Goal: Task Accomplishment & Management: Complete application form

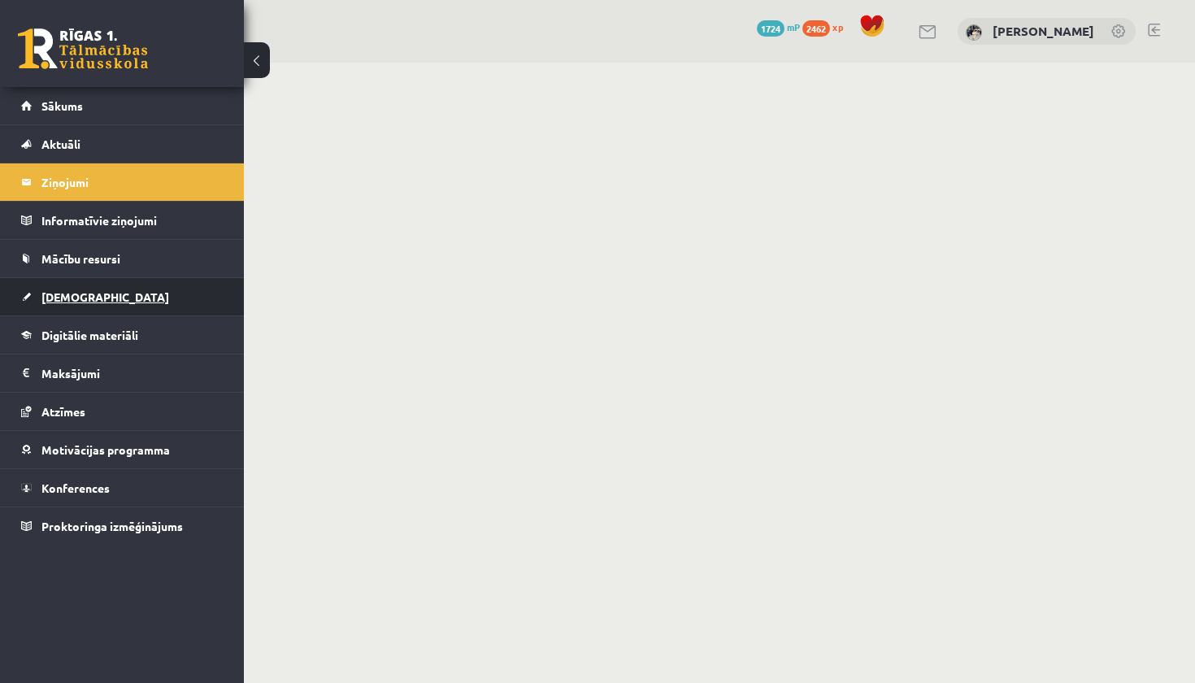
click at [149, 304] on link "[DEMOGRAPHIC_DATA]" at bounding box center [122, 296] width 202 height 37
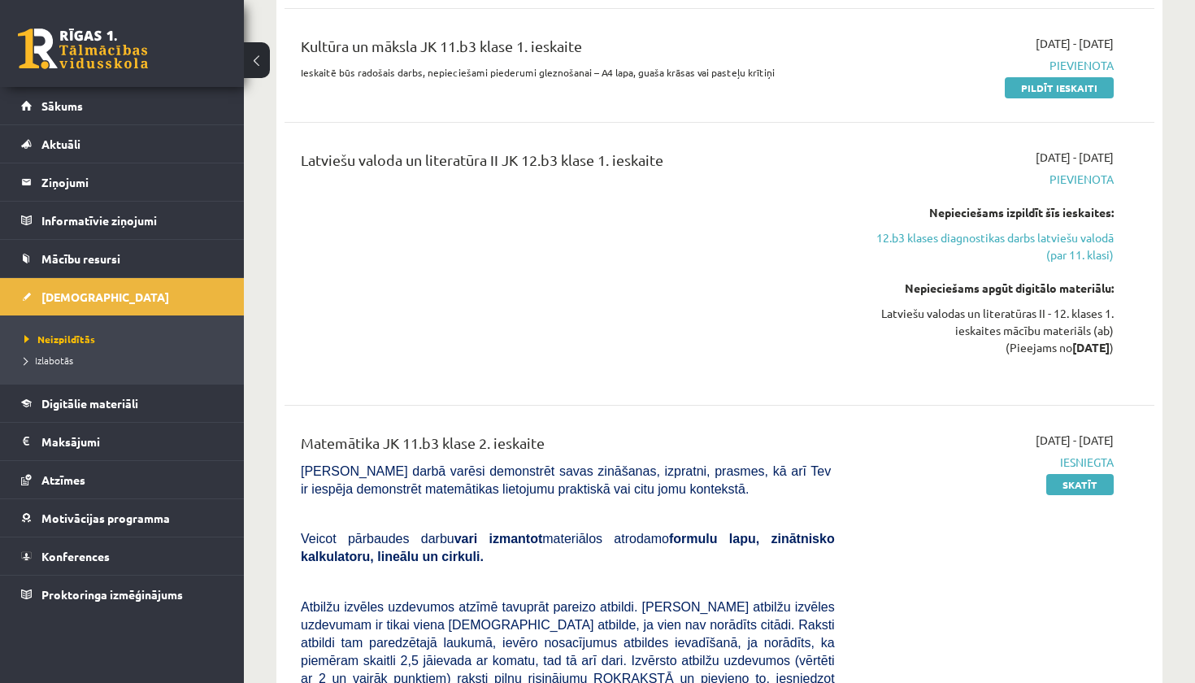
scroll to position [744, 0]
click at [1018, 239] on link "12.b3 klases diagnostikas darbs latviešu valodā (par 11. klasi)" at bounding box center [986, 245] width 254 height 34
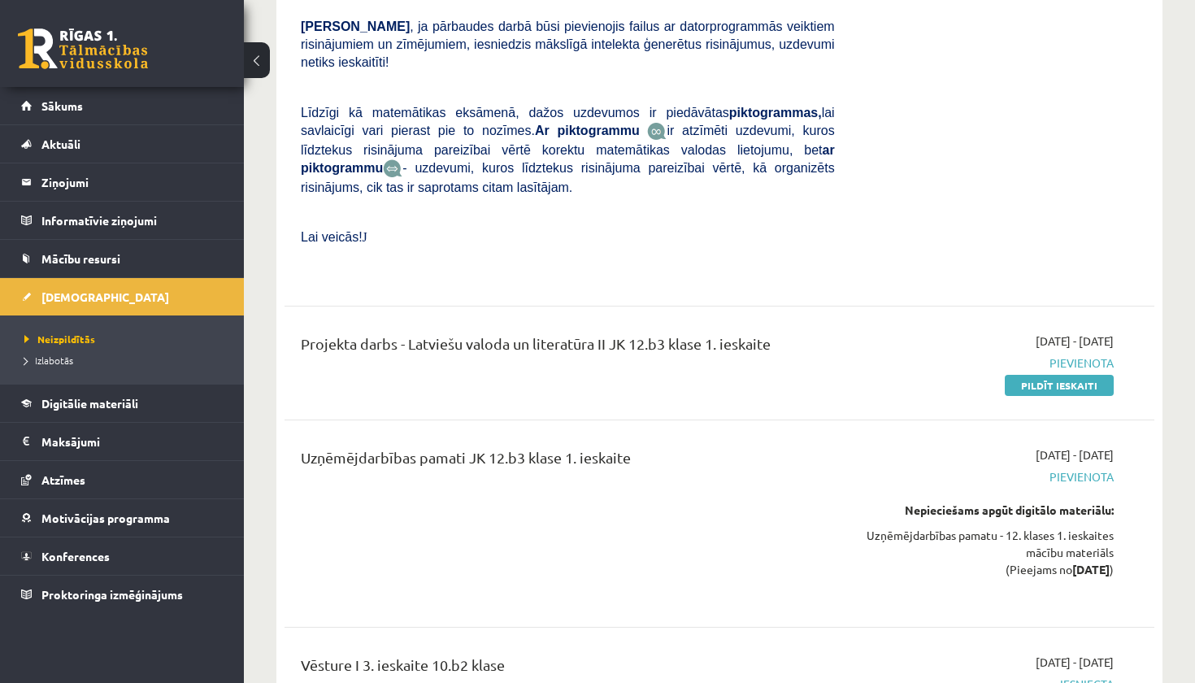
scroll to position [2866, 0]
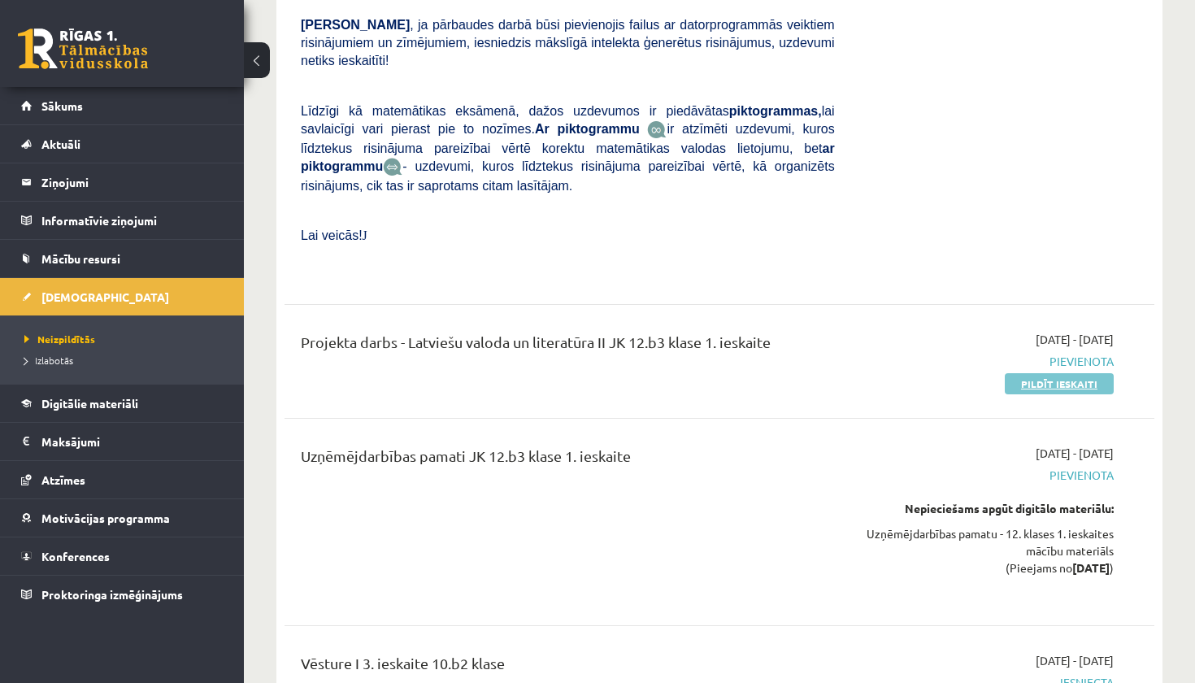
click at [1046, 373] on link "Pildīt ieskaiti" at bounding box center [1059, 383] width 109 height 21
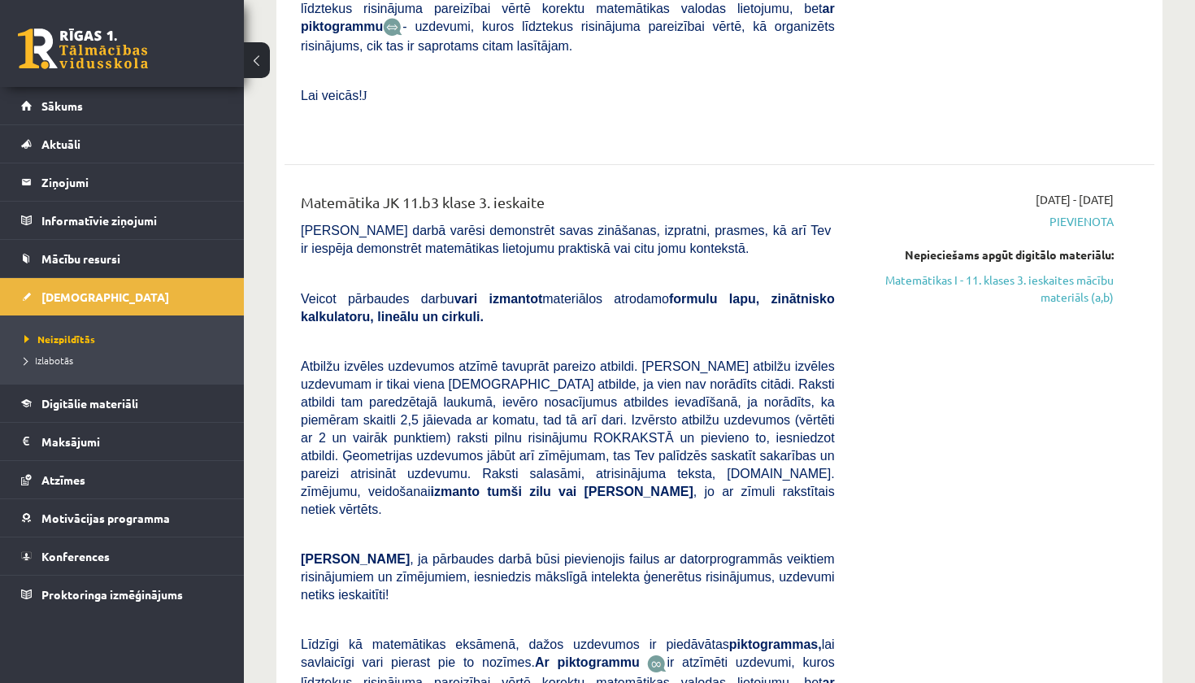
scroll to position [1744, 0]
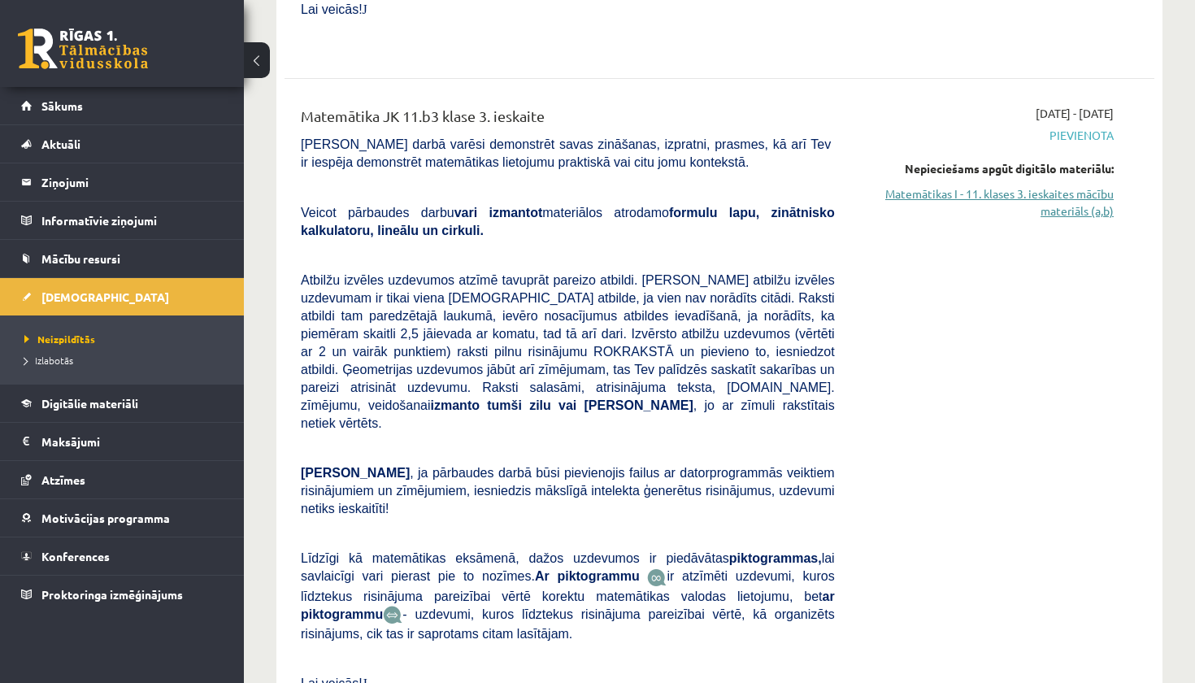
click at [1094, 185] on link "Matemātikas I - 11. klases 3. ieskaites mācību materiāls (a,b)" at bounding box center [986, 202] width 254 height 34
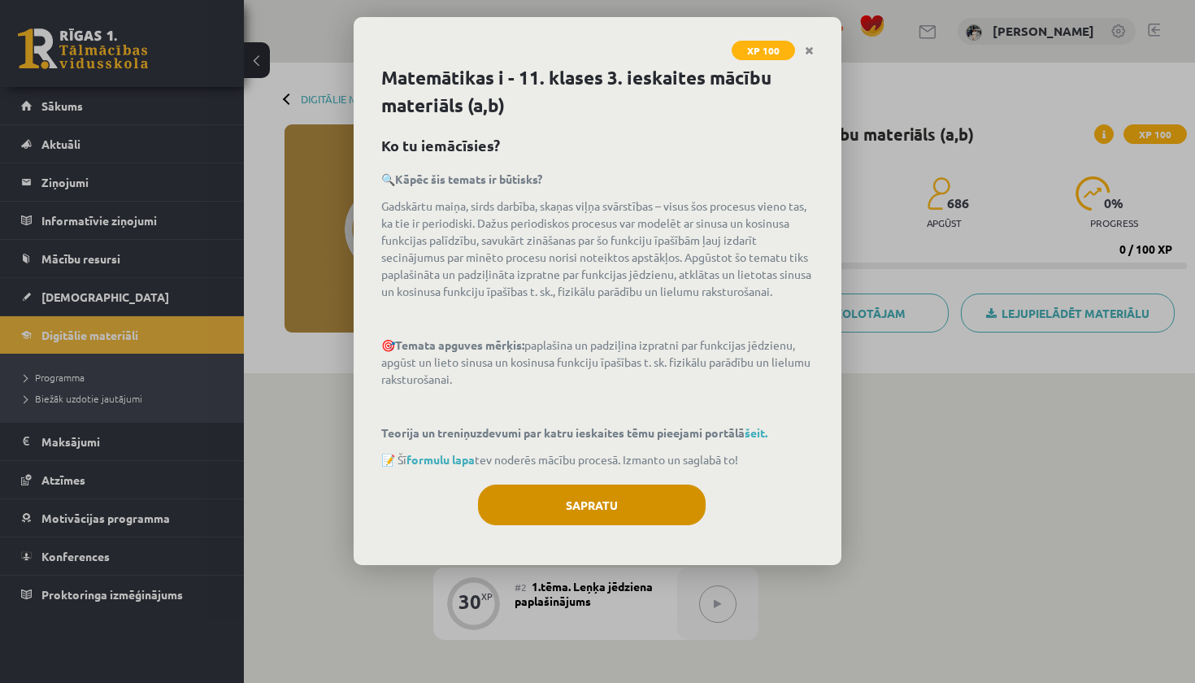
click at [641, 509] on button "Sapratu" at bounding box center [592, 504] width 228 height 41
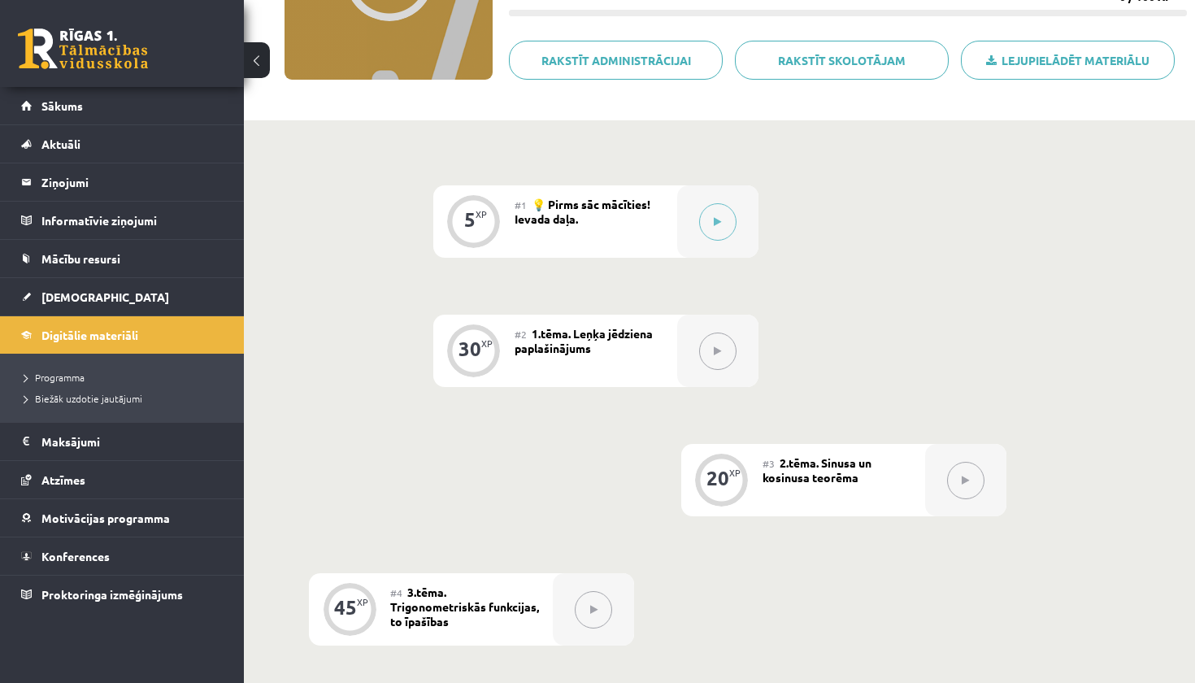
scroll to position [230, 0]
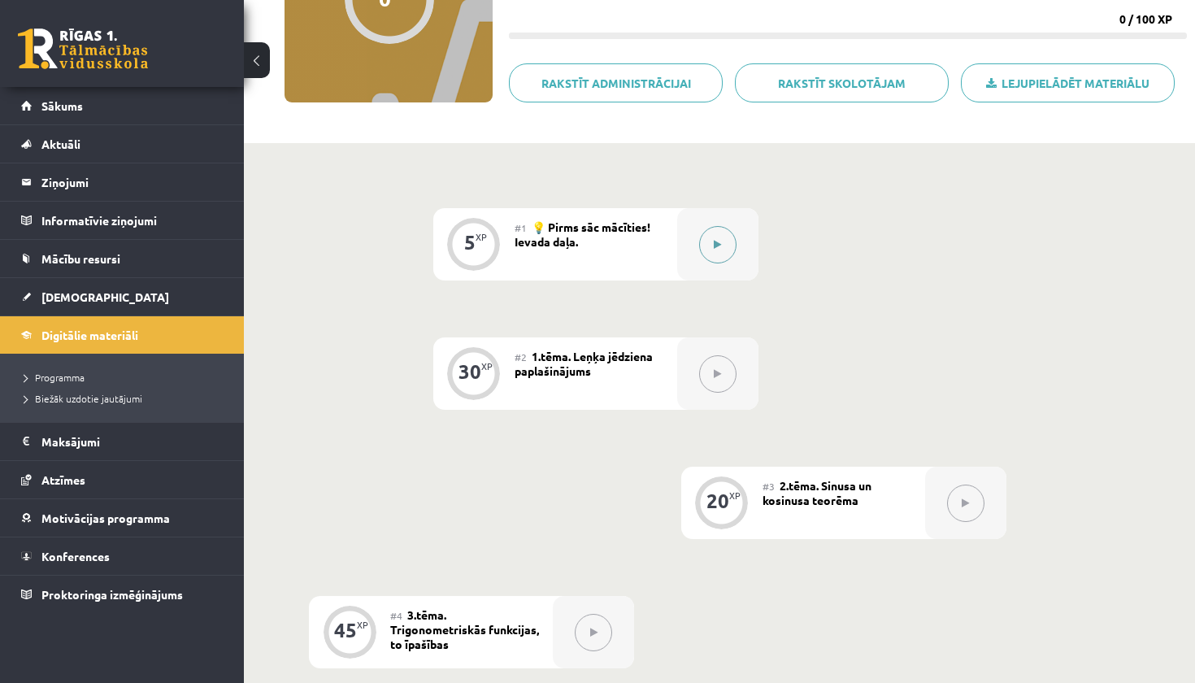
click at [714, 250] on button at bounding box center [717, 244] width 37 height 37
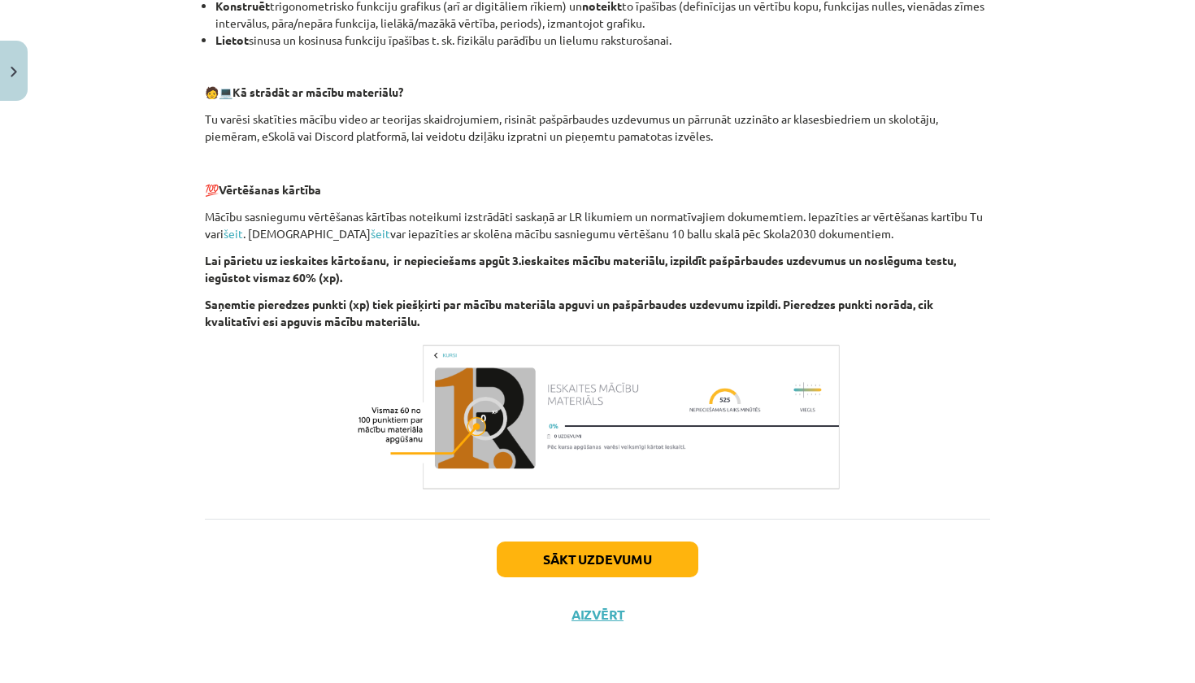
scroll to position [696, 0]
click at [656, 560] on button "Sākt uzdevumu" at bounding box center [598, 559] width 202 height 36
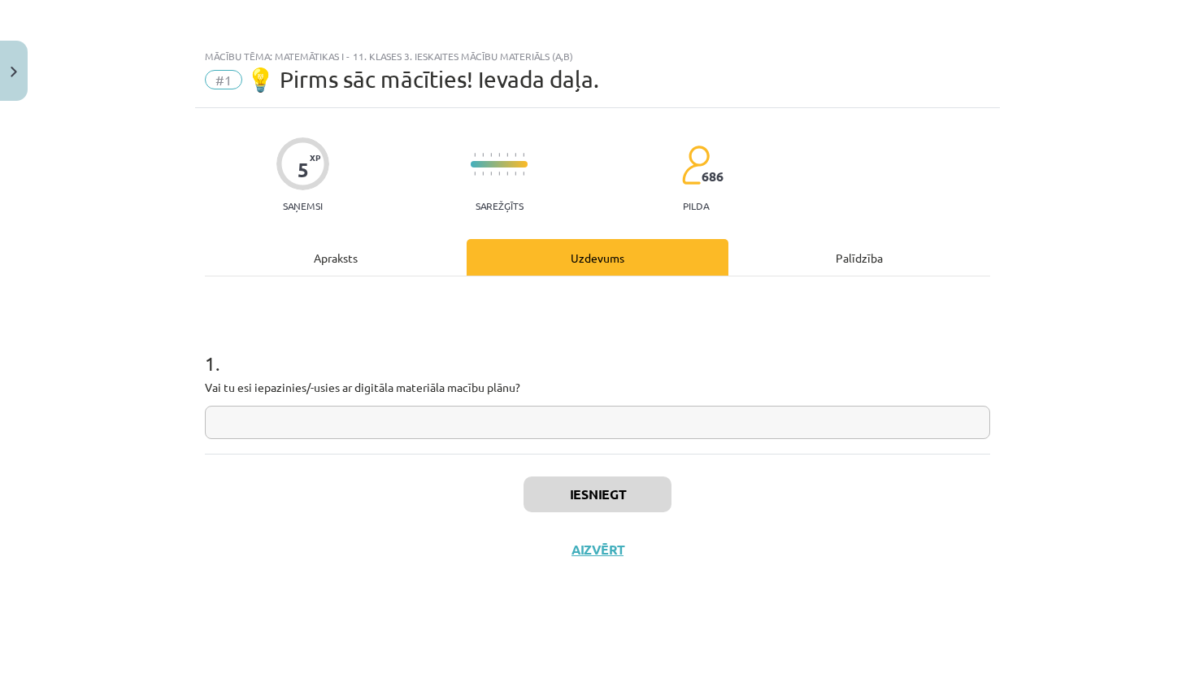
scroll to position [0, 0]
click at [610, 430] on input "text" at bounding box center [597, 422] width 785 height 33
type input "*"
click at [639, 505] on button "Iesniegt" at bounding box center [597, 494] width 148 height 36
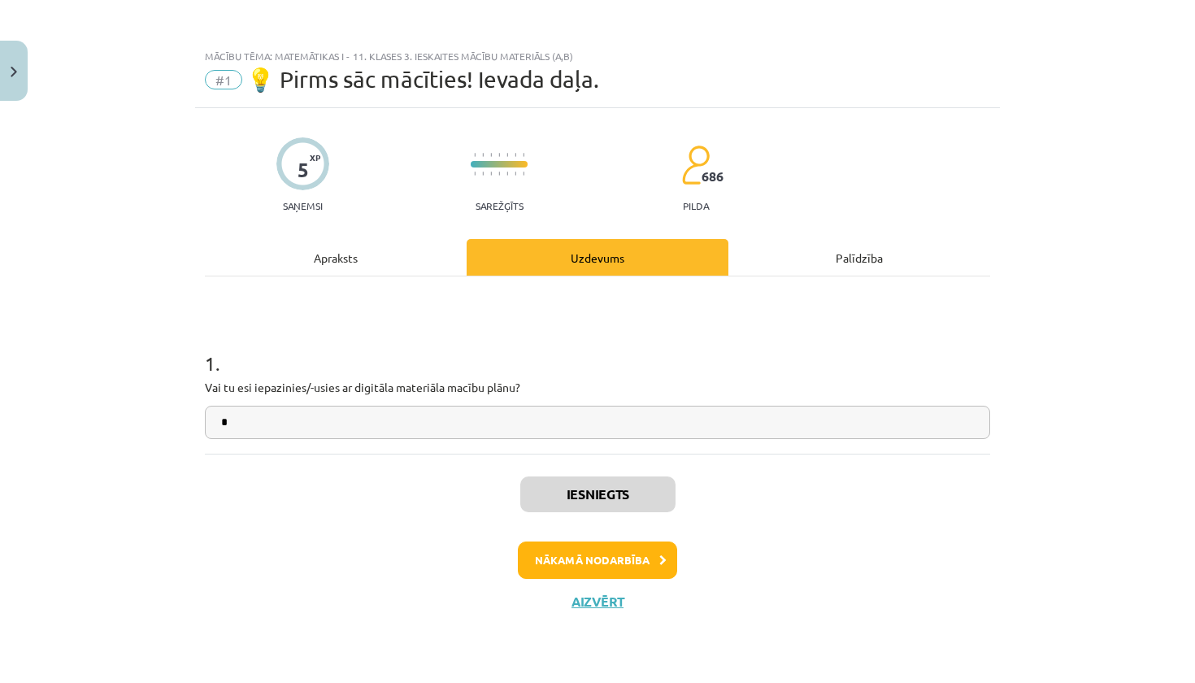
click at [623, 562] on button "Nākamā nodarbība" at bounding box center [597, 559] width 159 height 37
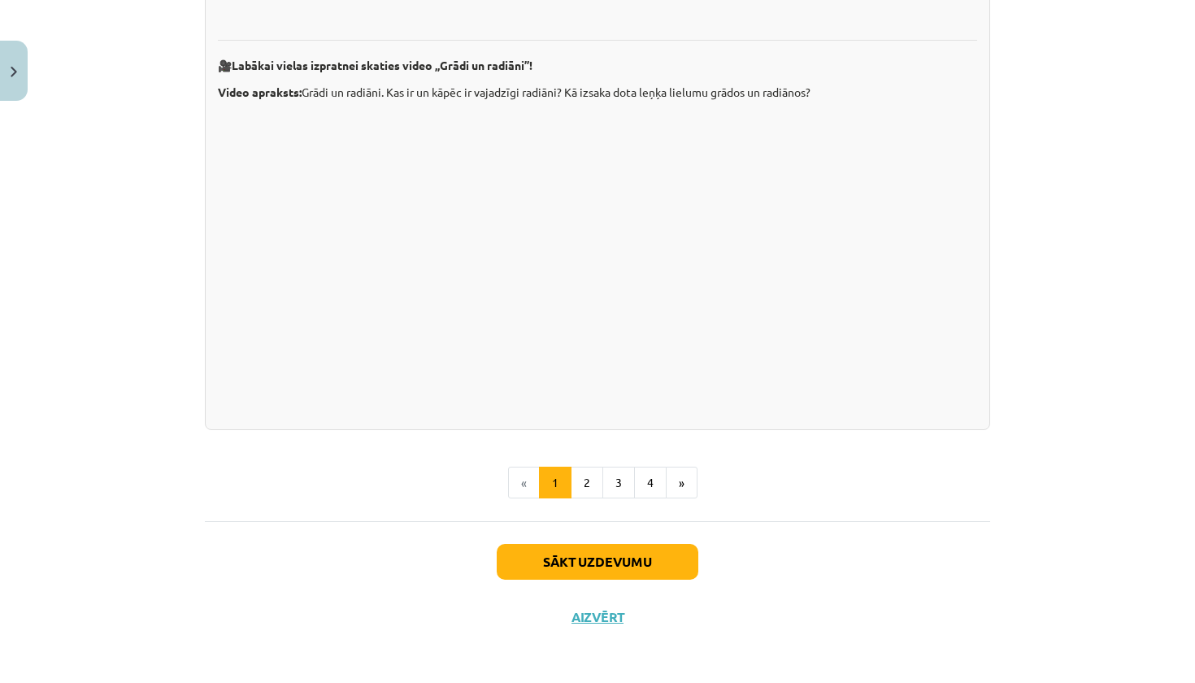
click at [621, 545] on button "Sākt uzdevumu" at bounding box center [598, 562] width 202 height 36
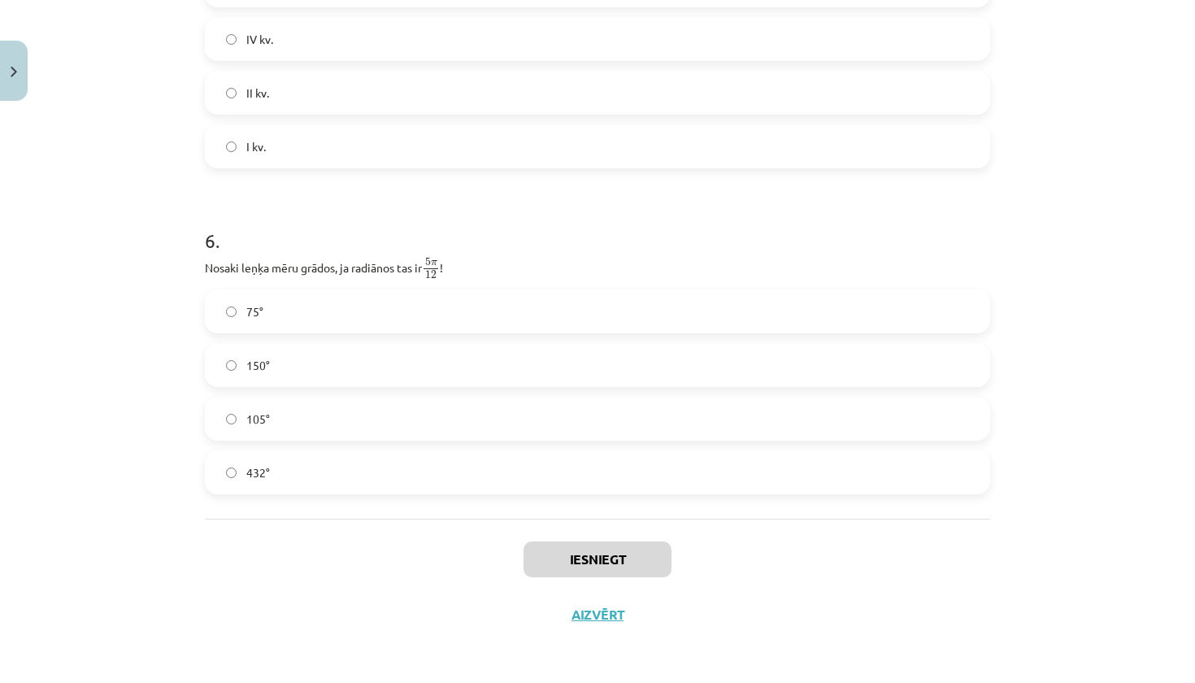
scroll to position [336, 0]
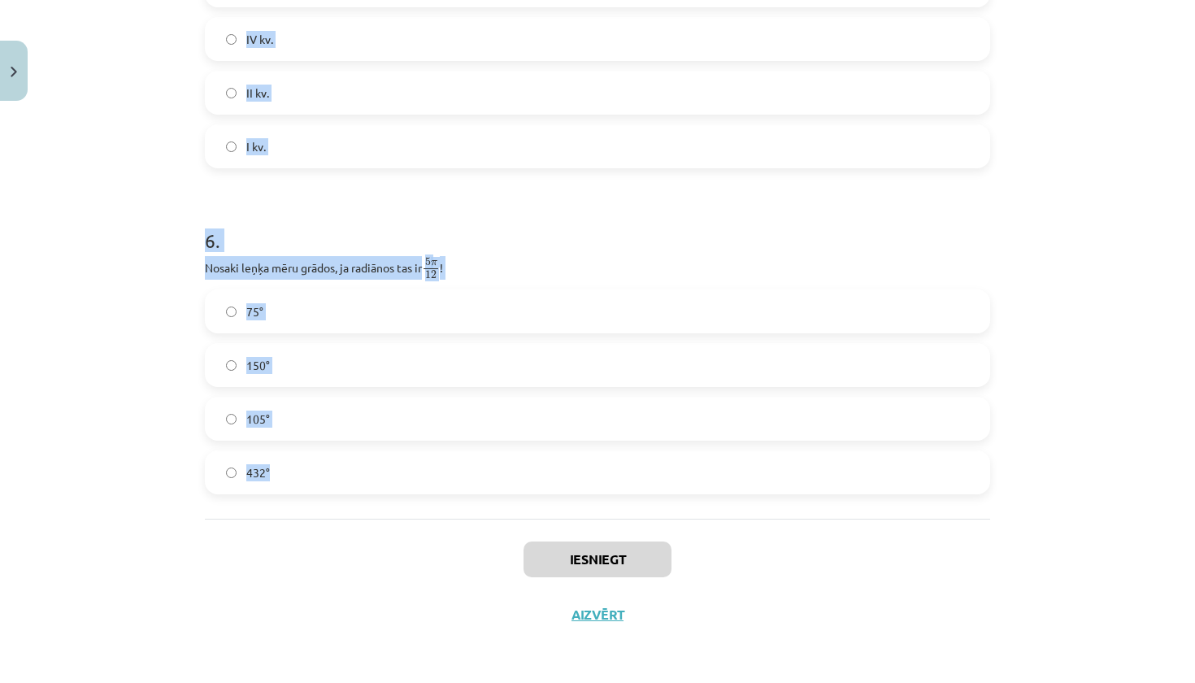
drag, startPoint x: 199, startPoint y: 272, endPoint x: 342, endPoint y: 470, distance: 243.8
copy form "1 . Nosaki, kurā kvadrantā atrodas leņķis 105°. pirmajā trešajā ceturtajā otraj…"
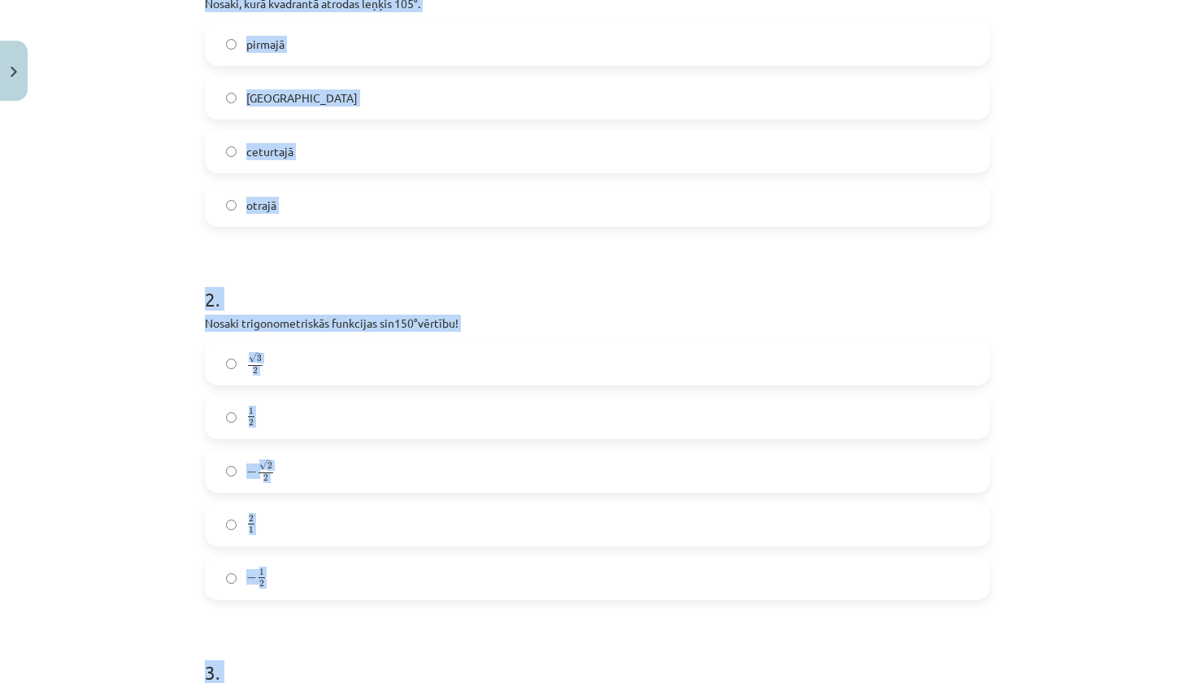
scroll to position [338, 0]
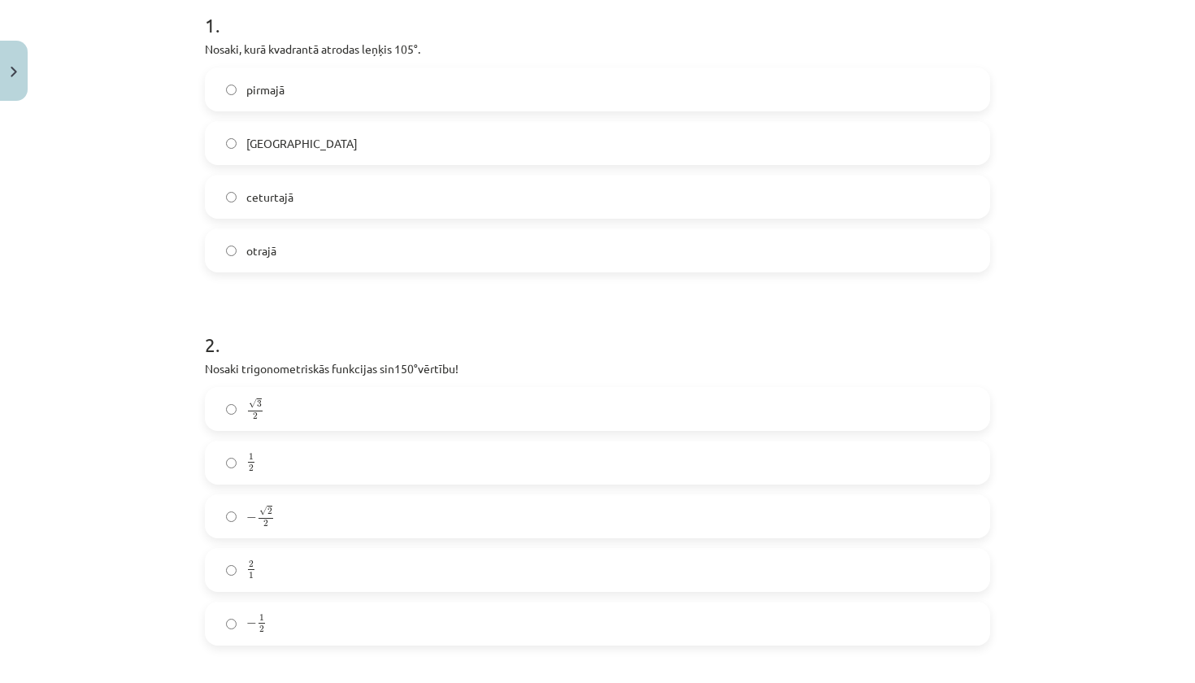
click at [1, 368] on div "Mācību tēma: Matemātikas i - 11. klases 3. ieskaites mācību materiāls (a,b) #2 …" at bounding box center [597, 341] width 1195 height 683
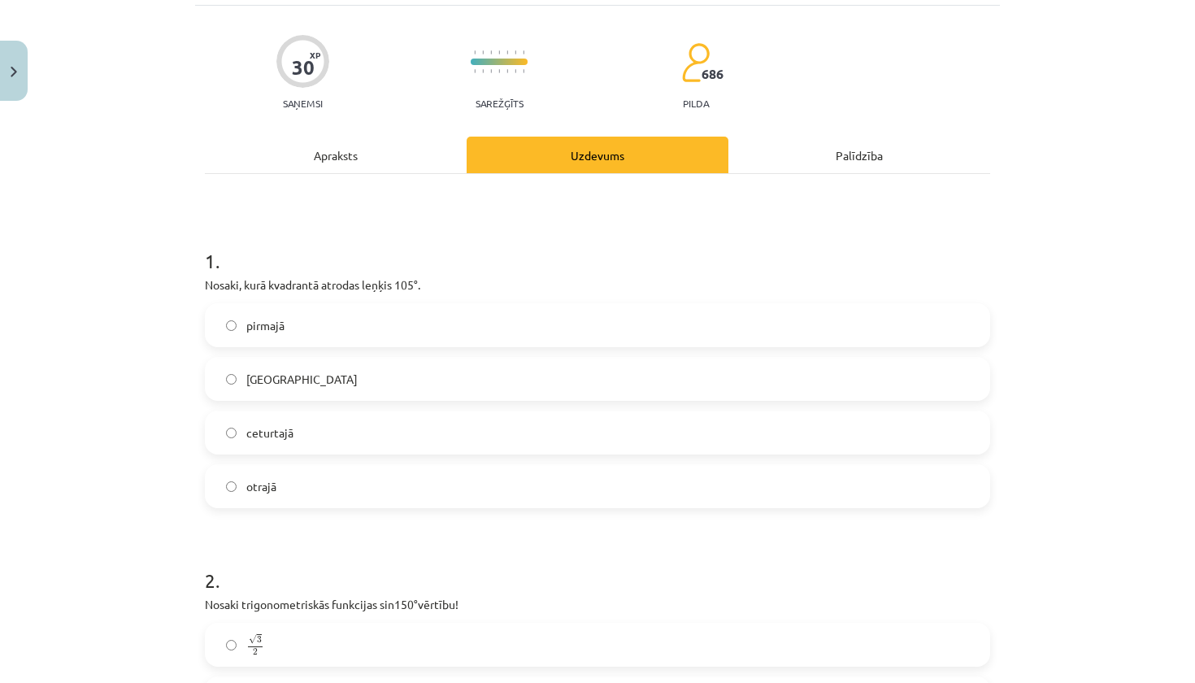
scroll to position [130, 0]
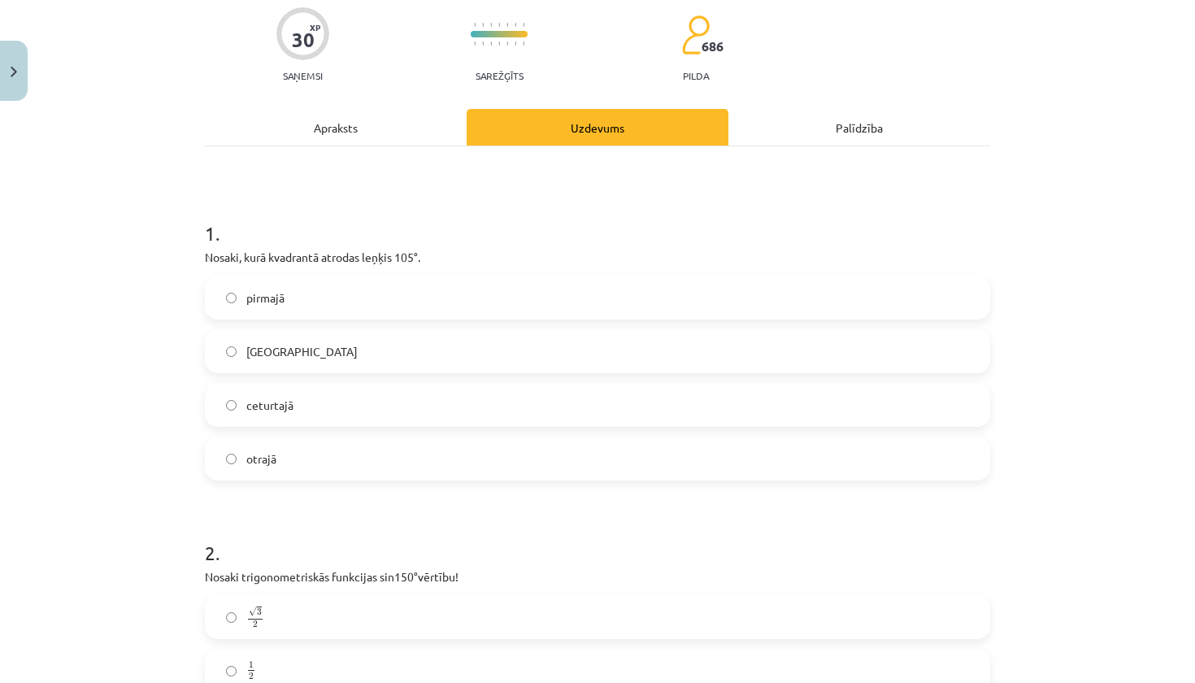
click at [325, 456] on label "otrajā" at bounding box center [597, 458] width 782 height 41
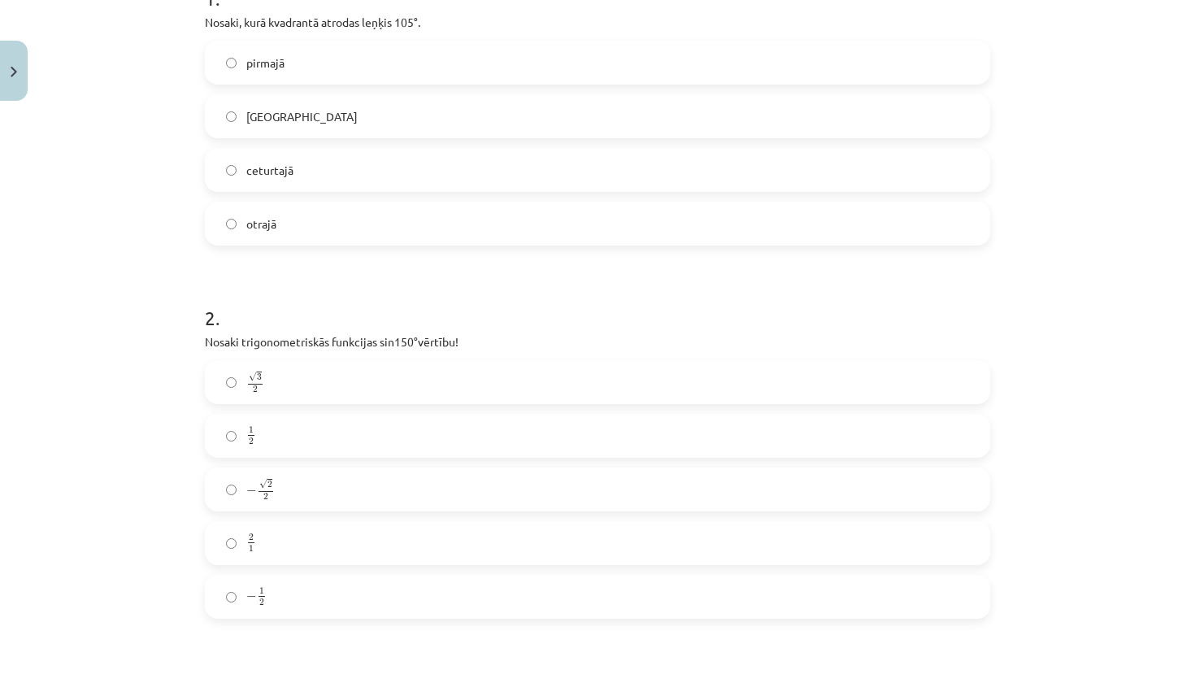
scroll to position [367, 0]
click at [281, 441] on label "1 2 1 2" at bounding box center [597, 433] width 782 height 41
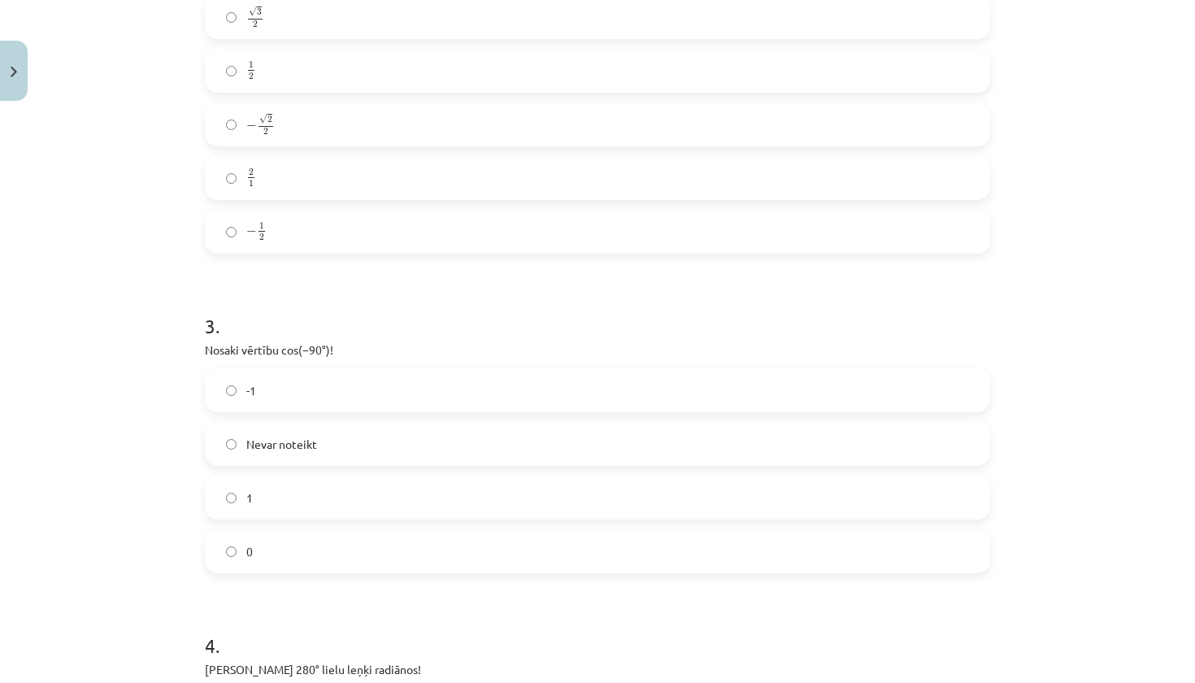
scroll to position [745, 0]
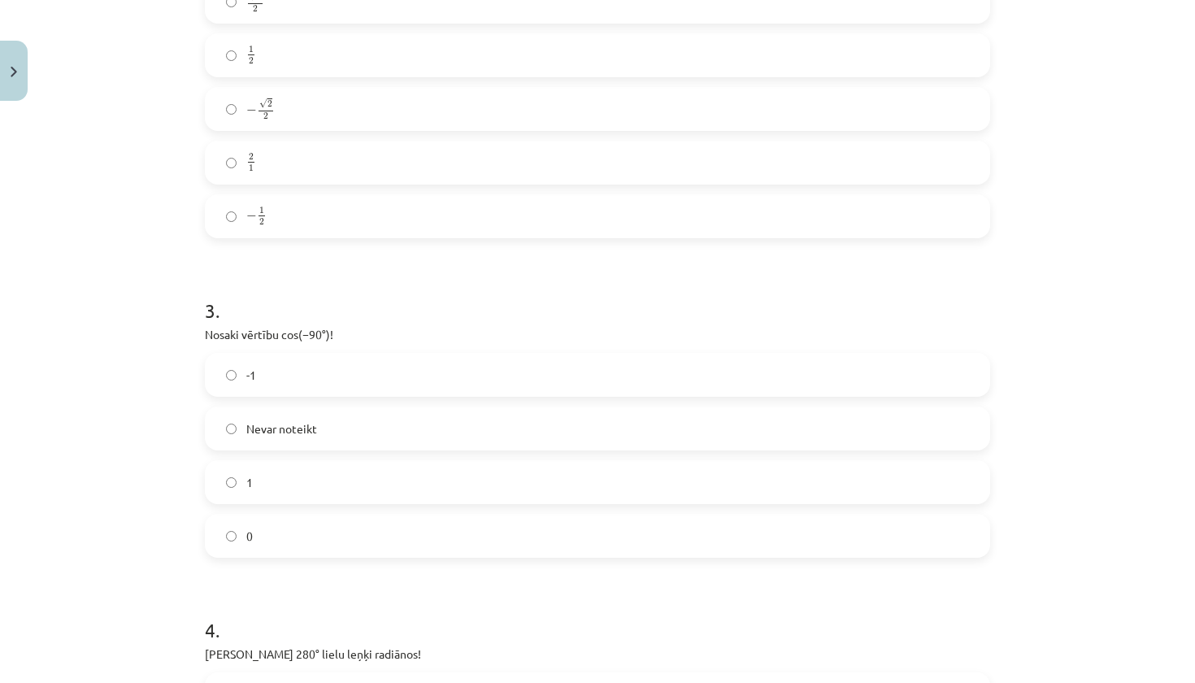
click at [296, 521] on label "0" at bounding box center [597, 535] width 782 height 41
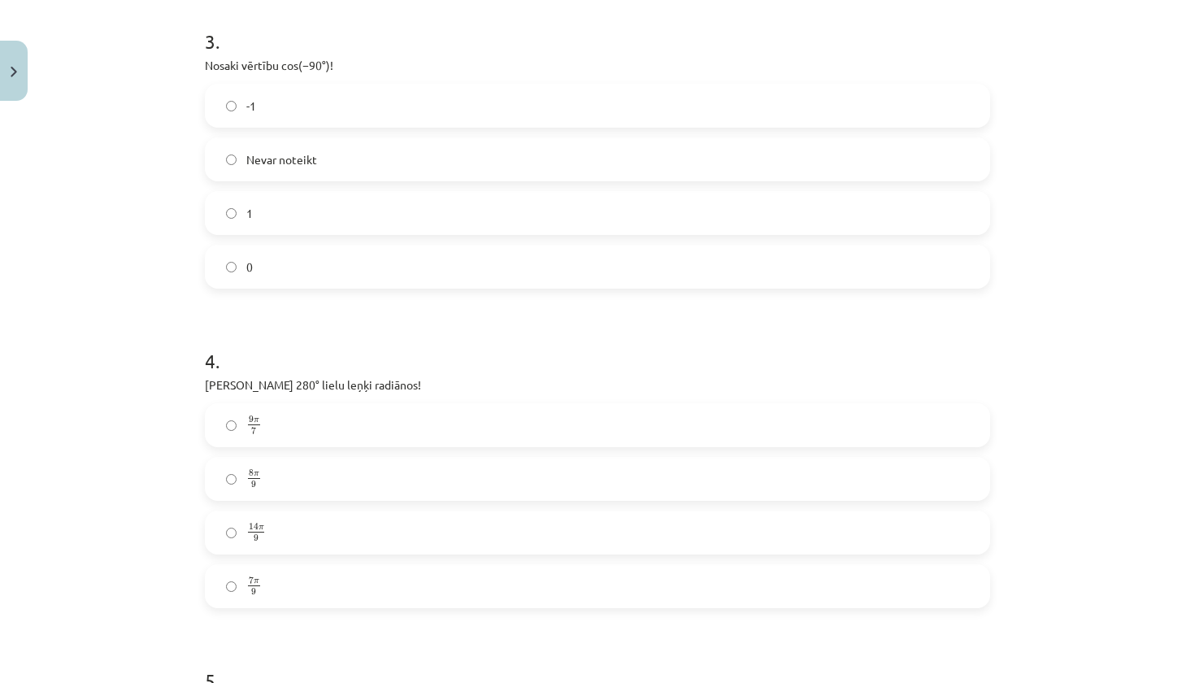
scroll to position [1015, 0]
click at [294, 541] on label "14 π 9 14 π 9" at bounding box center [597, 531] width 782 height 41
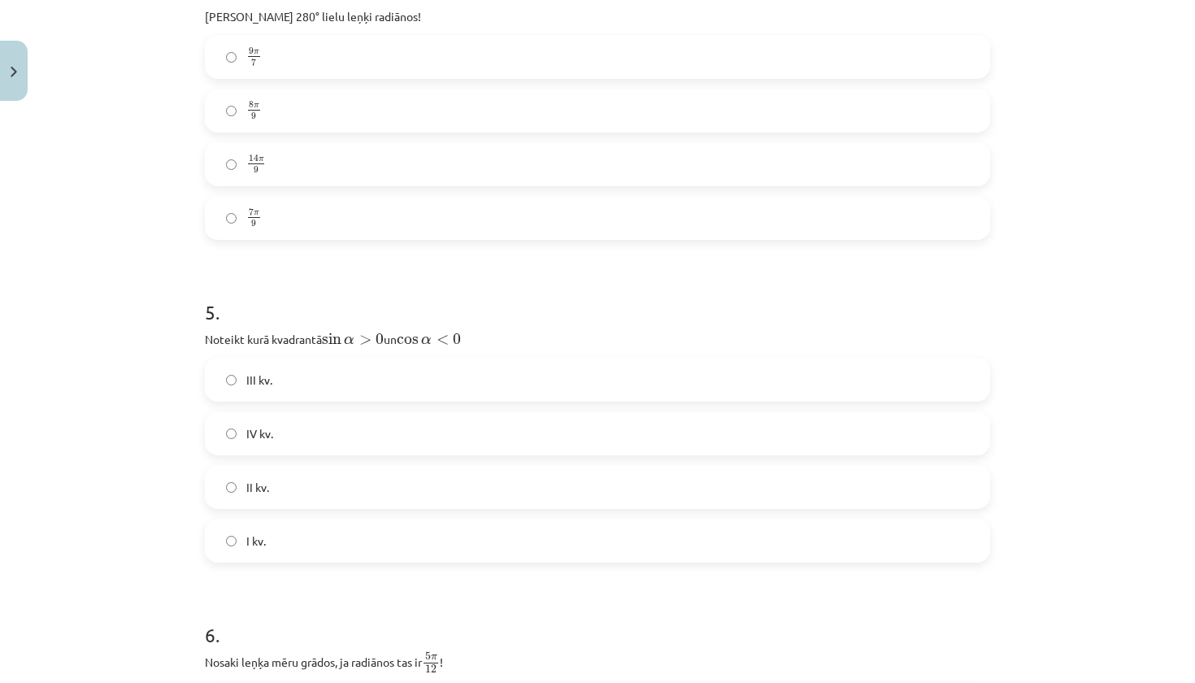
scroll to position [1393, 0]
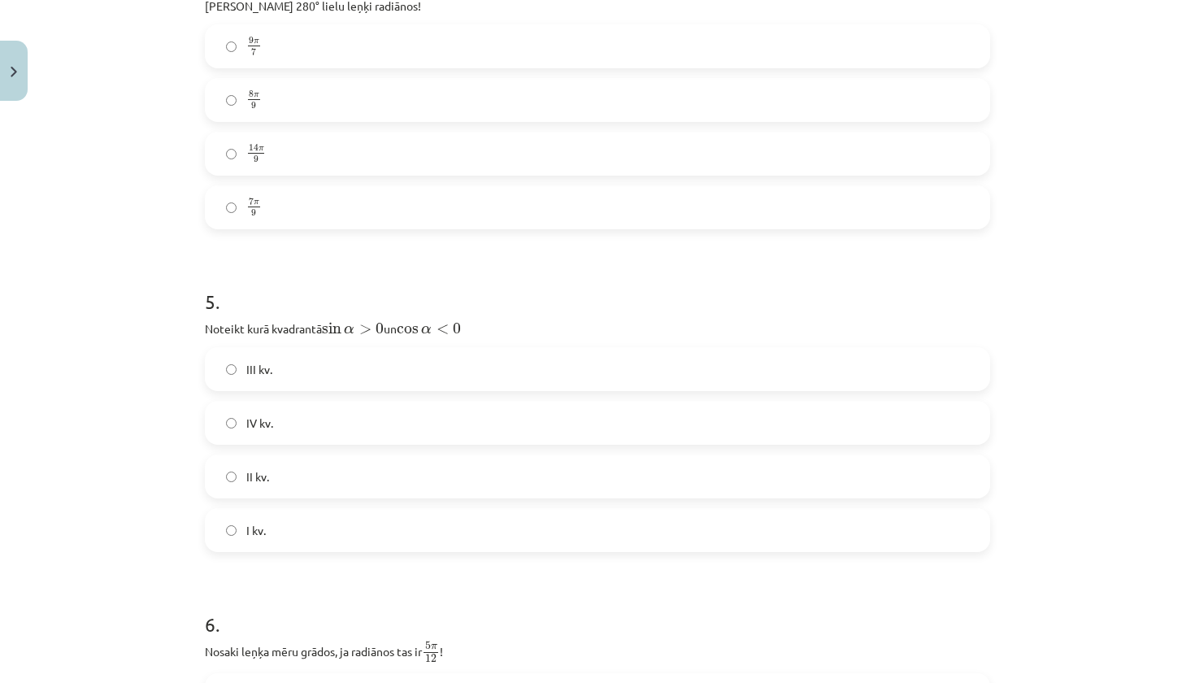
click at [302, 483] on label "II kv." at bounding box center [597, 476] width 782 height 41
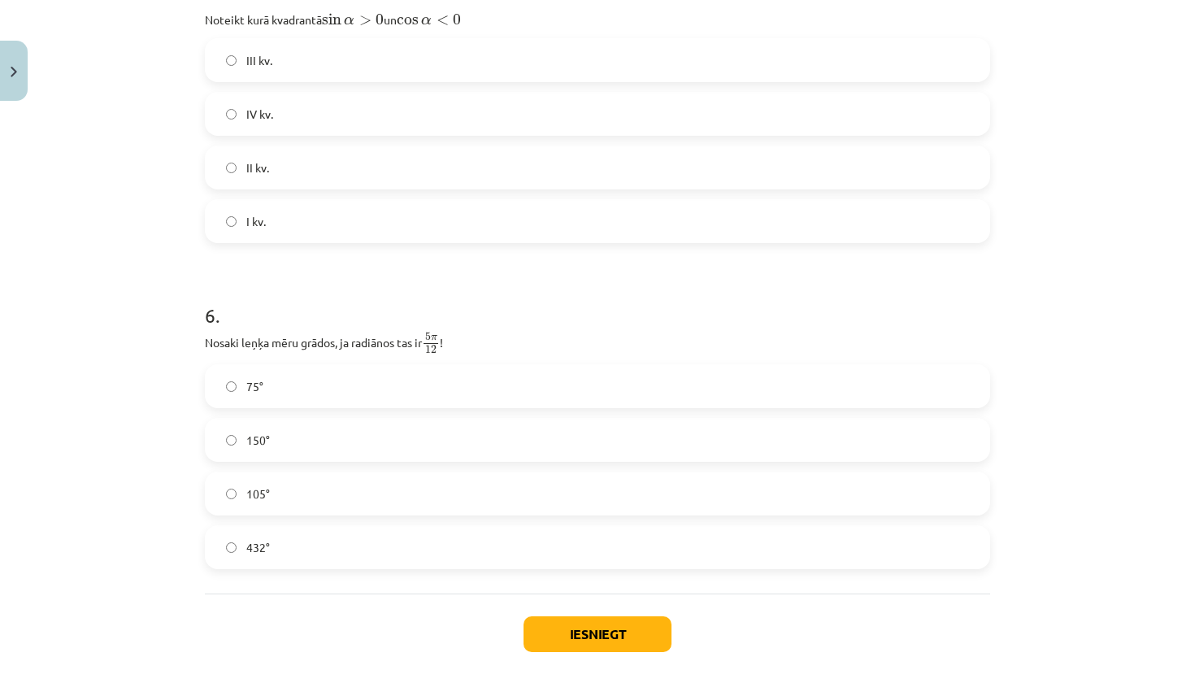
scroll to position [1702, 0]
click at [320, 397] on label "75°" at bounding box center [597, 386] width 782 height 41
click at [587, 624] on button "Iesniegt" at bounding box center [597, 634] width 148 height 36
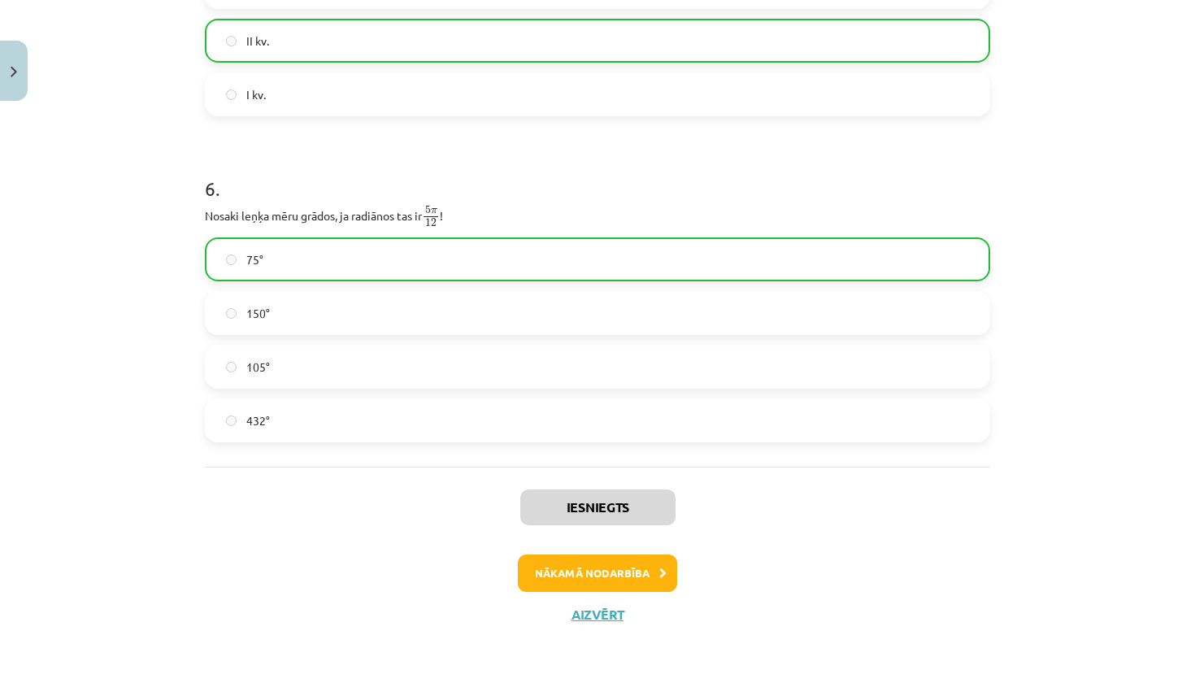
click at [613, 571] on button "Nākamā nodarbība" at bounding box center [597, 572] width 159 height 37
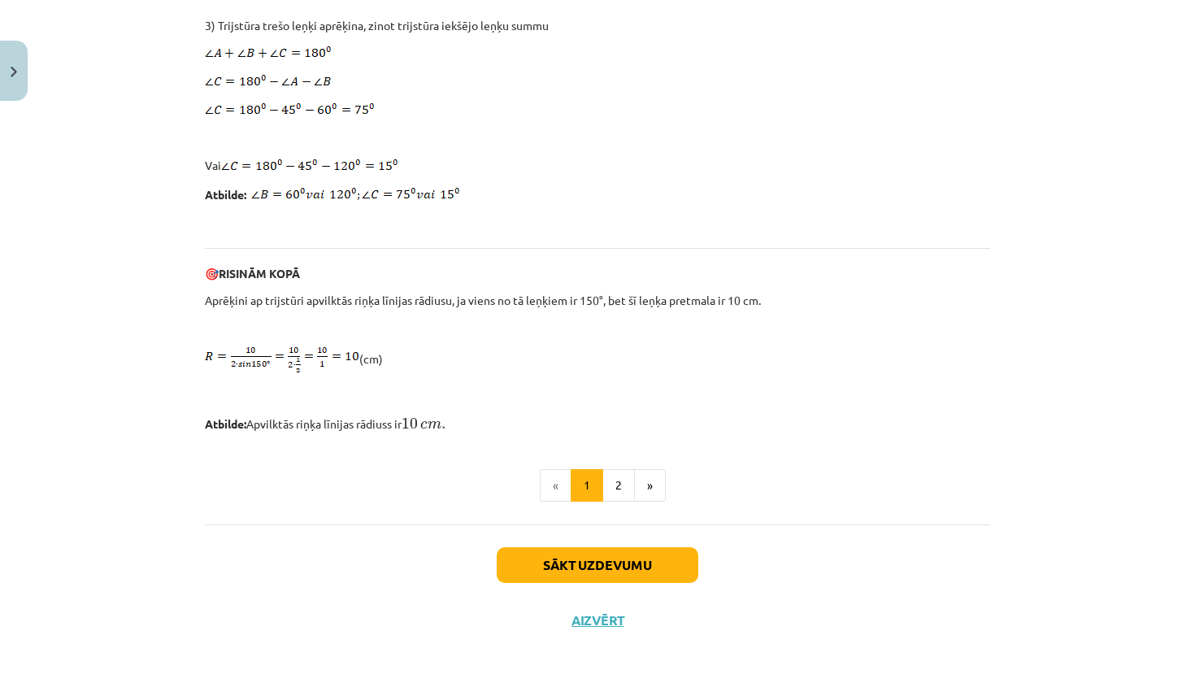
click at [614, 558] on button "Sākt uzdevumu" at bounding box center [598, 565] width 202 height 36
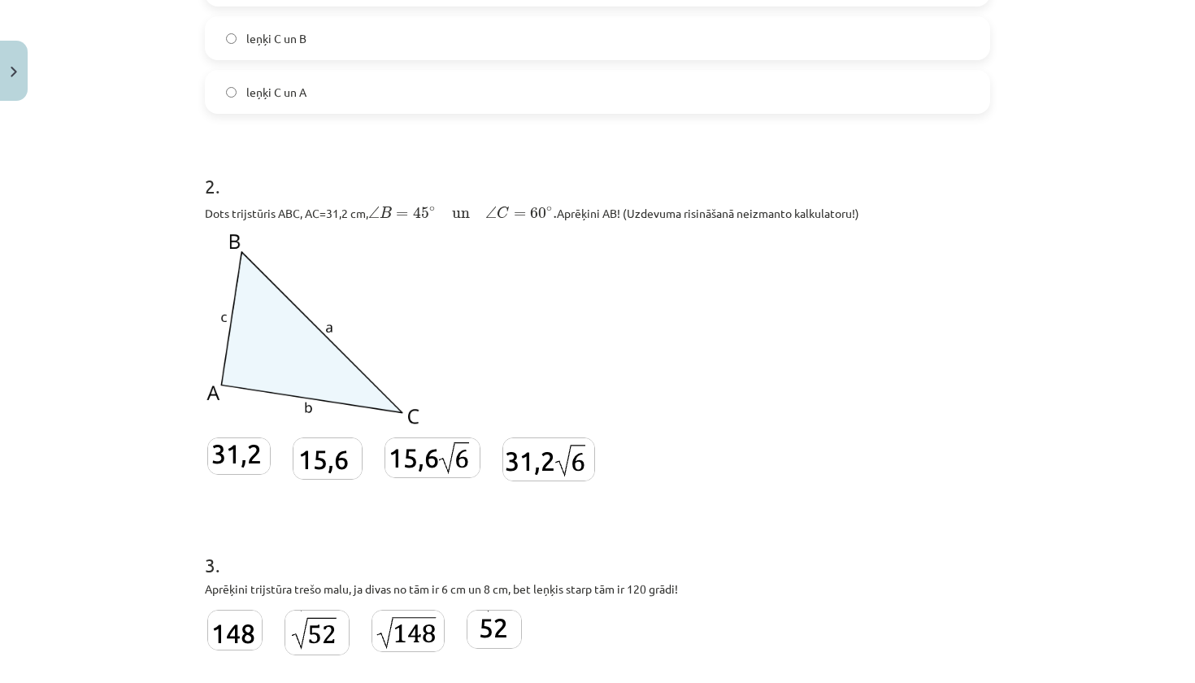
scroll to position [506, 0]
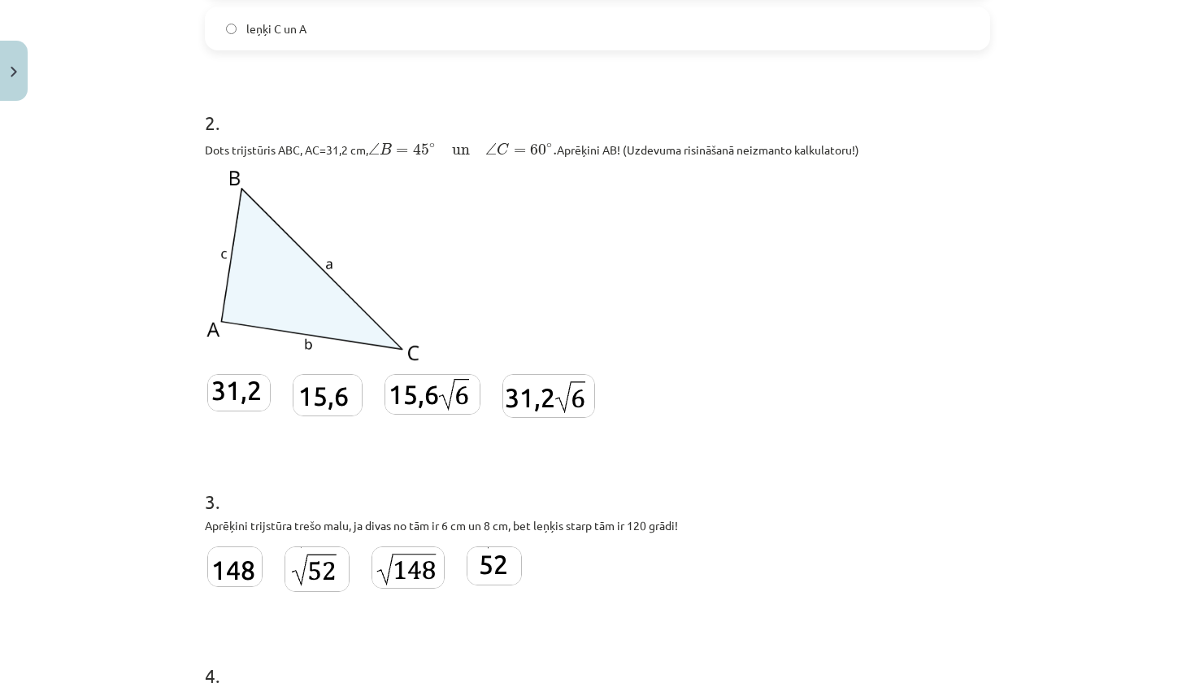
click at [449, 375] on img at bounding box center [432, 394] width 96 height 41
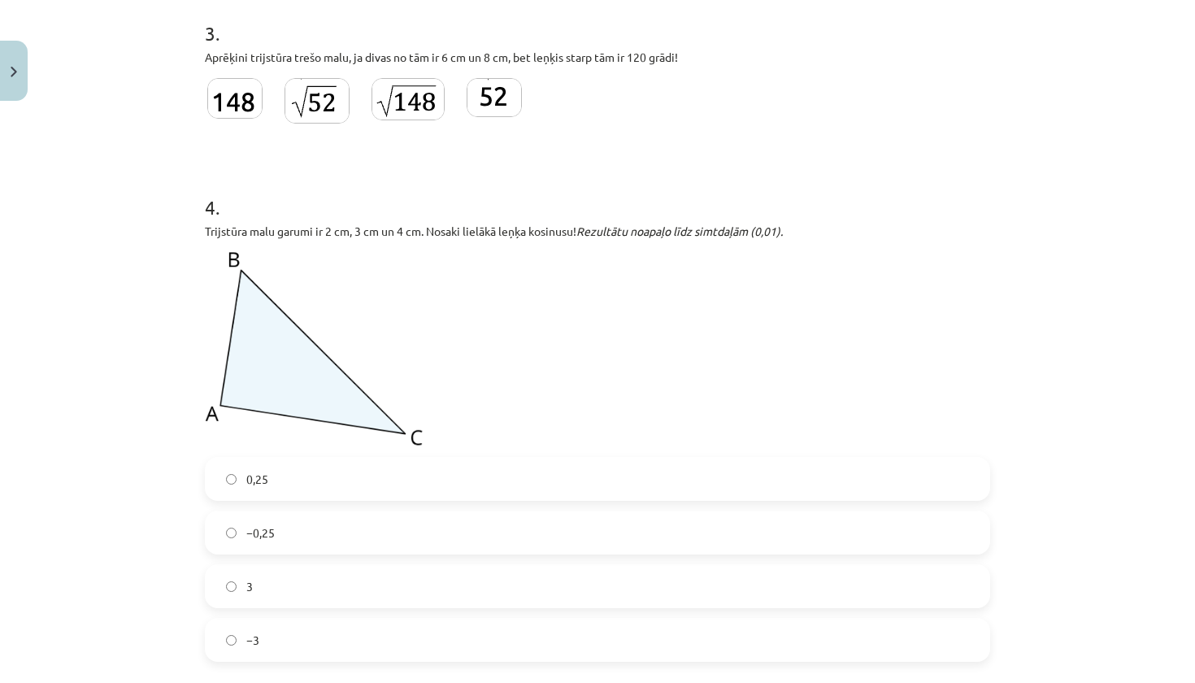
scroll to position [973, 0]
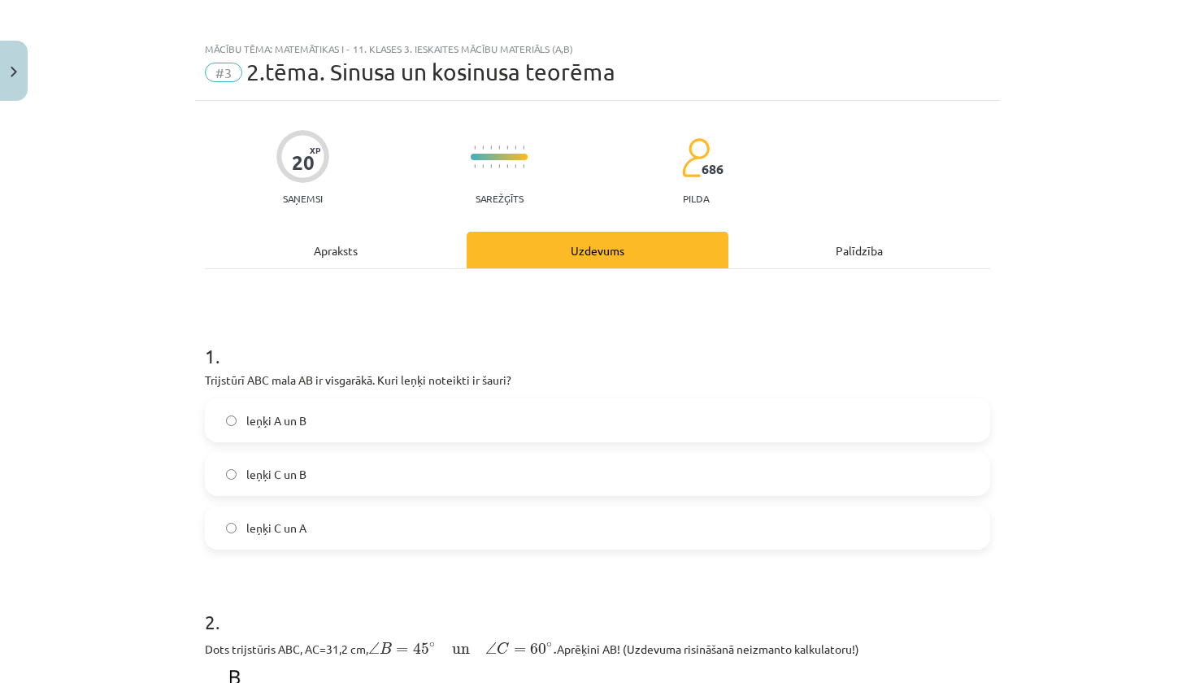
click at [137, 313] on div "Mācību tēma: Matemātikas i - 11. klases 3. ieskaites mācību materiāls (a,b) #3 …" at bounding box center [597, 341] width 1195 height 683
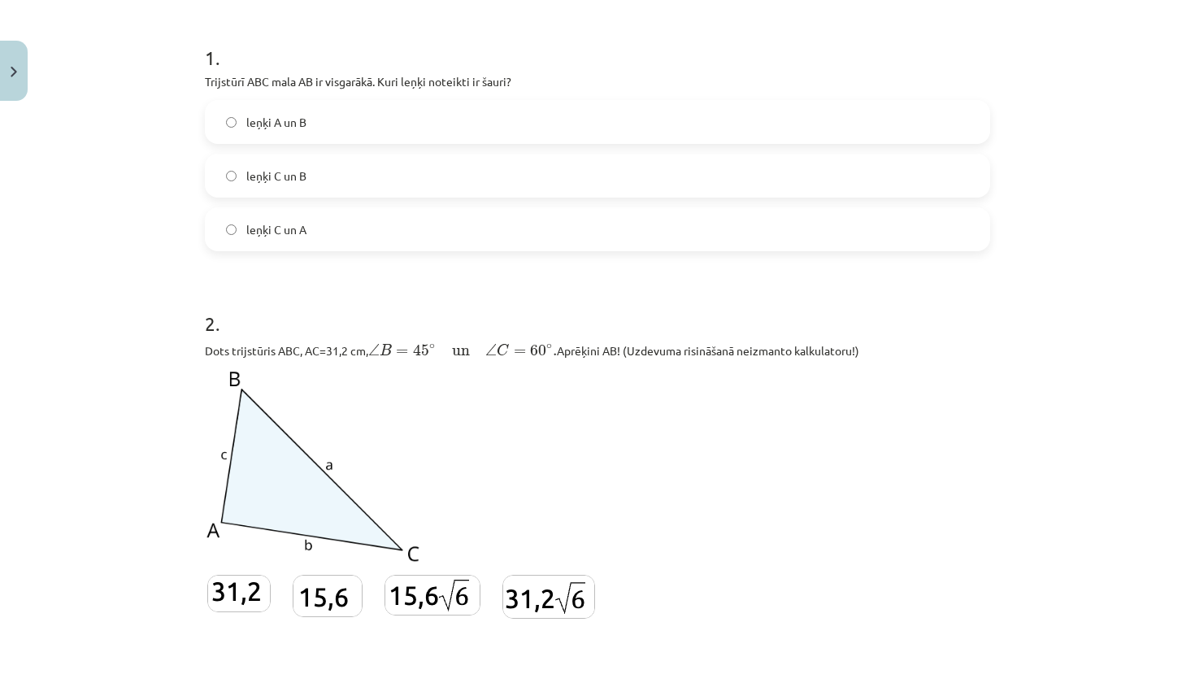
scroll to position [311, 0]
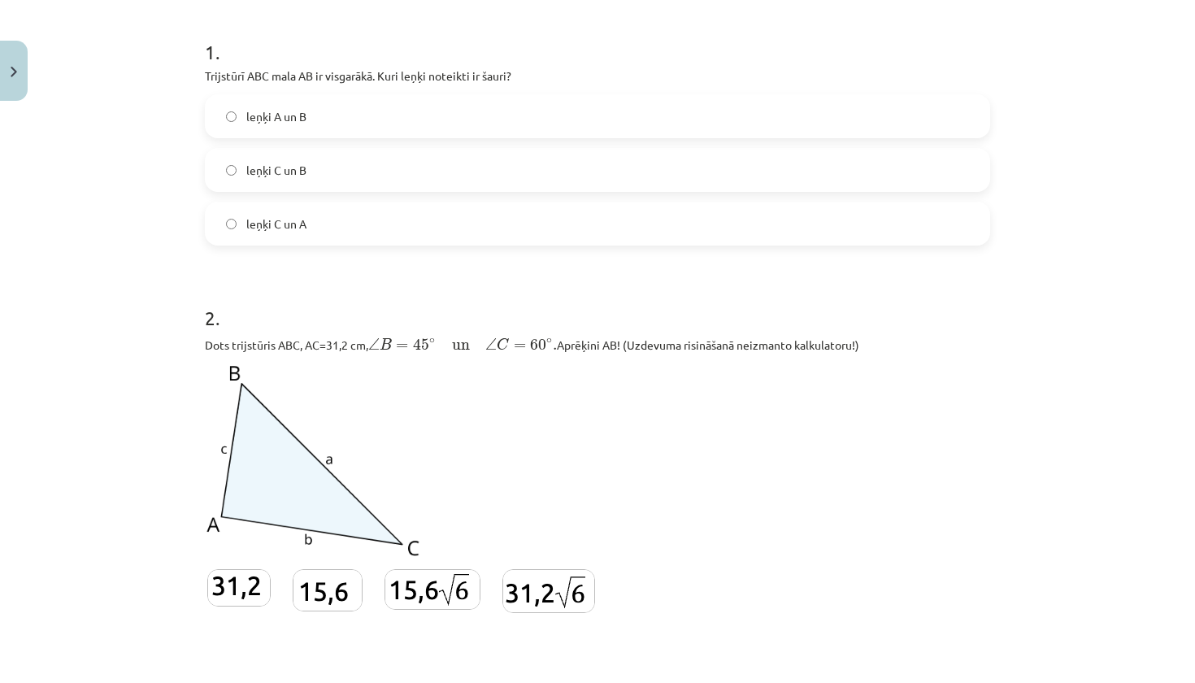
click at [310, 115] on label "leņķi A un B" at bounding box center [597, 116] width 782 height 41
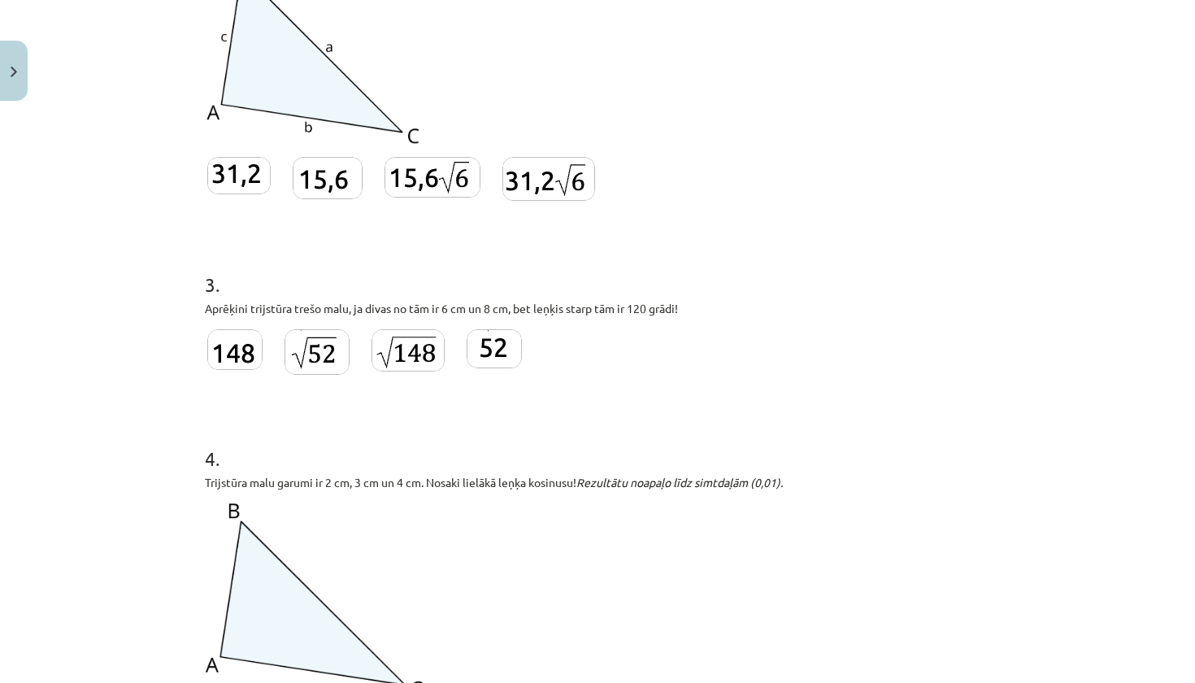
scroll to position [734, 0]
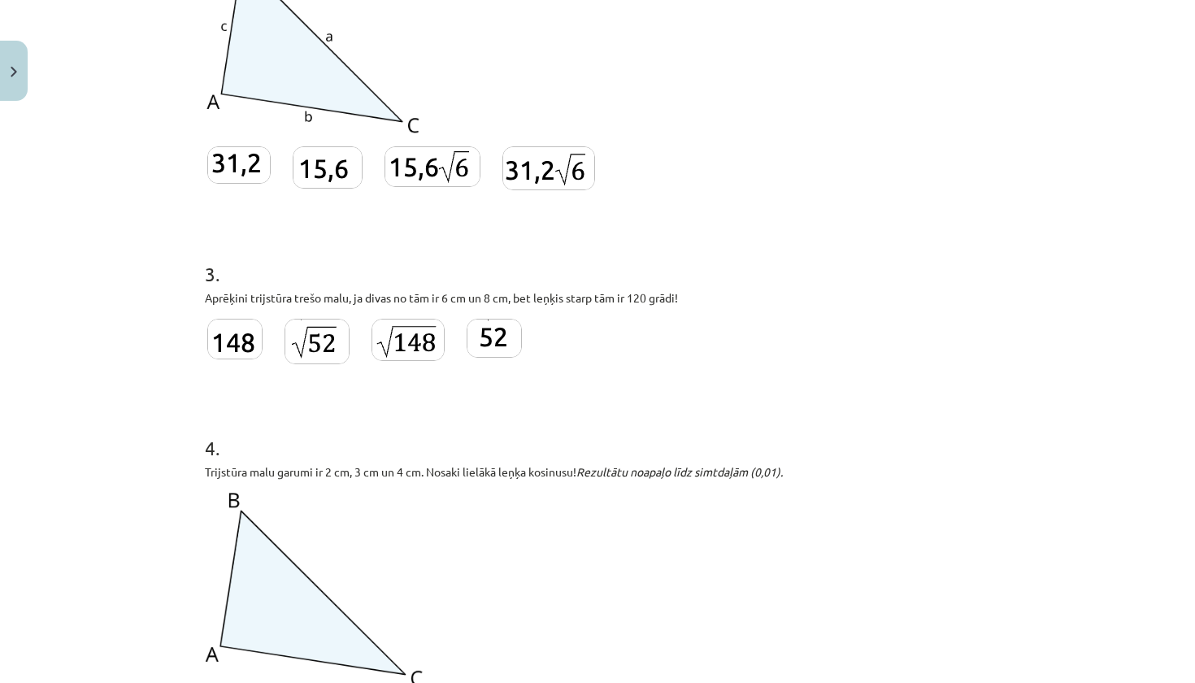
click at [405, 347] on img at bounding box center [407, 340] width 73 height 42
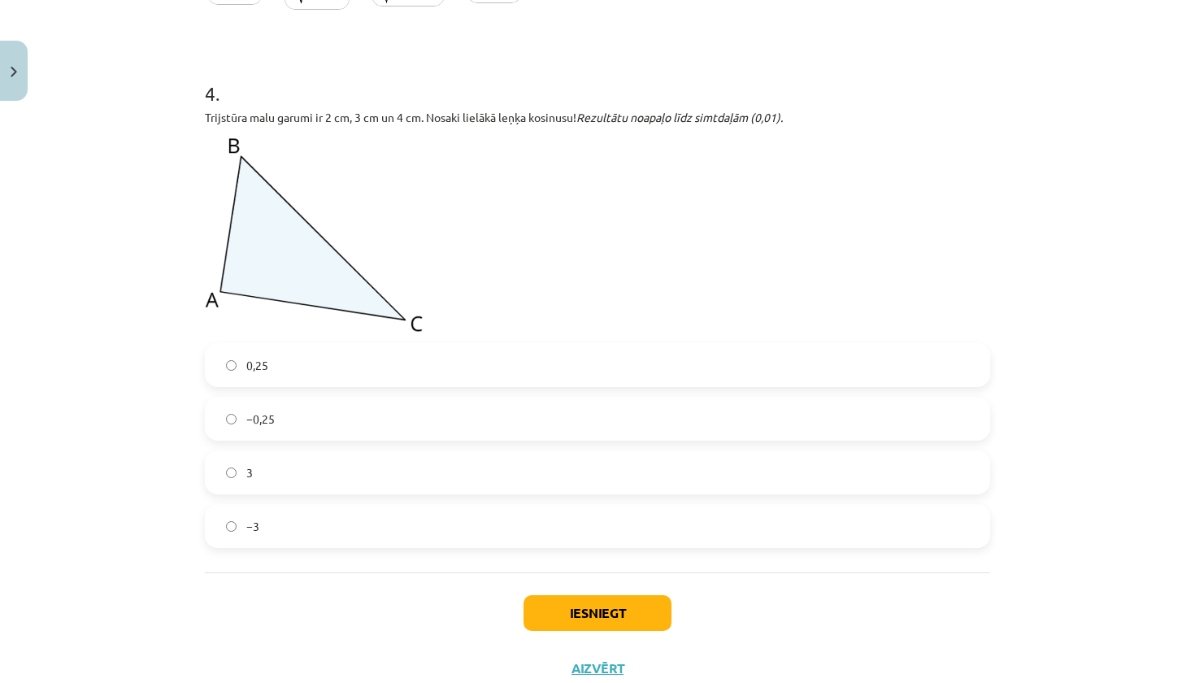
scroll to position [1117, 0]
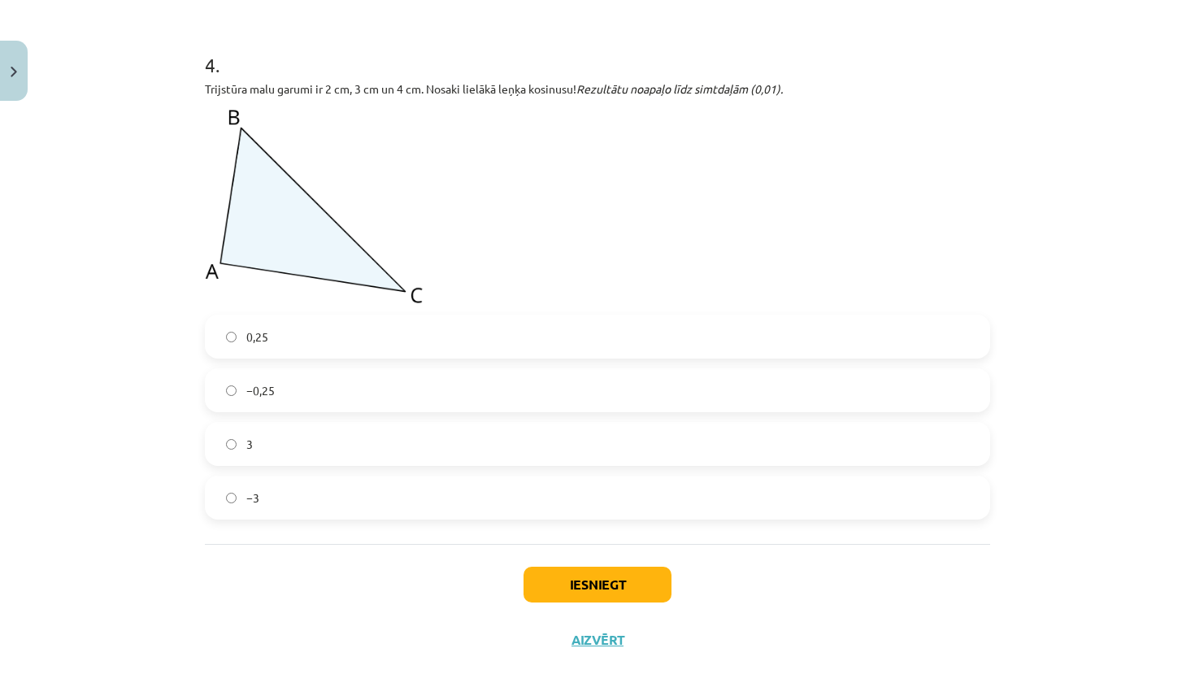
click at [367, 397] on label "−0,25" at bounding box center [597, 390] width 782 height 41
click at [627, 575] on button "Iesniegt" at bounding box center [597, 584] width 148 height 36
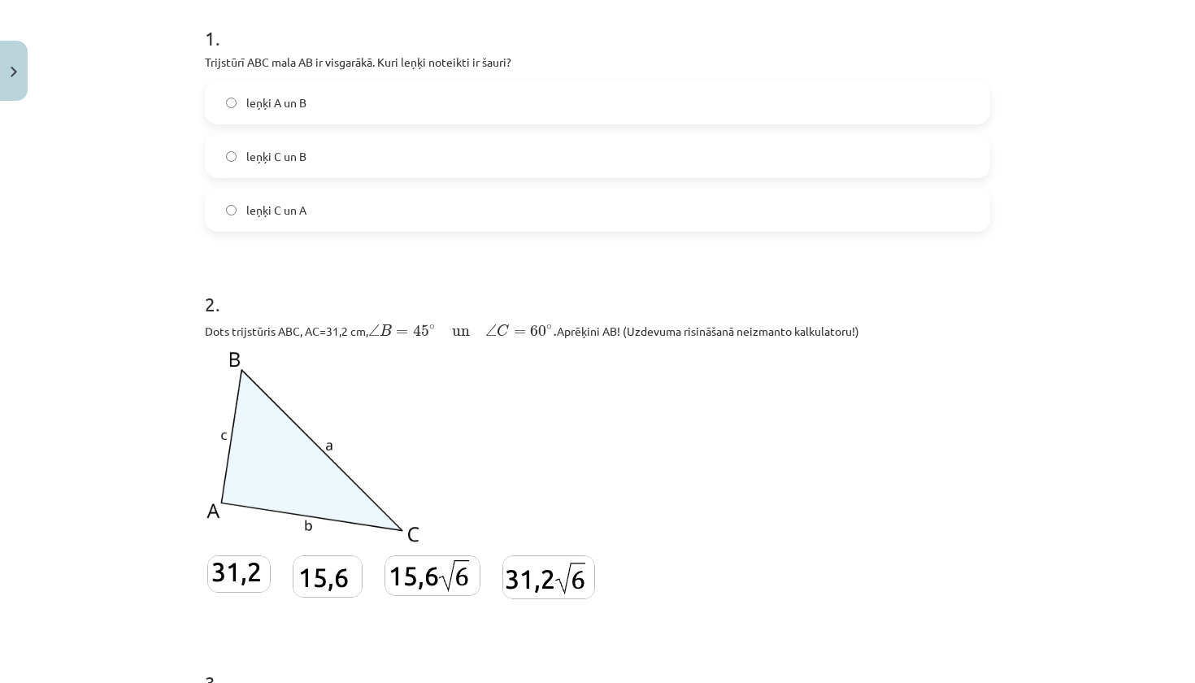
scroll to position [323, 0]
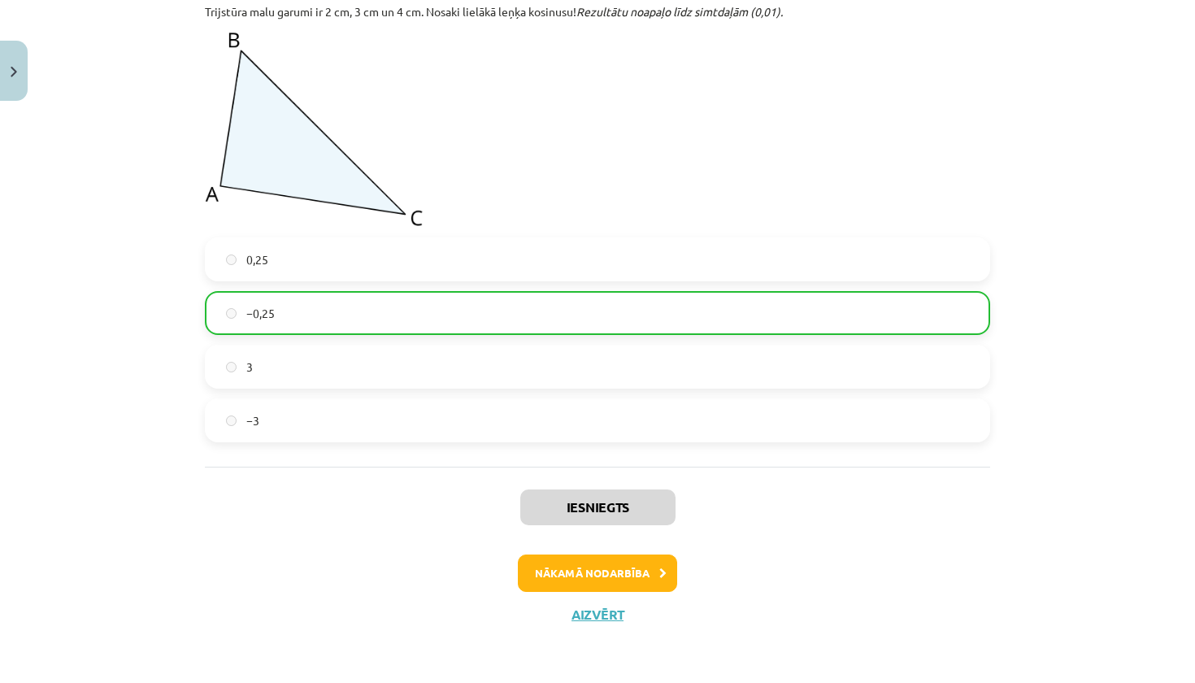
click at [640, 570] on button "Nākamā nodarbība" at bounding box center [597, 572] width 159 height 37
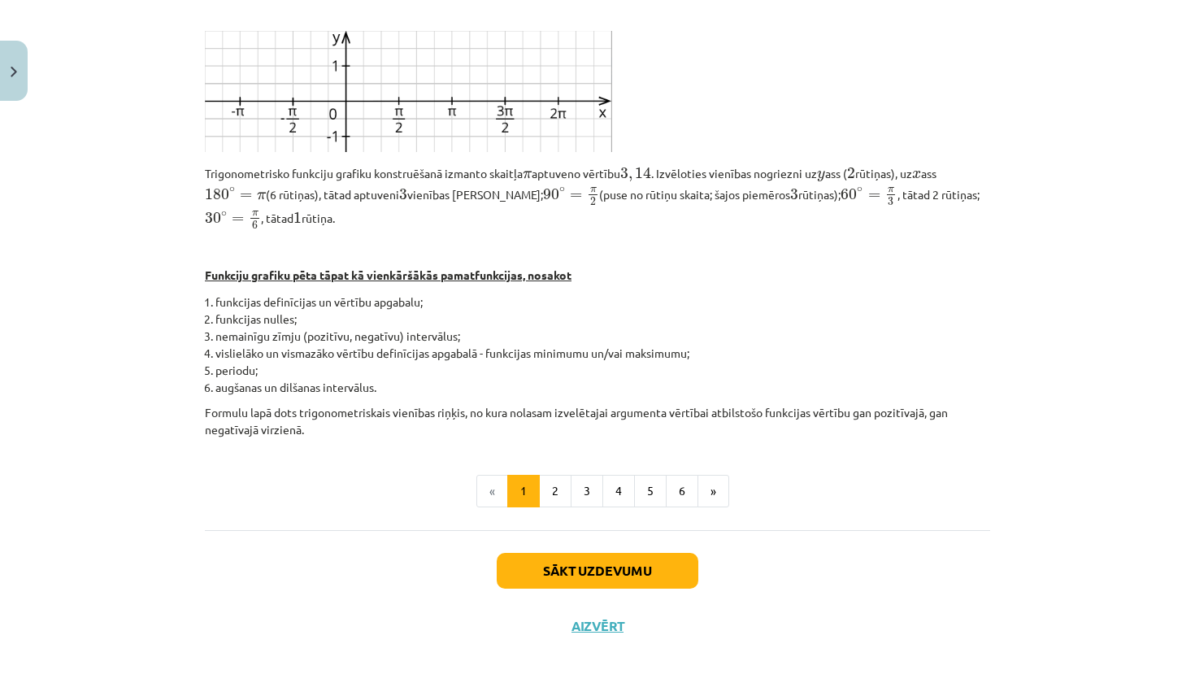
click at [640, 570] on button "Sākt uzdevumu" at bounding box center [598, 571] width 202 height 36
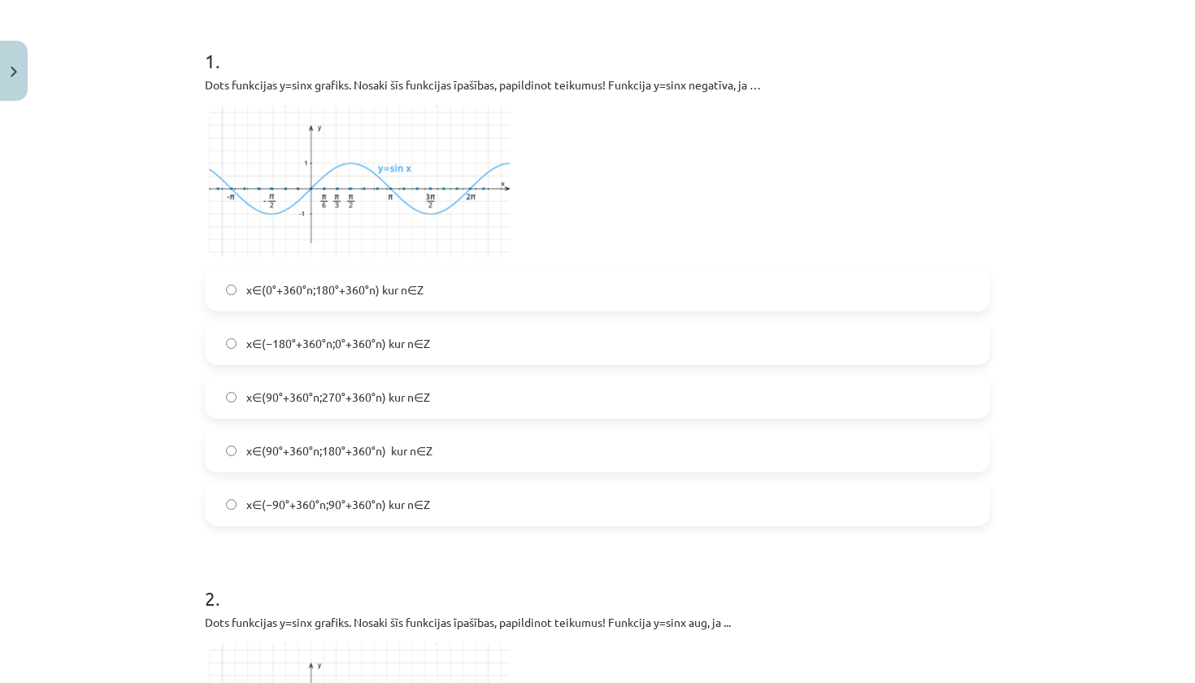
scroll to position [297, 0]
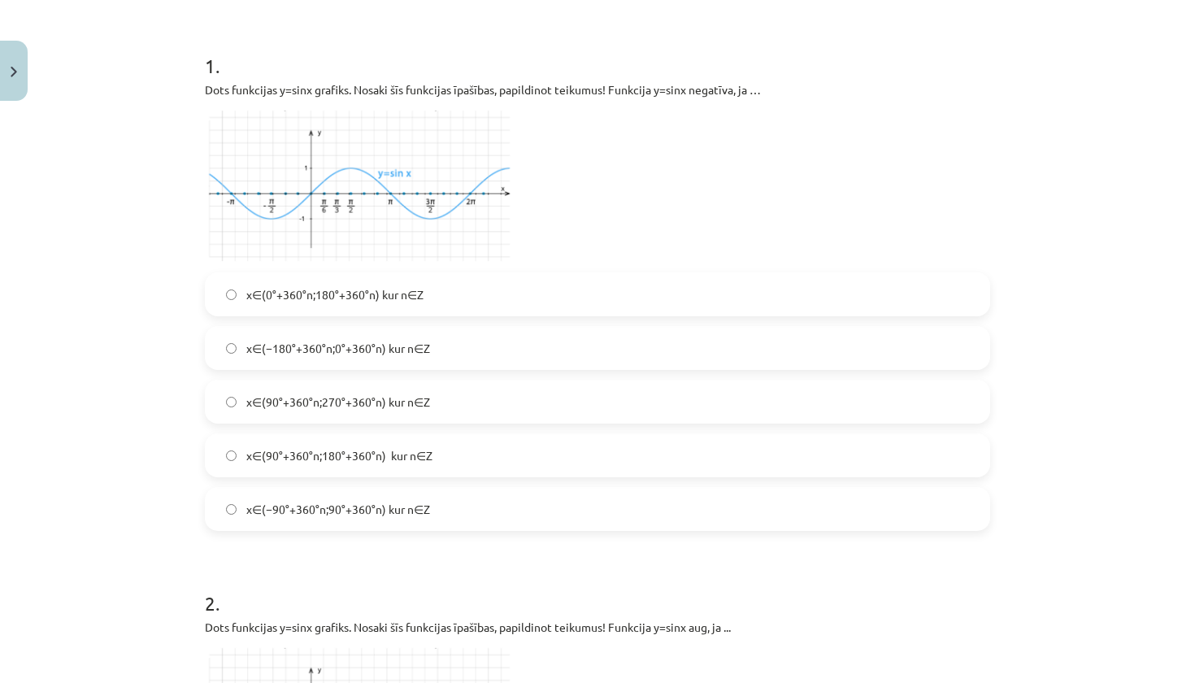
click at [280, 344] on span "x∈(−180°+360°n;0°+360°n) kur n∈Z" at bounding box center [338, 348] width 184 height 17
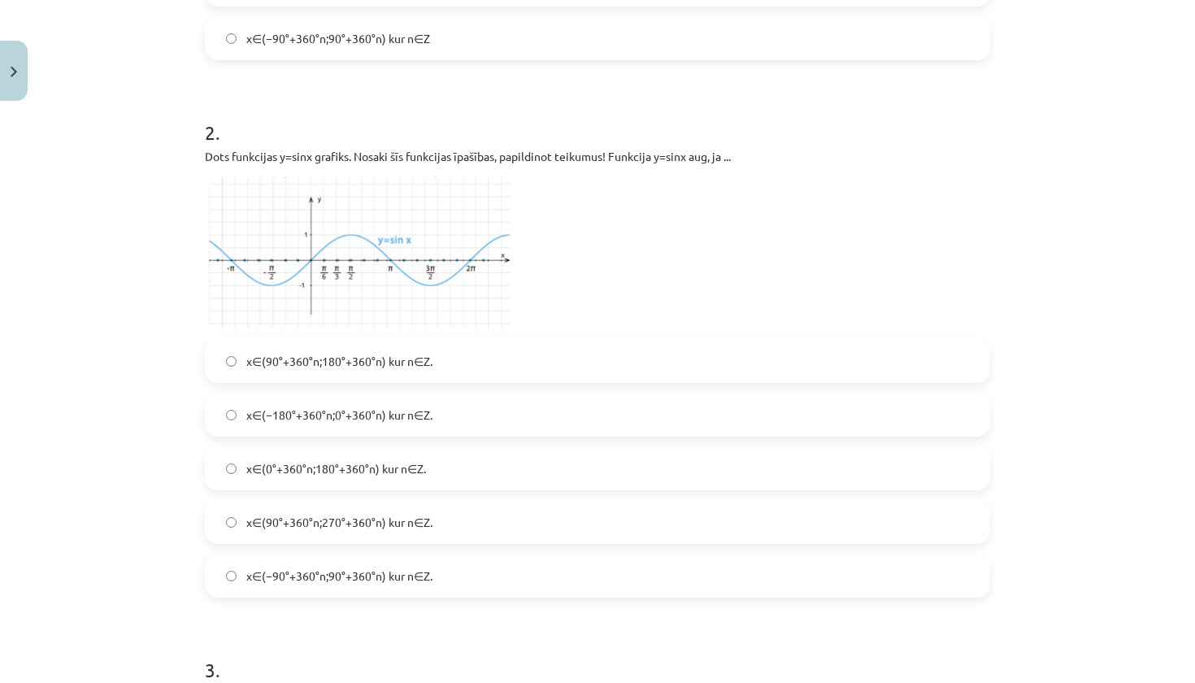
scroll to position [770, 0]
click at [311, 578] on span "x∈(−90°+360°n;90°+360°n) kur n∈Z." at bounding box center [339, 573] width 186 height 17
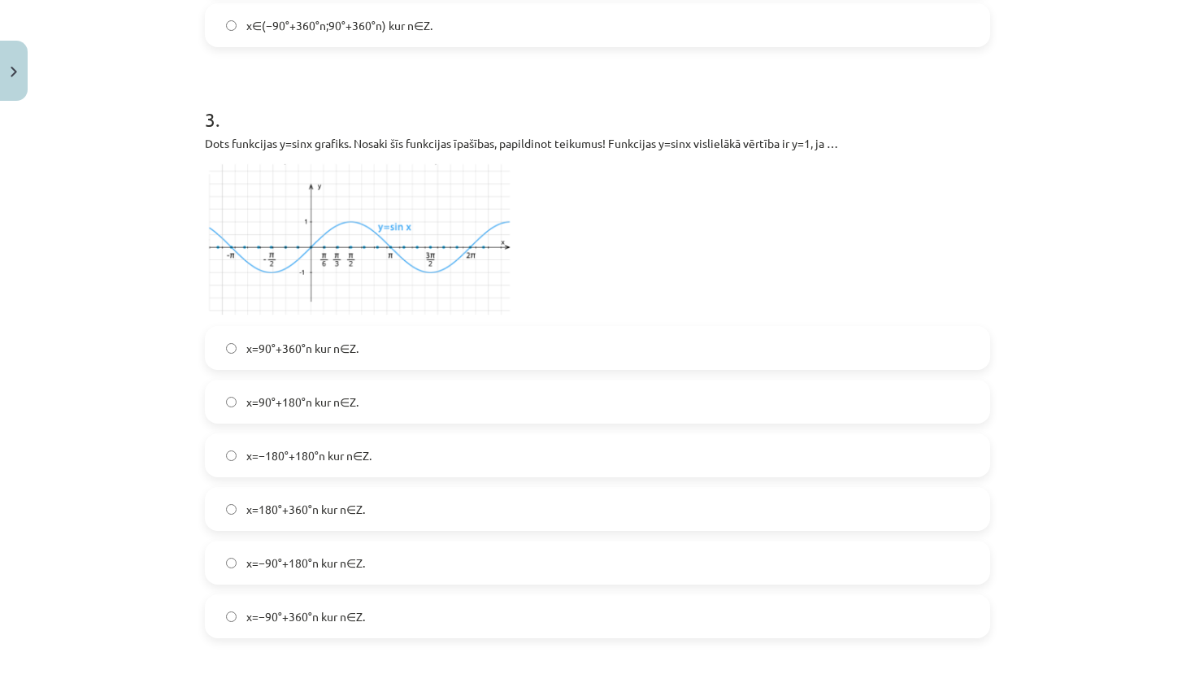
scroll to position [1326, 0]
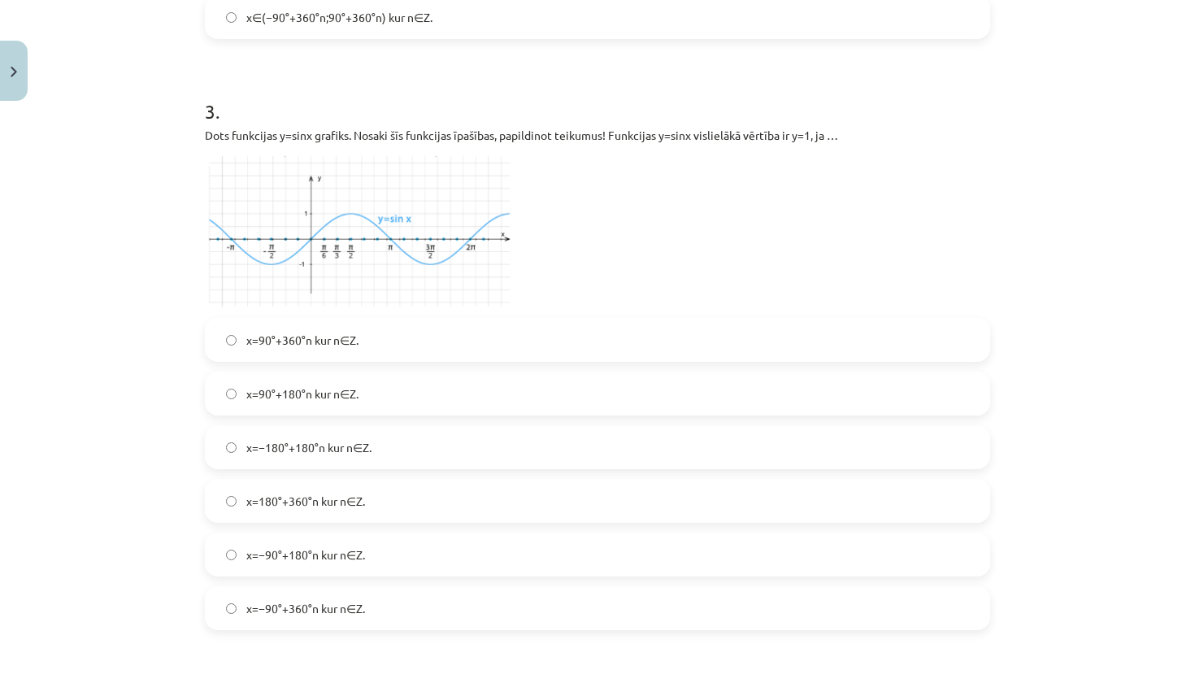
click at [355, 610] on span "x=−90°+360°n kur n∈Z." at bounding box center [305, 608] width 119 height 17
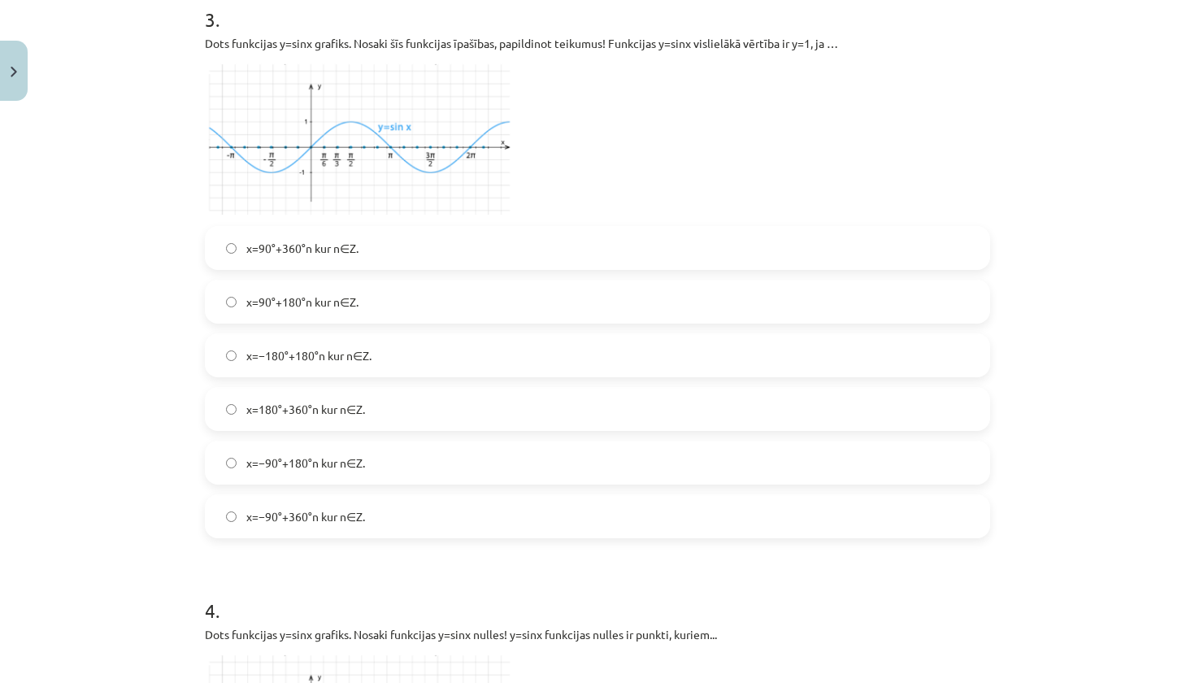
scroll to position [1427, 0]
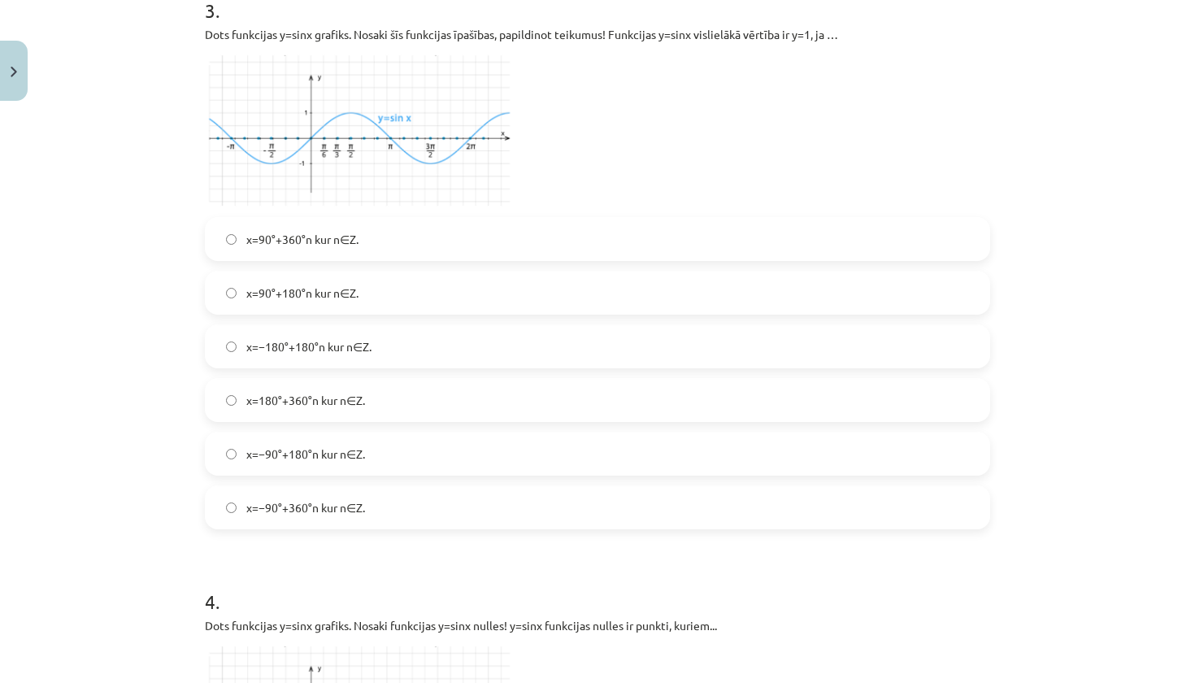
click at [345, 247] on span "x=90°+360°n kur n∈Z." at bounding box center [302, 239] width 112 height 17
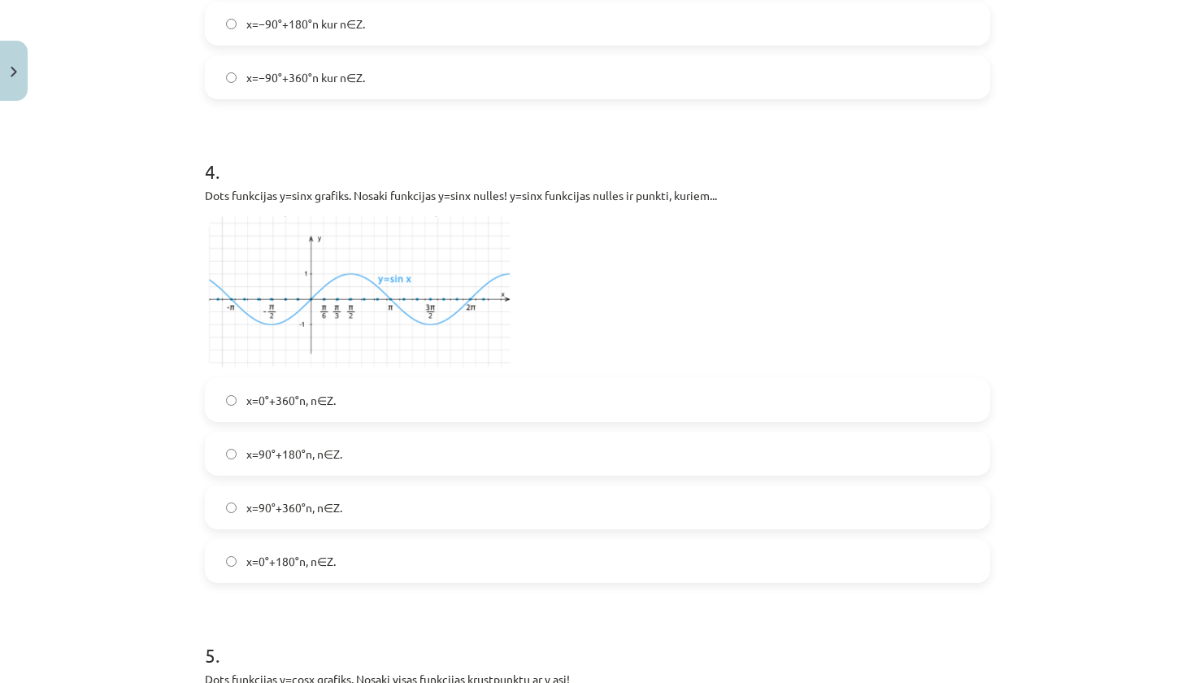
scroll to position [1934, 0]
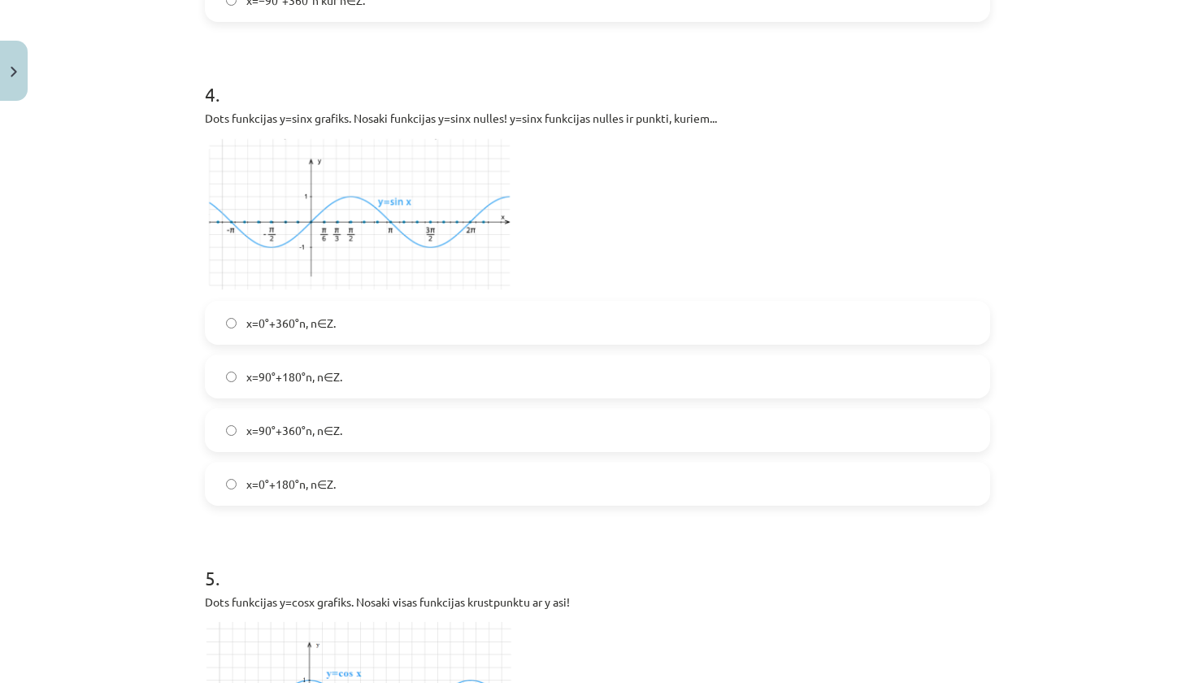
click at [328, 500] on label "x=0°+180°n, n∈Z." at bounding box center [597, 483] width 782 height 41
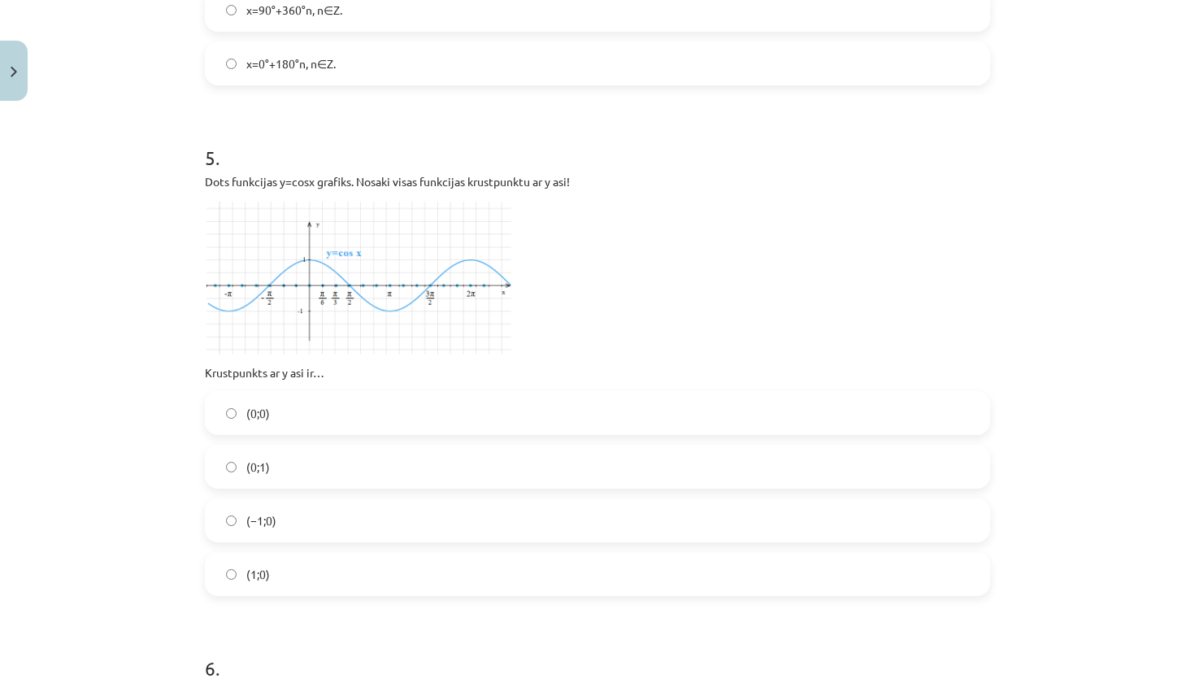
scroll to position [2368, 0]
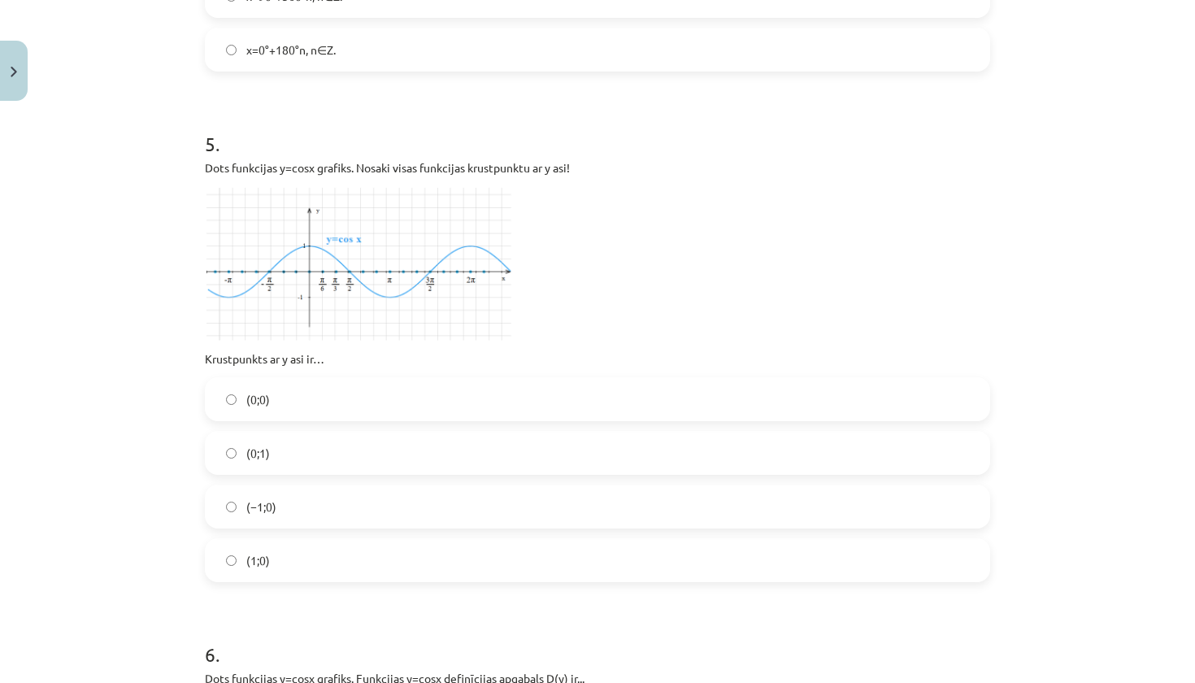
click at [315, 458] on label "(0;1)" at bounding box center [597, 452] width 782 height 41
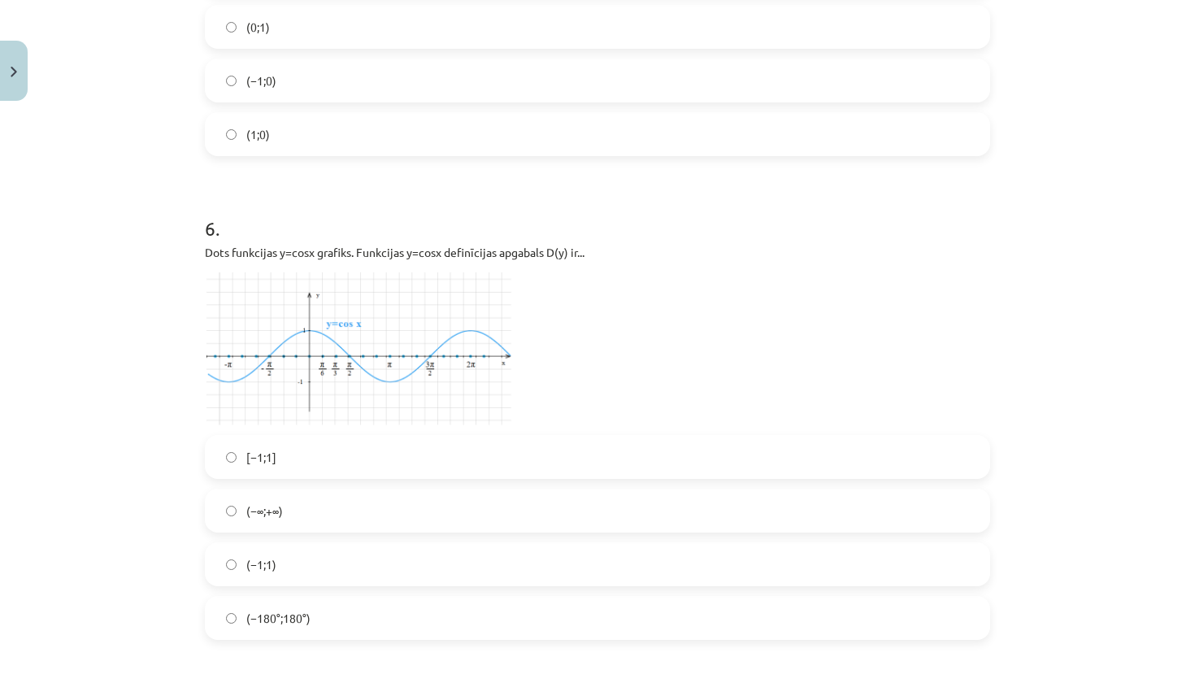
scroll to position [2853, 0]
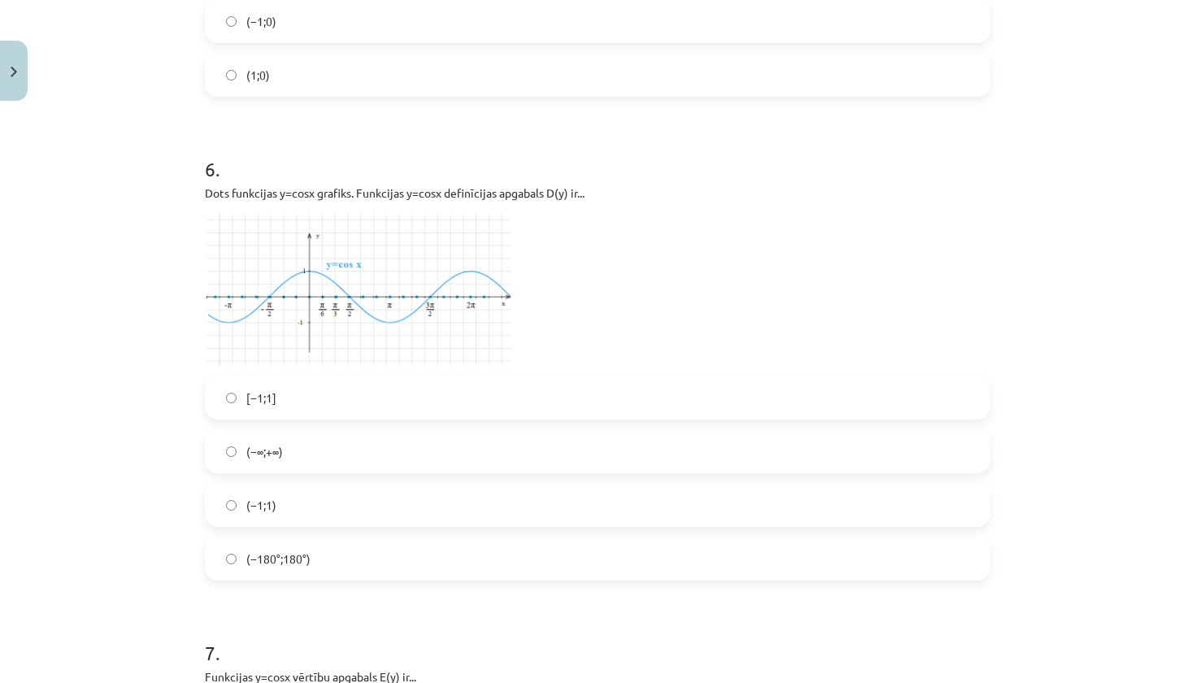
click at [315, 458] on label "(−∞;+∞)" at bounding box center [597, 451] width 782 height 41
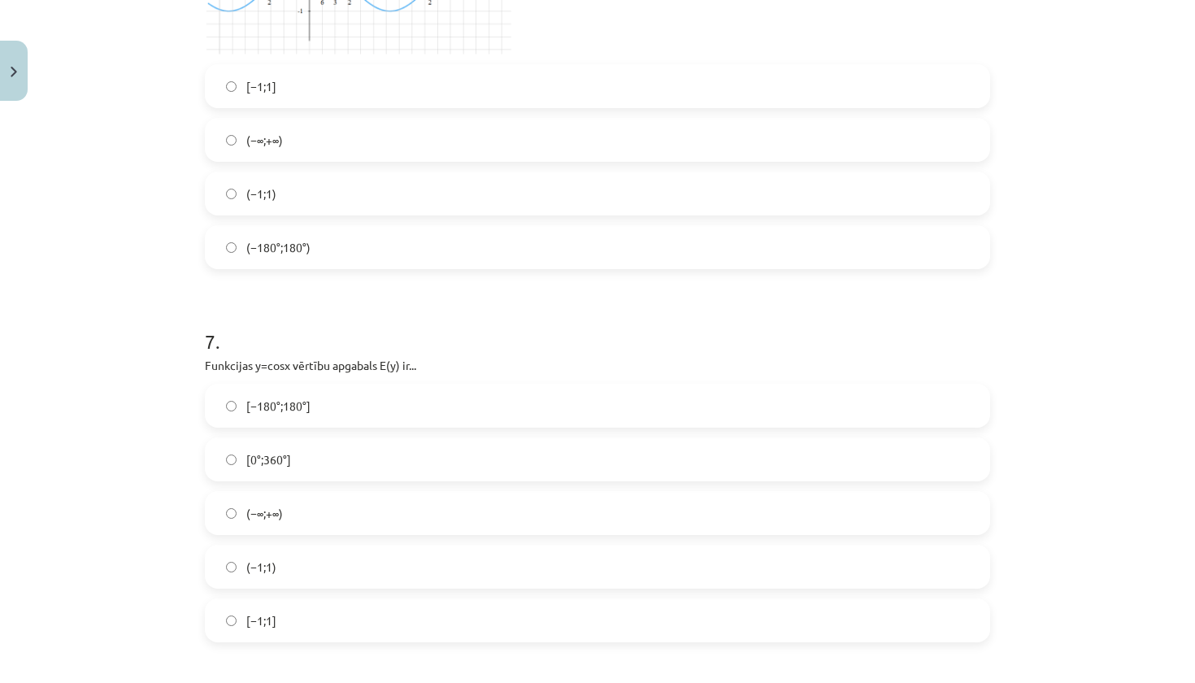
scroll to position [3196, 0]
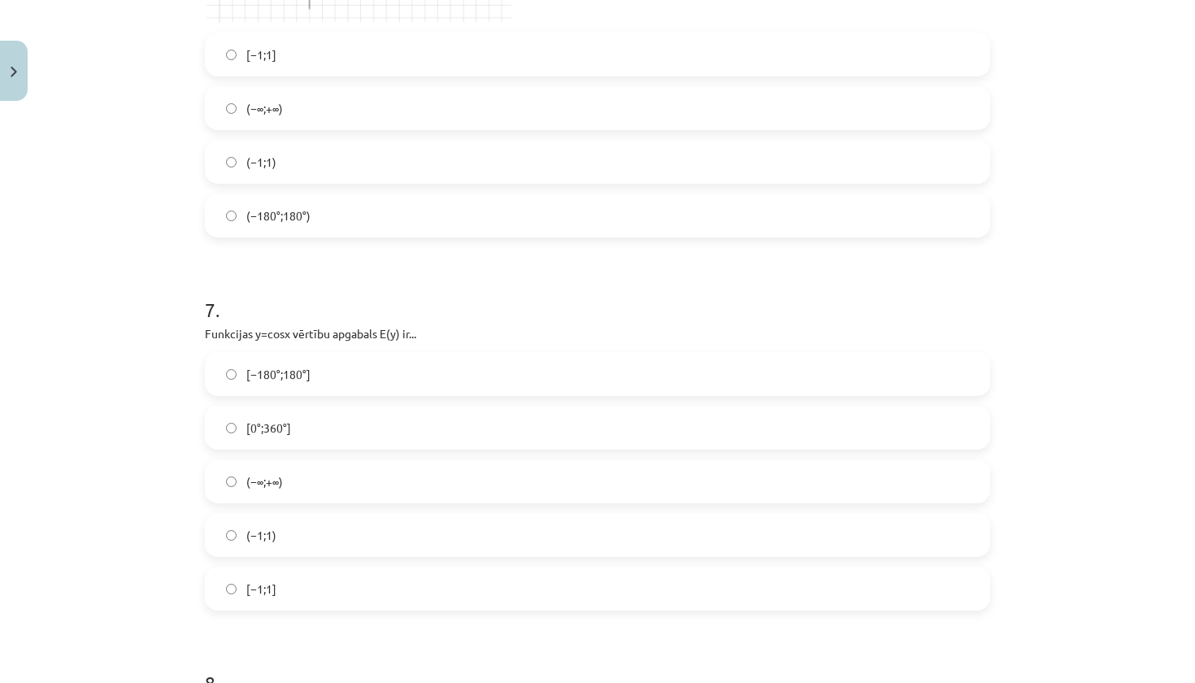
click at [290, 583] on label "[−1;1]" at bounding box center [597, 588] width 782 height 41
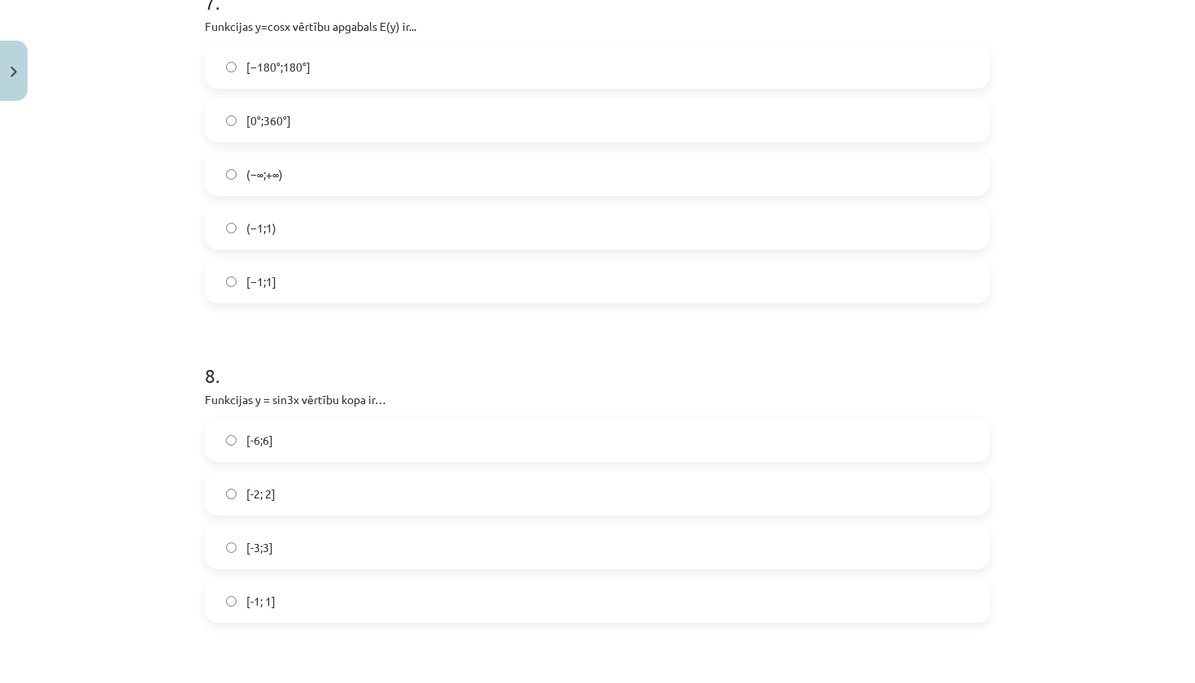
scroll to position [3509, 0]
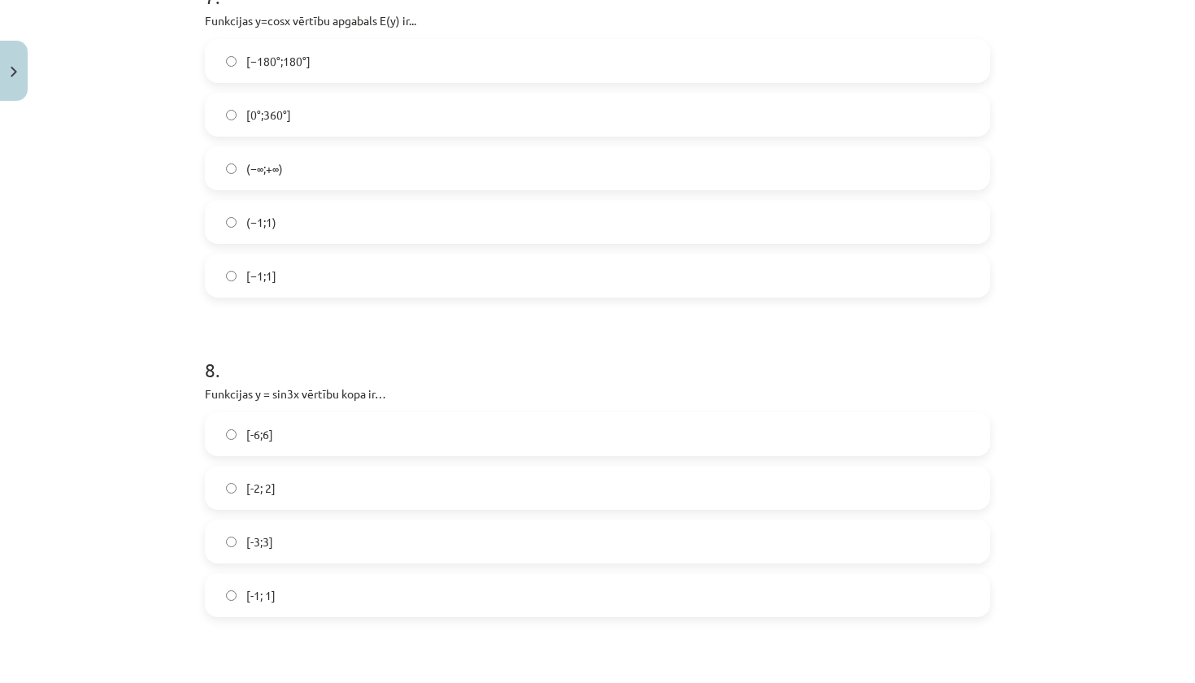
click at [290, 587] on label "[-1; 1]" at bounding box center [597, 595] width 782 height 41
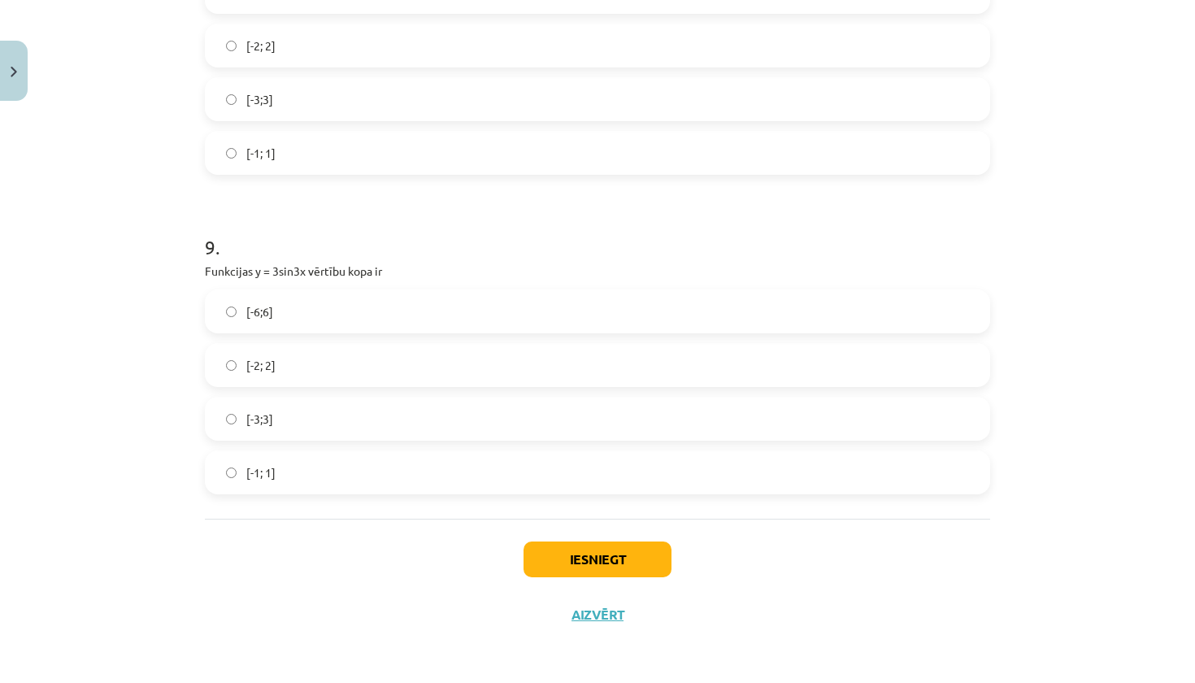
scroll to position [3954, 0]
click at [310, 416] on label "[-3;3]" at bounding box center [597, 418] width 782 height 41
click at [584, 563] on button "Iesniegt" at bounding box center [597, 559] width 148 height 36
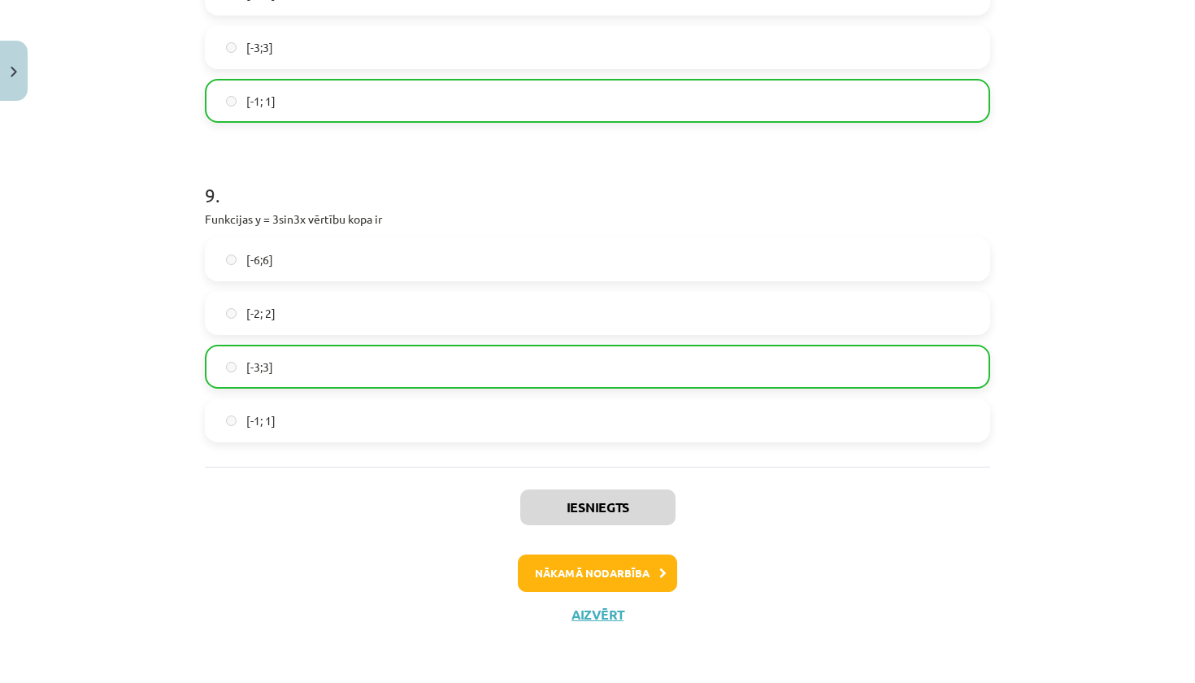
click at [601, 579] on button "Nākamā nodarbība" at bounding box center [597, 572] width 159 height 37
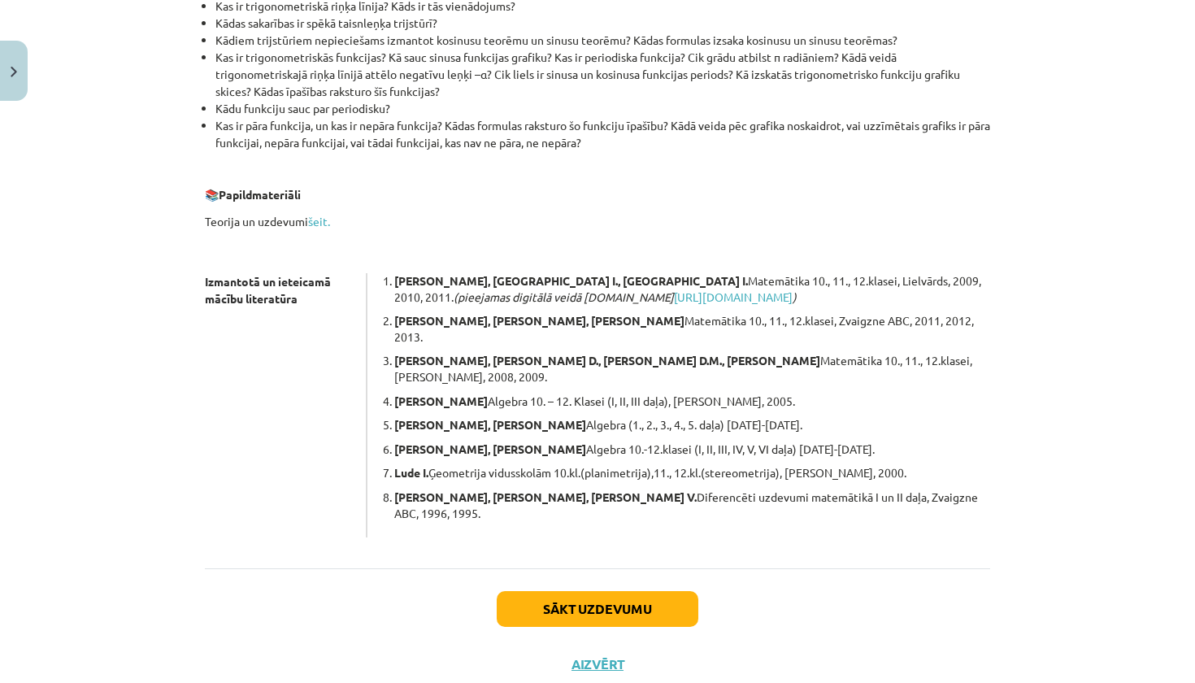
scroll to position [41, 0]
click at [601, 590] on button "Sākt uzdevumu" at bounding box center [598, 608] width 202 height 36
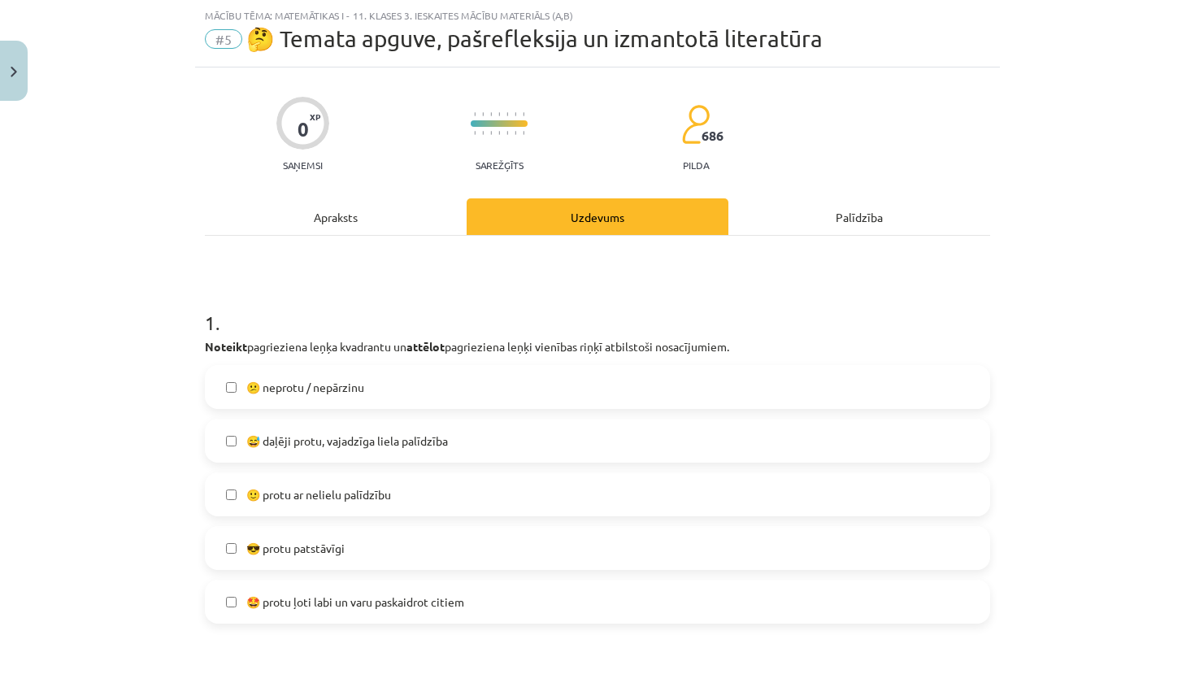
click at [458, 561] on label "😎 protu patstāvīgi" at bounding box center [597, 547] width 782 height 41
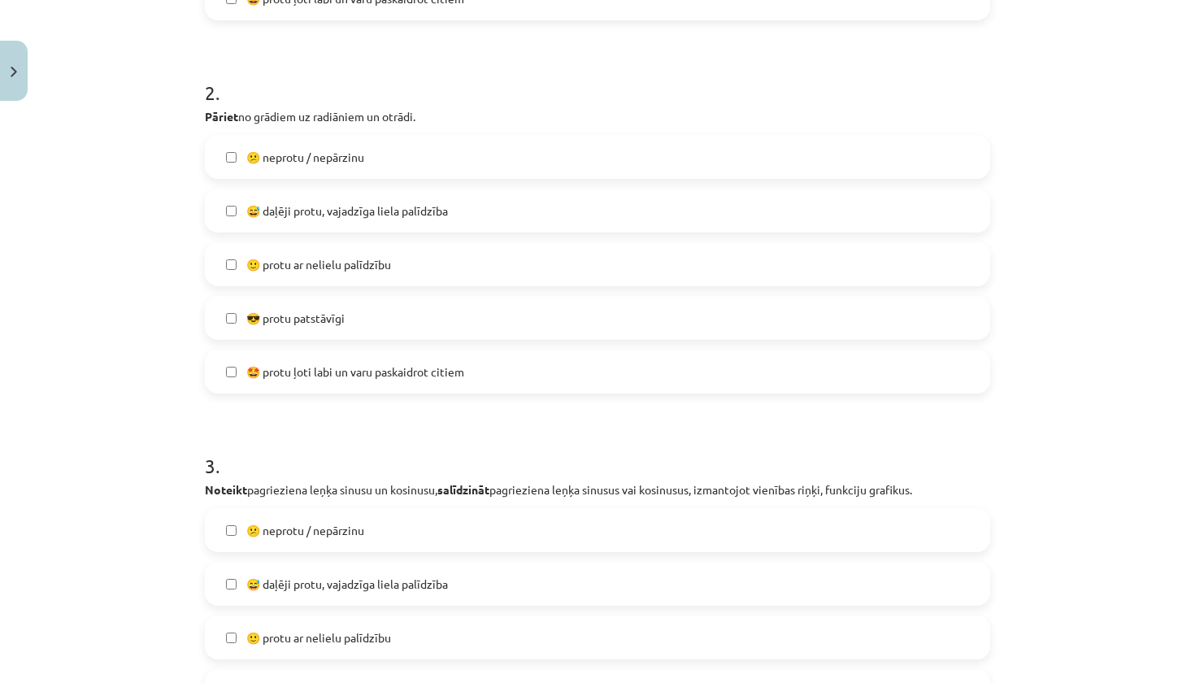
scroll to position [647, 0]
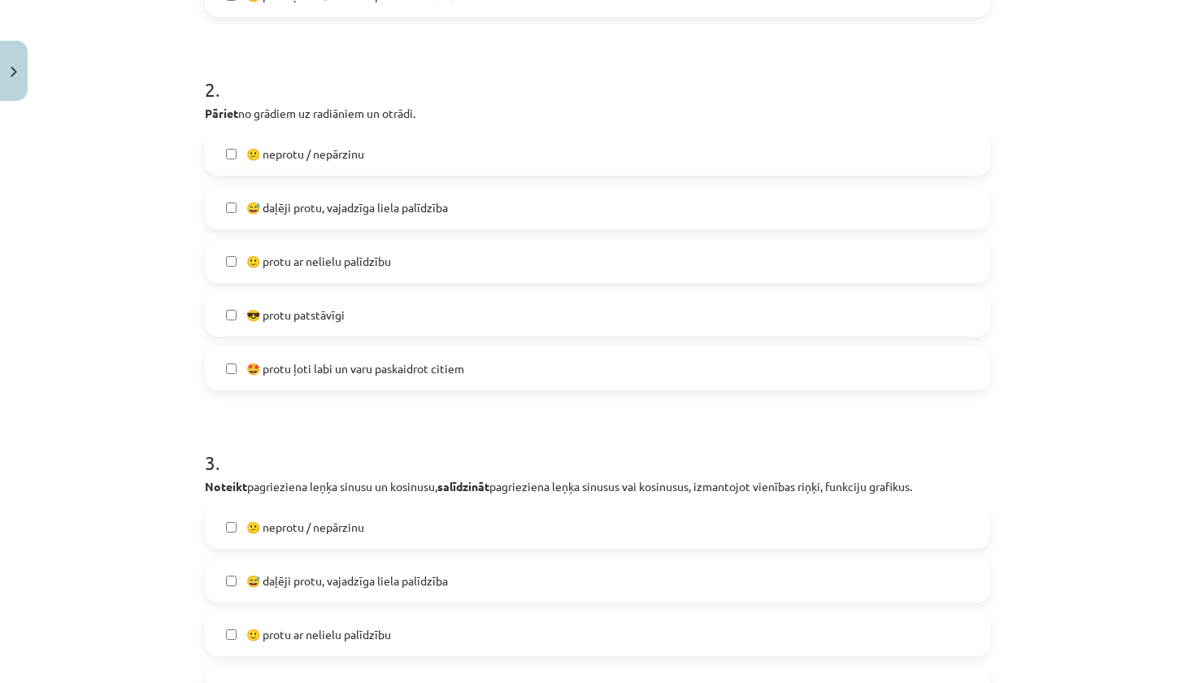
click at [423, 323] on label "😎 protu patstāvīgi" at bounding box center [597, 314] width 782 height 41
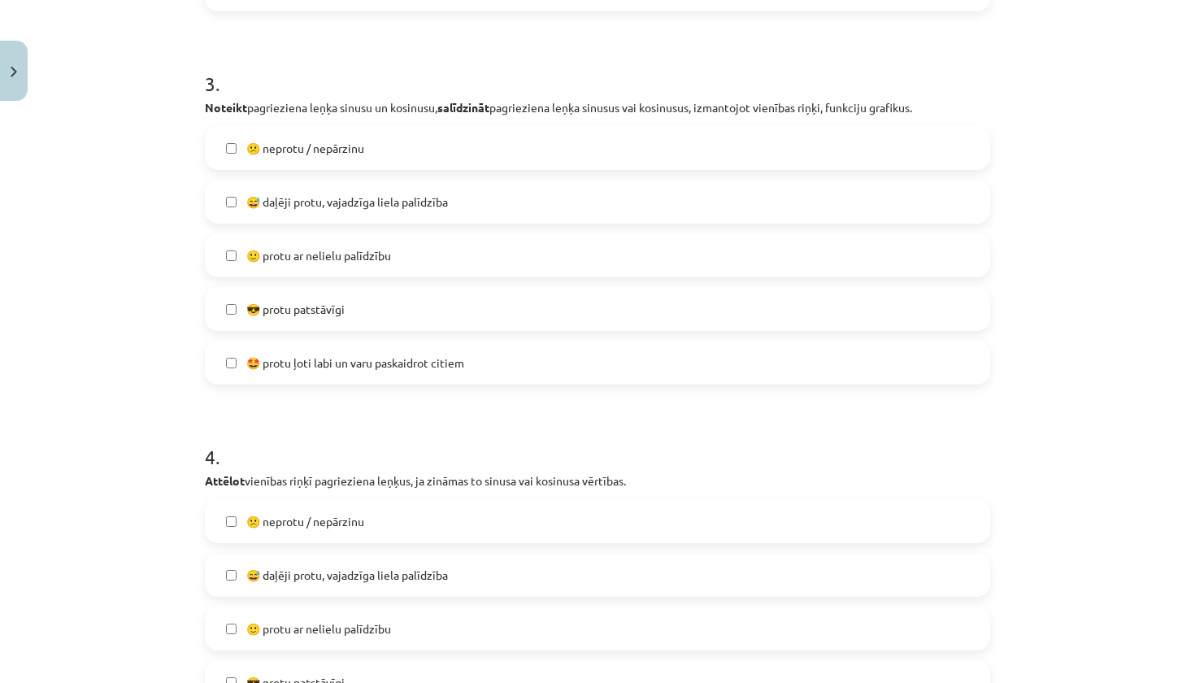
click at [423, 323] on label "😎 protu patstāvīgi" at bounding box center [597, 309] width 782 height 41
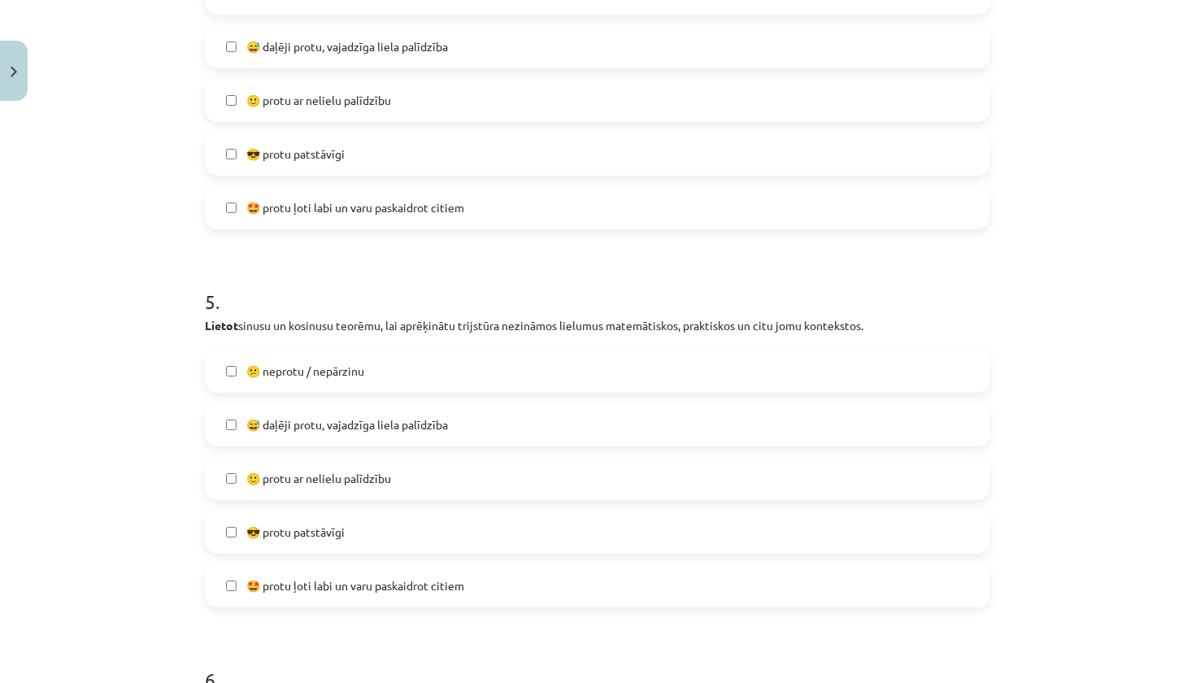
scroll to position [1584, 0]
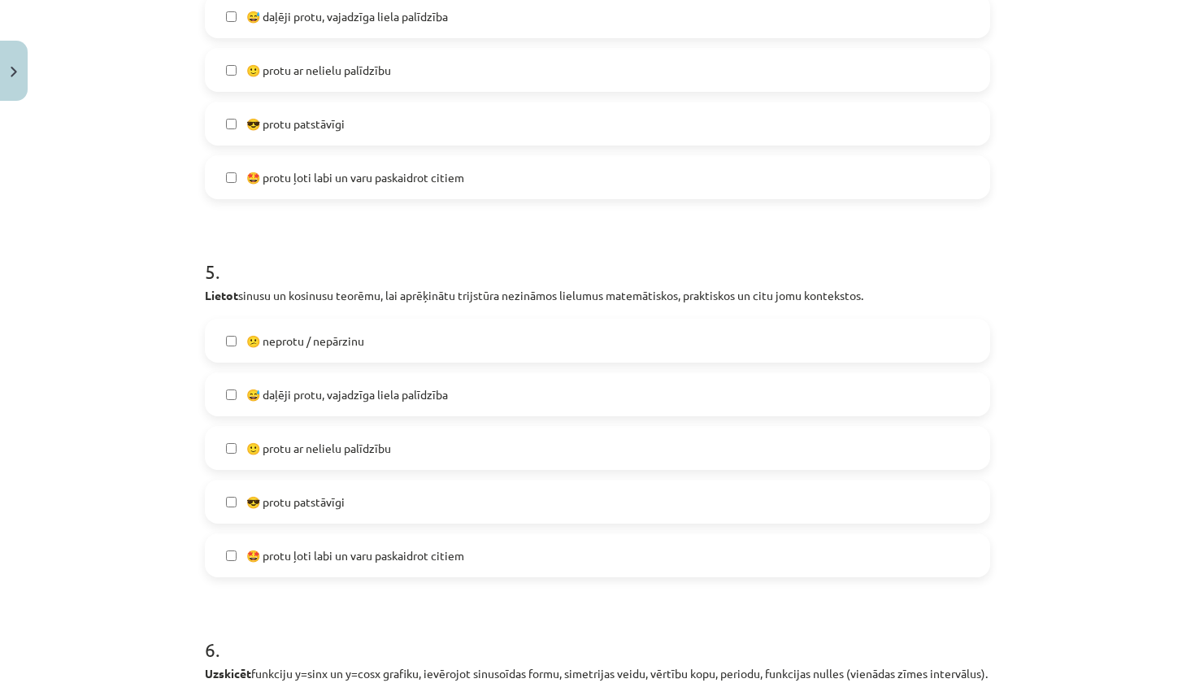
click at [439, 119] on label "😎 protu patstāvīgi" at bounding box center [597, 123] width 782 height 41
click at [392, 523] on div "😎 protu patstāvīgi" at bounding box center [597, 502] width 785 height 44
click at [390, 514] on label "😎 protu patstāvīgi" at bounding box center [597, 501] width 782 height 41
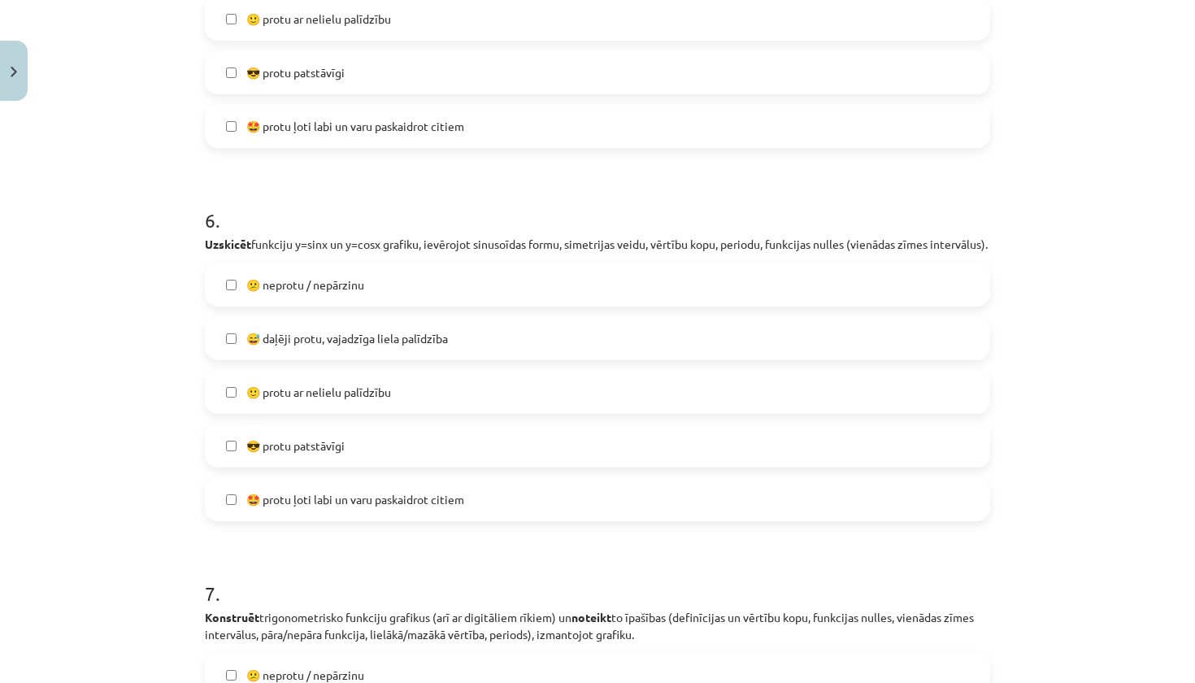
click at [384, 466] on label "😎 protu patstāvīgi" at bounding box center [597, 445] width 782 height 41
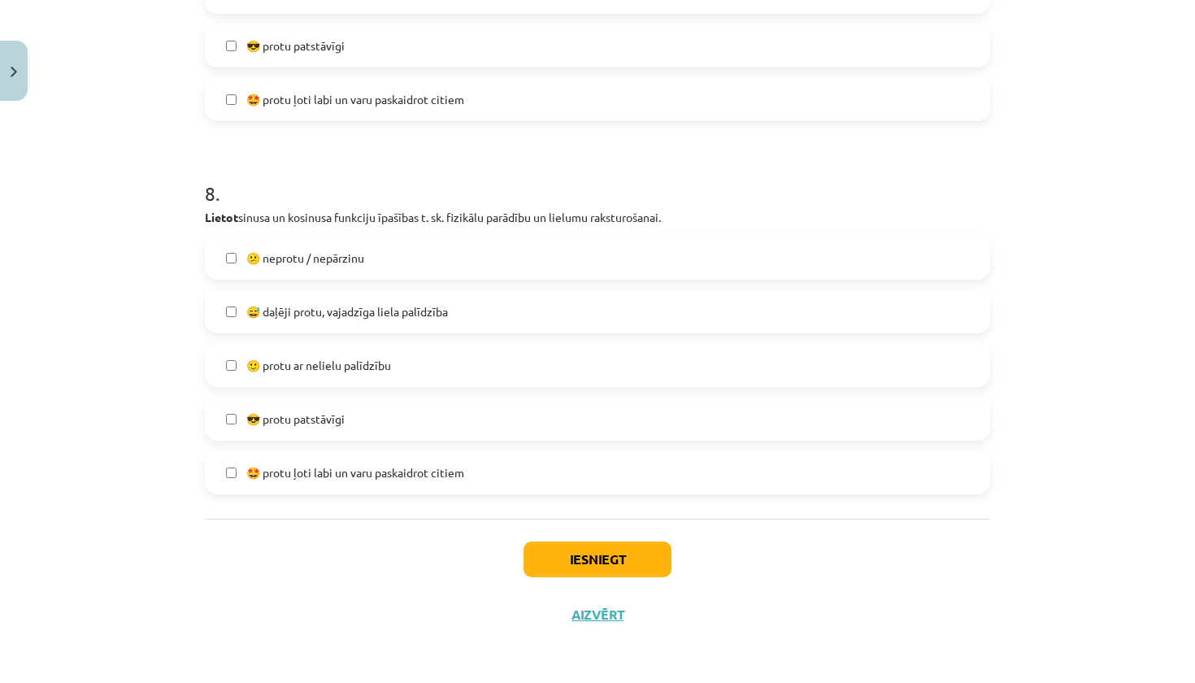
scroll to position [2823, 0]
click at [388, 415] on label "😎 protu patstāvīgi" at bounding box center [597, 418] width 782 height 41
click at [432, 46] on label "😎 protu patstāvīgi" at bounding box center [597, 45] width 782 height 41
click at [631, 553] on button "Iesniegt" at bounding box center [597, 559] width 148 height 36
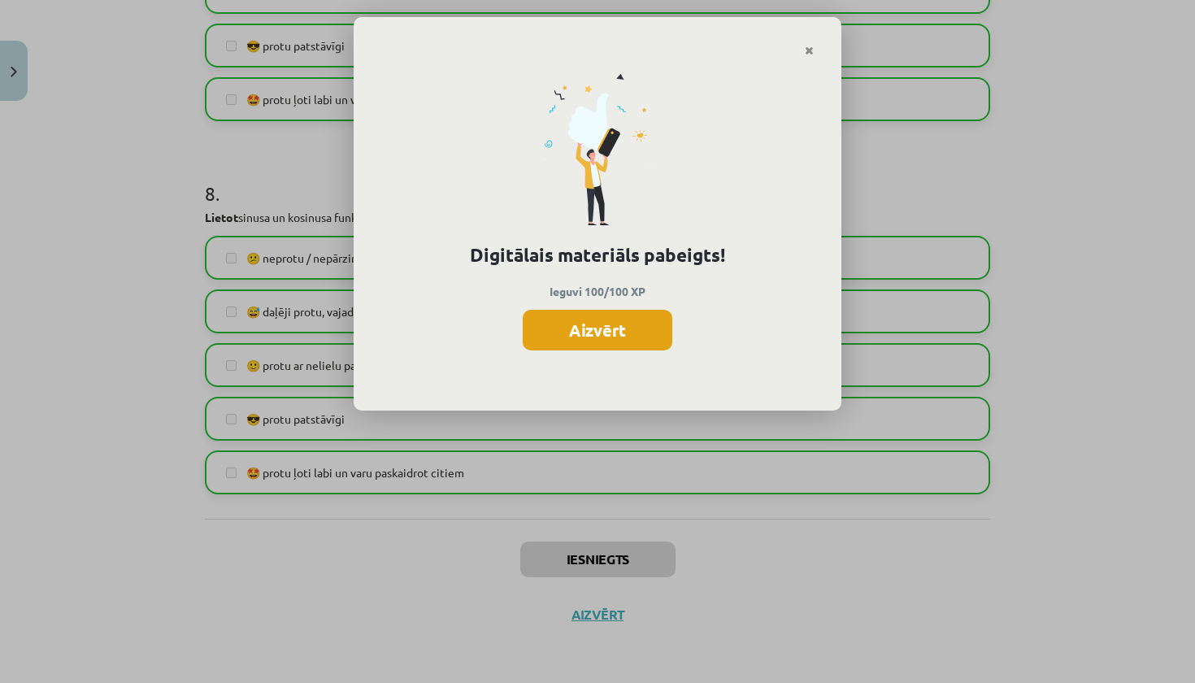
click at [643, 333] on button "Aizvērt" at bounding box center [598, 330] width 150 height 41
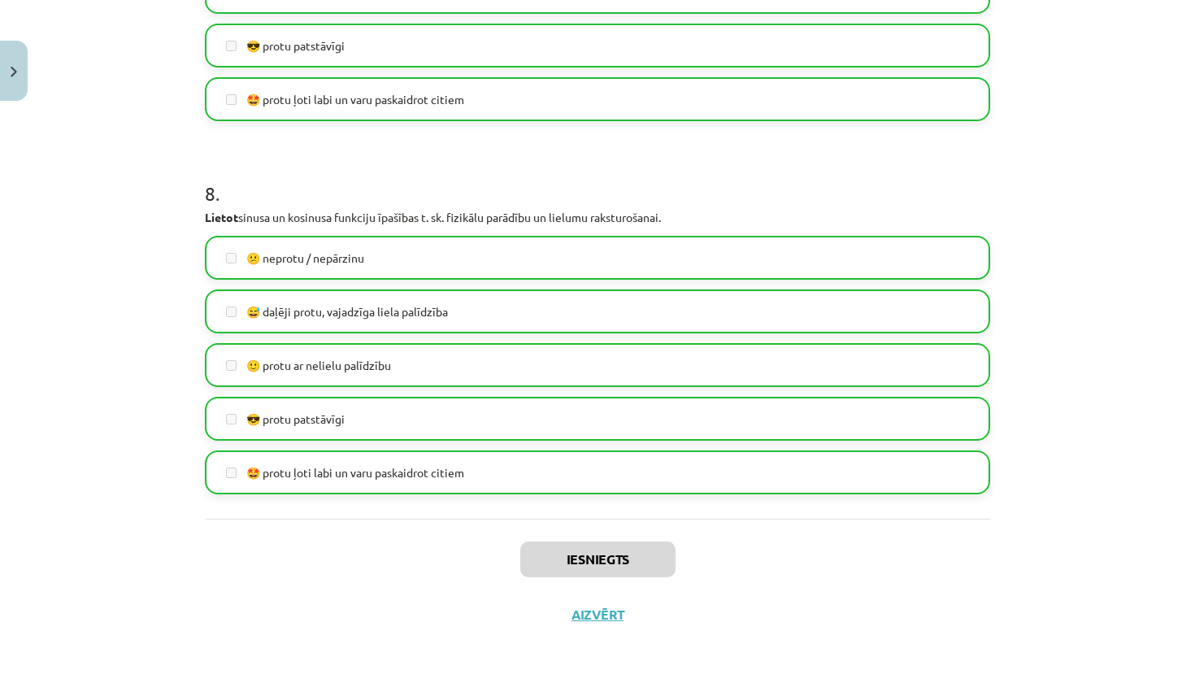
click at [594, 609] on button "Aizvērt" at bounding box center [597, 614] width 62 height 16
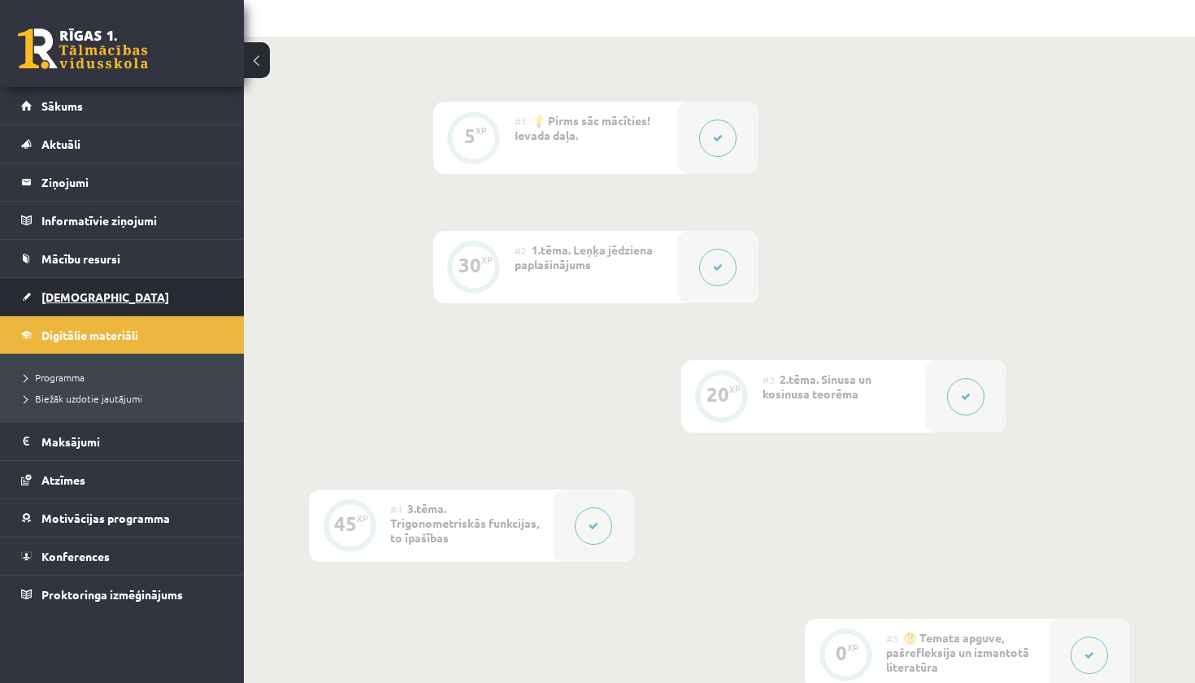
click at [60, 302] on span "[DEMOGRAPHIC_DATA]" at bounding box center [105, 296] width 128 height 15
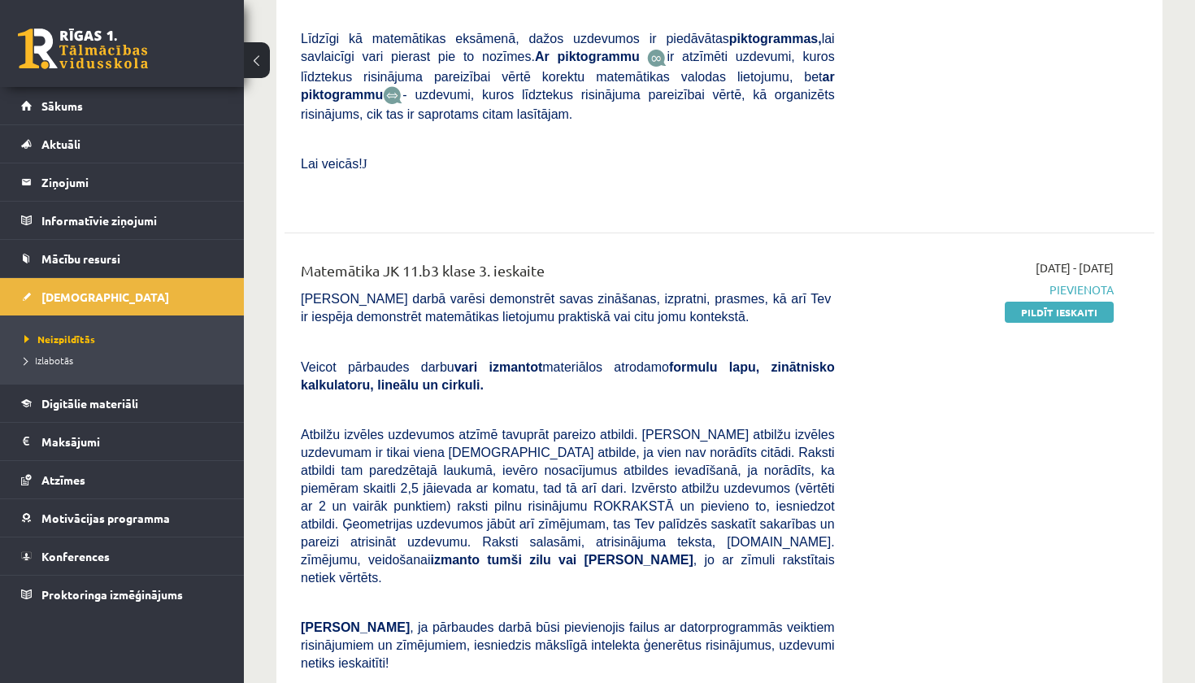
scroll to position [1605, 0]
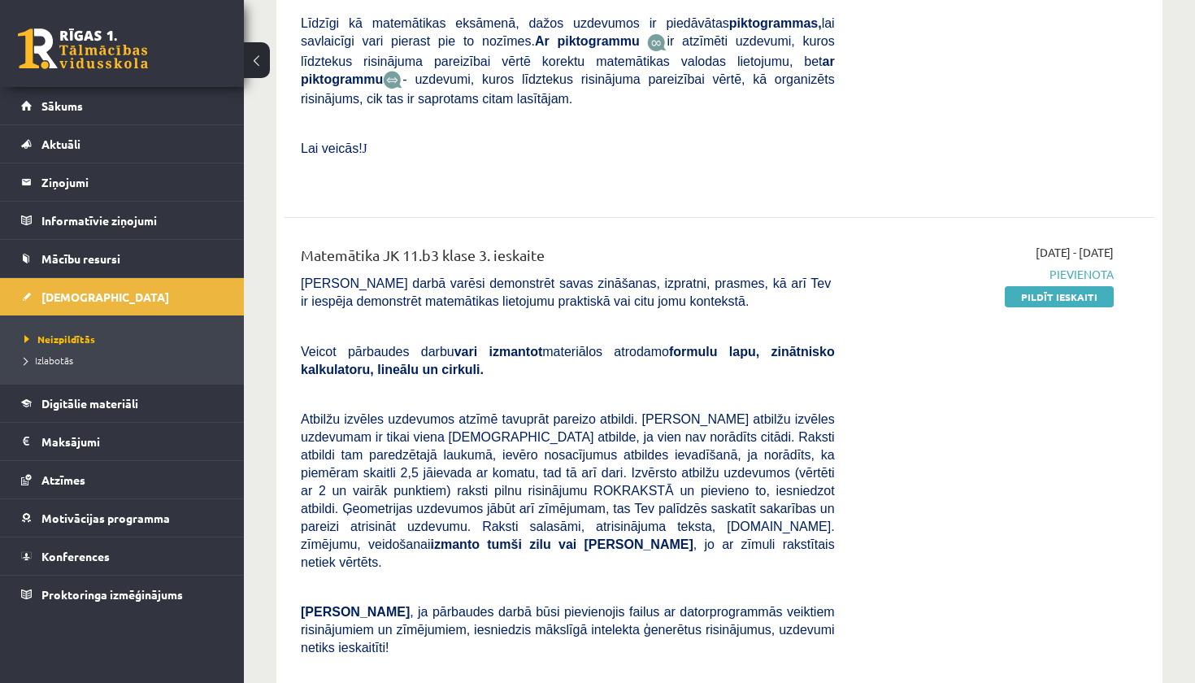
click at [1083, 261] on div "2025-09-01 - 2025-10-31 Pievienota Pildīt ieskaiti" at bounding box center [986, 554] width 279 height 621
click at [1084, 259] on div "2025-09-01 - 2025-10-31 Pievienota Pildīt ieskaiti" at bounding box center [986, 554] width 279 height 621
click at [1085, 286] on link "Pildīt ieskaiti" at bounding box center [1059, 296] width 109 height 21
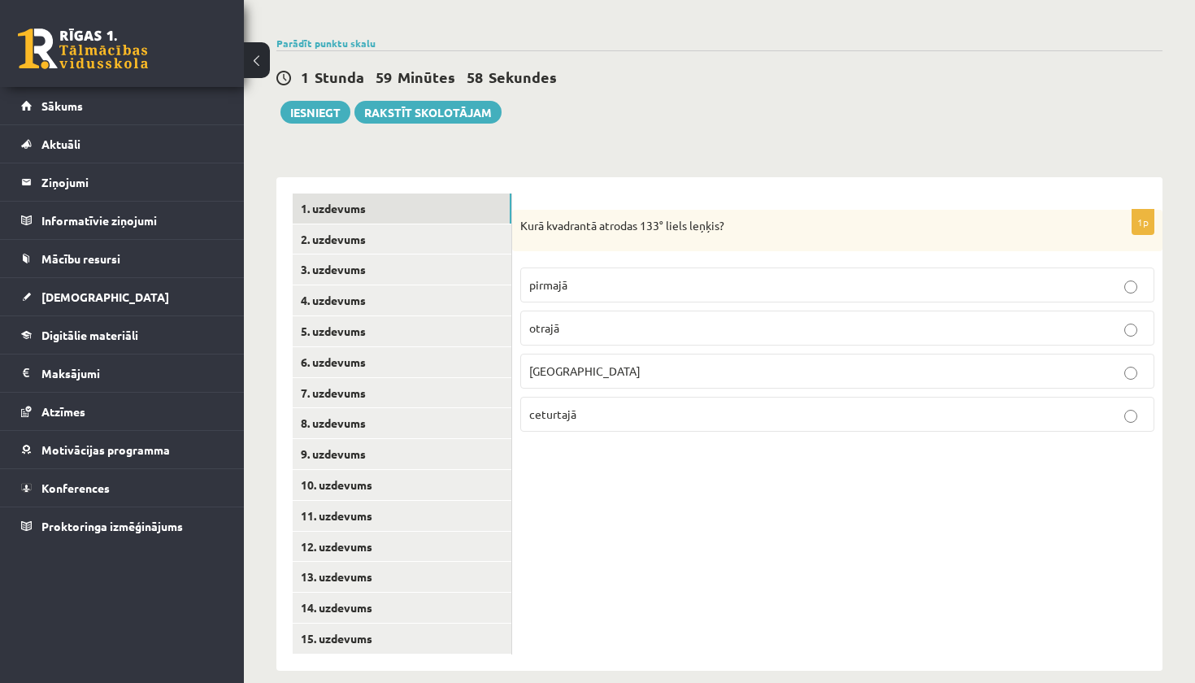
scroll to position [545, 0]
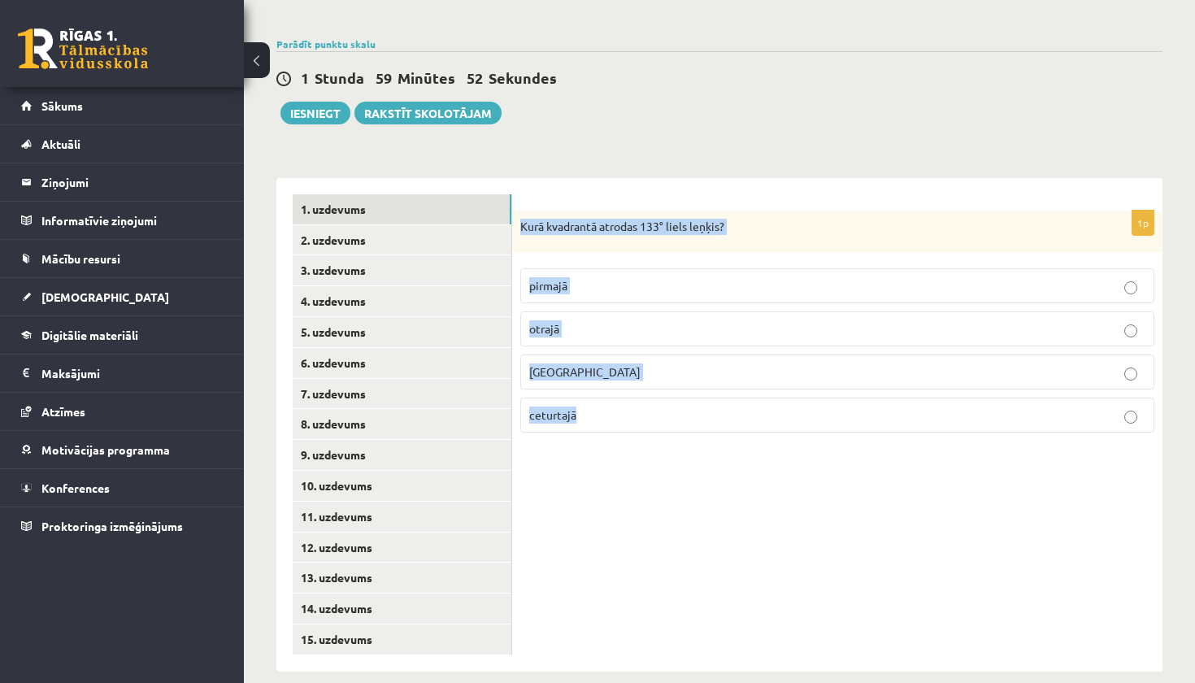
drag, startPoint x: 520, startPoint y: 217, endPoint x: 587, endPoint y: 425, distance: 218.5
click at [587, 425] on div "1p [GEOGRAPHIC_DATA] atrodas 133° liels leņķis? pirmajā otrajā [GEOGRAPHIC_DATA…" at bounding box center [837, 328] width 650 height 236
copy div "Kurā kvadrantā atrodas 133° liels leņķis? pirmajā otrajā trešajā ceturtajā"
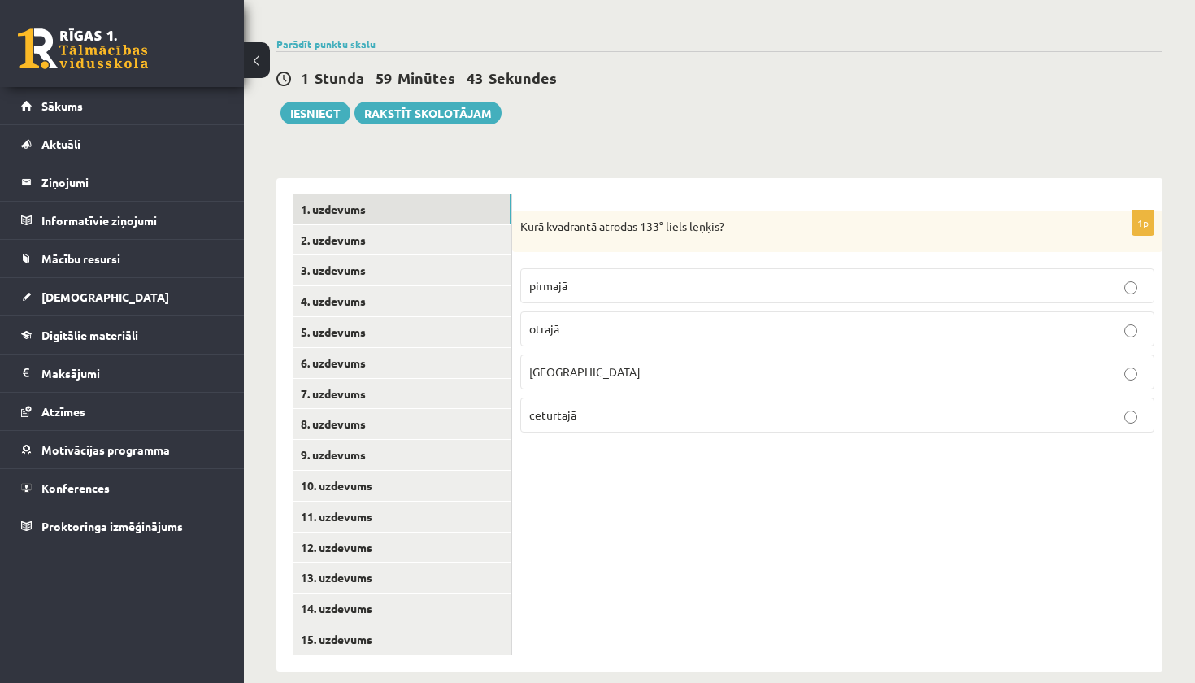
click at [561, 326] on label "otrajā" at bounding box center [837, 328] width 634 height 35
click at [557, 478] on div "1p Kurā kvadrantā atrodas 133° liels leņķis? pirmajā otrajā trešajā ceturtajā" at bounding box center [837, 424] width 650 height 493
click at [458, 232] on link "2. uzdevums" at bounding box center [402, 240] width 219 height 30
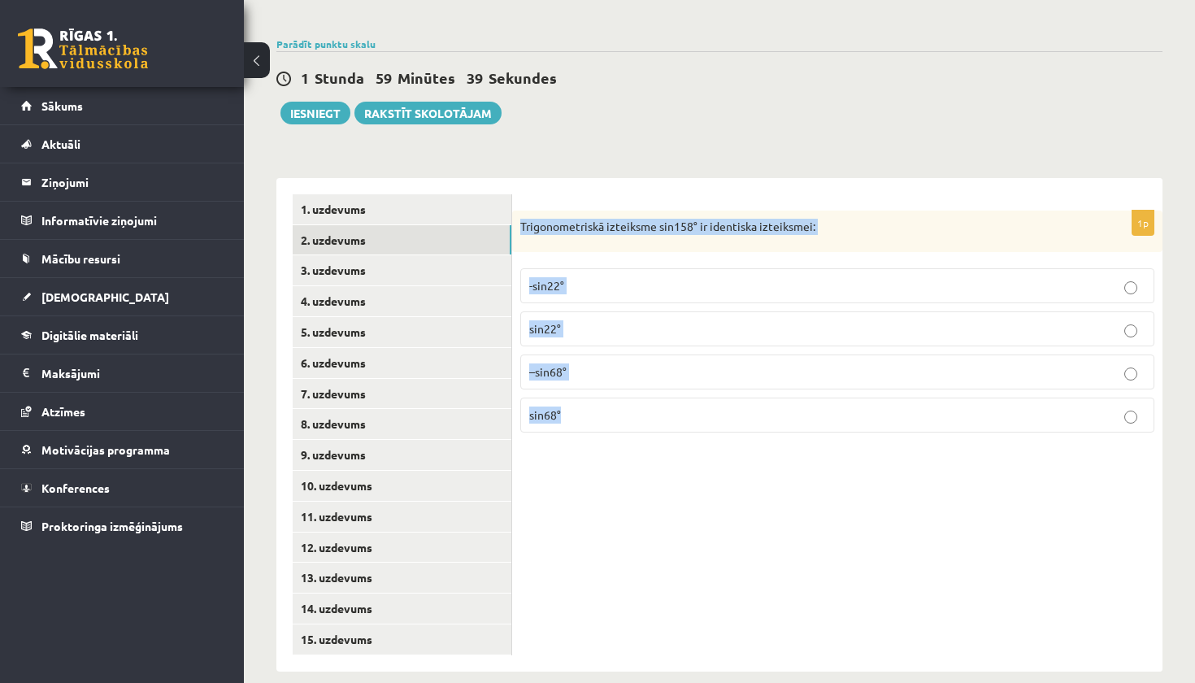
drag, startPoint x: 517, startPoint y: 215, endPoint x: 566, endPoint y: 403, distance: 194.8
click at [566, 403] on div "1p Trigonometriskā izteiksme sin158° ir identiska izteiksmei: -sin22° sin22° –s…" at bounding box center [837, 328] width 650 height 236
copy div "Trigonometriskā izteiksme sin158° ir identiska izteiksmei: -sin22° sin22° –sin6…"
click at [581, 458] on div "1p Trigonometriskā izteiksme sin158° ir identiska izteiksmei: -sin22° sin22° –s…" at bounding box center [837, 424] width 650 height 493
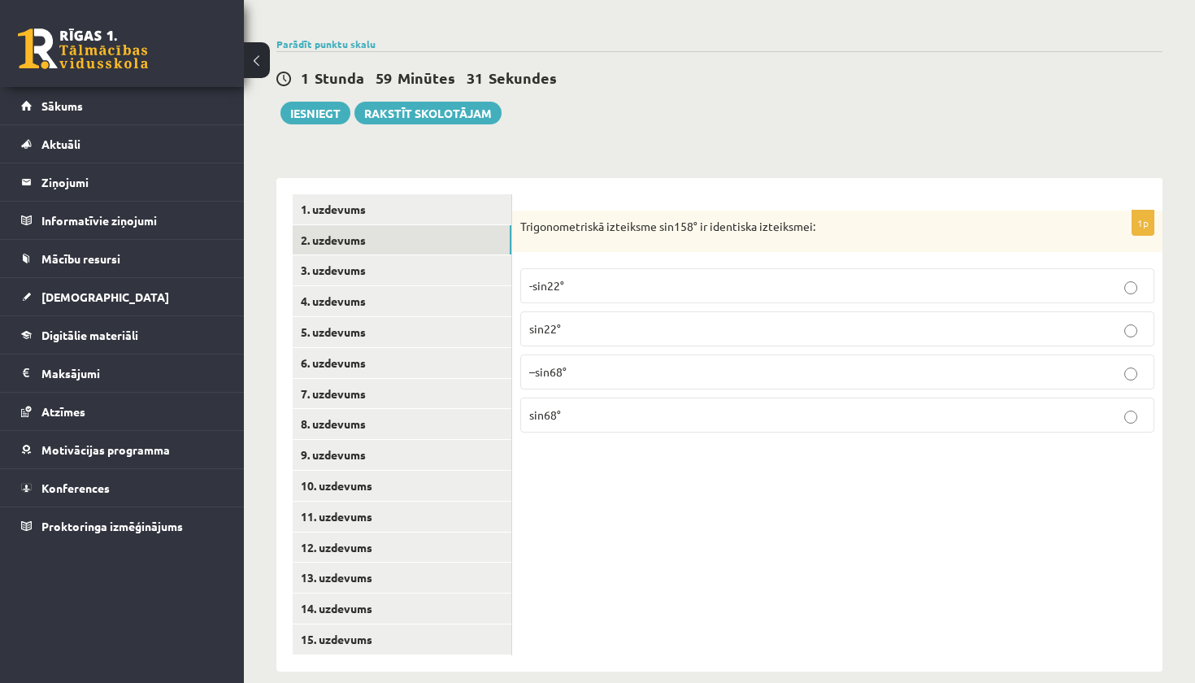
click at [566, 327] on label "sin22°" at bounding box center [837, 328] width 634 height 35
click at [440, 261] on link "3. uzdevums" at bounding box center [402, 270] width 219 height 30
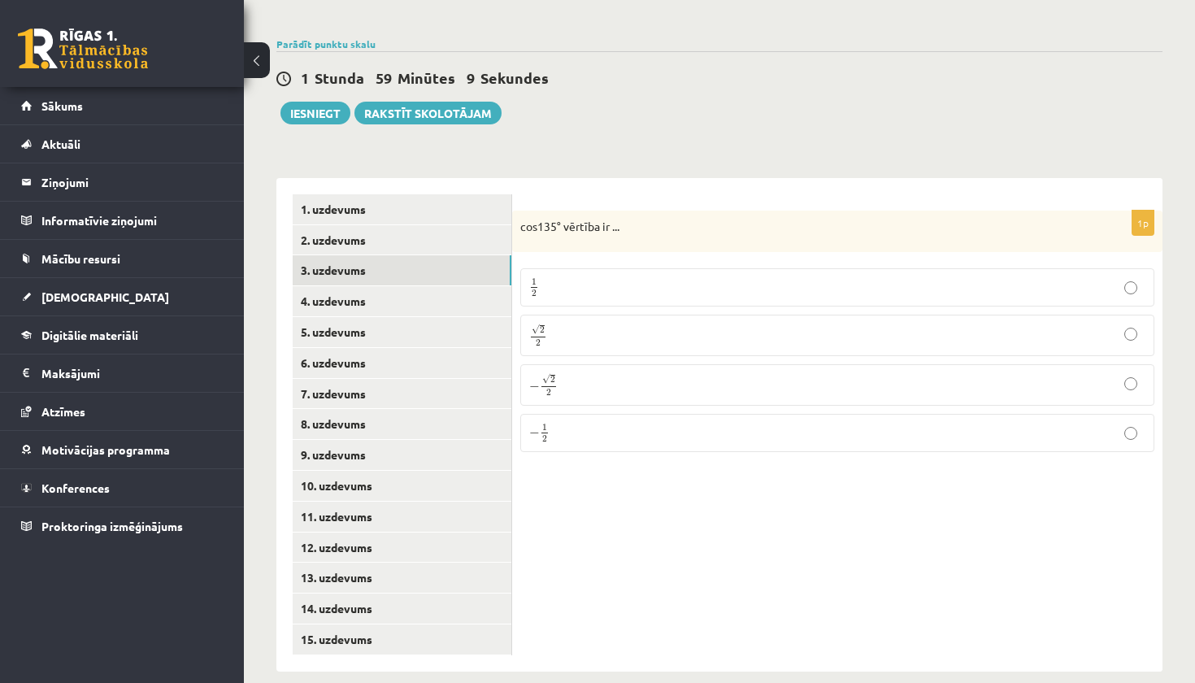
click at [559, 323] on p "√ 2 2 2 2" at bounding box center [837, 335] width 616 height 24
click at [546, 389] on span "2" at bounding box center [548, 392] width 5 height 7
click at [408, 294] on link "4. uzdevums" at bounding box center [402, 301] width 219 height 30
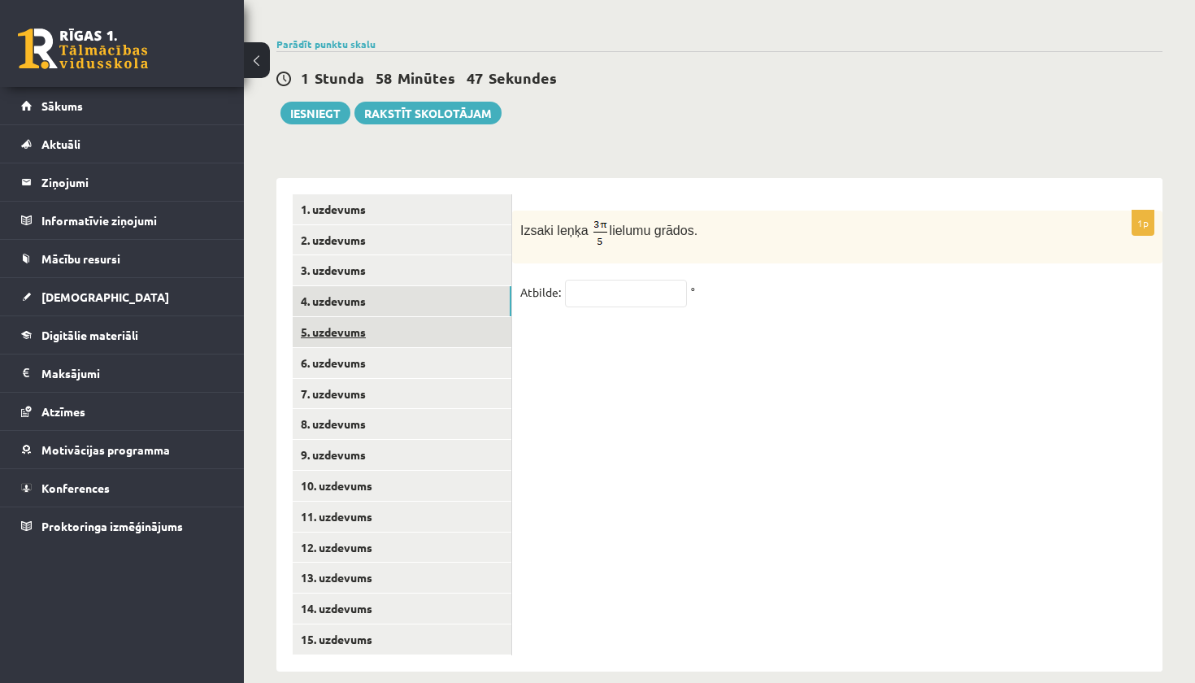
click at [427, 319] on link "5. uzdevums" at bounding box center [402, 332] width 219 height 30
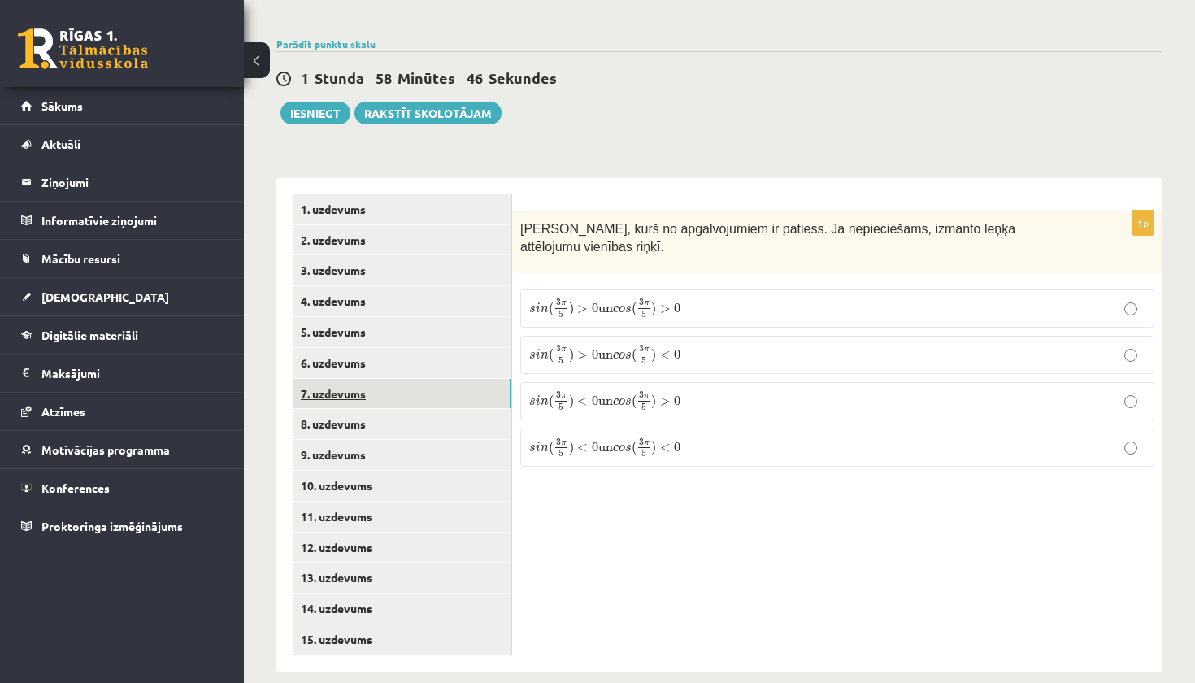
click at [427, 379] on link "7. uzdevums" at bounding box center [402, 394] width 219 height 30
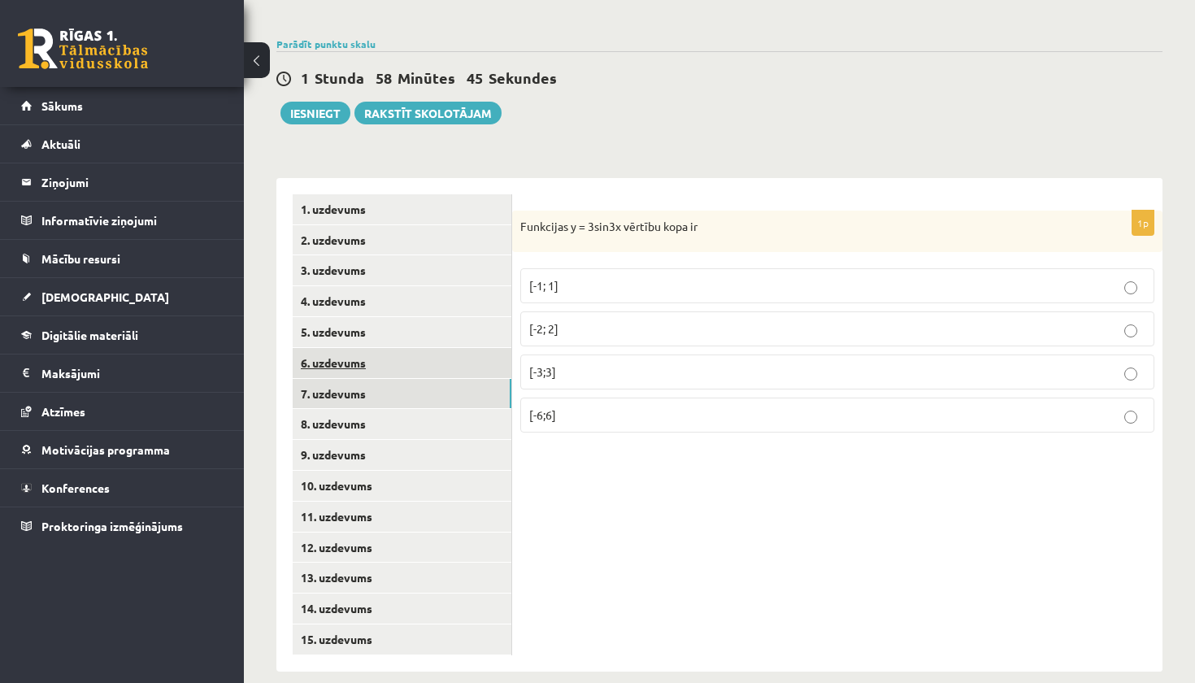
click at [426, 351] on link "6. uzdevums" at bounding box center [402, 363] width 219 height 30
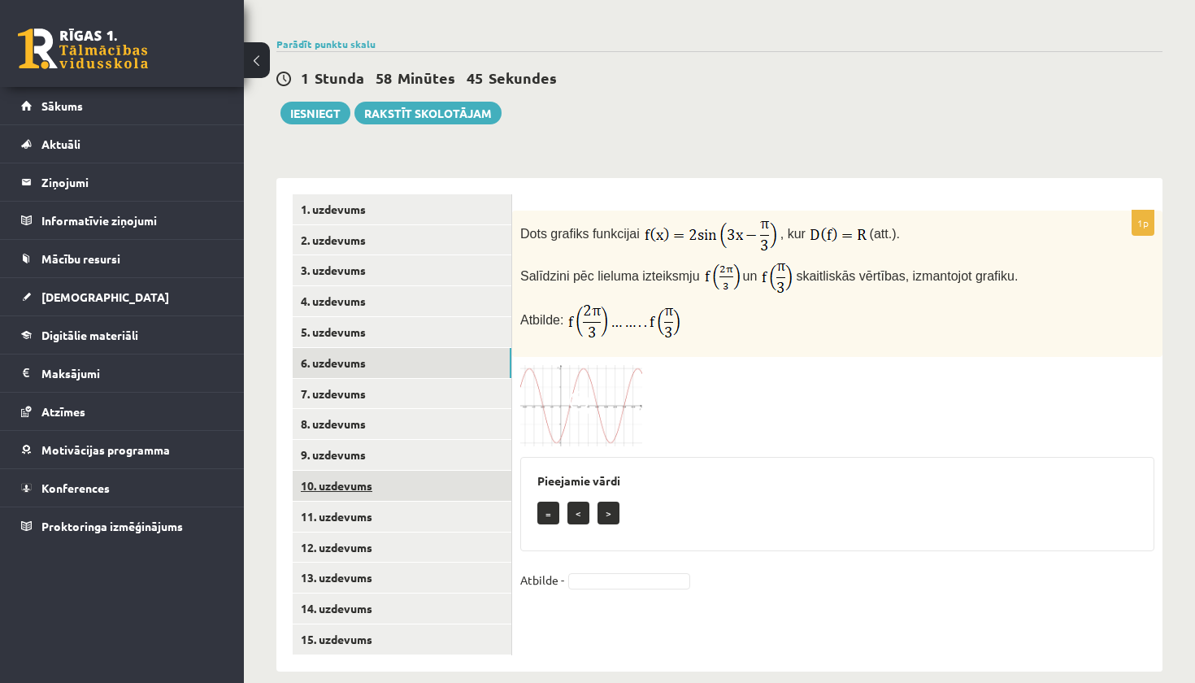
click at [424, 480] on link "10. uzdevums" at bounding box center [402, 486] width 219 height 30
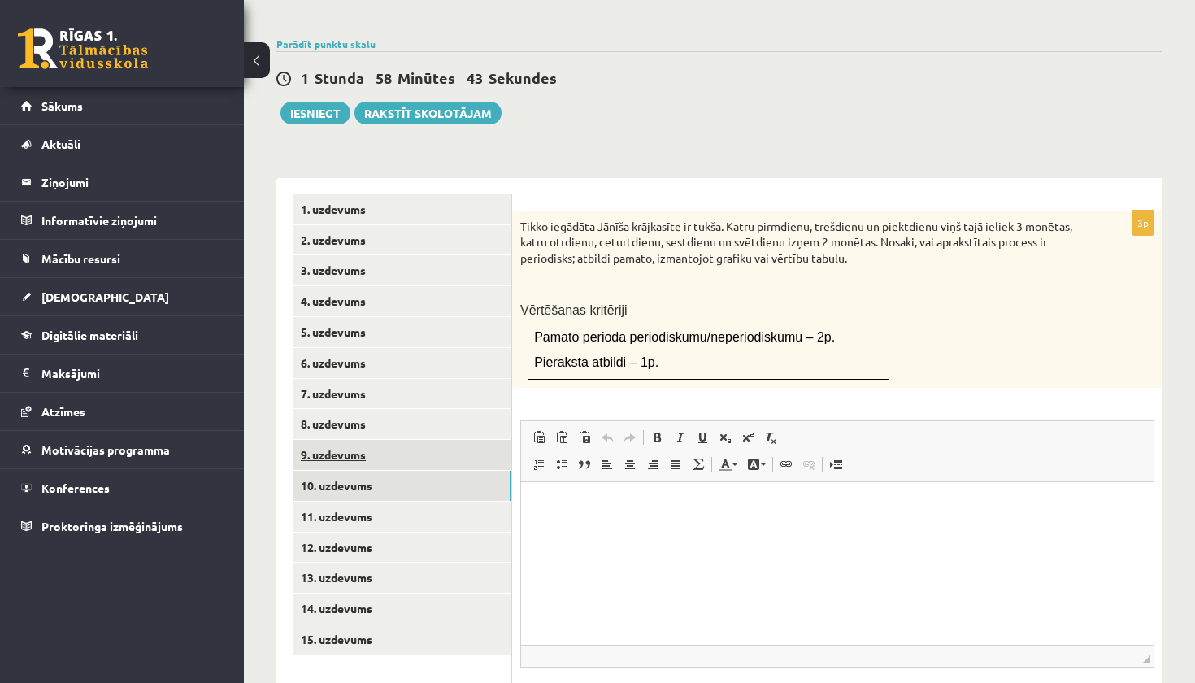
scroll to position [0, 0]
click at [423, 440] on link "9. uzdevums" at bounding box center [402, 455] width 219 height 30
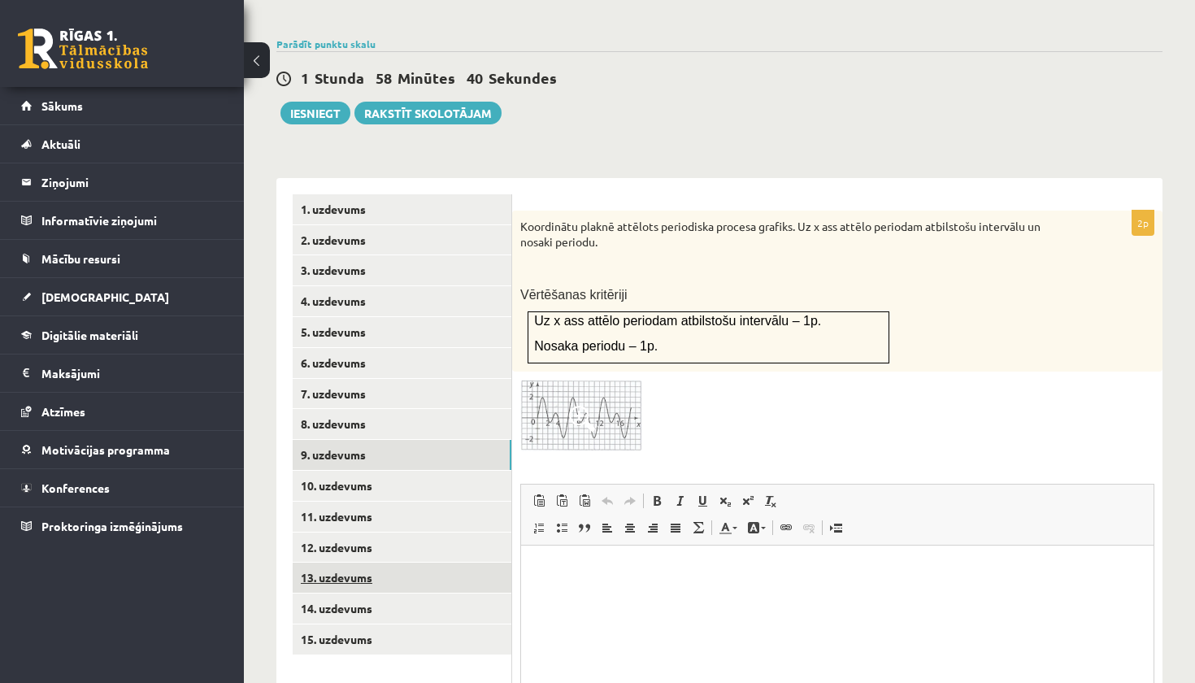
click at [383, 562] on link "13. uzdevums" at bounding box center [402, 577] width 219 height 30
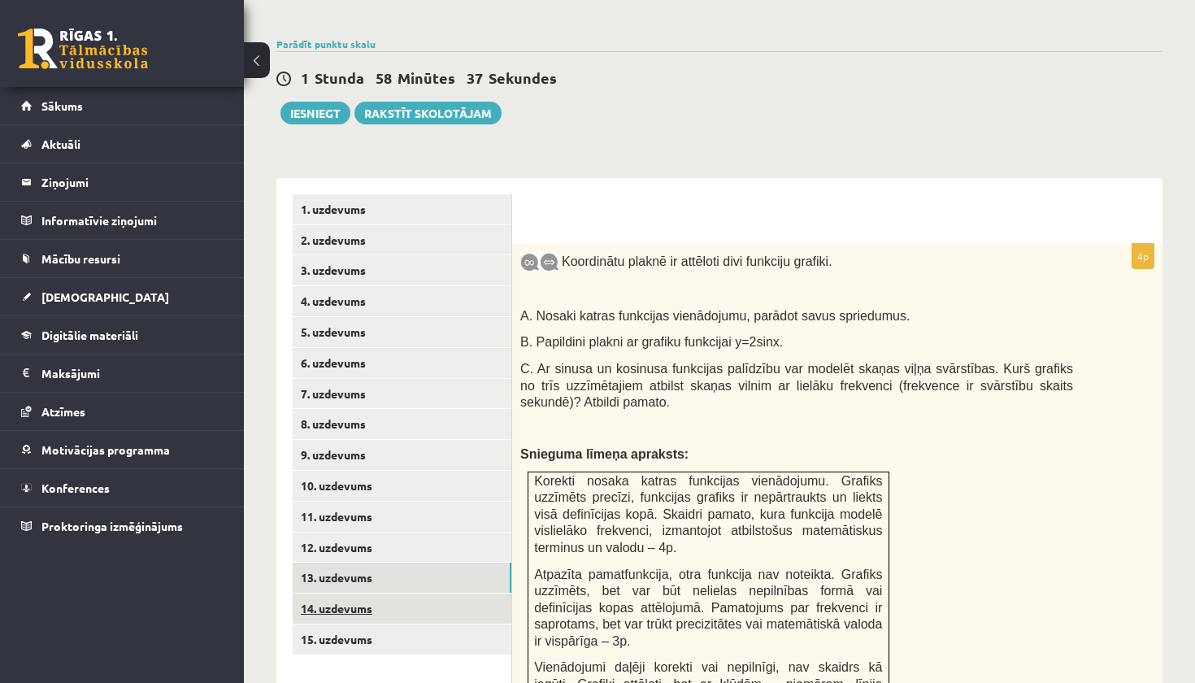
click at [383, 593] on link "14. uzdevums" at bounding box center [402, 608] width 219 height 30
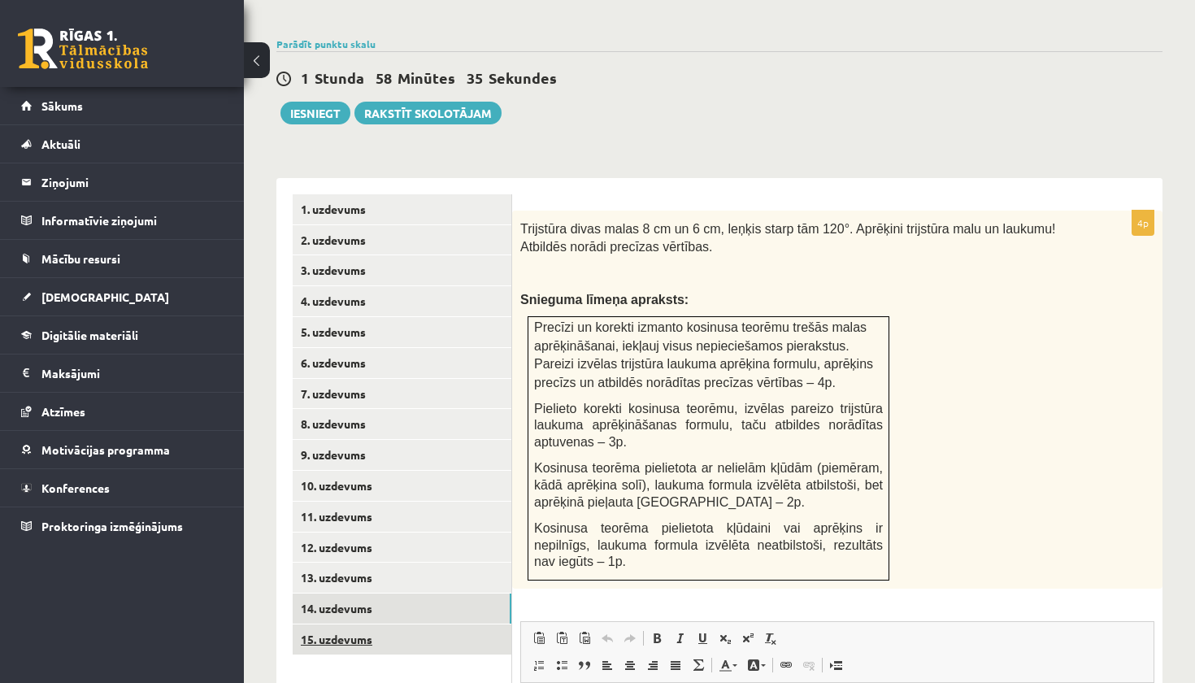
click at [382, 624] on link "15. uzdevums" at bounding box center [402, 639] width 219 height 30
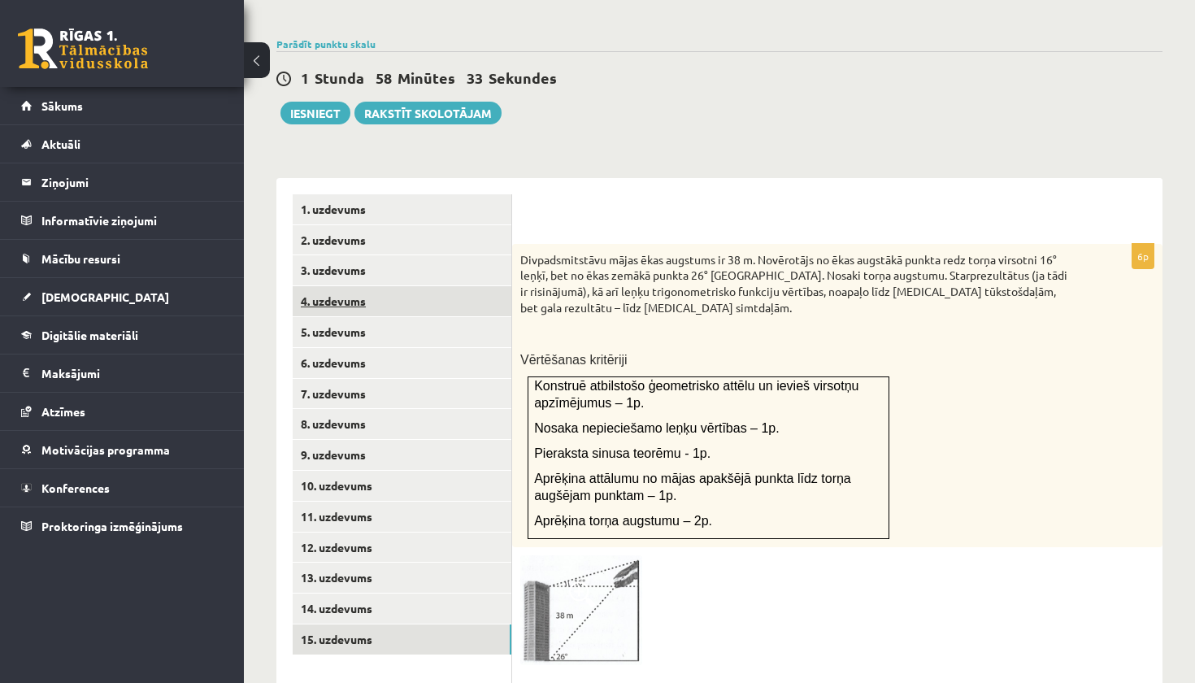
click at [388, 296] on link "4. uzdevums" at bounding box center [402, 301] width 219 height 30
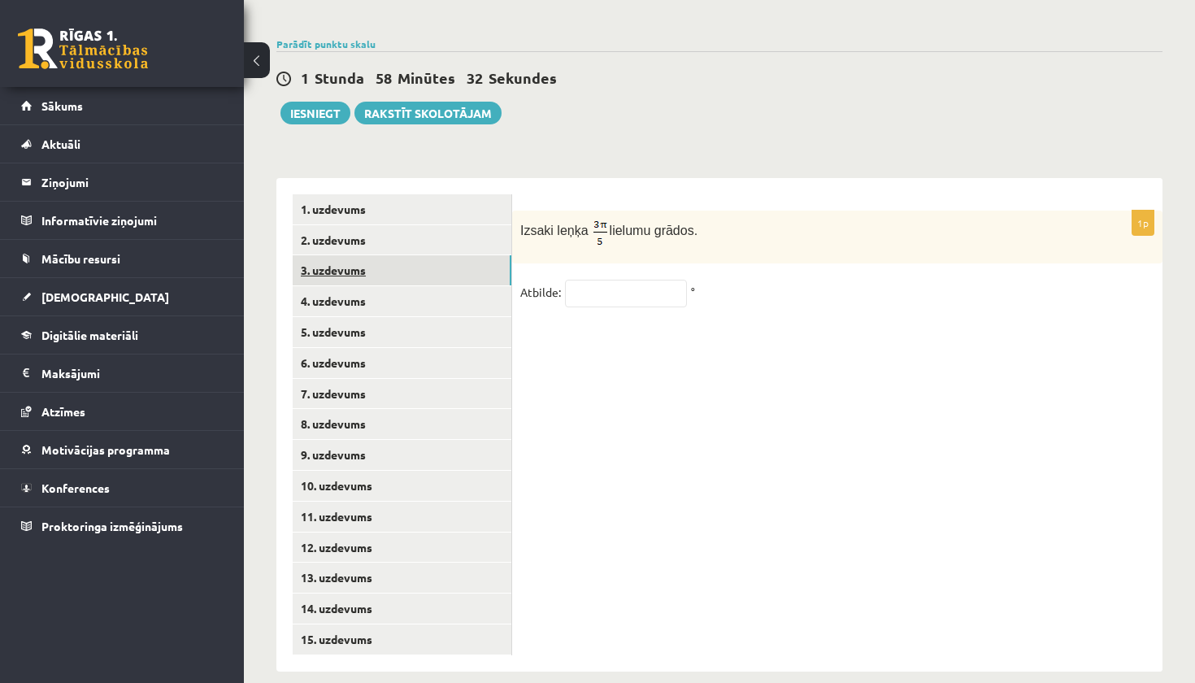
click at [393, 259] on link "3. uzdevums" at bounding box center [402, 270] width 219 height 30
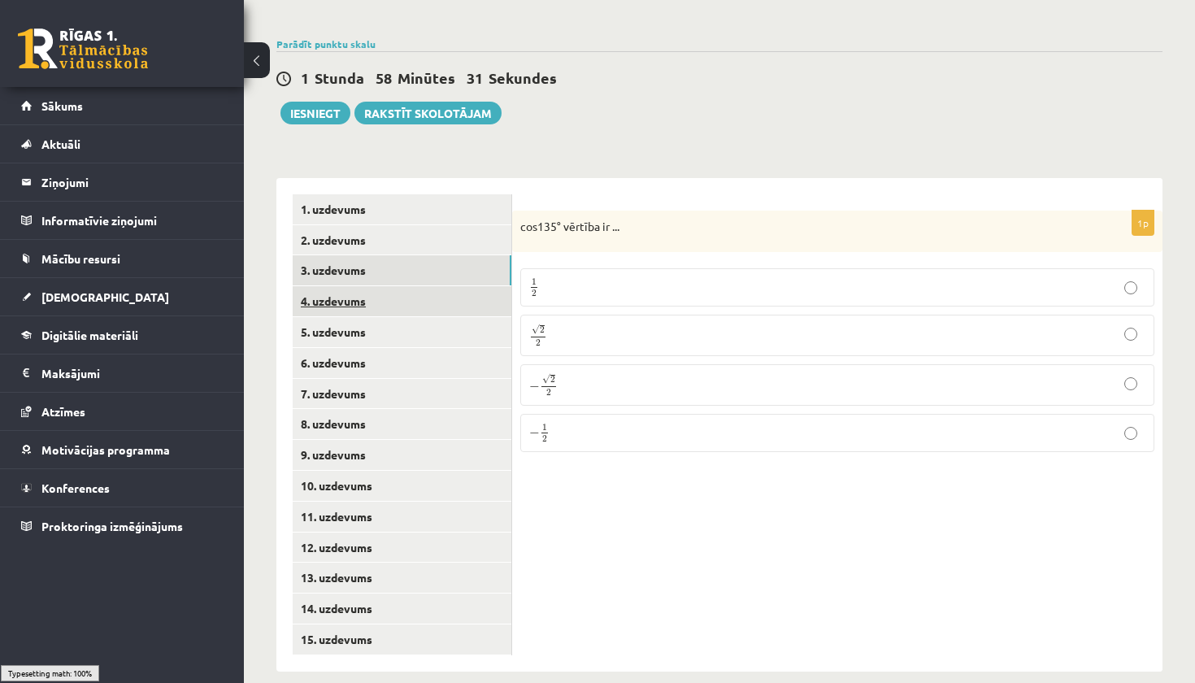
click at [395, 294] on link "4. uzdevums" at bounding box center [402, 301] width 219 height 30
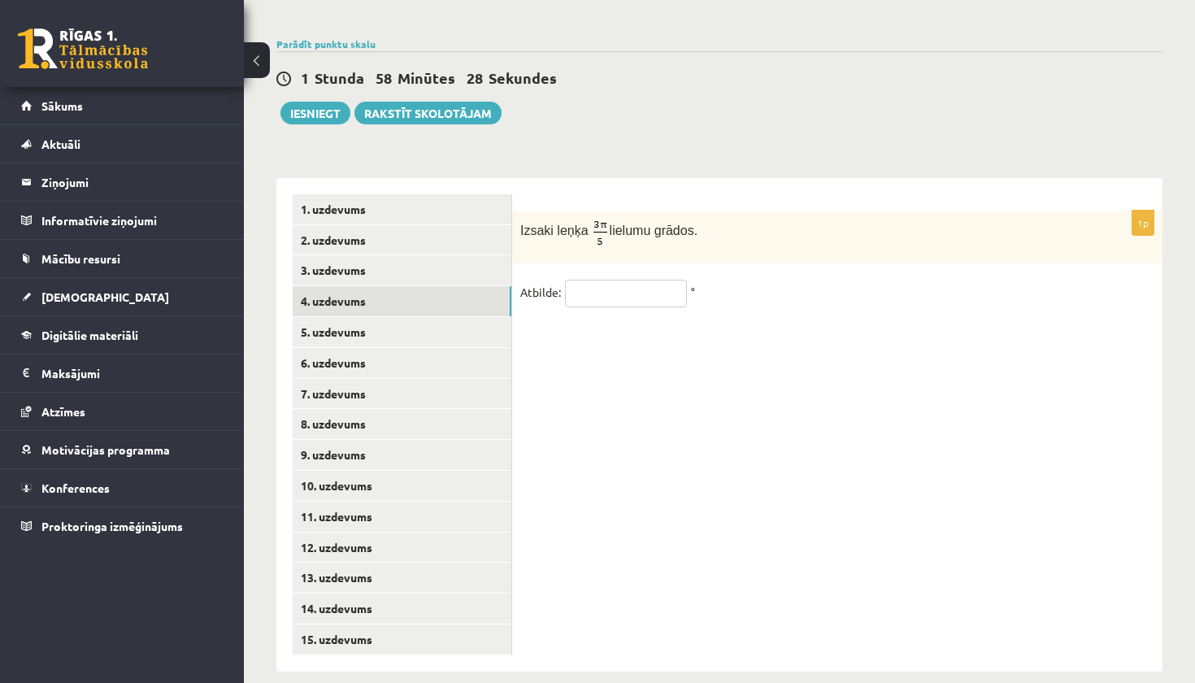
click at [630, 284] on input "text" at bounding box center [626, 294] width 122 height 28
type input "***"
click at [455, 317] on link "5. uzdevums" at bounding box center [402, 332] width 219 height 30
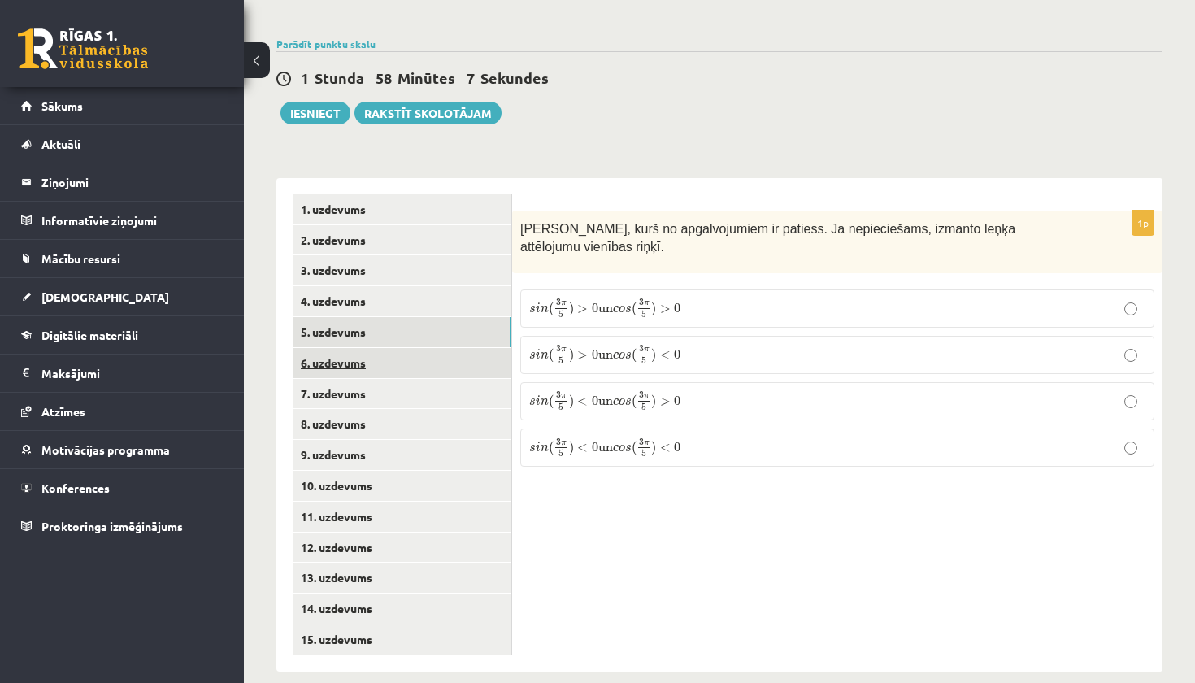
click at [475, 356] on link "6. uzdevums" at bounding box center [402, 363] width 219 height 30
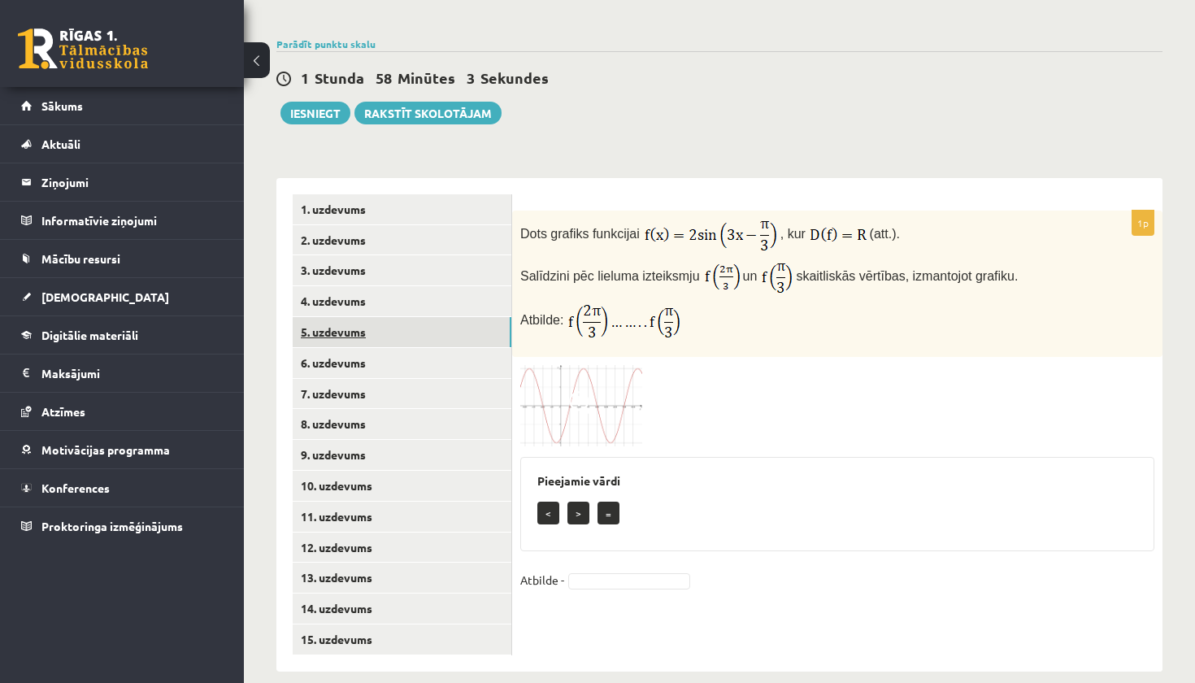
click at [469, 317] on link "5. uzdevums" at bounding box center [402, 332] width 219 height 30
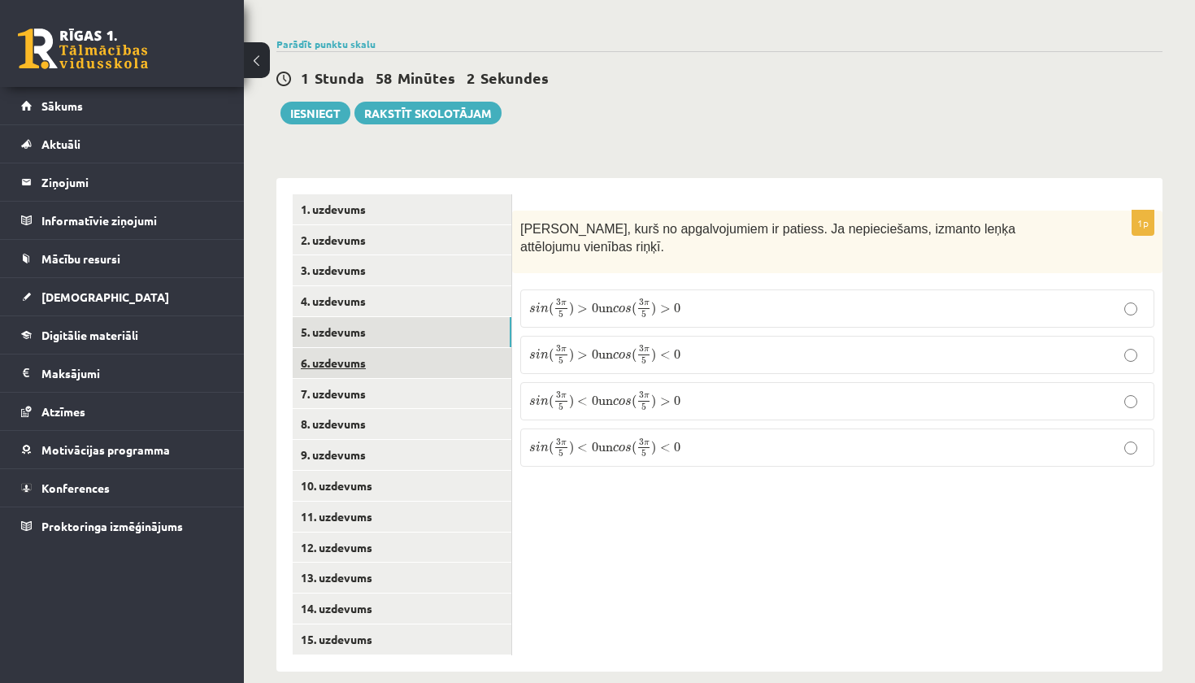
click at [447, 348] on link "6. uzdevums" at bounding box center [402, 363] width 219 height 30
click at [393, 317] on link "5. uzdevums" at bounding box center [402, 332] width 219 height 30
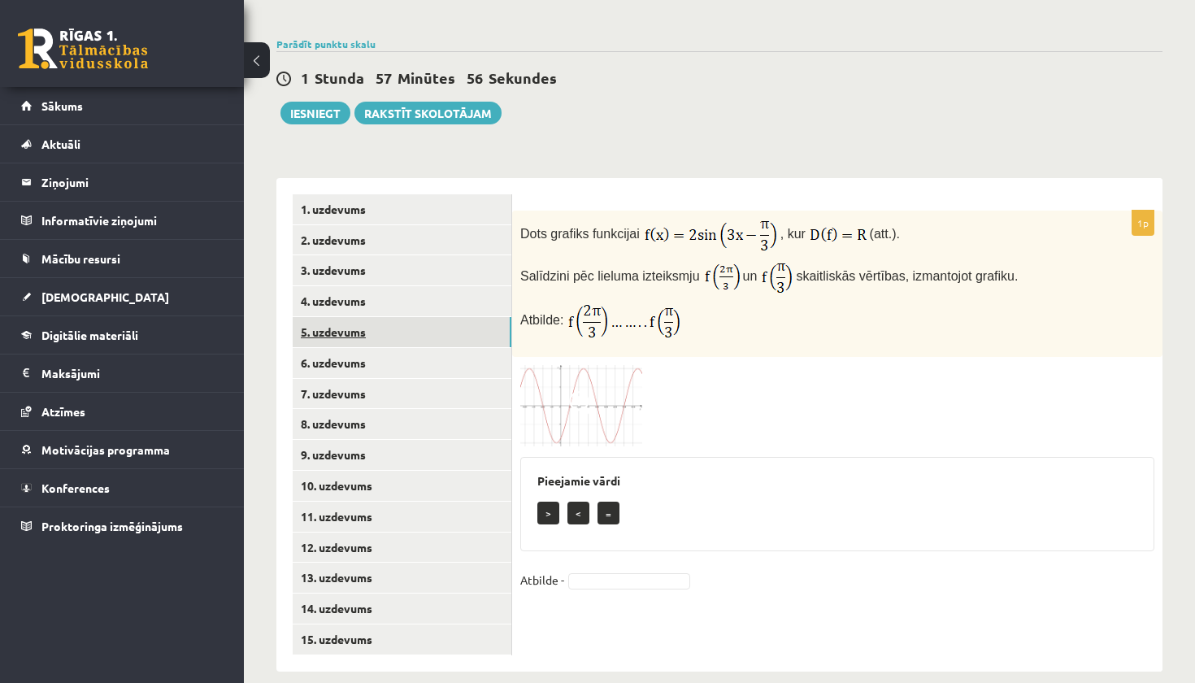
click at [390, 317] on link "5. uzdevums" at bounding box center [402, 332] width 219 height 30
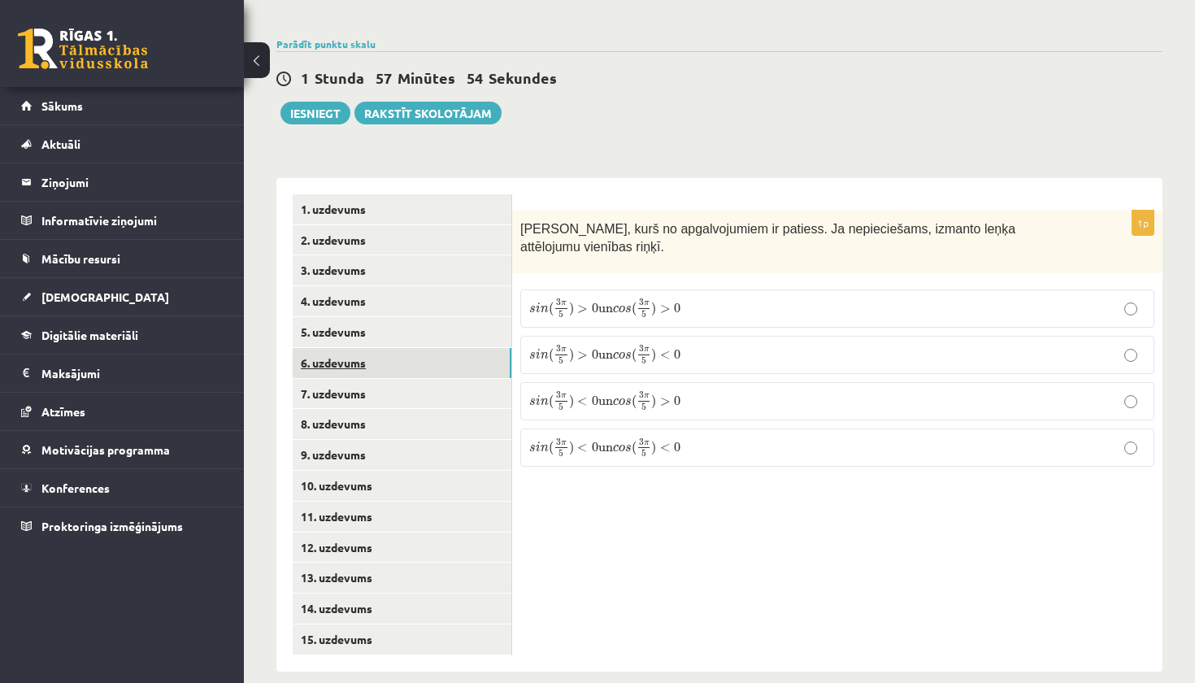
click at [386, 351] on link "6. uzdevums" at bounding box center [402, 363] width 219 height 30
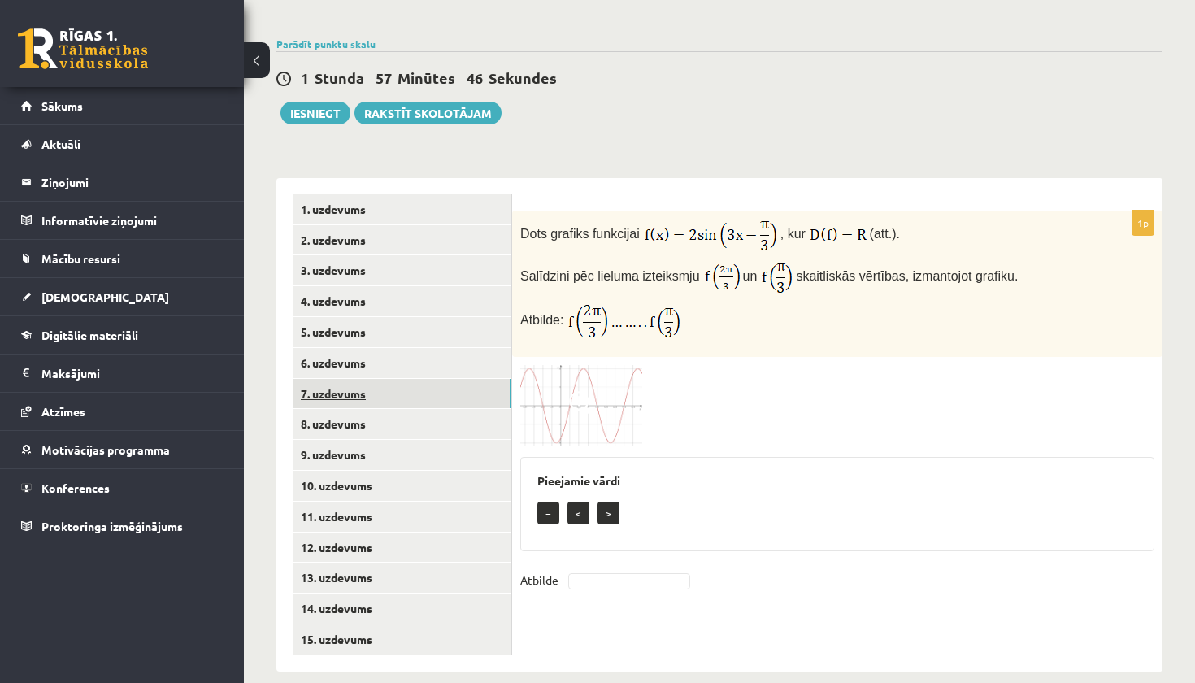
click at [384, 380] on link "7. uzdevums" at bounding box center [402, 394] width 219 height 30
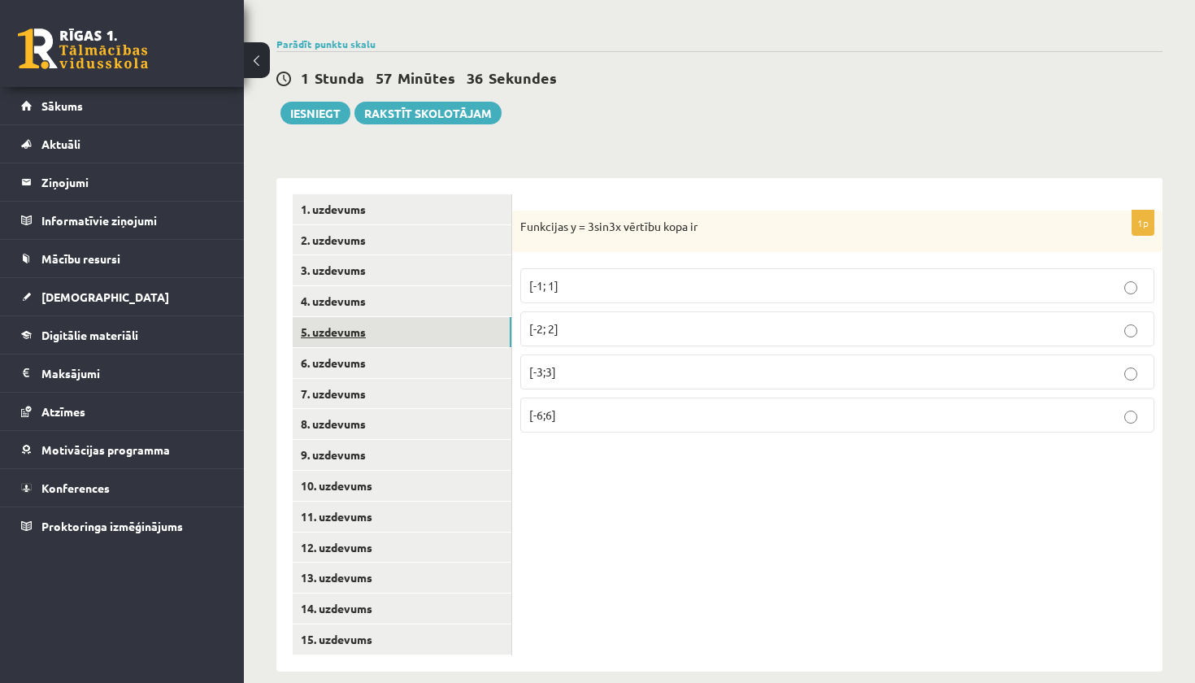
click at [362, 317] on link "5. uzdevums" at bounding box center [402, 332] width 219 height 30
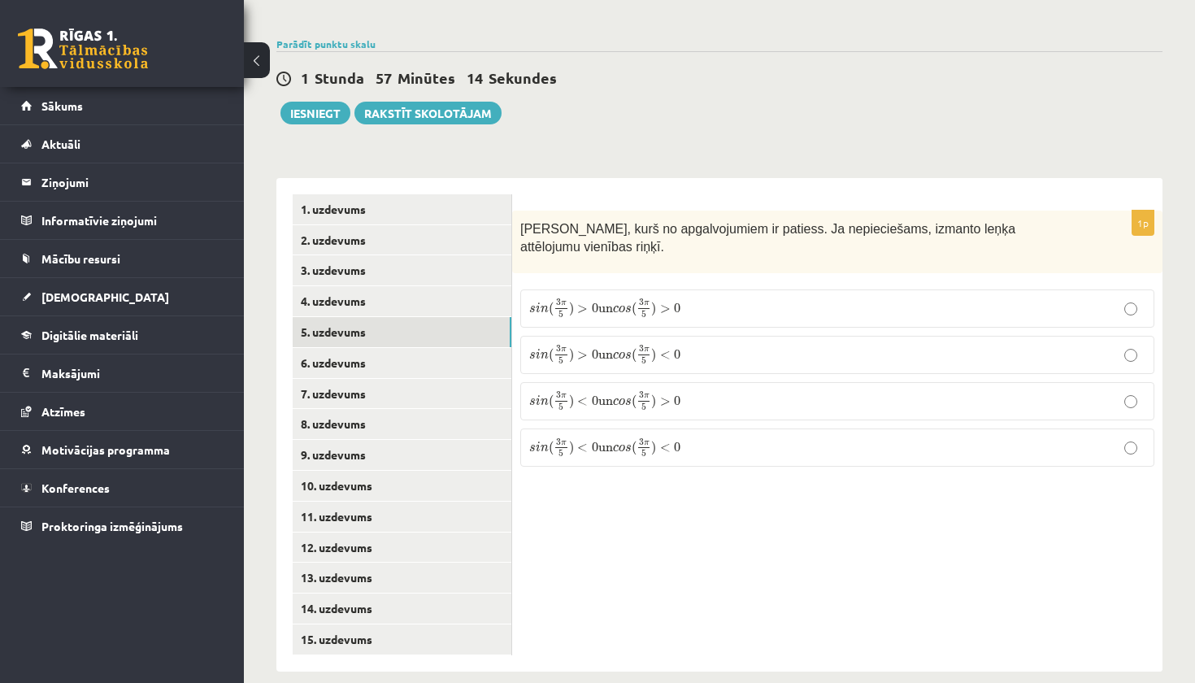
click at [705, 345] on p "s i n ( 3 π 5 ) > 0 un c o s ( 3 π 5 ) < 0 s i n ( 3 π 5 ) > 0 un c o s ( 3 π 5…" at bounding box center [837, 355] width 616 height 20
click at [469, 350] on link "6. uzdevums" at bounding box center [402, 362] width 219 height 30
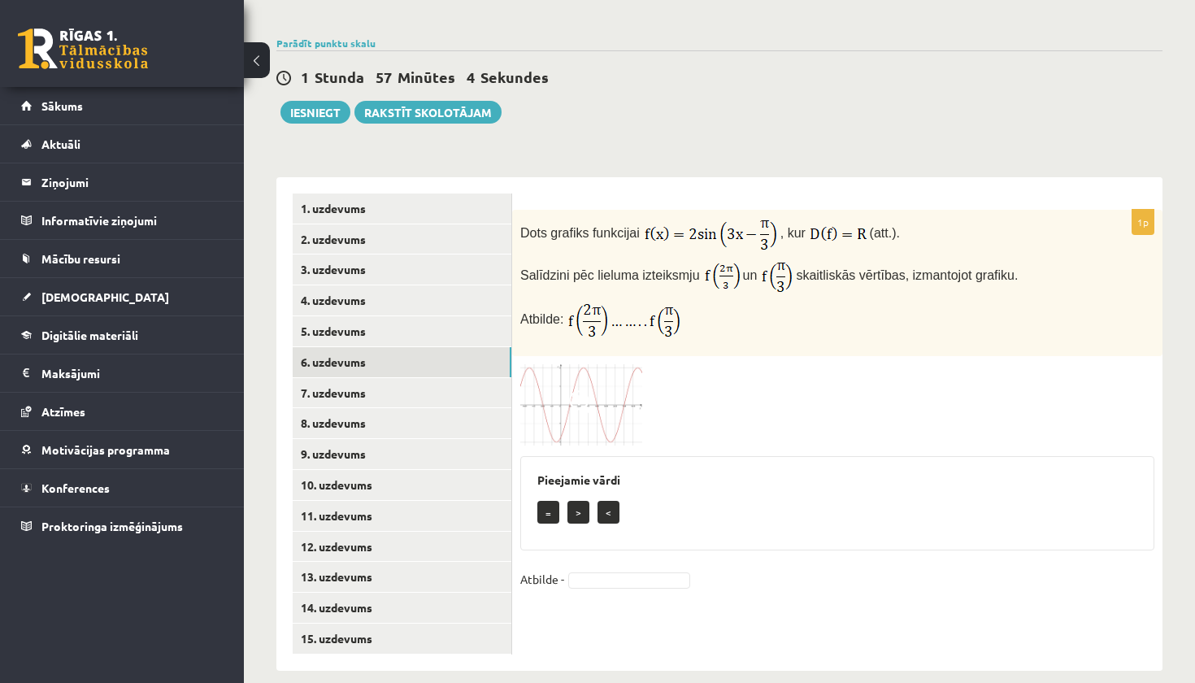
click at [615, 501] on p "<" at bounding box center [608, 512] width 22 height 23
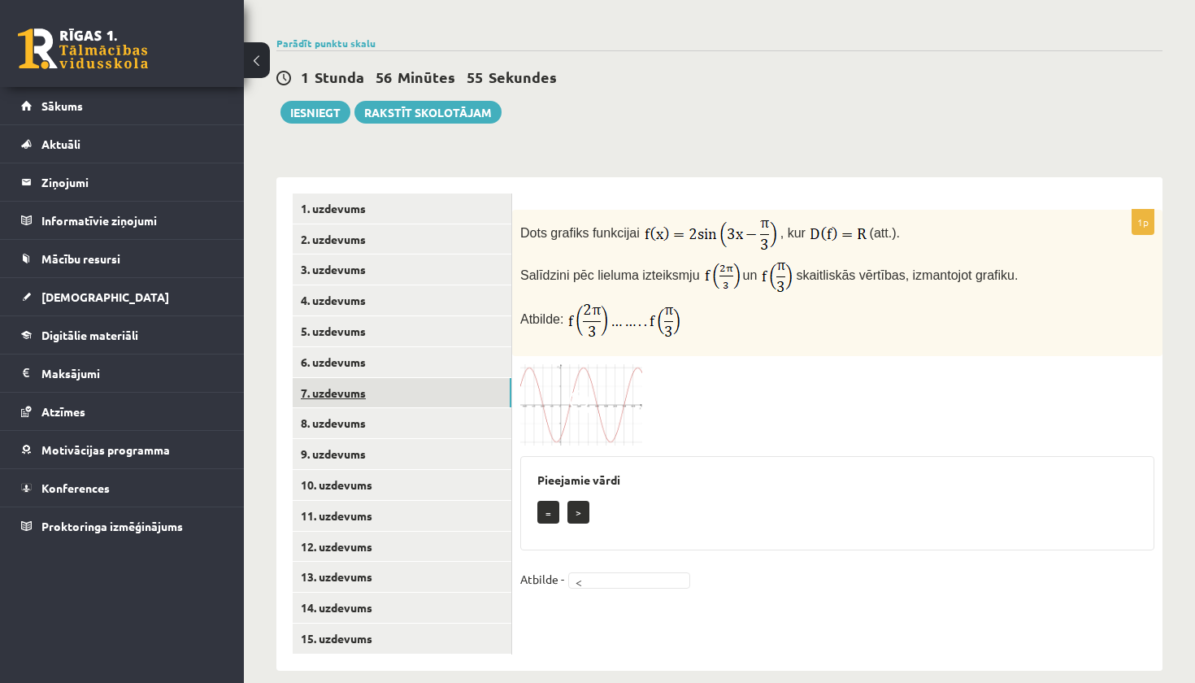
click at [480, 379] on link "7. uzdevums" at bounding box center [402, 393] width 219 height 30
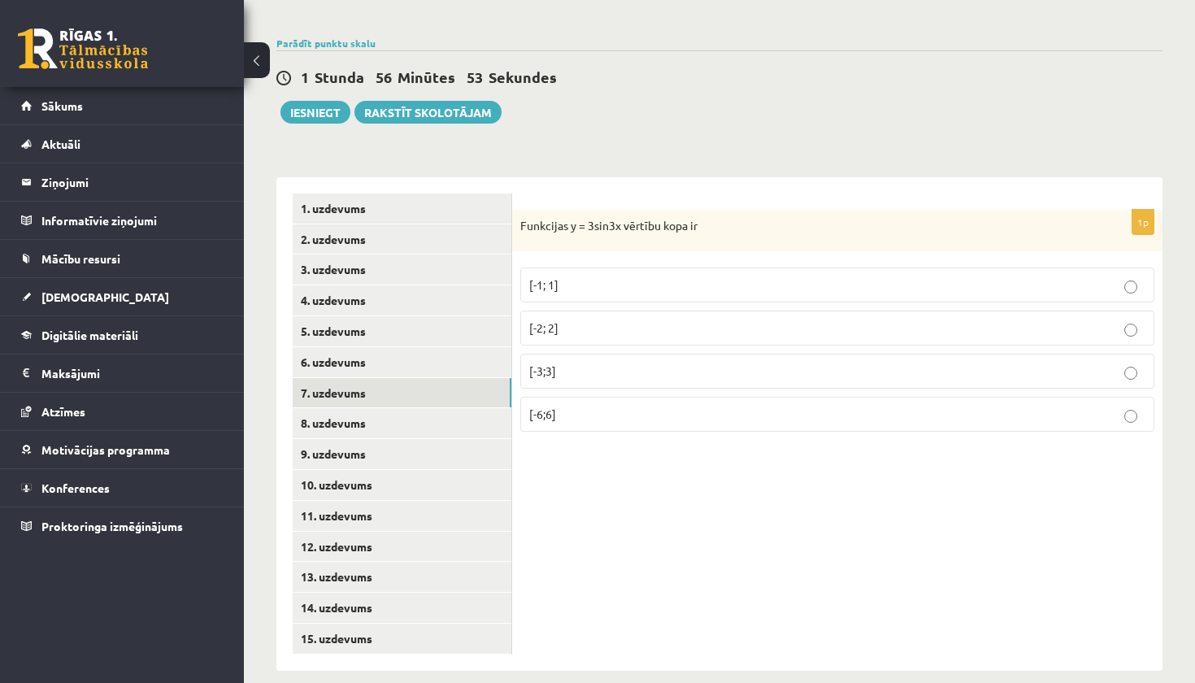
click at [583, 367] on p "[-3;3]" at bounding box center [837, 370] width 616 height 17
click at [456, 410] on link "8. uzdevums" at bounding box center [402, 423] width 219 height 30
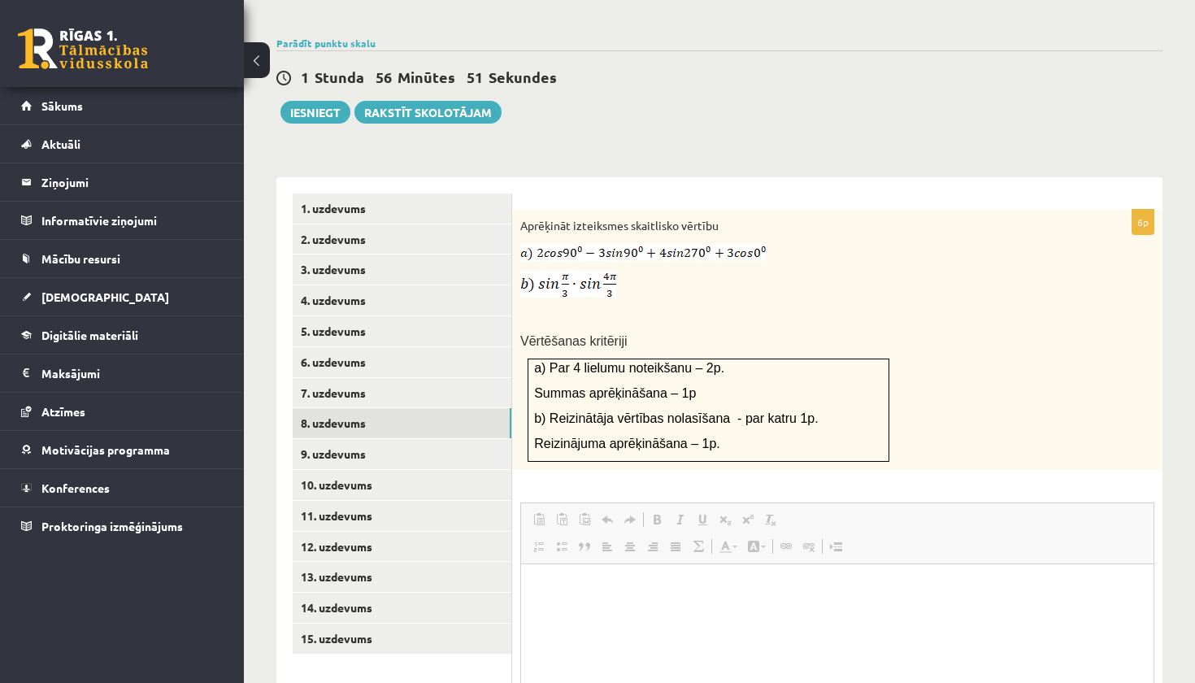
scroll to position [0, 0]
click at [414, 439] on link "9. uzdevums" at bounding box center [402, 454] width 219 height 30
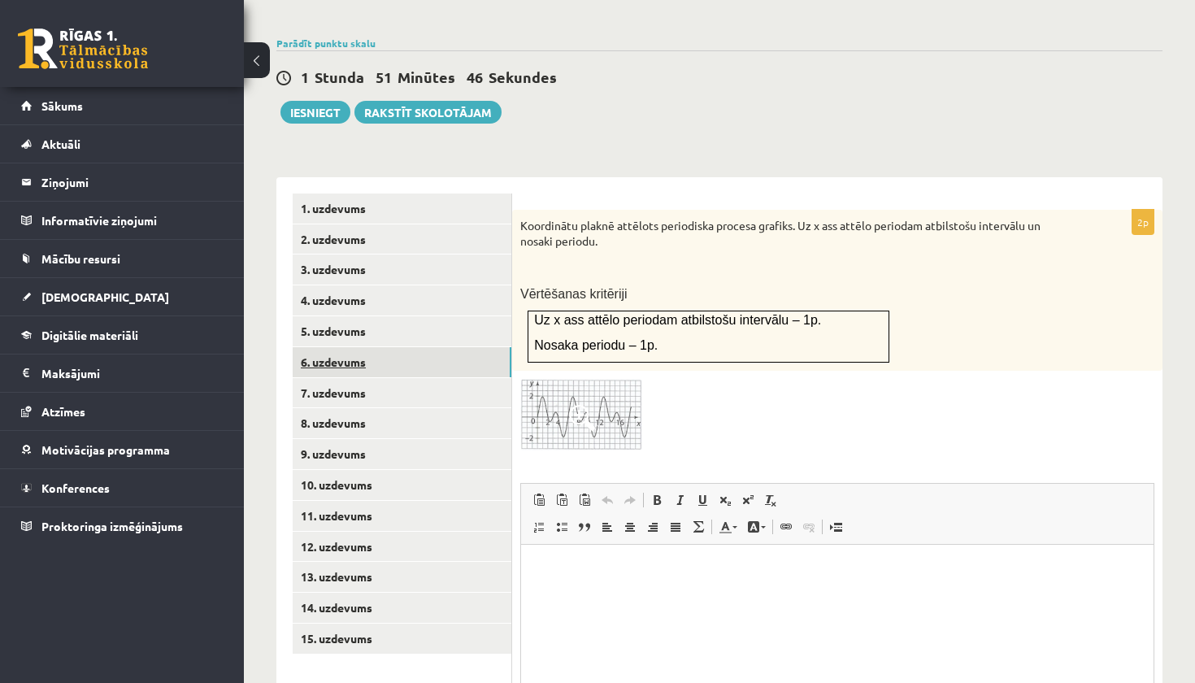
click at [383, 351] on link "6. uzdevums" at bounding box center [402, 362] width 219 height 30
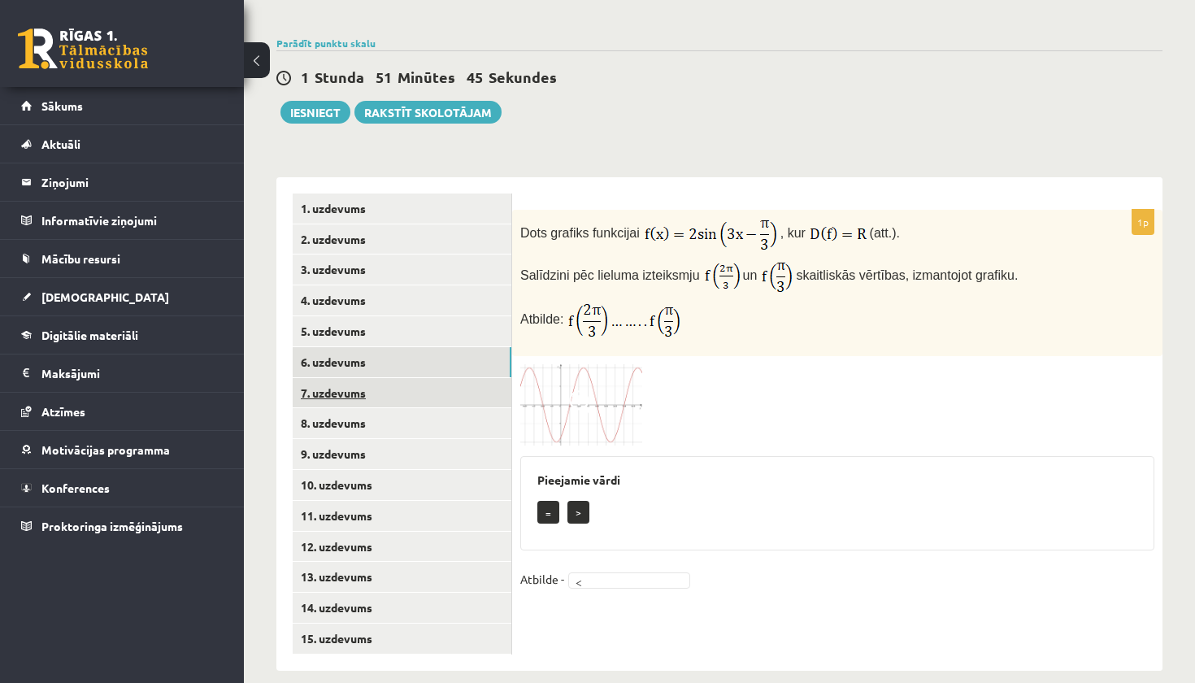
click at [371, 378] on link "7. uzdevums" at bounding box center [402, 393] width 219 height 30
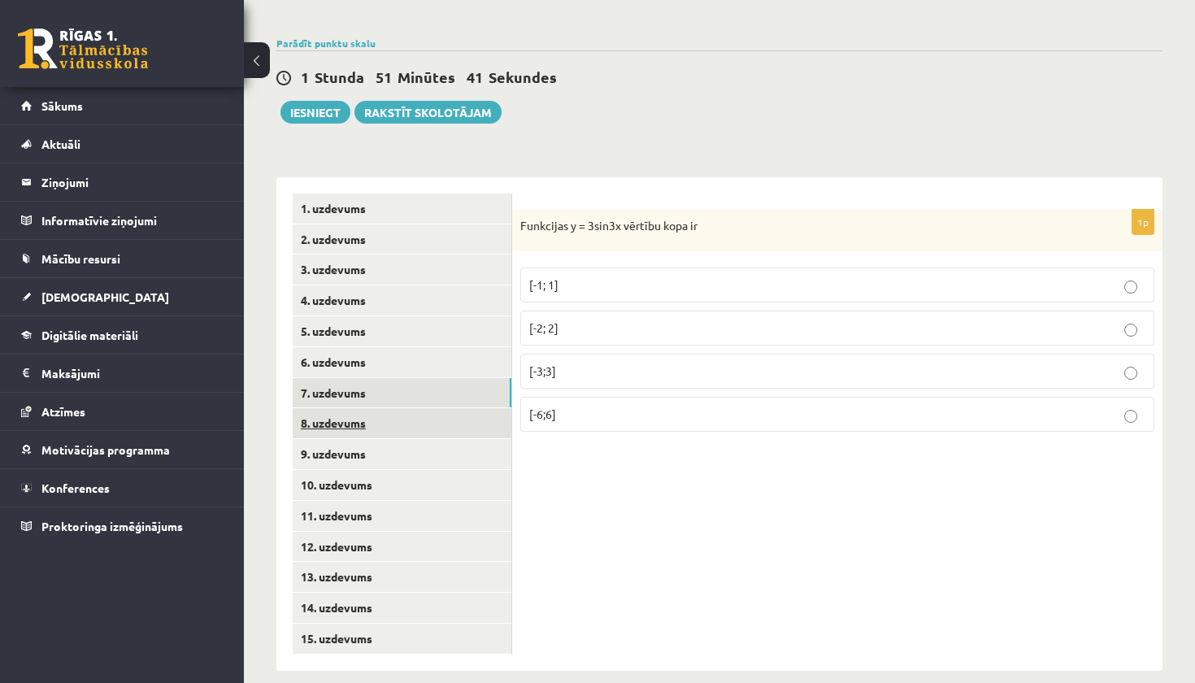
click at [356, 408] on link "8. uzdevums" at bounding box center [402, 423] width 219 height 30
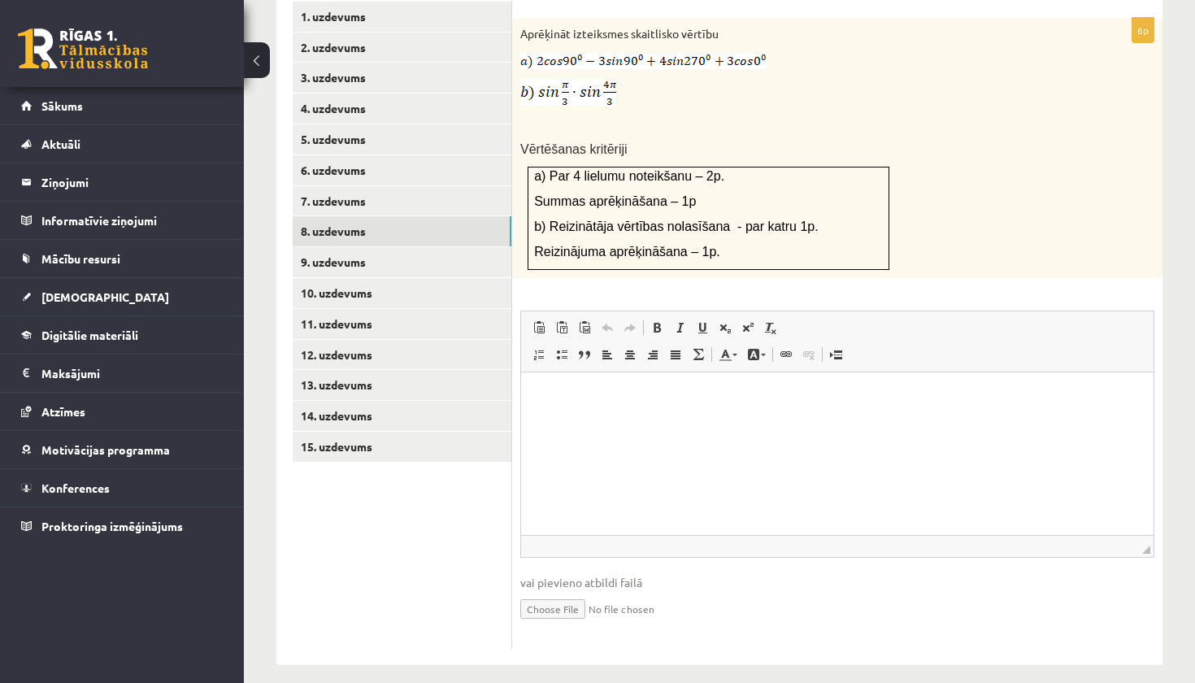
scroll to position [737, 0]
click at [579, 595] on input "file" at bounding box center [837, 608] width 634 height 33
type input "**********"
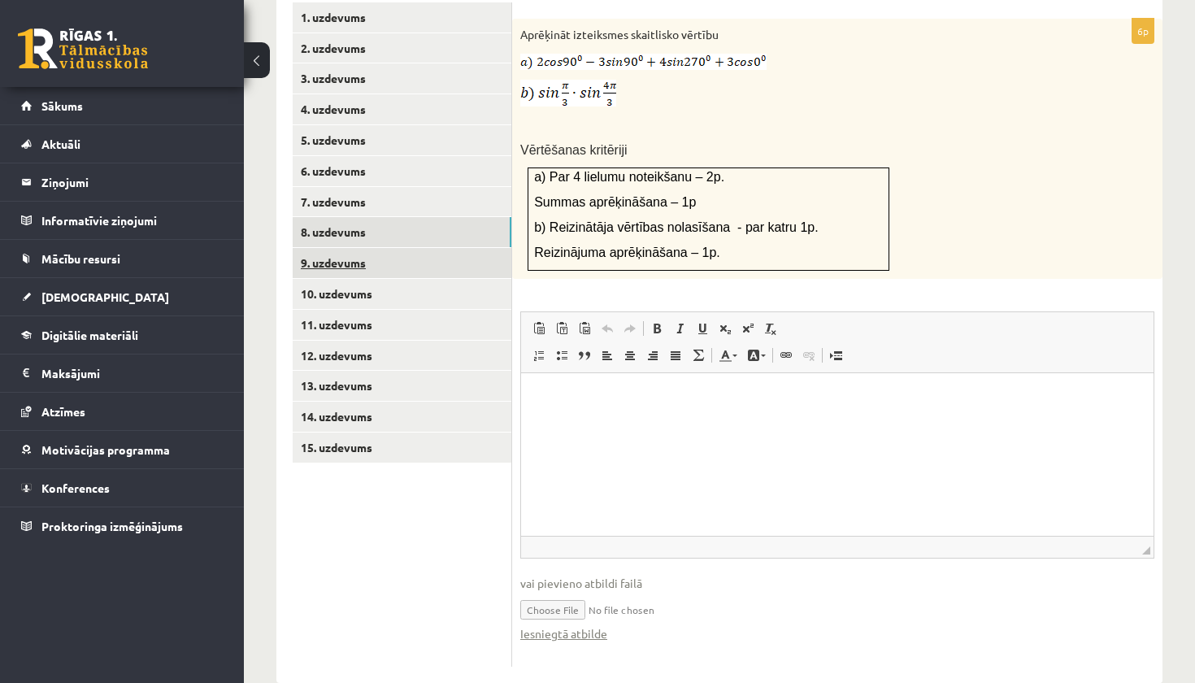
click at [368, 248] on link "9. uzdevums" at bounding box center [402, 263] width 219 height 30
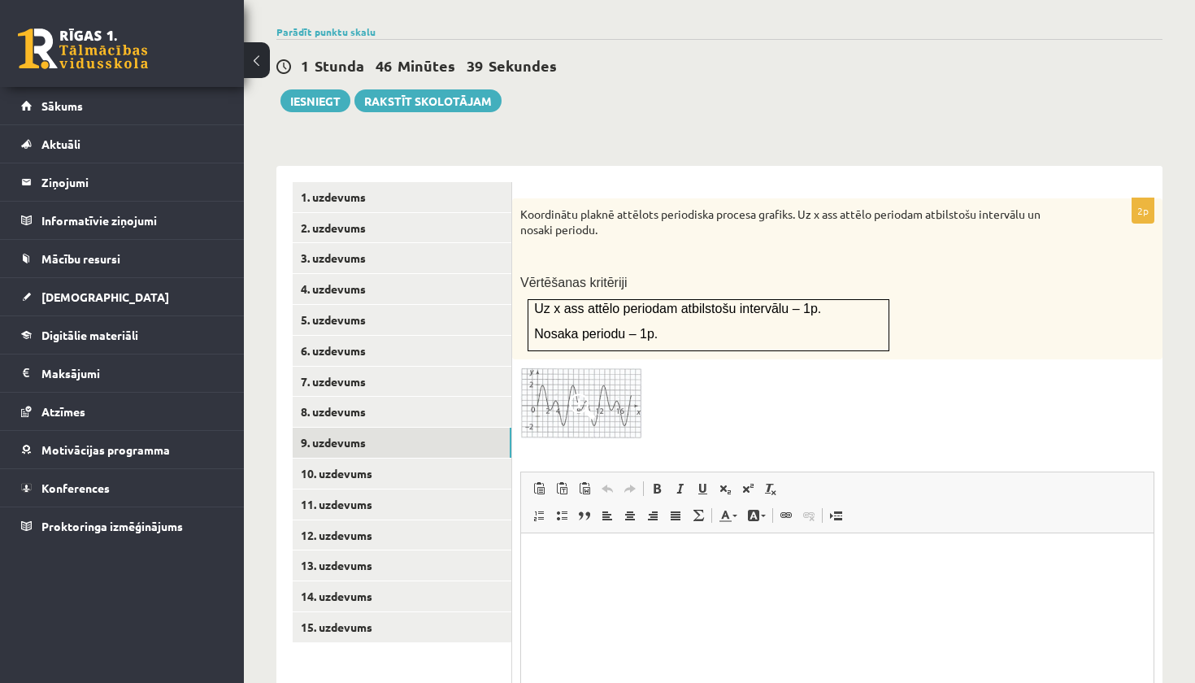
scroll to position [0, 0]
click at [590, 393] on span at bounding box center [582, 406] width 26 height 26
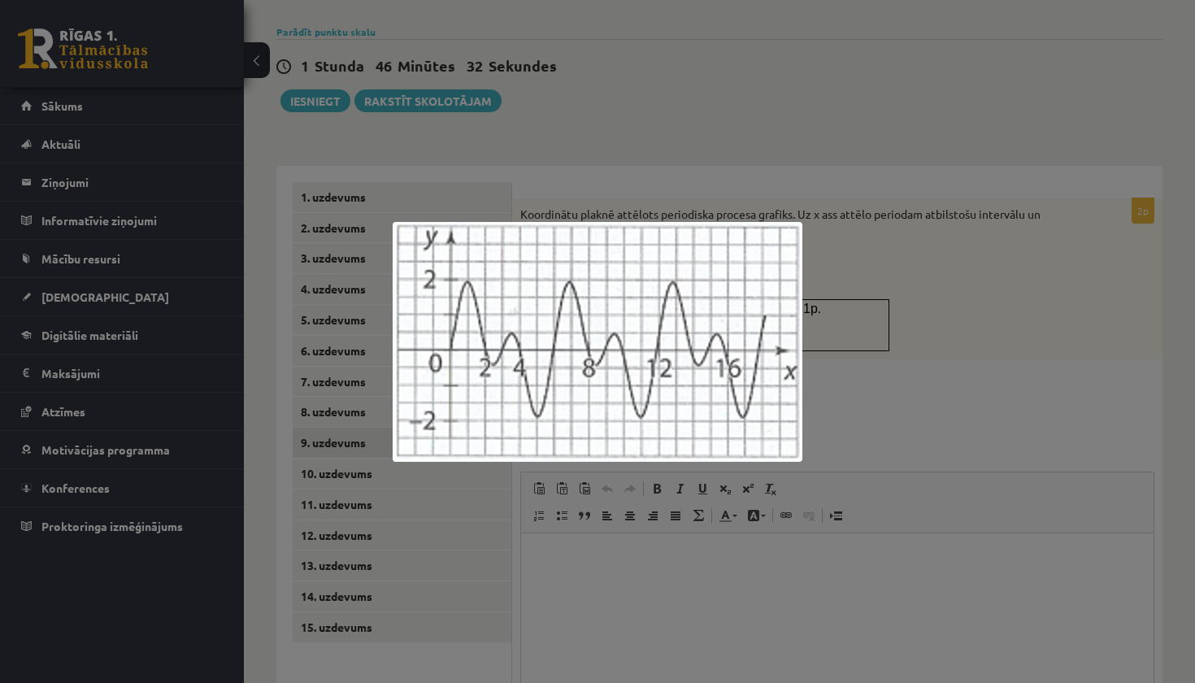
click at [936, 387] on div at bounding box center [597, 341] width 1195 height 683
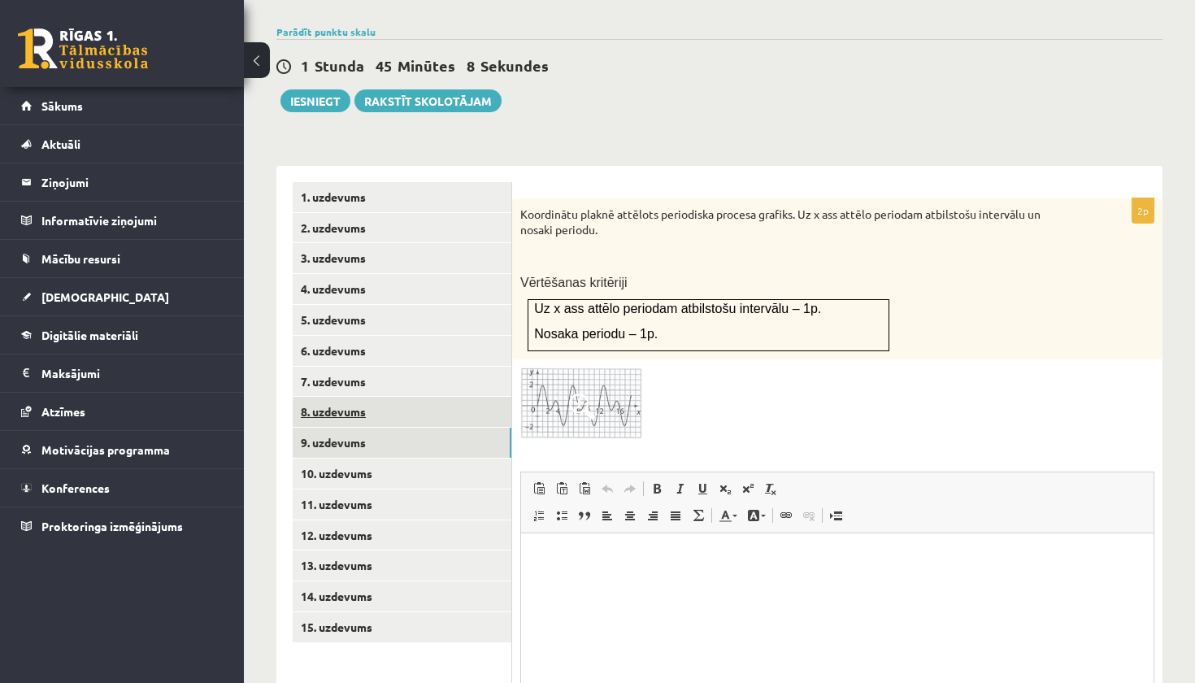
click at [484, 402] on link "8. uzdevums" at bounding box center [402, 412] width 219 height 30
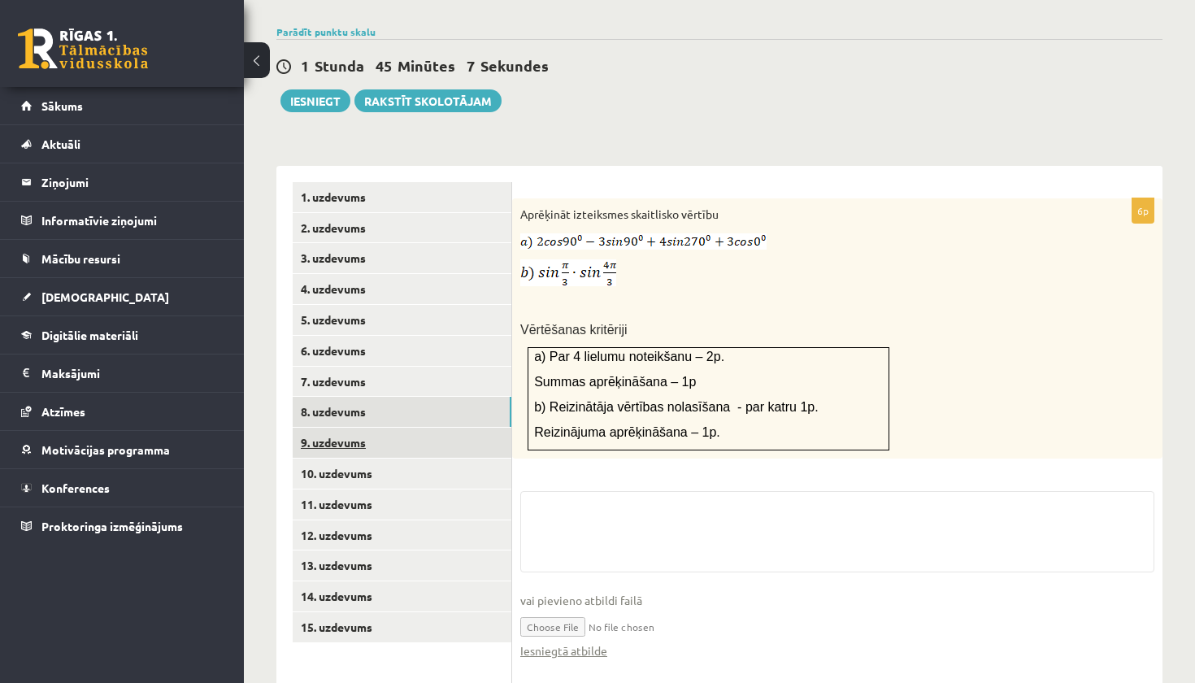
click at [475, 427] on link "9. uzdevums" at bounding box center [402, 442] width 219 height 30
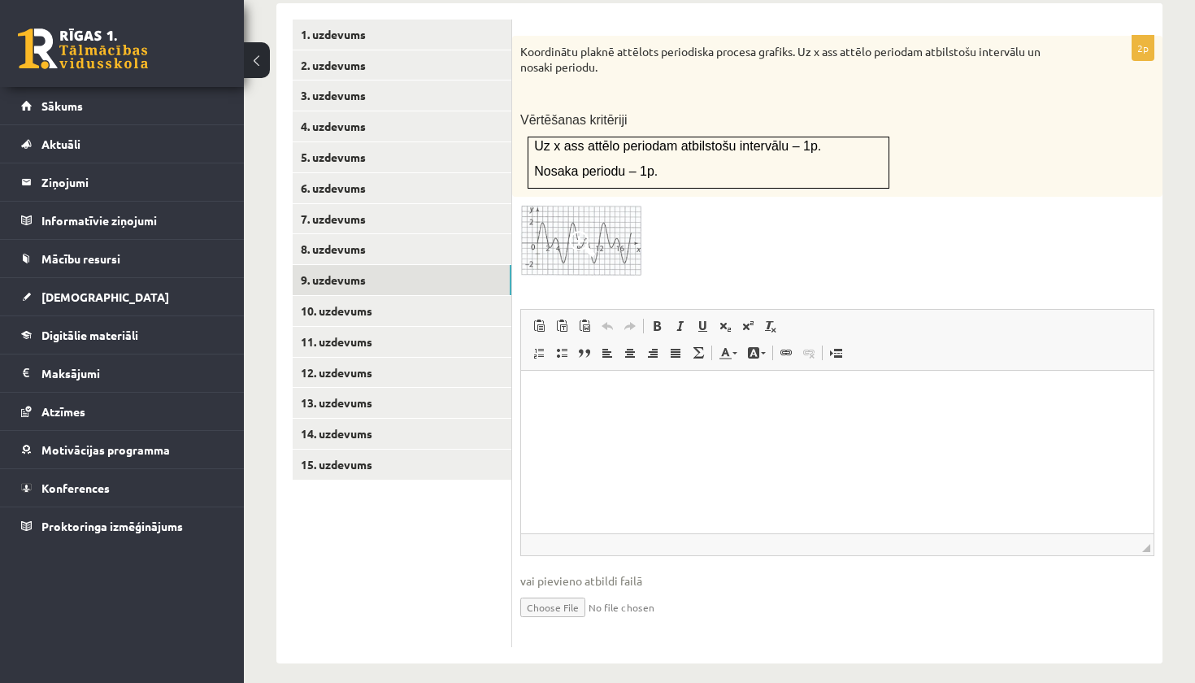
scroll to position [719, 0]
click at [570, 600] on input "file" at bounding box center [837, 606] width 634 height 33
type input "**********"
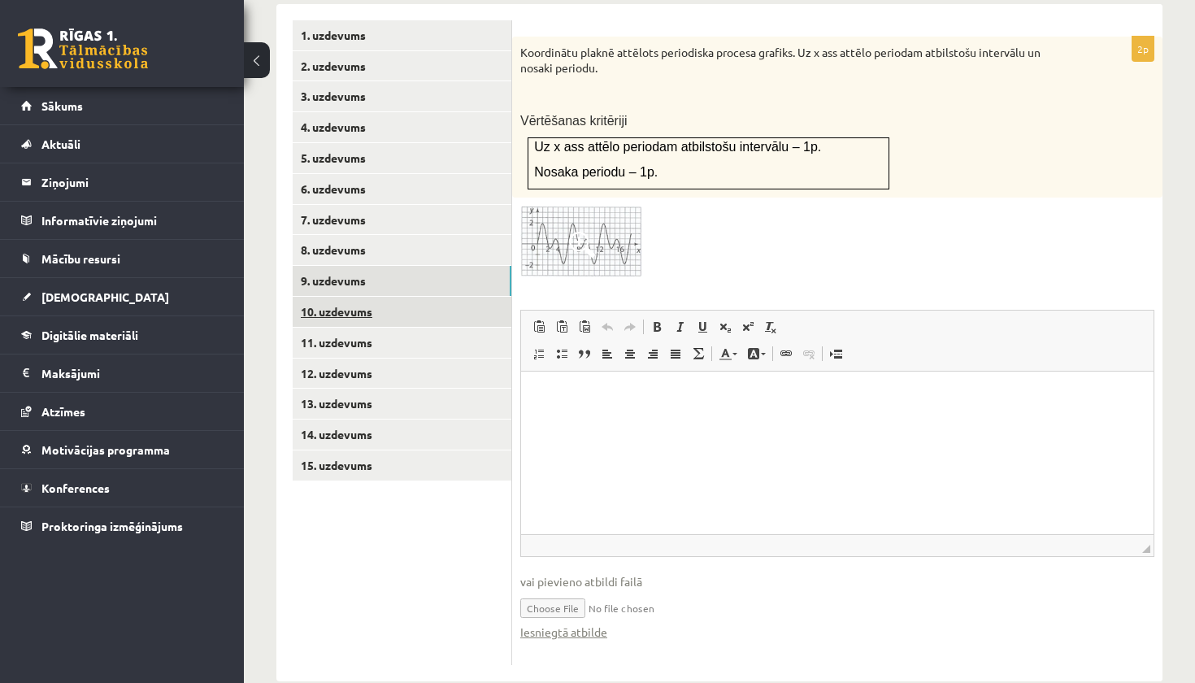
click at [368, 301] on link "10. uzdevums" at bounding box center [402, 312] width 219 height 30
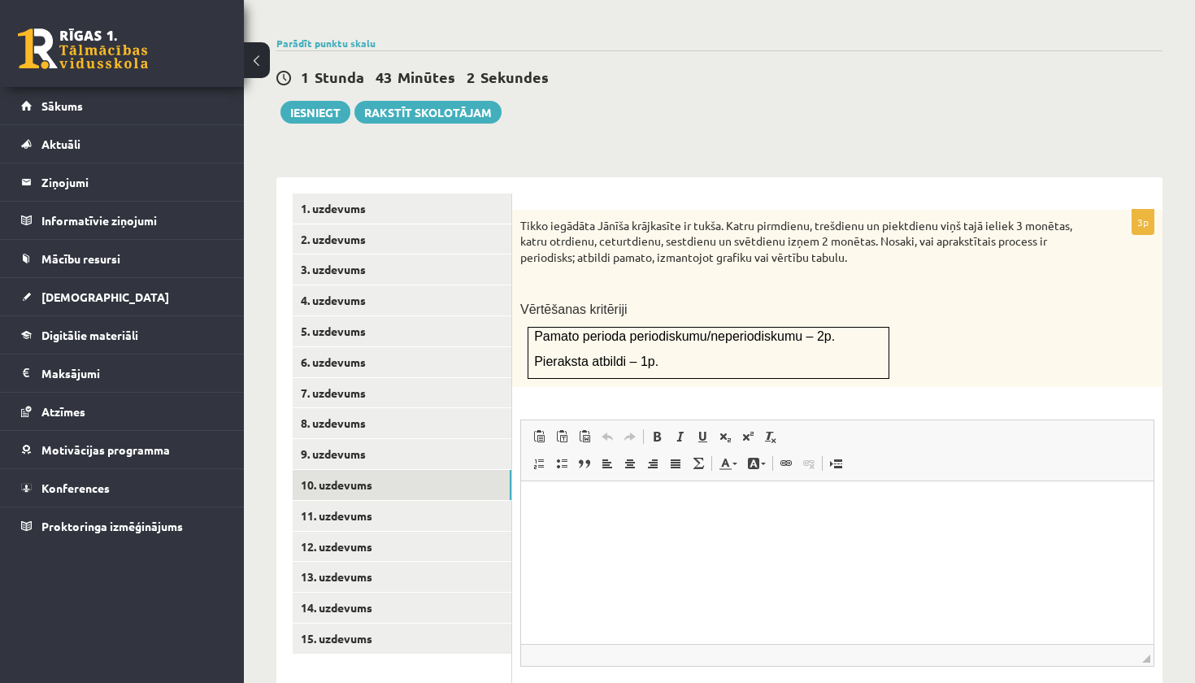
scroll to position [0, 0]
click at [610, 531] on html at bounding box center [837, 506] width 632 height 50
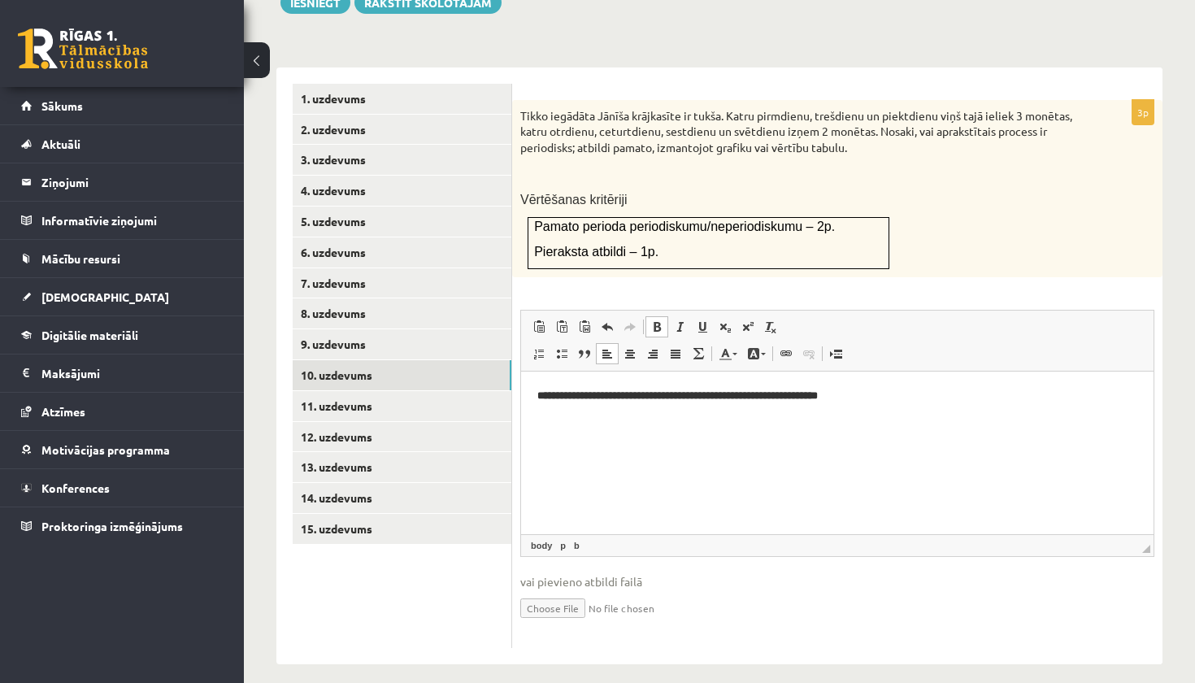
scroll to position [655, 0]
drag, startPoint x: 911, startPoint y: 397, endPoint x: 531, endPoint y: 389, distance: 380.4
click at [531, 389] on html "**********" at bounding box center [837, 397] width 632 height 50
click at [659, 321] on span at bounding box center [656, 327] width 13 height 13
click at [900, 406] on html "**********" at bounding box center [837, 396] width 632 height 49
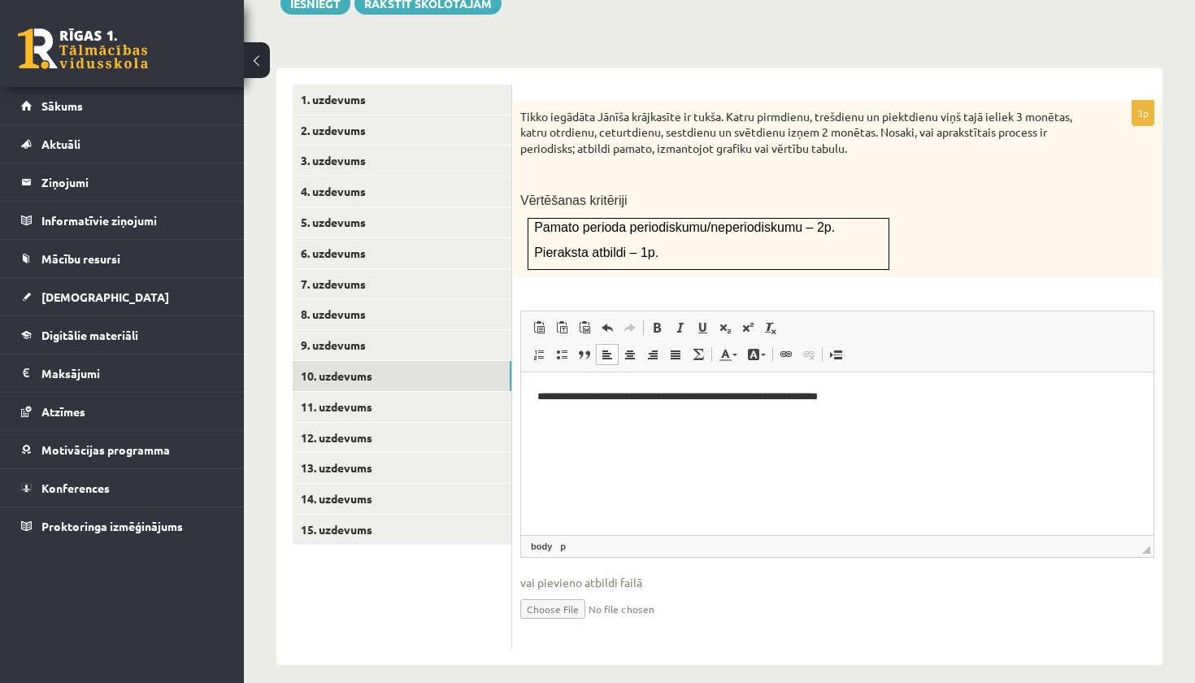
click at [582, 600] on input "file" at bounding box center [837, 607] width 634 height 33
type input "**********"
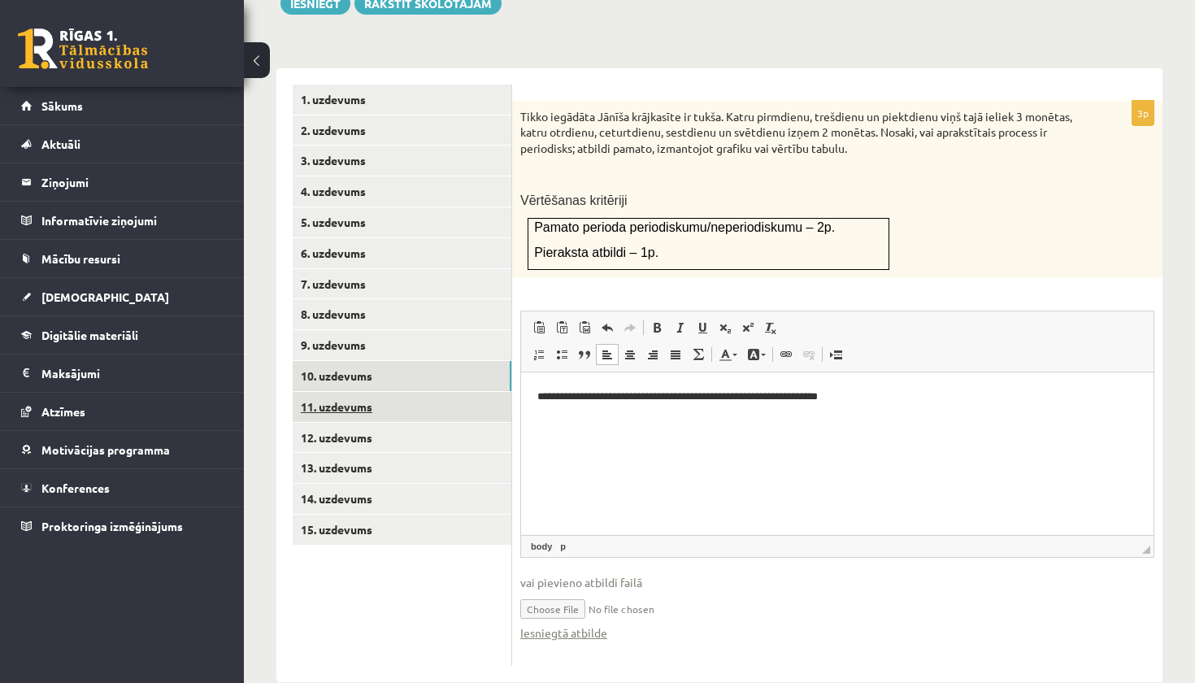
click at [372, 392] on link "11. uzdevums" at bounding box center [402, 407] width 219 height 30
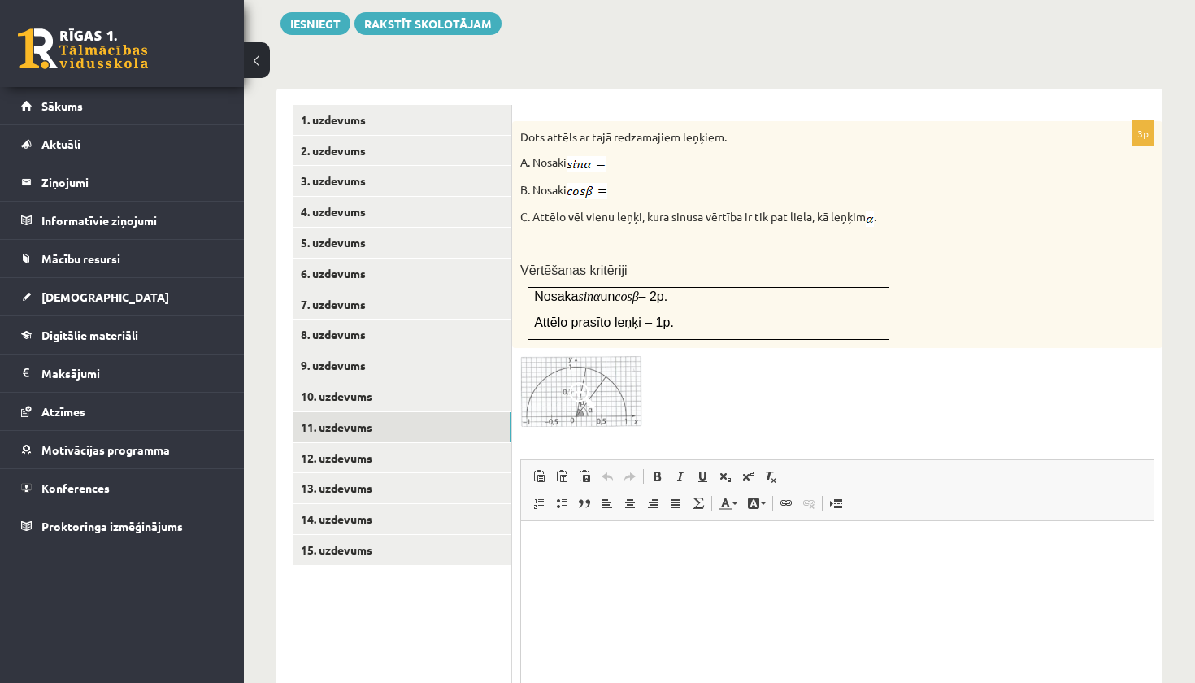
scroll to position [633, 0]
click at [621, 375] on img at bounding box center [581, 393] width 122 height 71
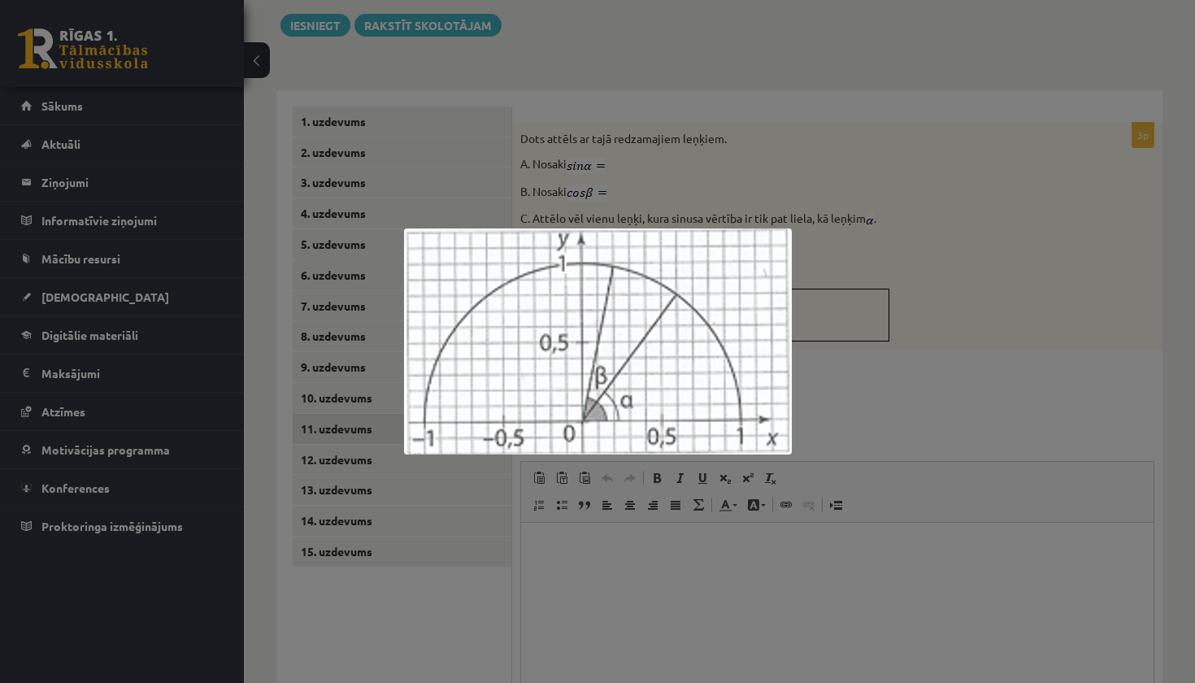
click at [978, 384] on div at bounding box center [597, 341] width 1195 height 683
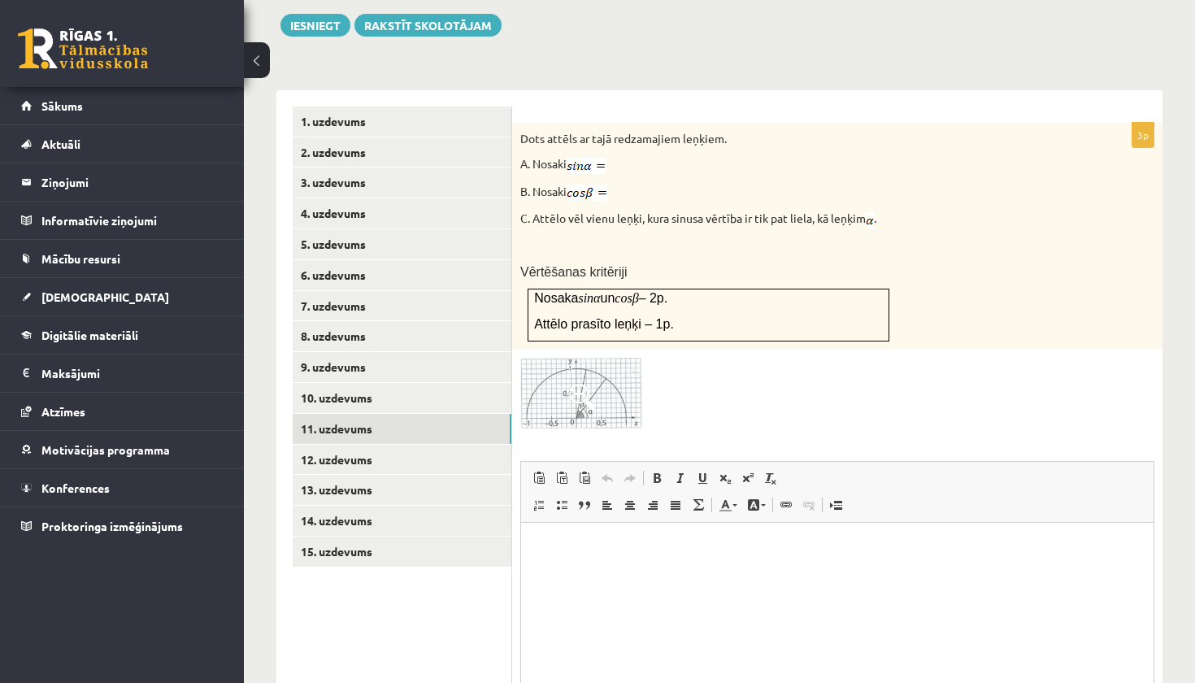
click at [557, 374] on img at bounding box center [581, 393] width 122 height 71
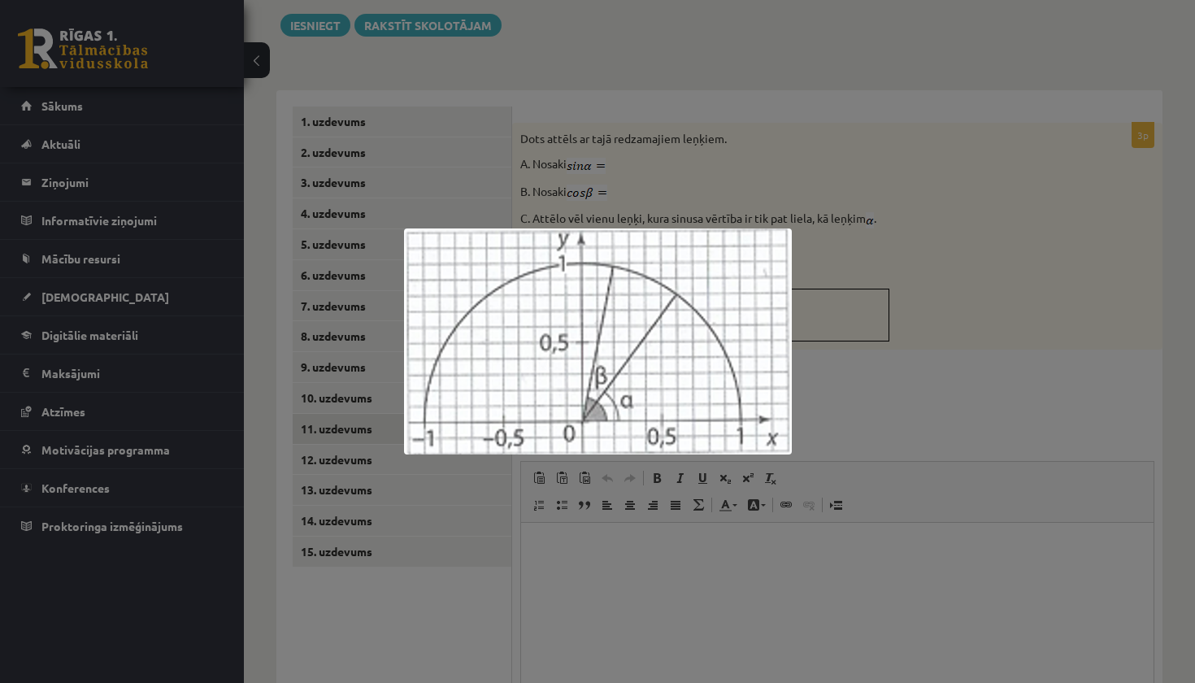
click at [812, 290] on div at bounding box center [597, 341] width 1195 height 683
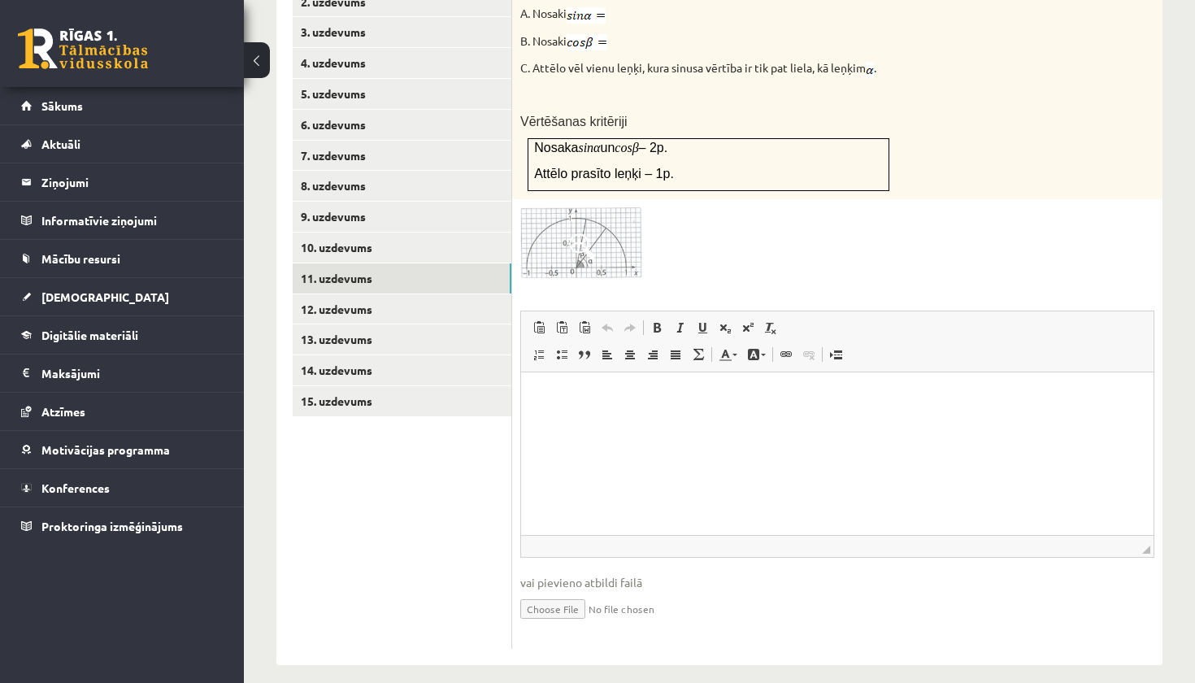
scroll to position [782, 0]
click at [551, 598] on input "file" at bounding box center [837, 608] width 634 height 33
type input "**********"
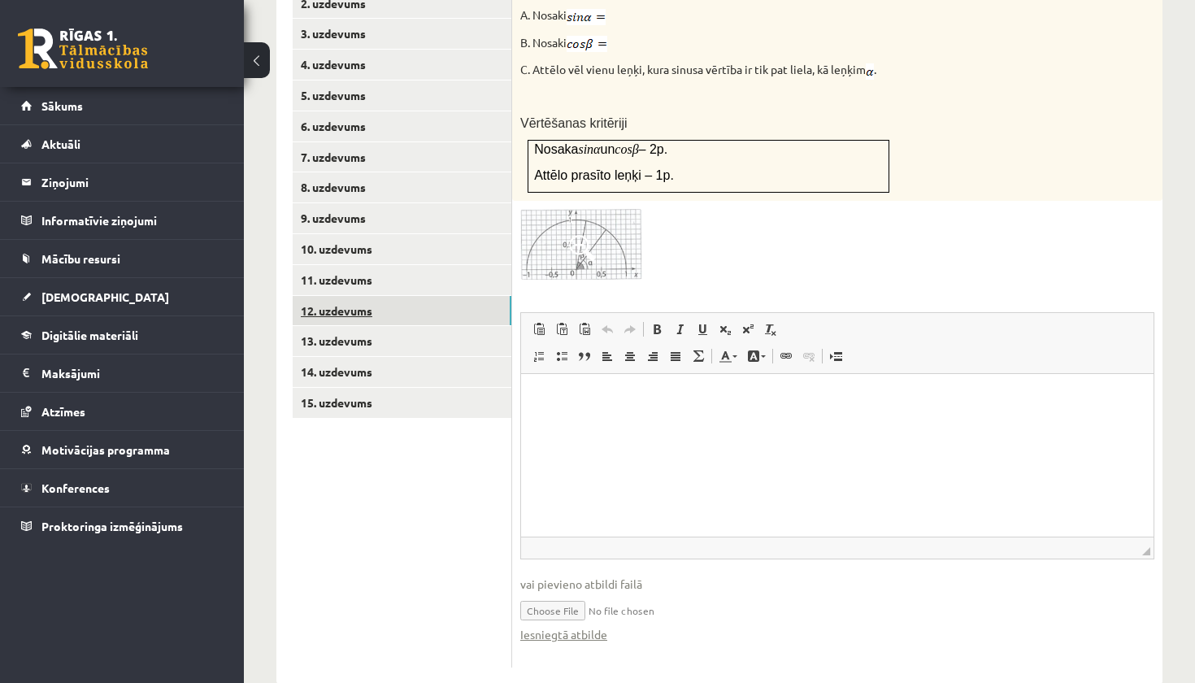
click at [458, 297] on link "12. uzdevums" at bounding box center [402, 311] width 219 height 30
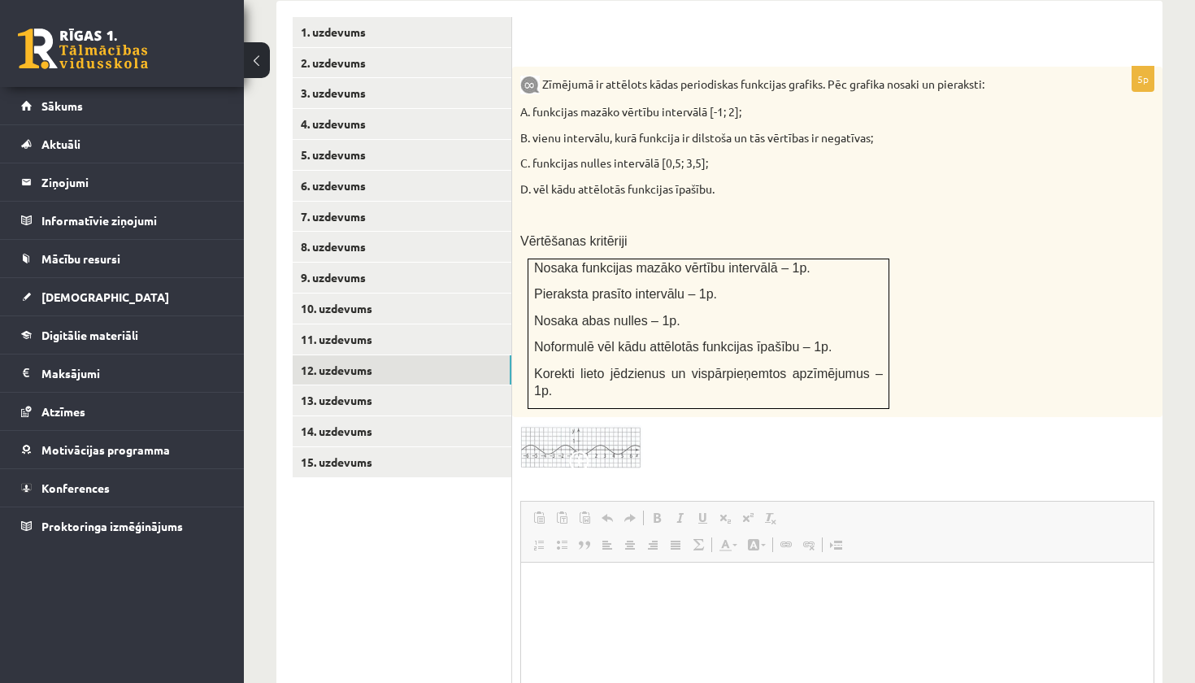
scroll to position [0, 0]
click at [617, 438] on img at bounding box center [581, 446] width 122 height 43
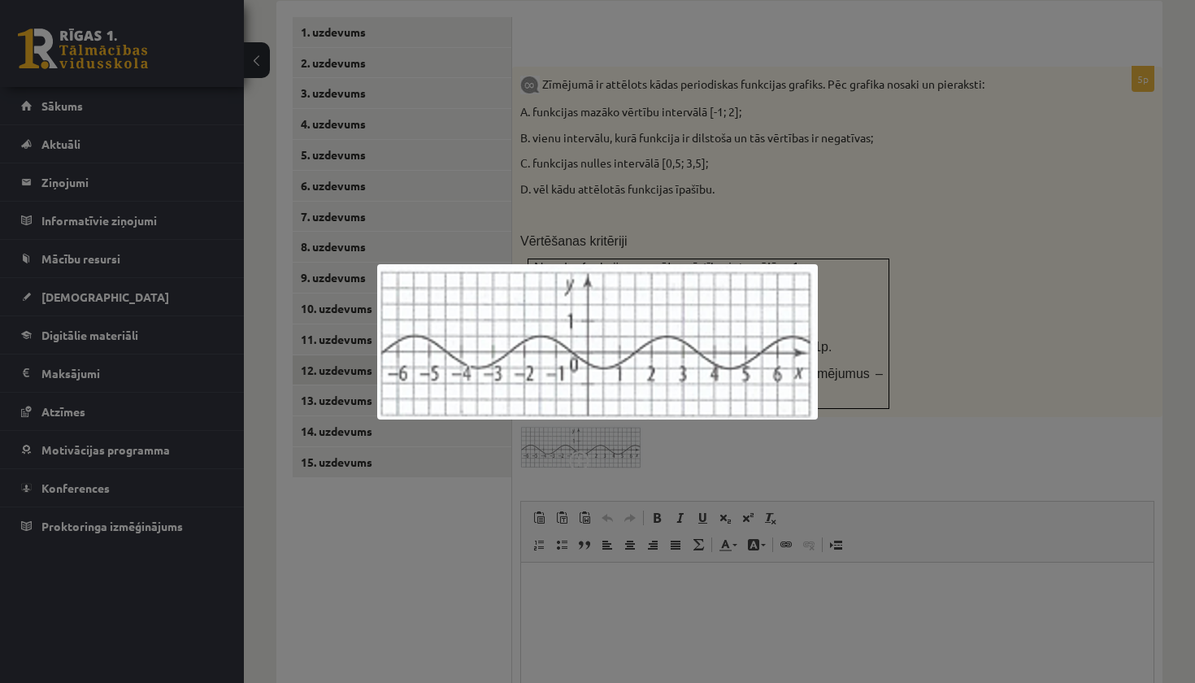
click at [617, 438] on div at bounding box center [597, 341] width 1195 height 683
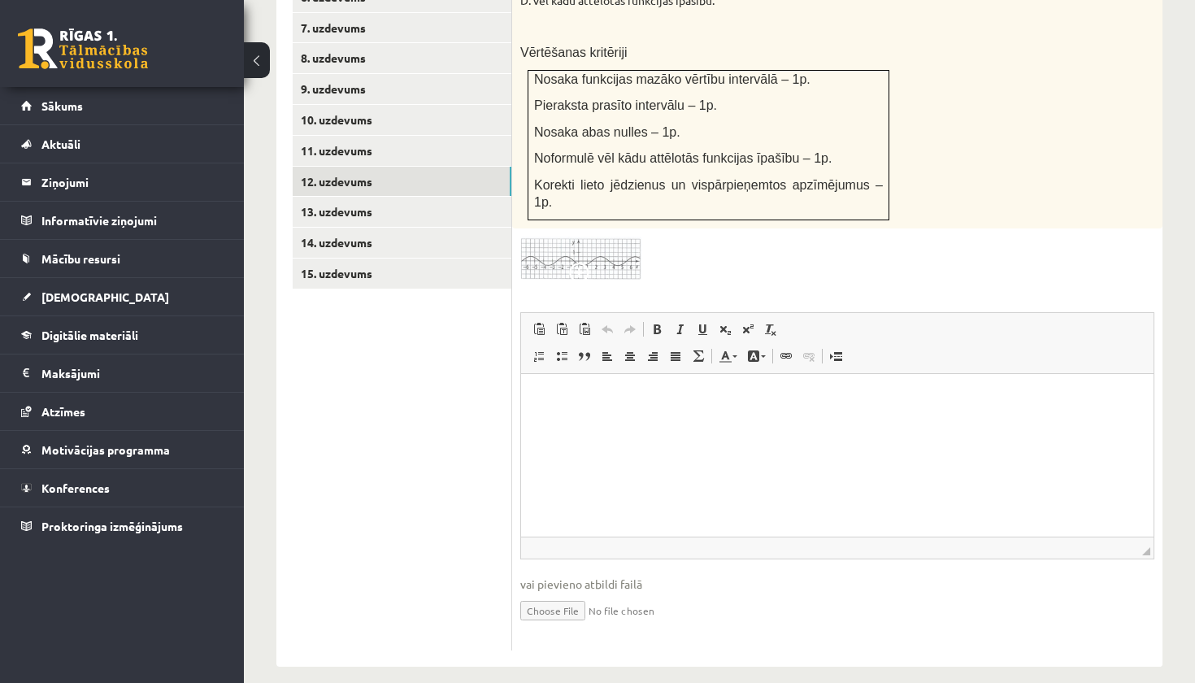
scroll to position [910, 0]
click at [571, 596] on input "file" at bounding box center [837, 609] width 634 height 33
type input "**********"
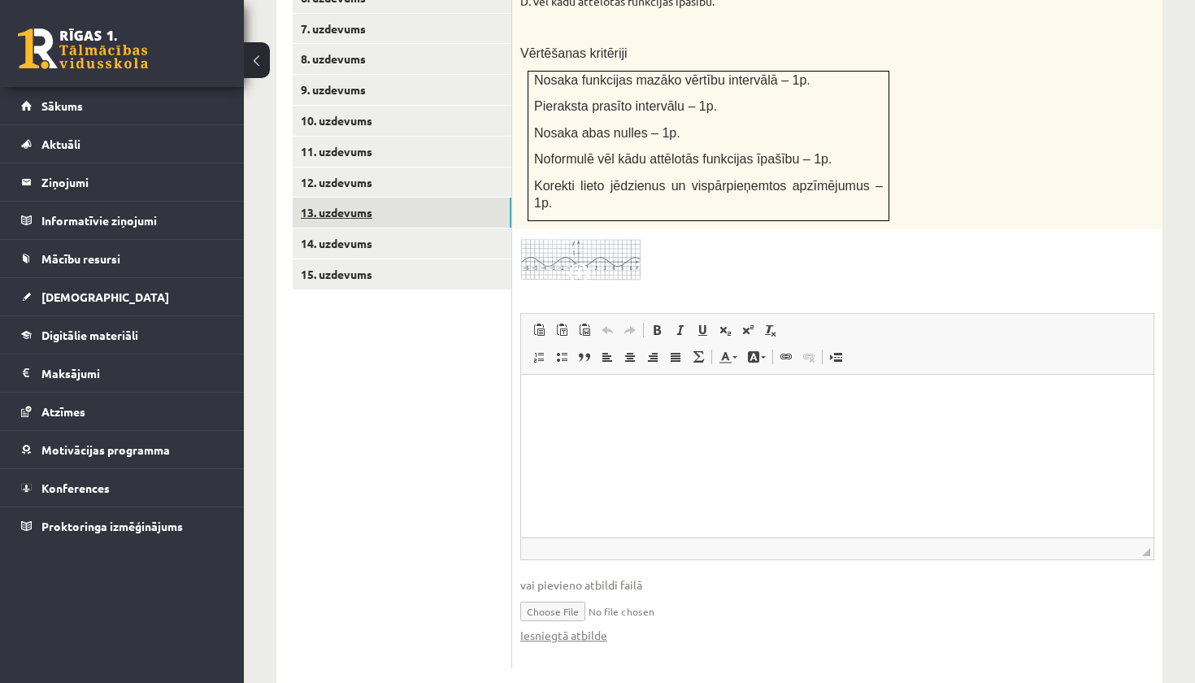
click at [431, 201] on link "13. uzdevums" at bounding box center [402, 212] width 219 height 30
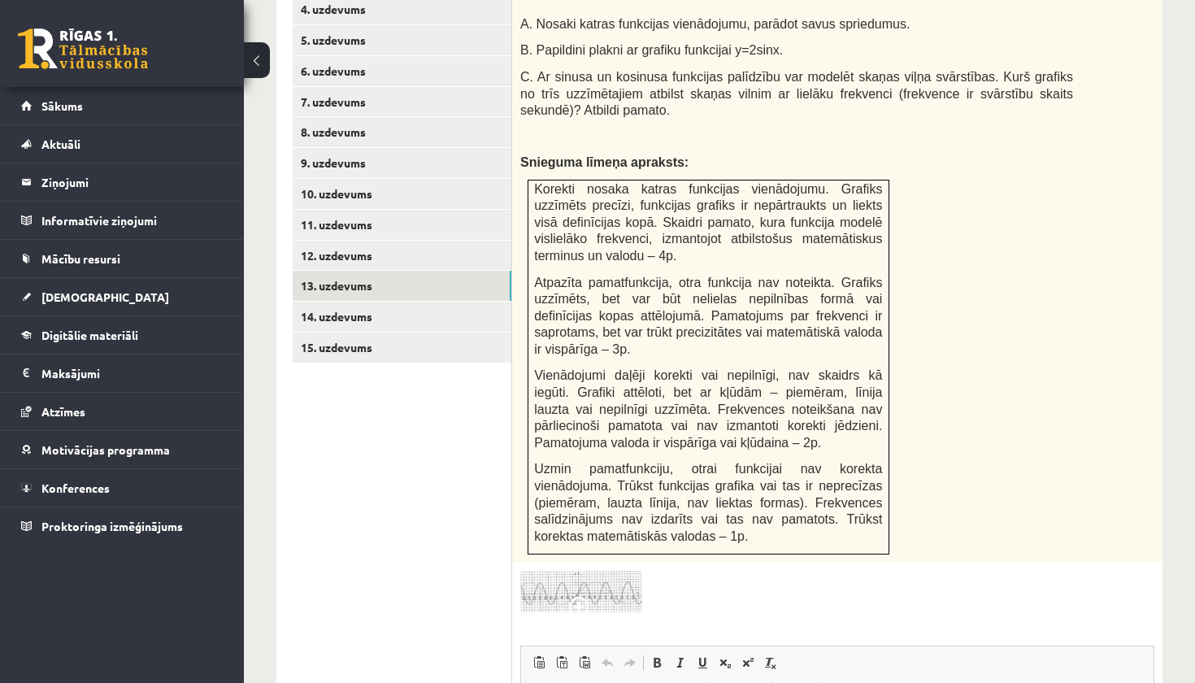
scroll to position [859, 0]
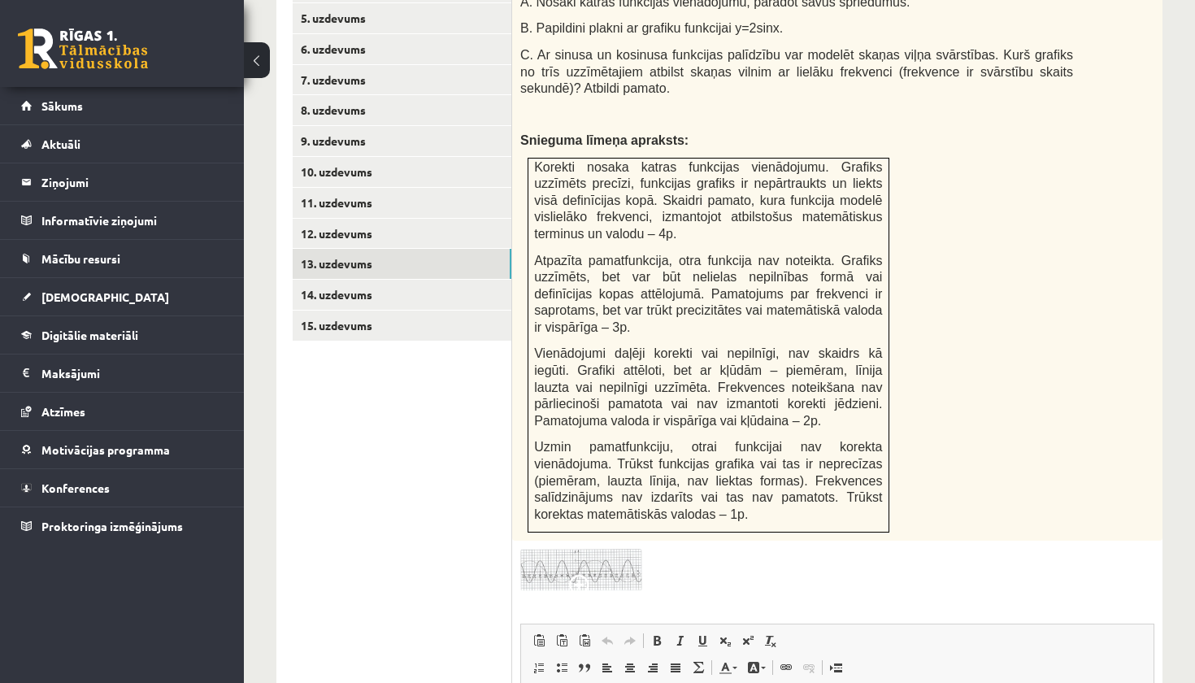
click at [590, 549] on img at bounding box center [581, 570] width 122 height 42
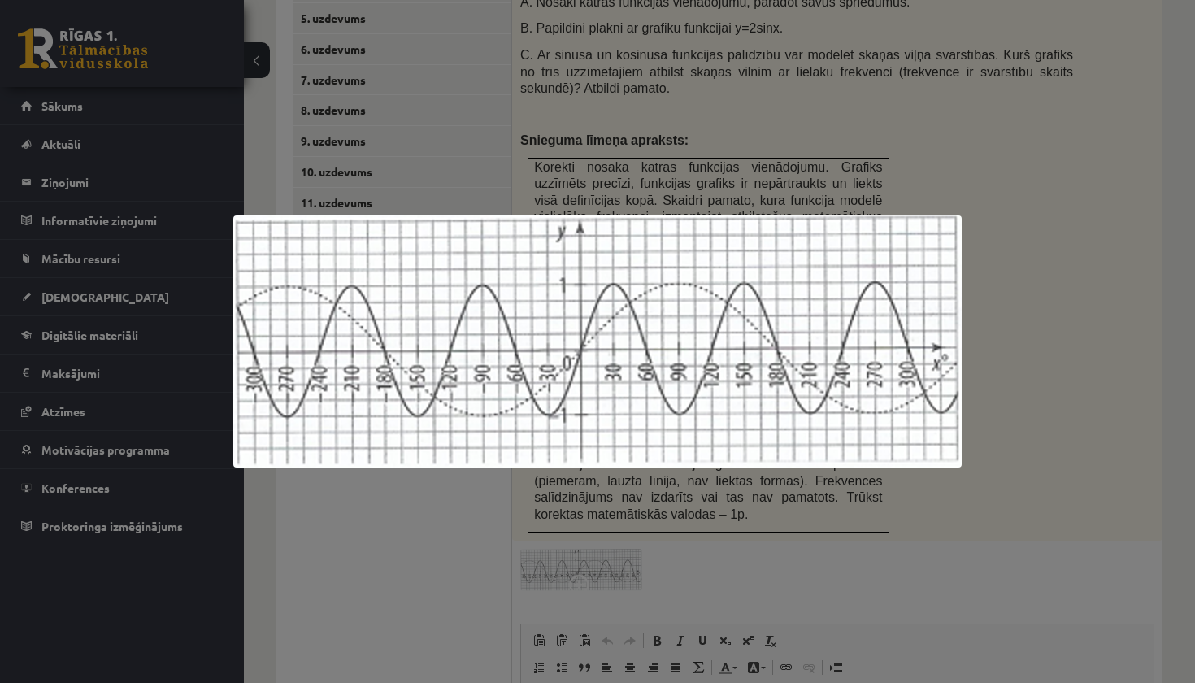
click at [1010, 421] on div at bounding box center [597, 341] width 1195 height 683
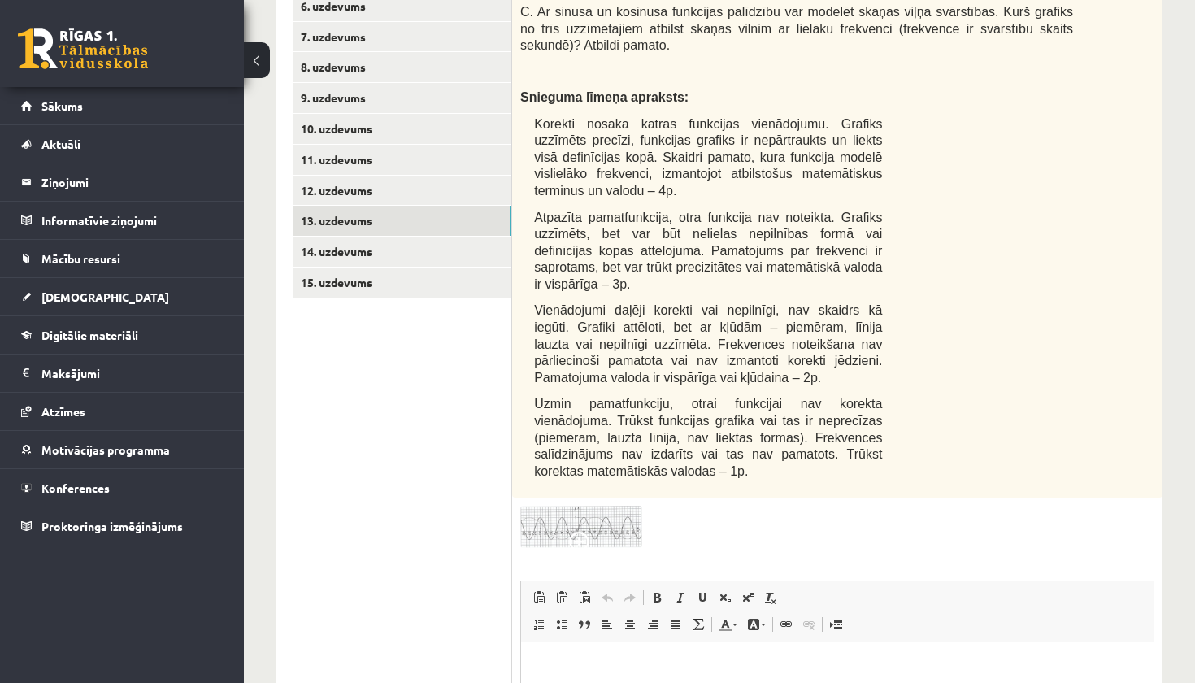
scroll to position [926, 0]
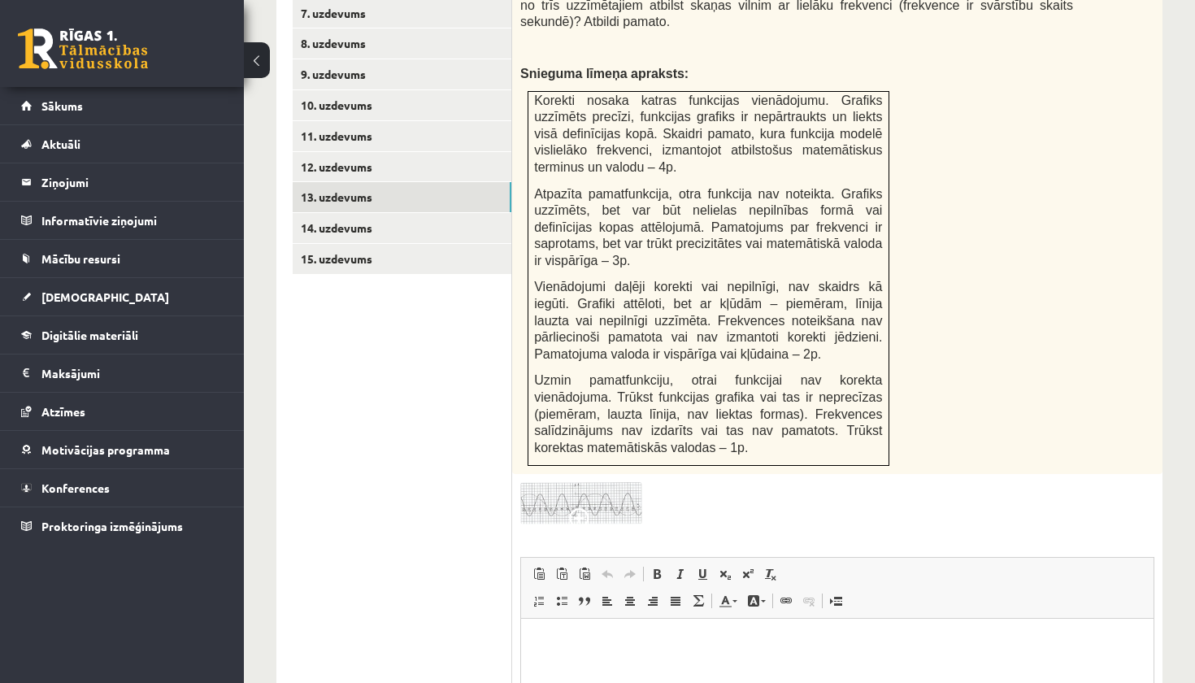
click at [620, 482] on img at bounding box center [581, 503] width 122 height 42
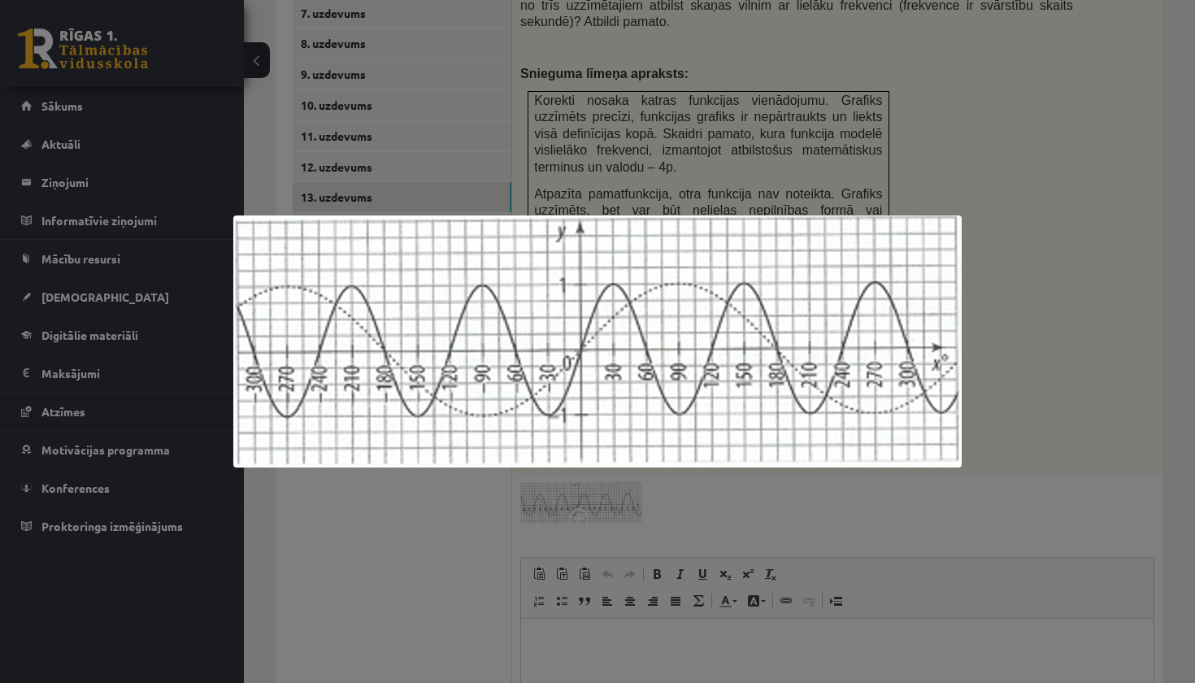
click at [484, 552] on div at bounding box center [597, 341] width 1195 height 683
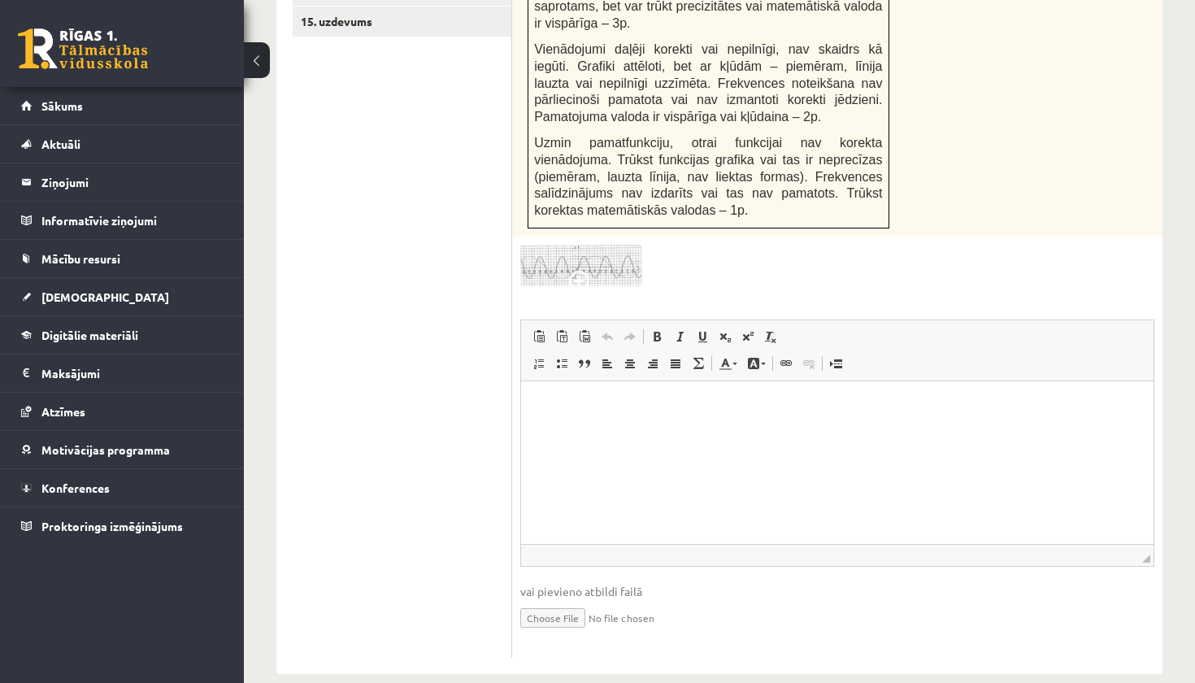
scroll to position [1162, 0]
click at [569, 601] on input "file" at bounding box center [837, 617] width 634 height 33
type input "**********"
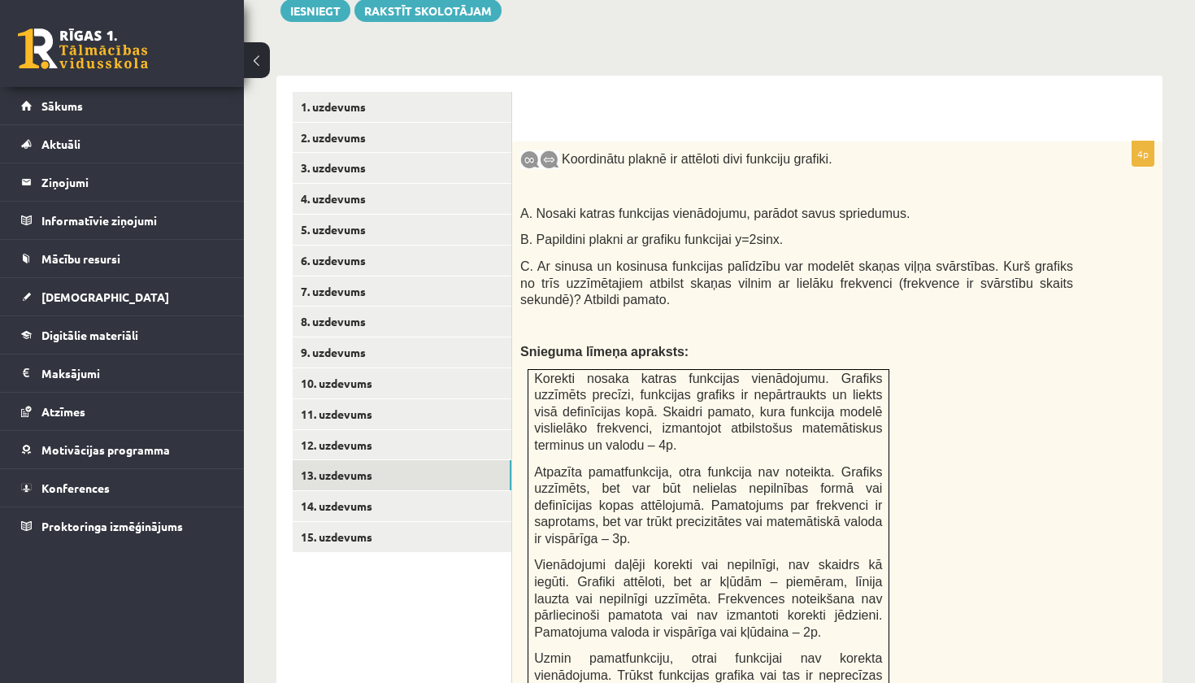
scroll to position [607, 0]
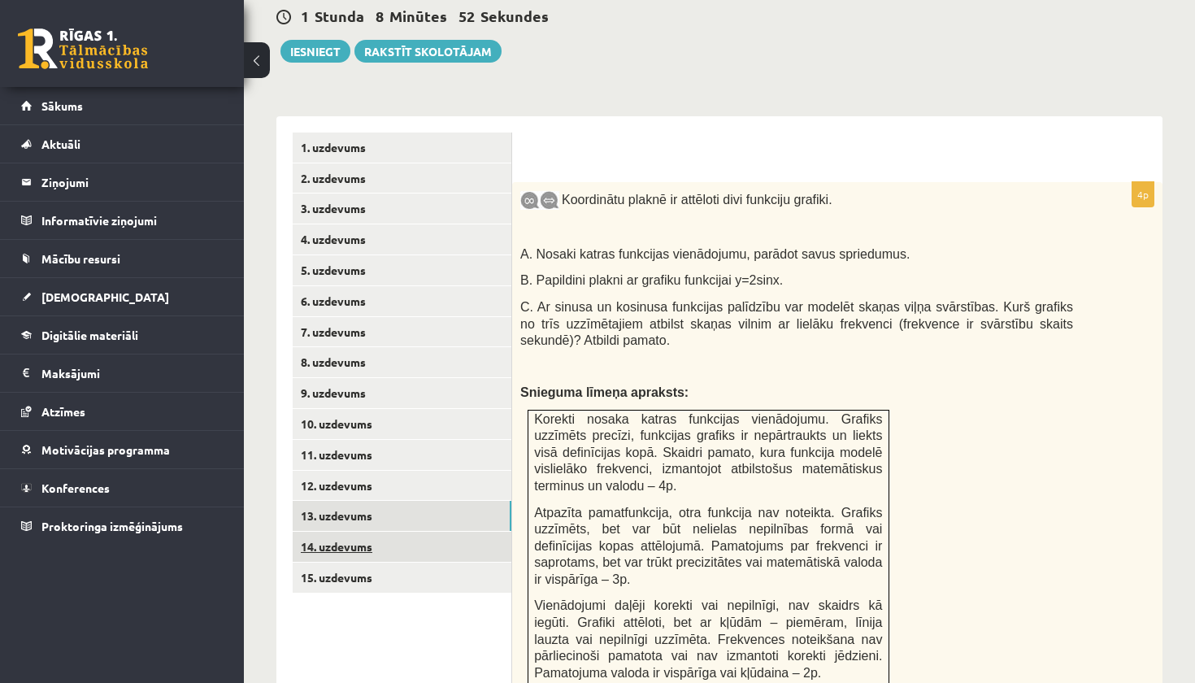
click at [371, 535] on link "14. uzdevums" at bounding box center [402, 547] width 219 height 30
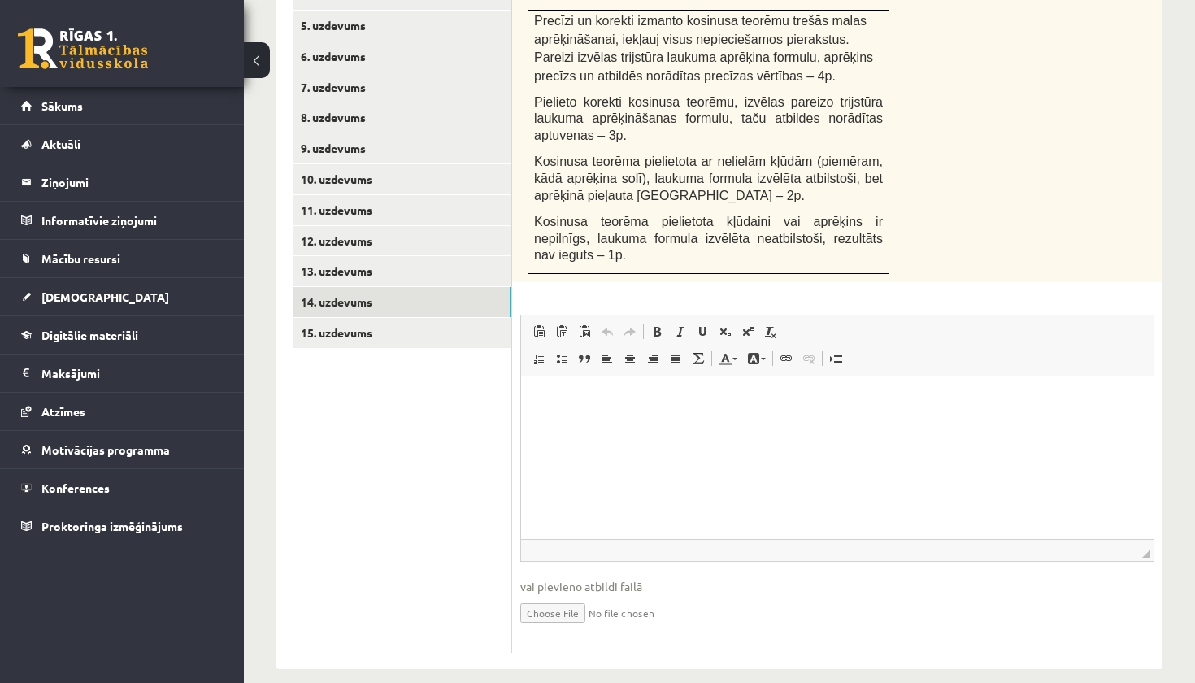
scroll to position [851, 0]
click at [566, 596] on input "file" at bounding box center [837, 612] width 634 height 33
type input "**********"
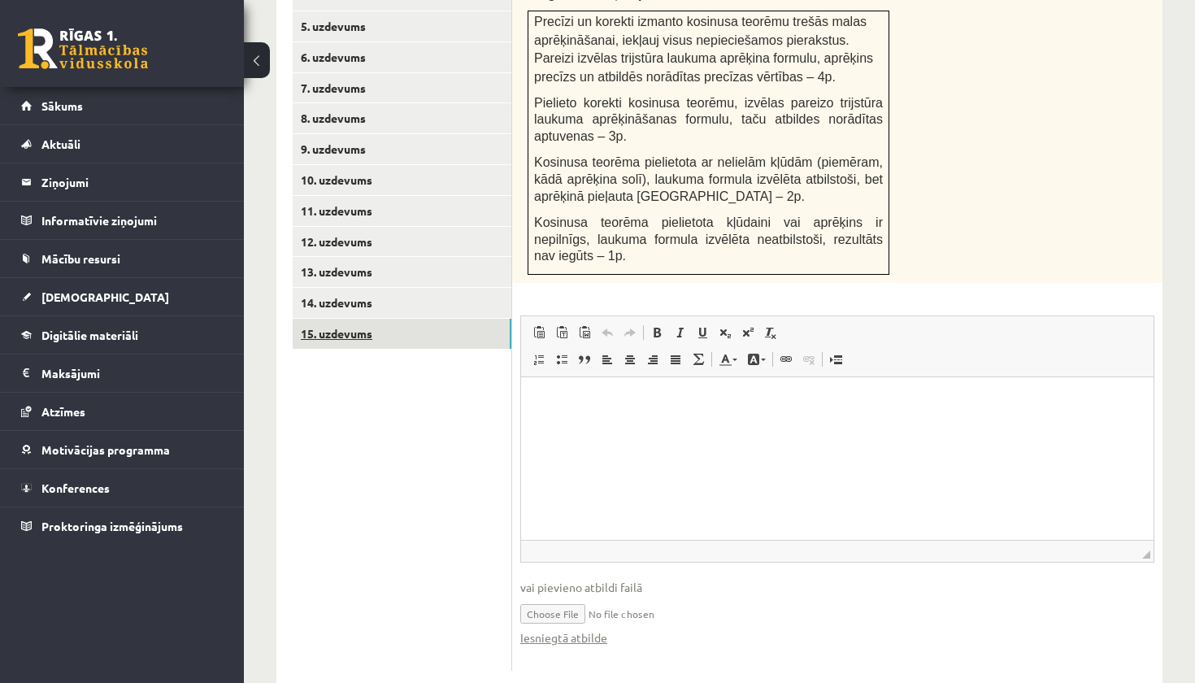
click at [436, 319] on link "15. uzdevums" at bounding box center [402, 334] width 219 height 30
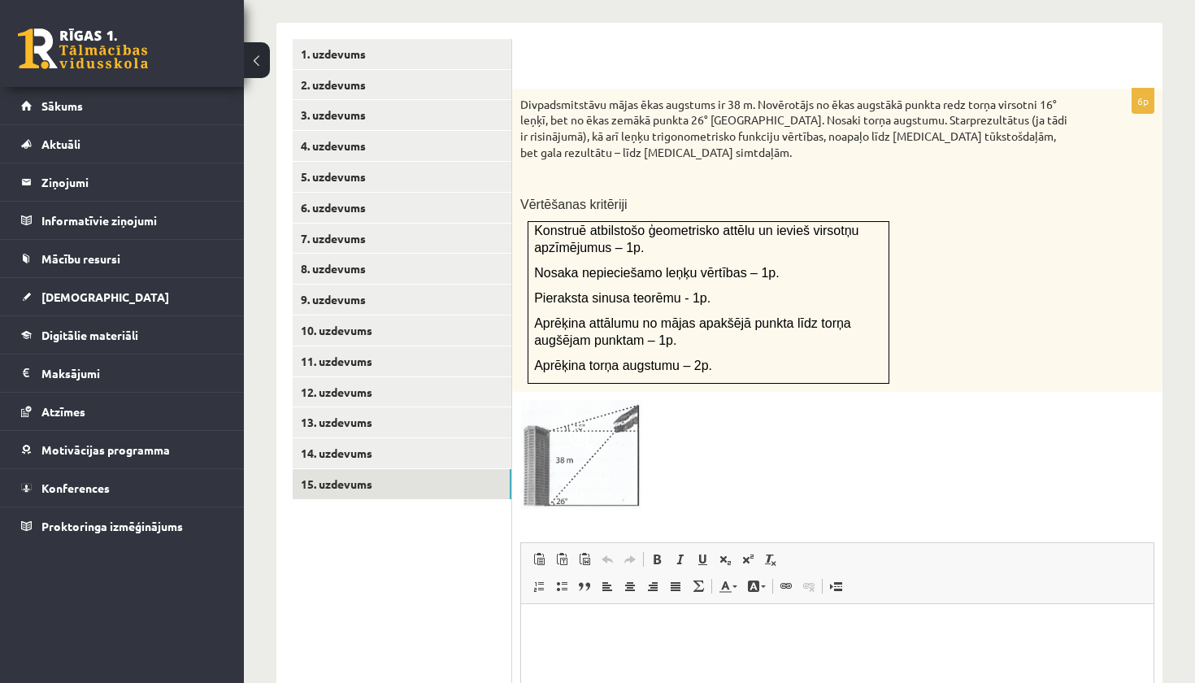
scroll to position [701, 0]
click at [600, 434] on img at bounding box center [581, 454] width 122 height 111
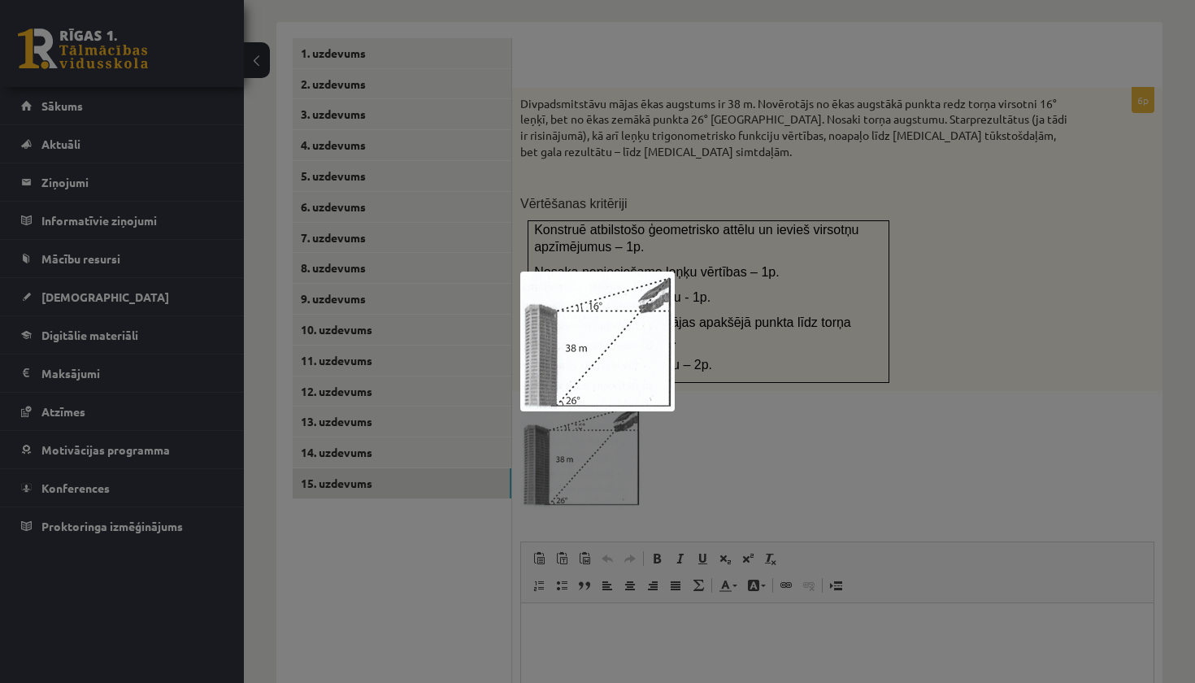
click at [969, 384] on div at bounding box center [597, 341] width 1195 height 683
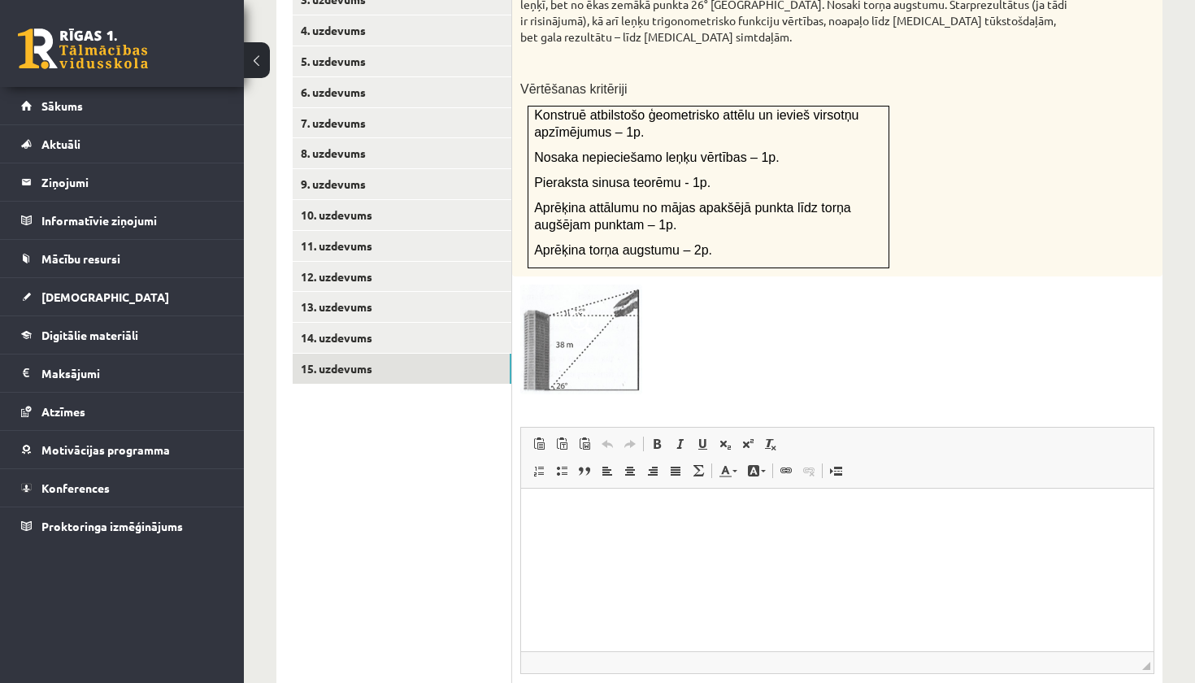
scroll to position [816, 0]
click at [584, 329] on img at bounding box center [581, 339] width 122 height 111
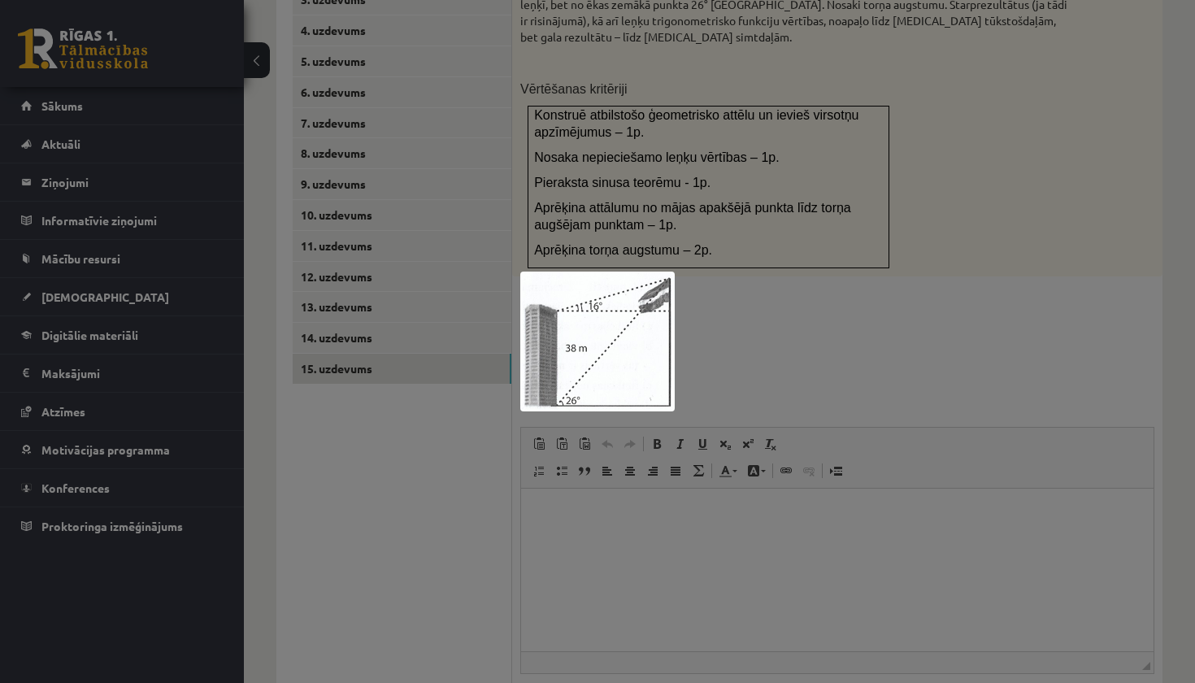
click at [778, 343] on div at bounding box center [597, 341] width 1195 height 683
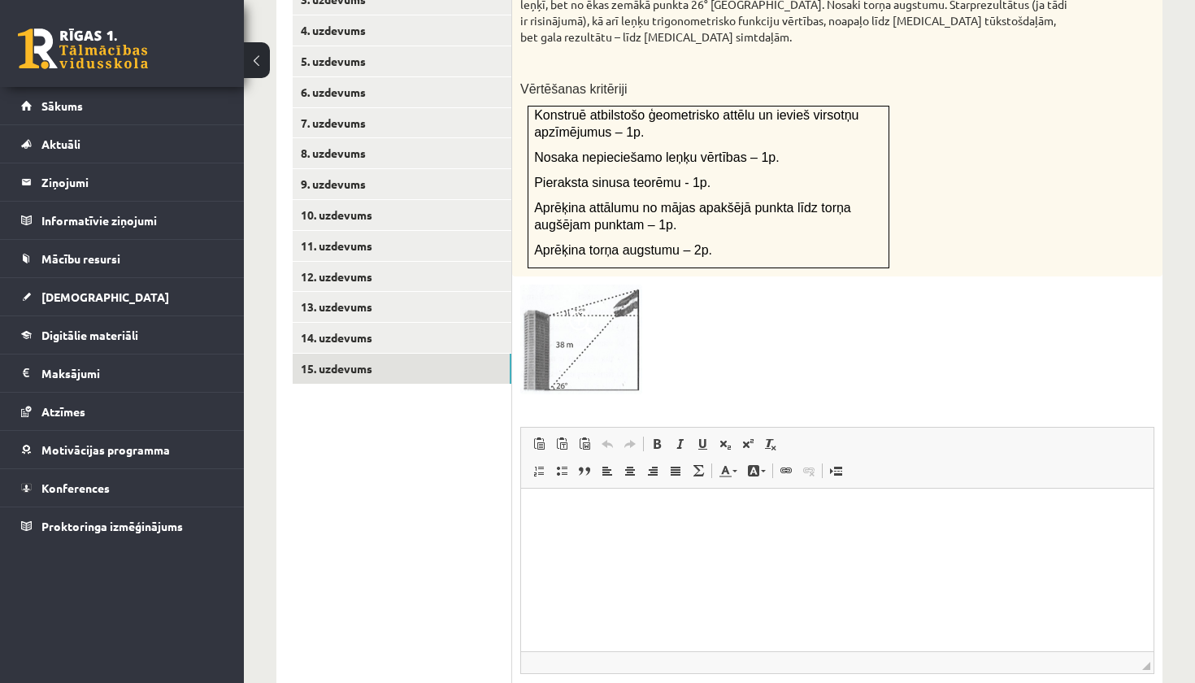
scroll to position [862, 0]
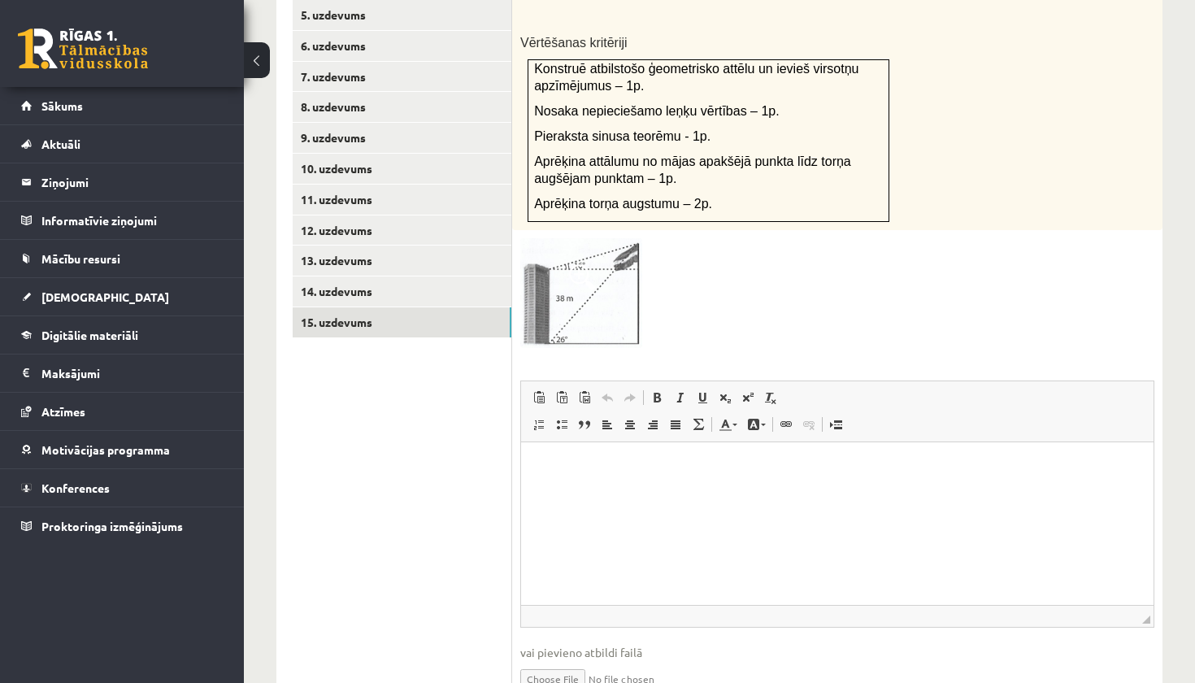
click at [124, 682] on div "0 Dāvanas 1724 mP 2562 xp Daniela Varlamova Sākums Aktuāli Kā mācīties eSKOLĀ K…" at bounding box center [122, 341] width 244 height 683
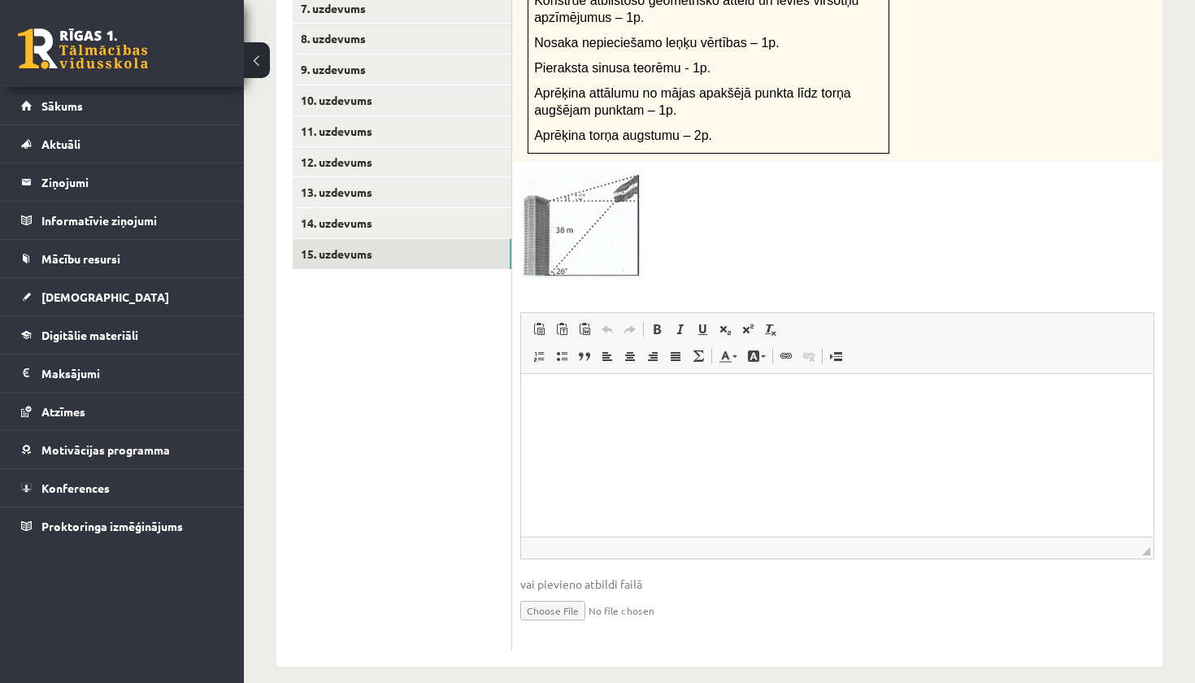
scroll to position [930, 0]
click at [572, 598] on input "file" at bounding box center [837, 609] width 634 height 33
type input "**********"
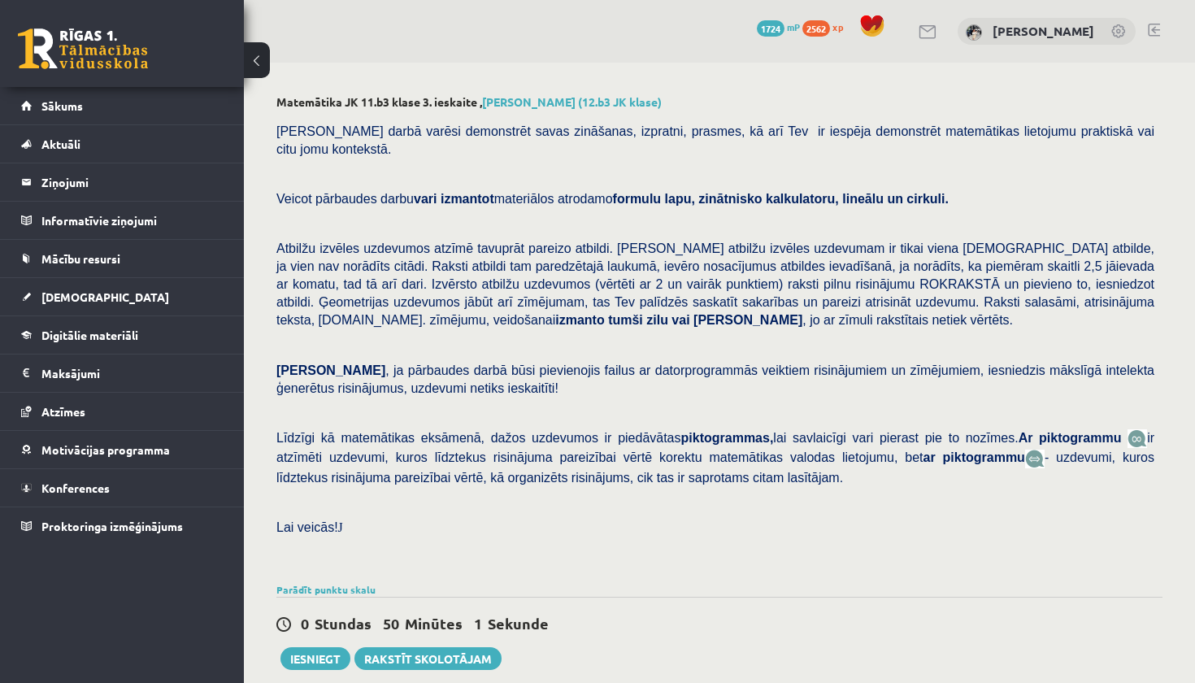
scroll to position [0, 0]
click at [318, 647] on button "Iesniegt" at bounding box center [315, 658] width 70 height 23
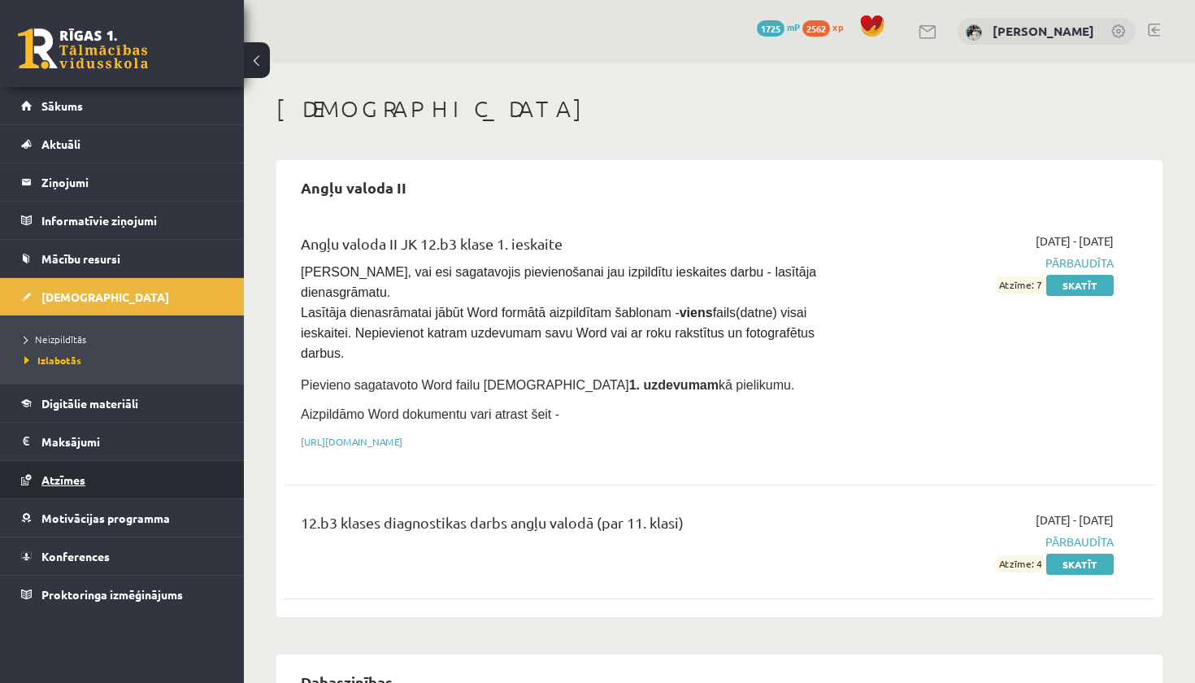
click at [165, 480] on link "Atzīmes" at bounding box center [122, 479] width 202 height 37
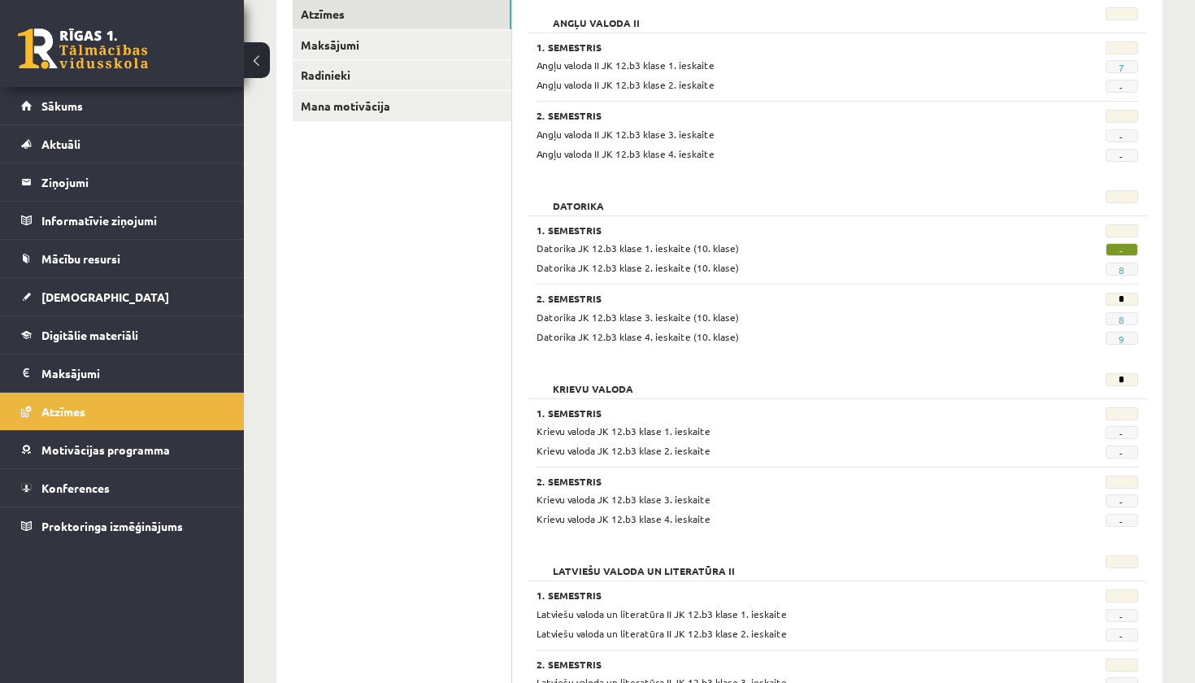
scroll to position [259, 0]
click at [162, 304] on link "[DEMOGRAPHIC_DATA]" at bounding box center [122, 296] width 202 height 37
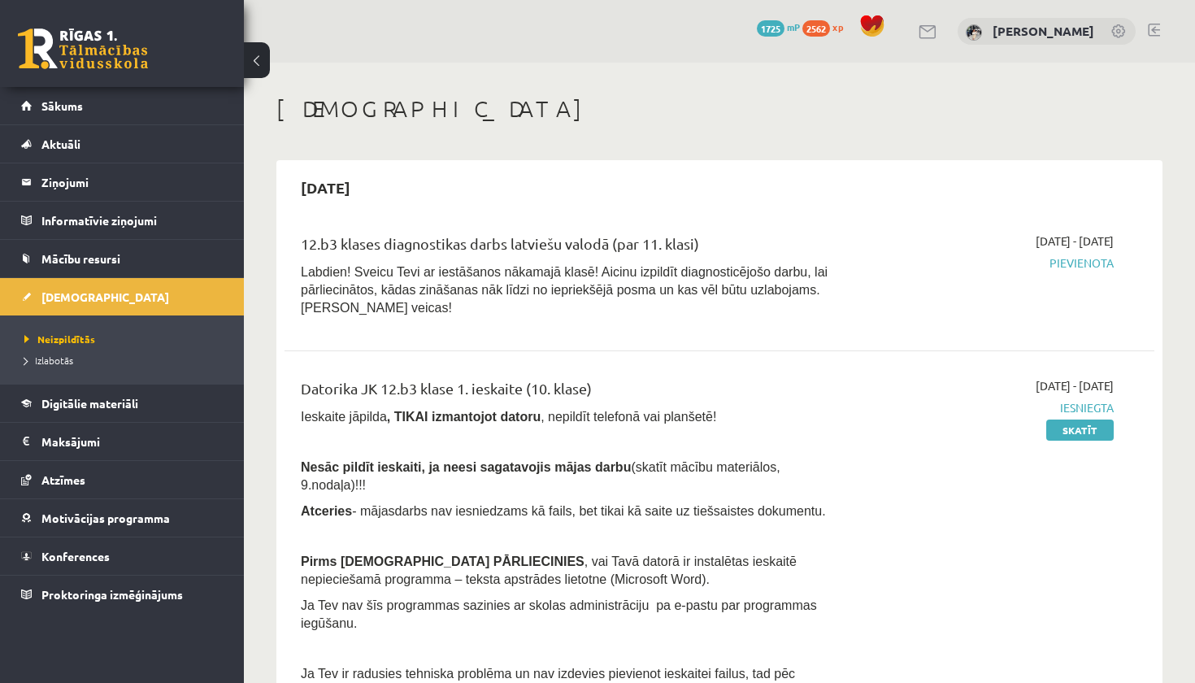
scroll to position [44, 0]
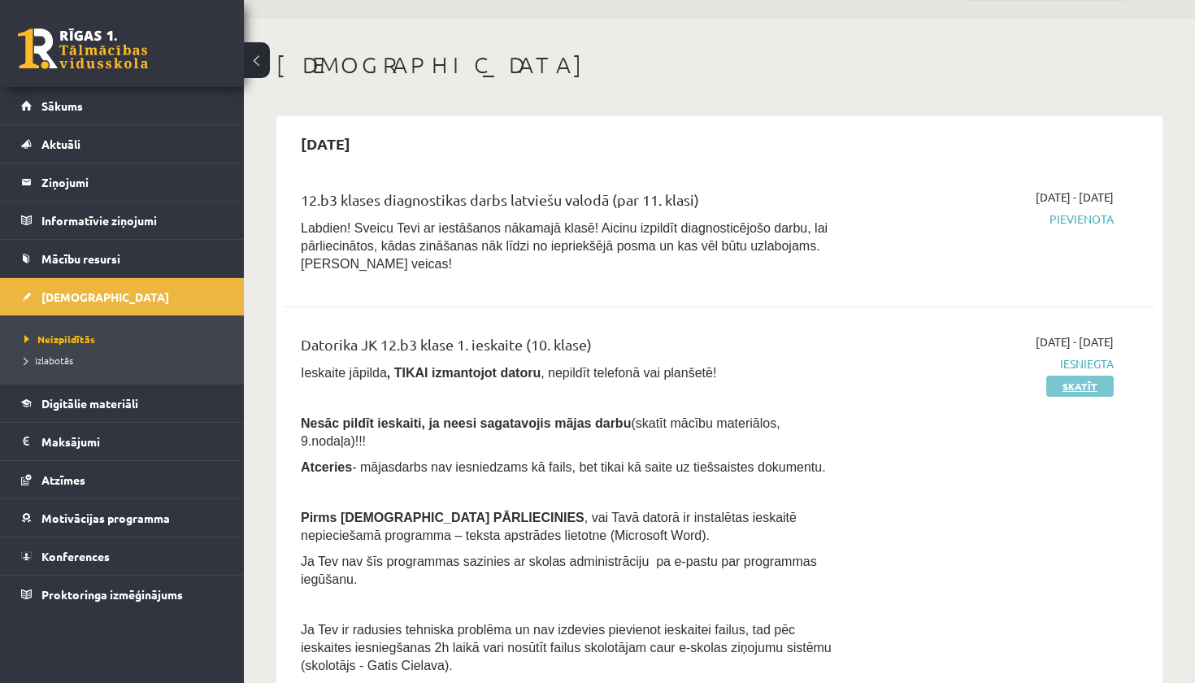
click at [1061, 387] on link "Skatīt" at bounding box center [1079, 385] width 67 height 21
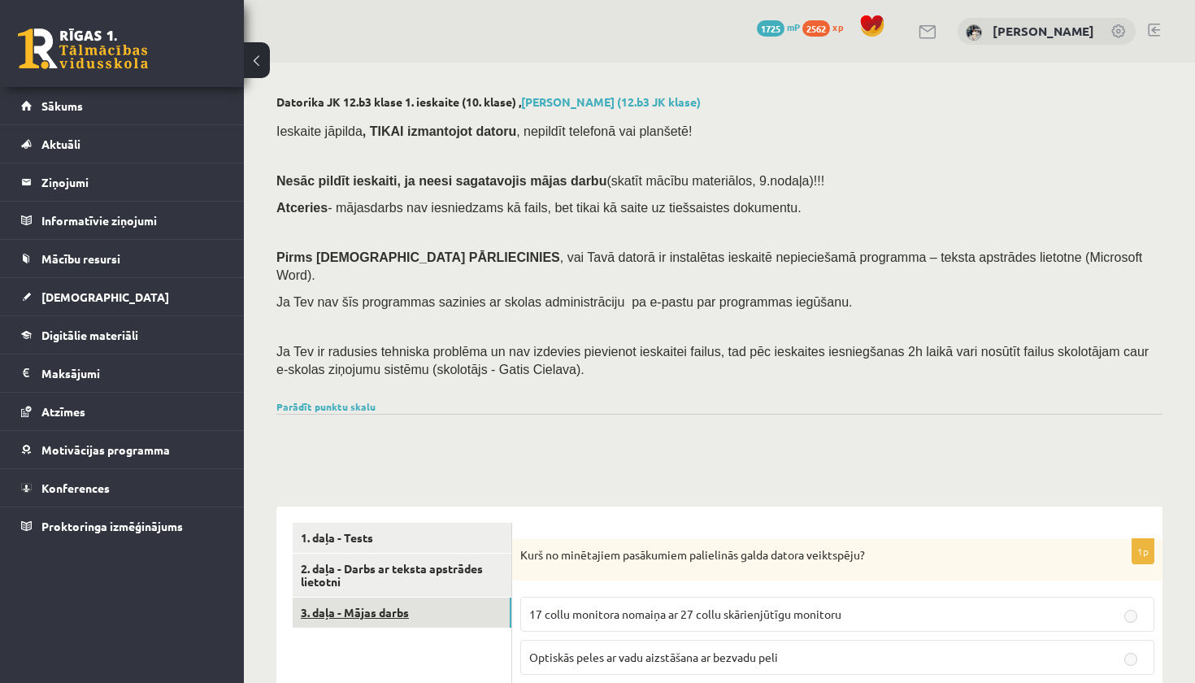
click at [411, 597] on link "3. daļa - Mājas darbs" at bounding box center [402, 612] width 219 height 30
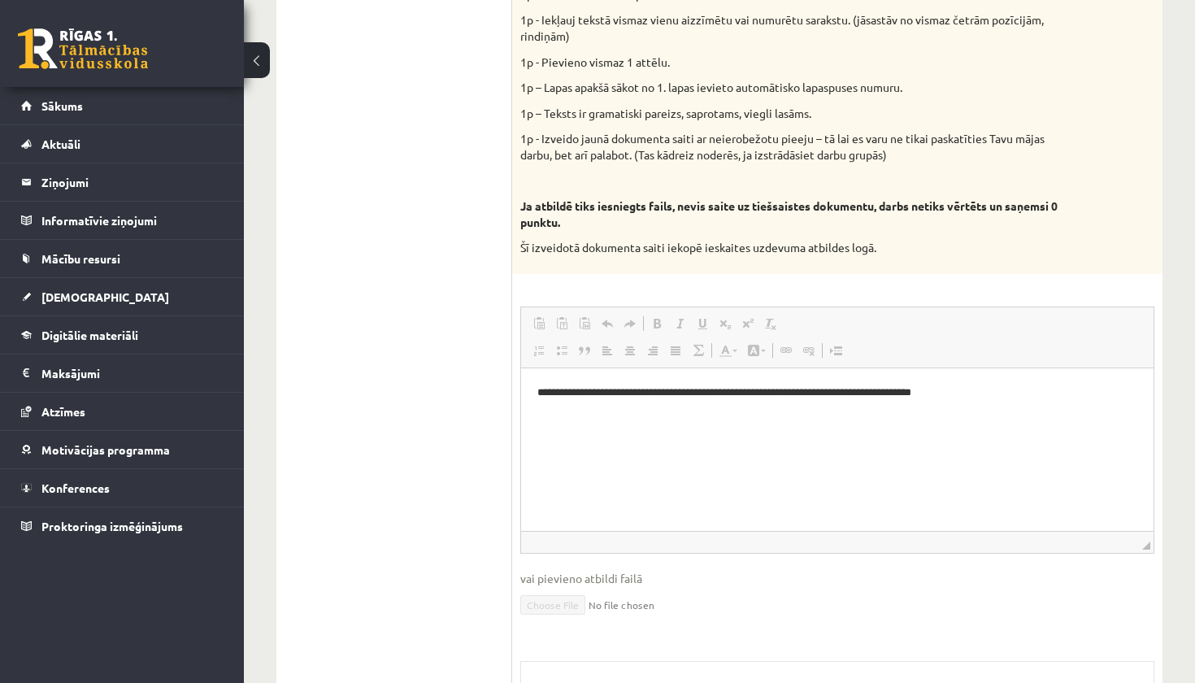
scroll to position [848, 0]
drag, startPoint x: 1091, startPoint y: 390, endPoint x: 538, endPoint y: 393, distance: 552.7
click at [538, 394] on p "**********" at bounding box center [837, 392] width 600 height 16
copy p "**********"
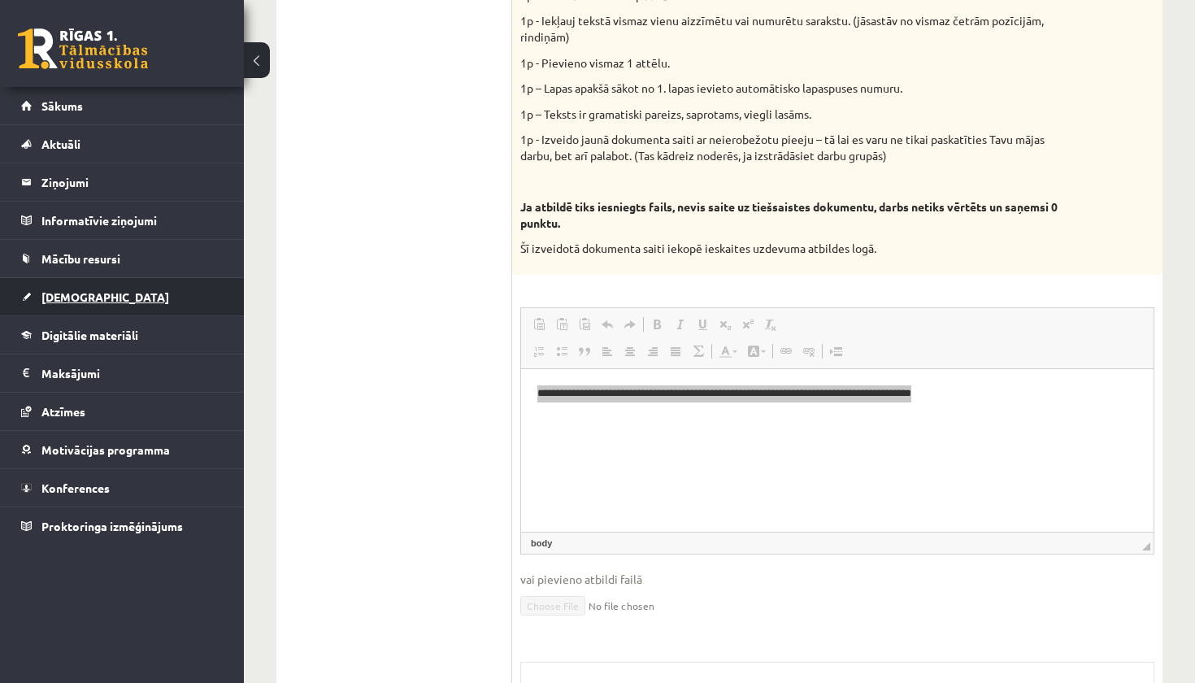
click at [76, 293] on span "[DEMOGRAPHIC_DATA]" at bounding box center [105, 296] width 128 height 15
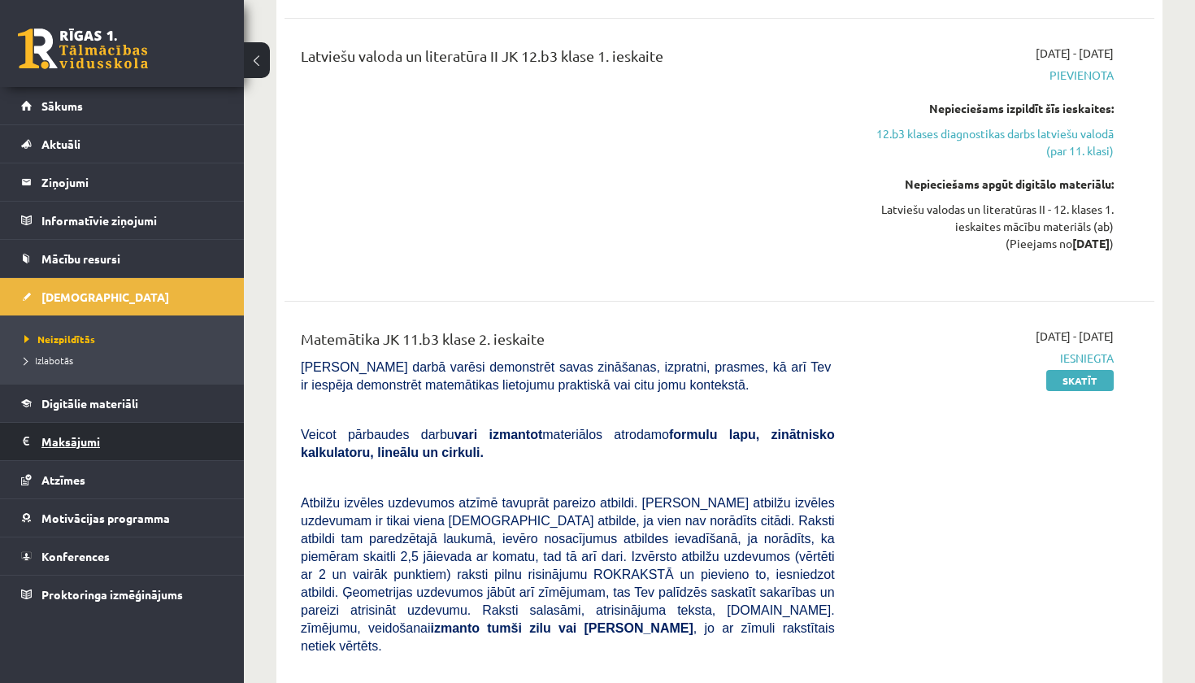
click at [142, 445] on legend "Maksājumi 0" at bounding box center [132, 441] width 182 height 37
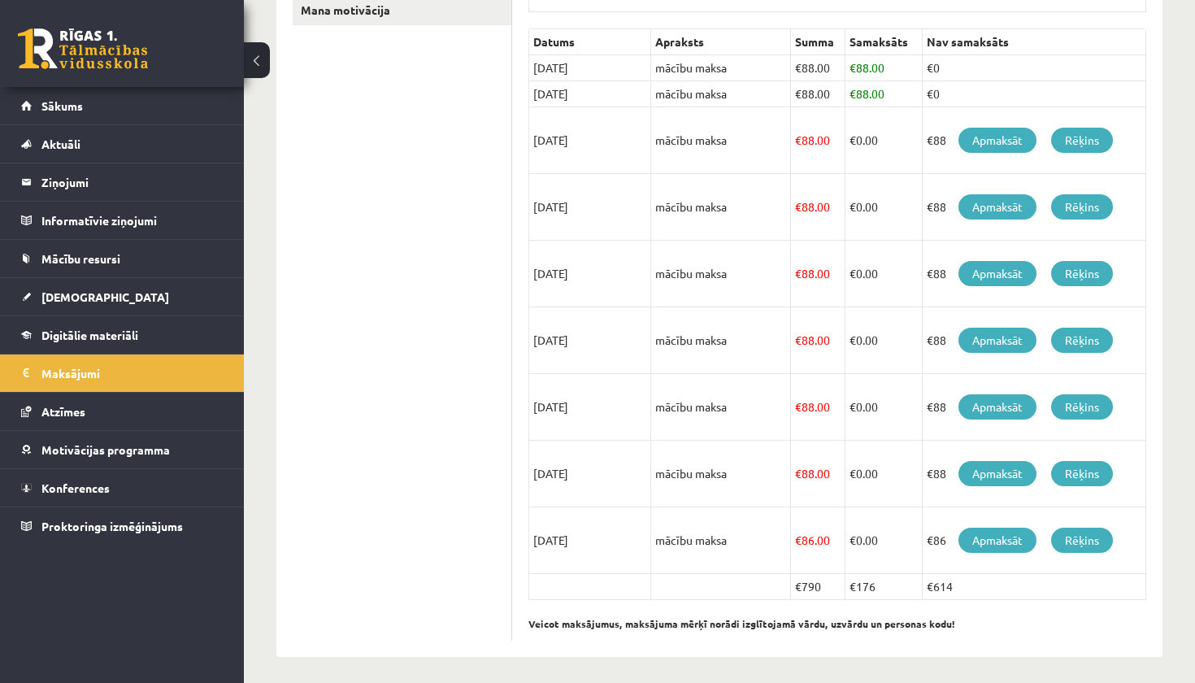
scroll to position [353, 0]
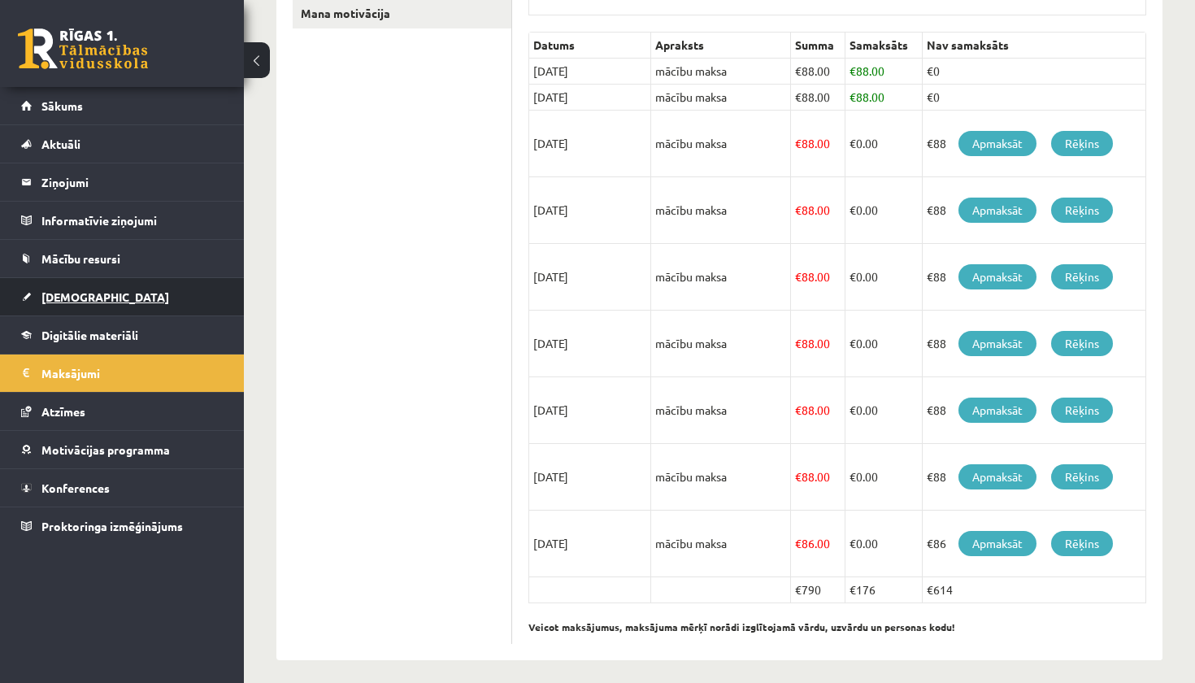
click at [148, 291] on link "[DEMOGRAPHIC_DATA]" at bounding box center [122, 296] width 202 height 37
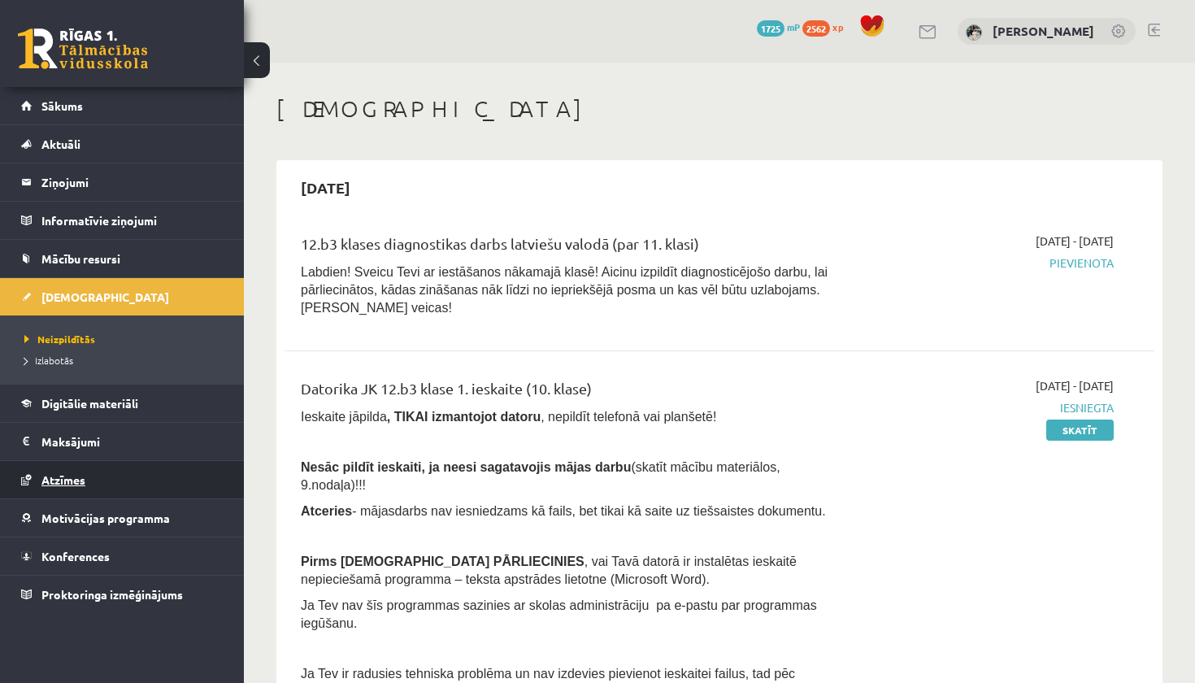
click at [123, 475] on link "Atzīmes" at bounding box center [122, 479] width 202 height 37
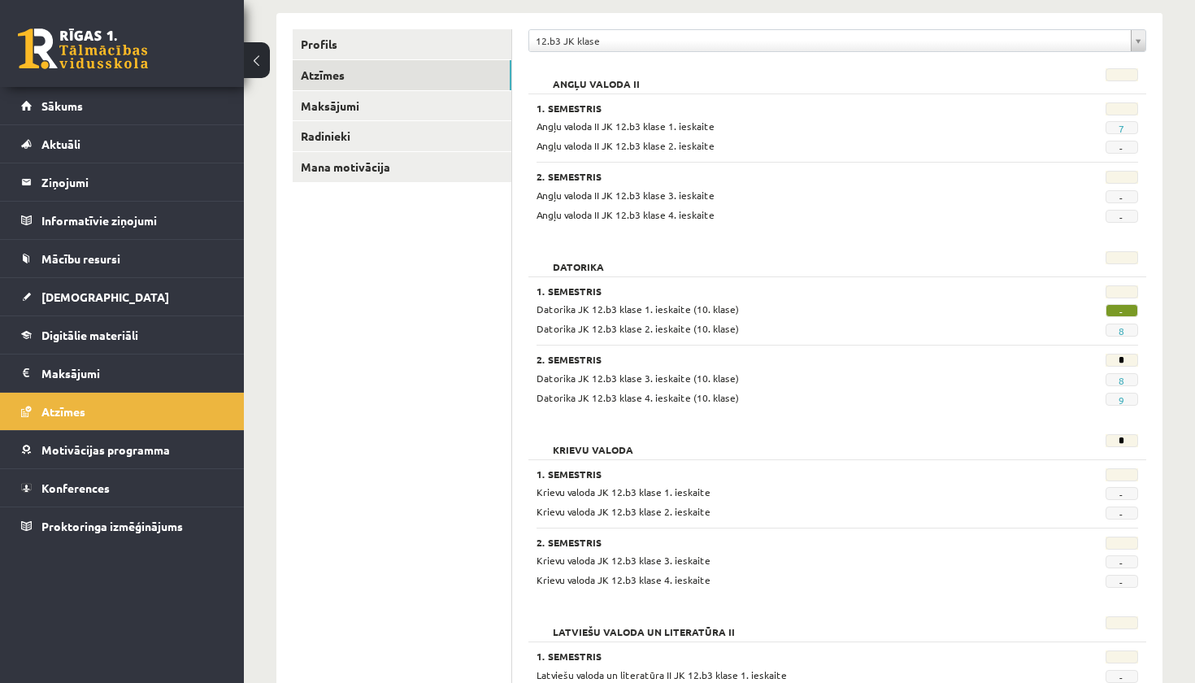
scroll to position [124, 0]
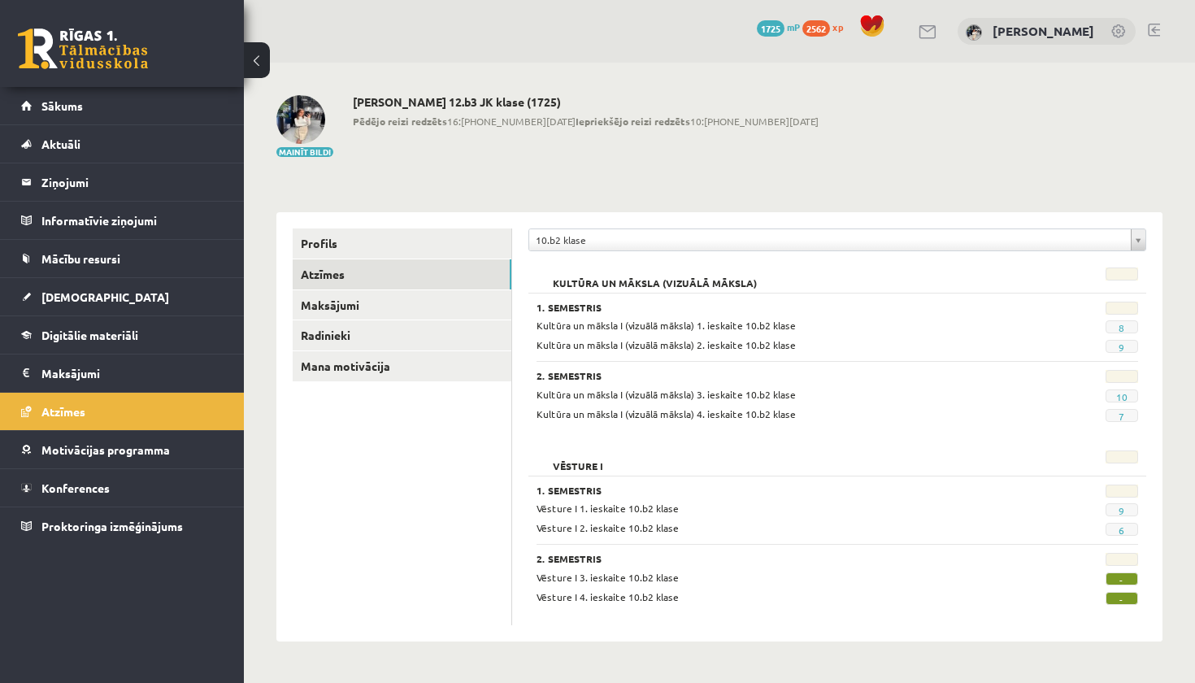
click at [765, 28] on span "1725" at bounding box center [771, 28] width 28 height 16
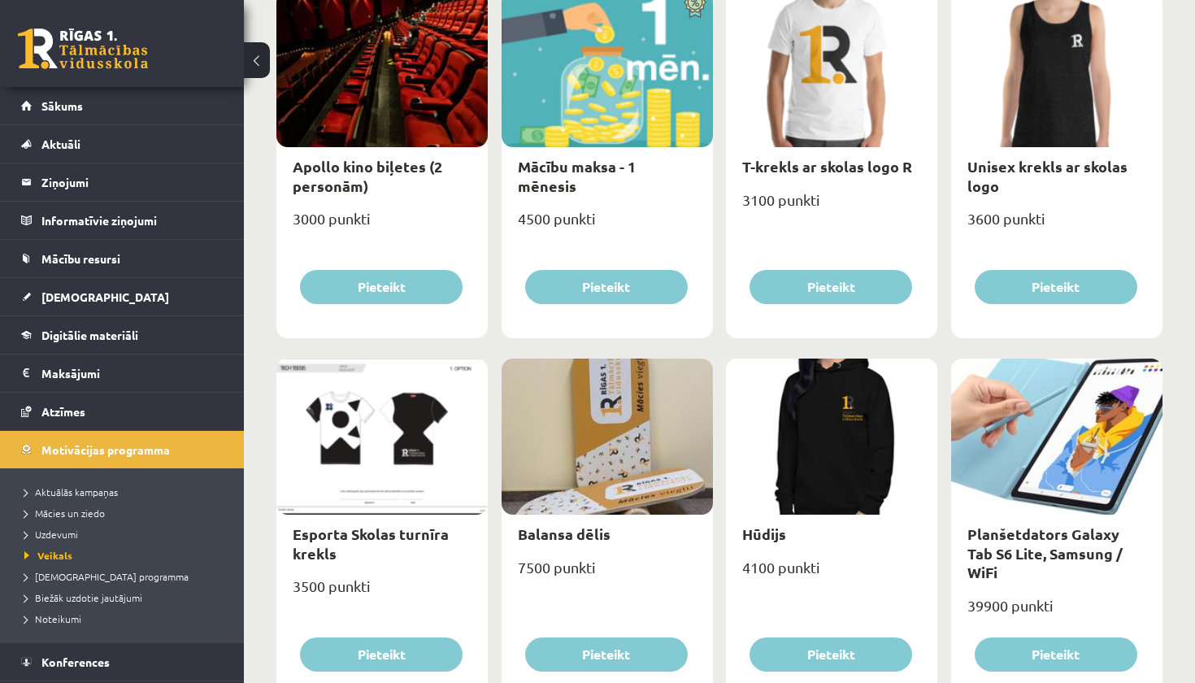
scroll to position [688, 0]
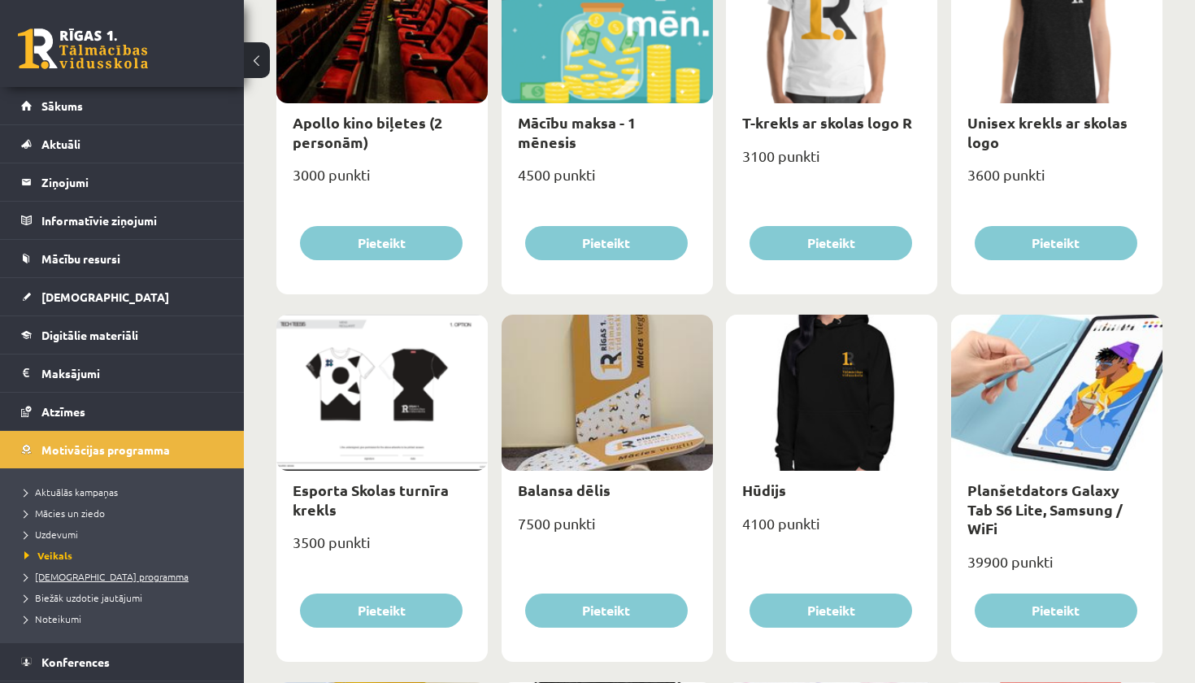
click at [99, 579] on span "[DEMOGRAPHIC_DATA] programma" at bounding box center [106, 576] width 164 height 13
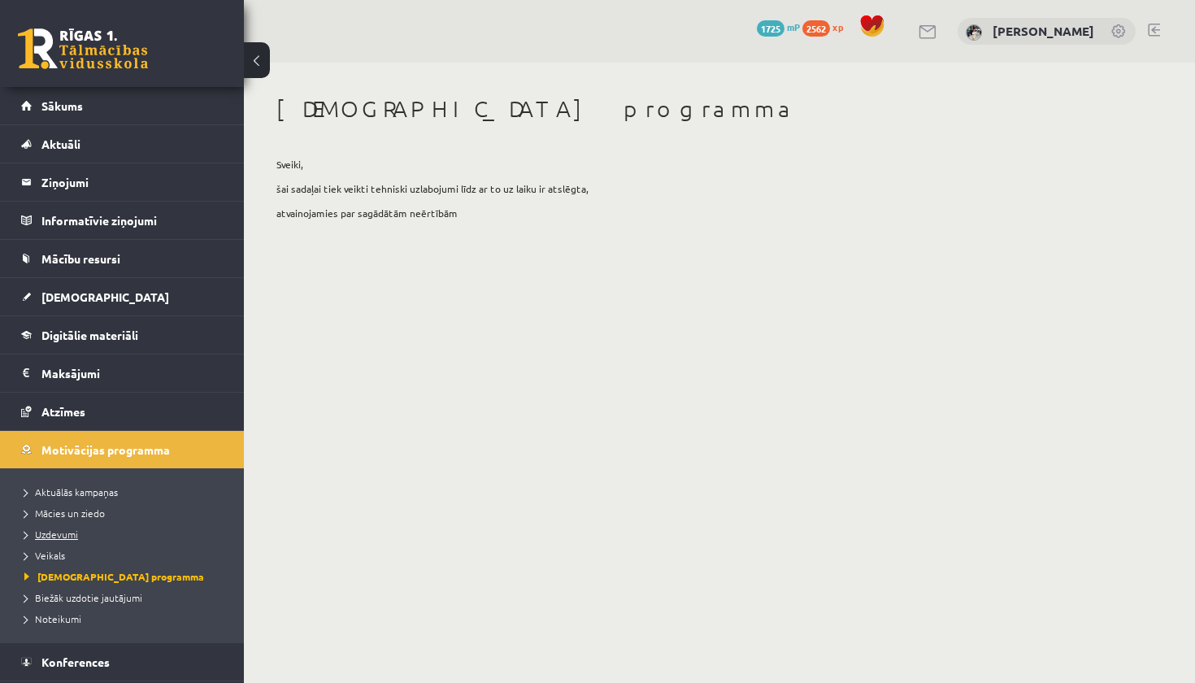
click at [67, 536] on span "Uzdevumi" at bounding box center [51, 533] width 54 height 13
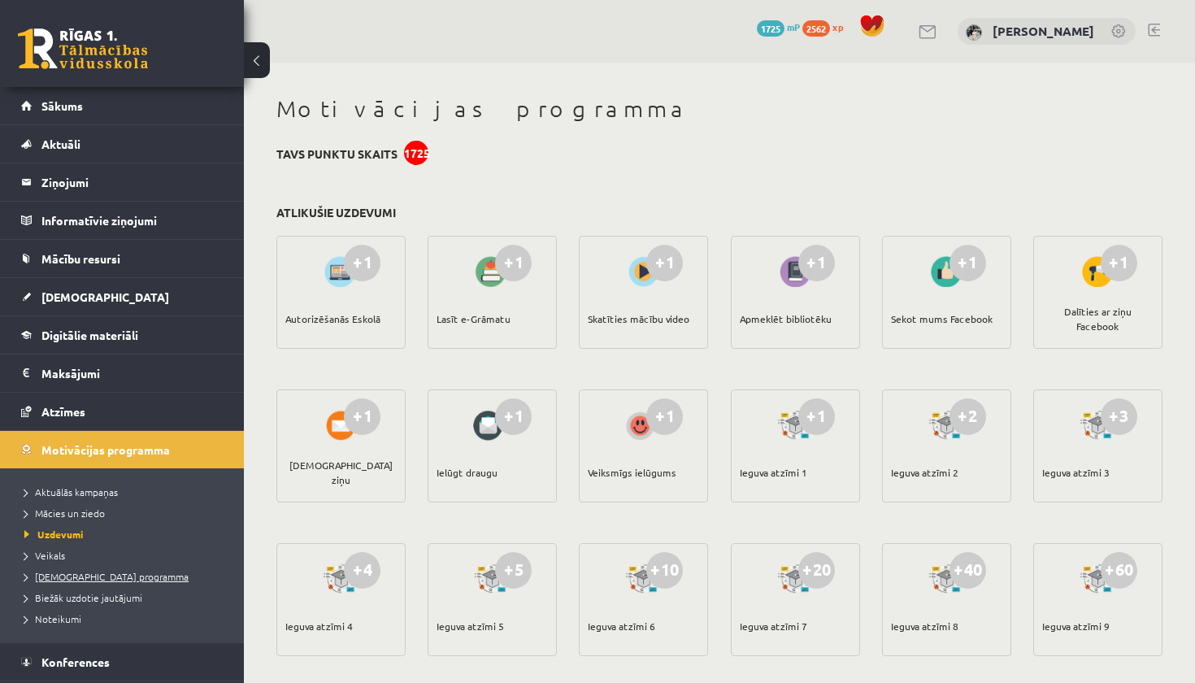
click at [76, 579] on span "[DEMOGRAPHIC_DATA] programma" at bounding box center [106, 576] width 164 height 13
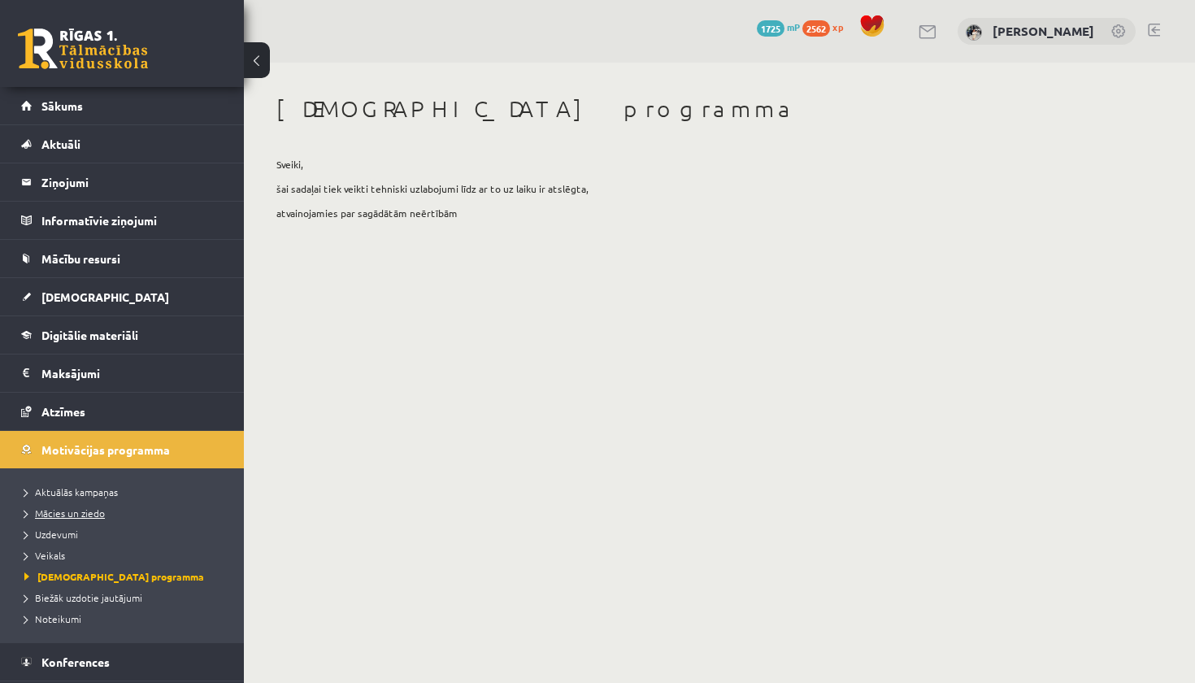
click at [85, 514] on span "Mācies un ziedo" at bounding box center [64, 512] width 80 height 13
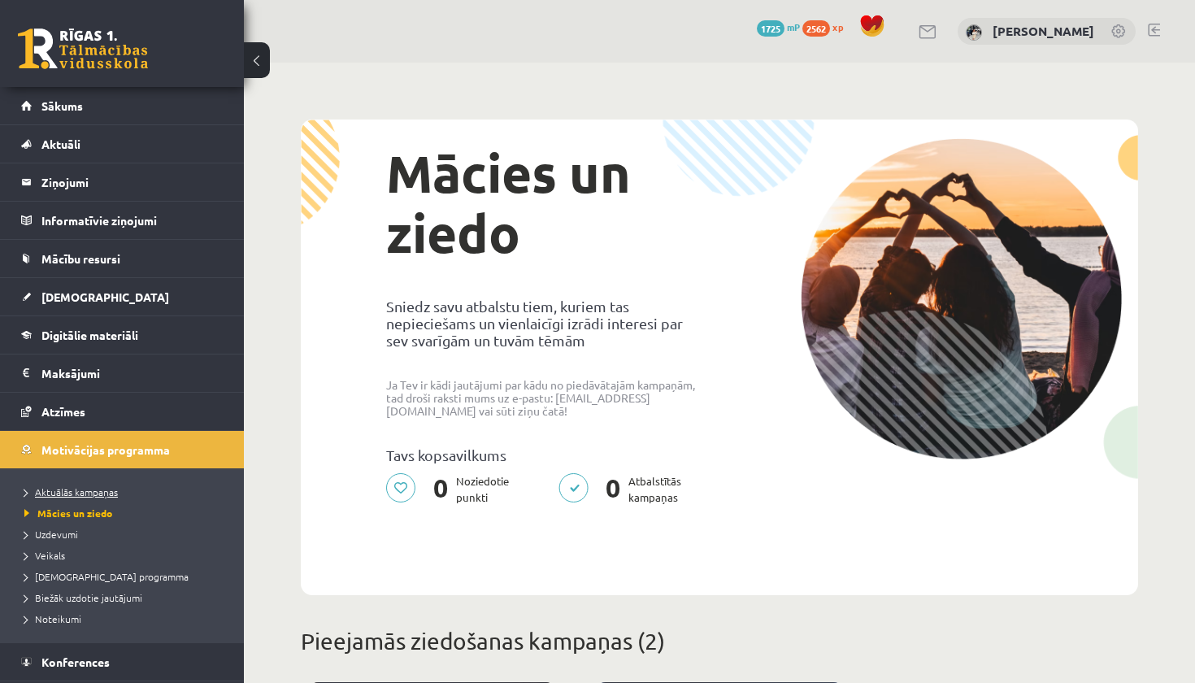
click at [93, 496] on span "Aktuālās kampaņas" at bounding box center [70, 491] width 93 height 13
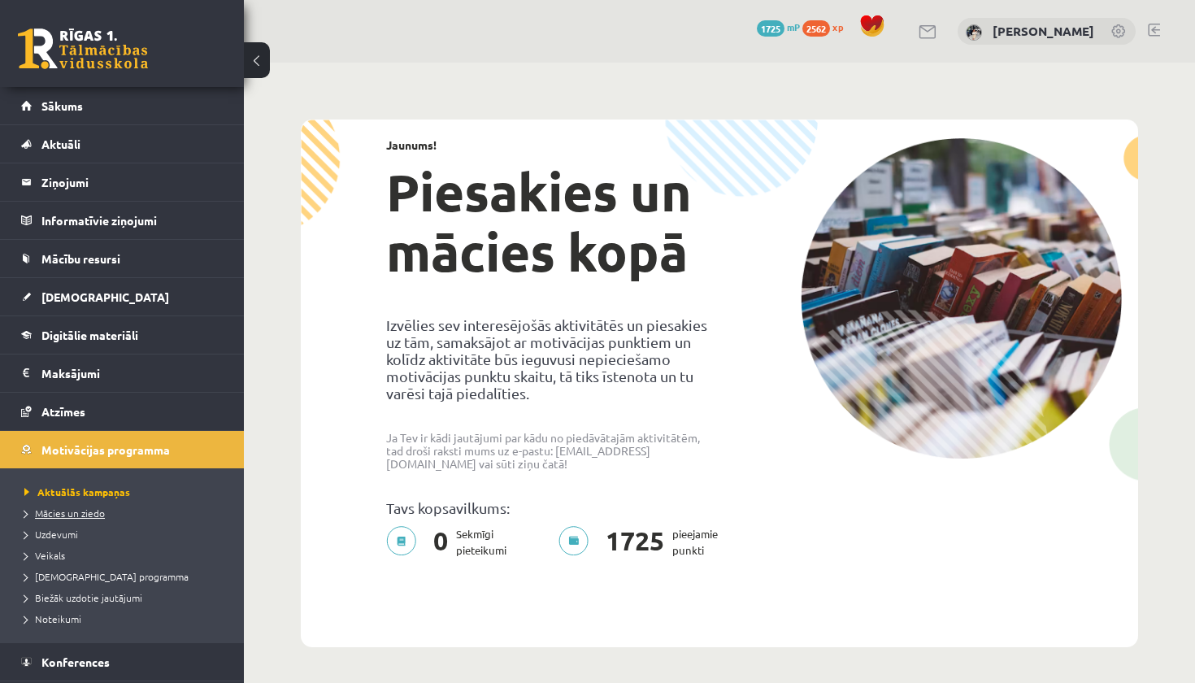
click at [83, 514] on span "Mācies un ziedo" at bounding box center [64, 512] width 80 height 13
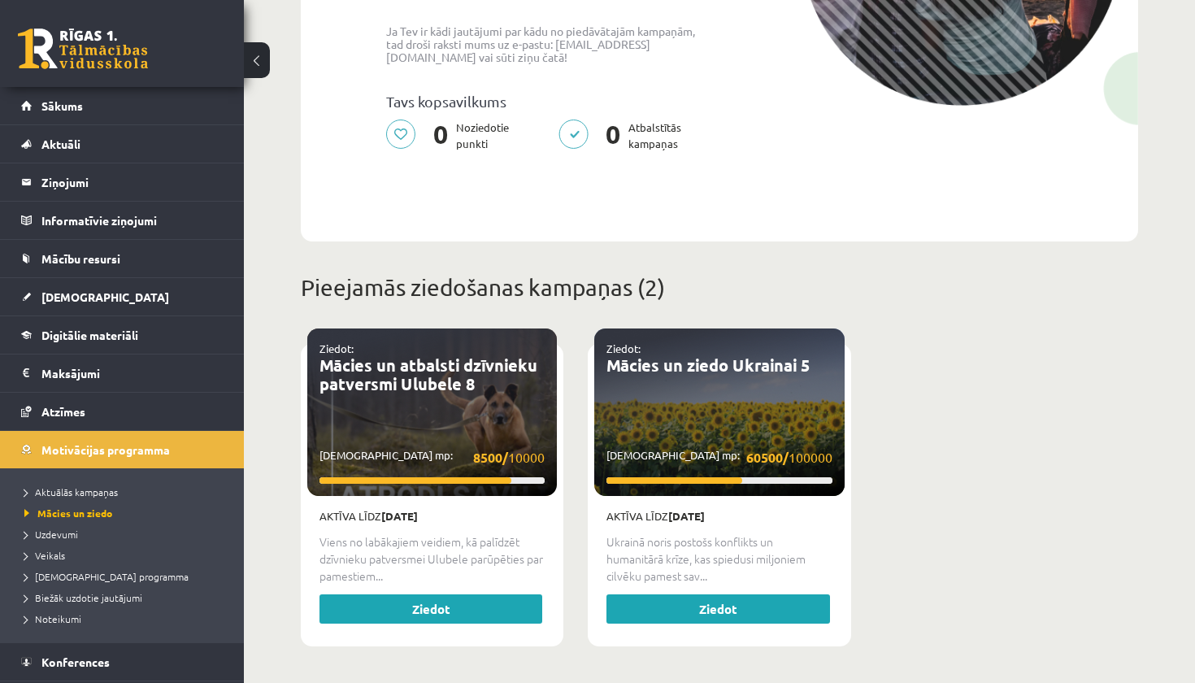
scroll to position [348, 0]
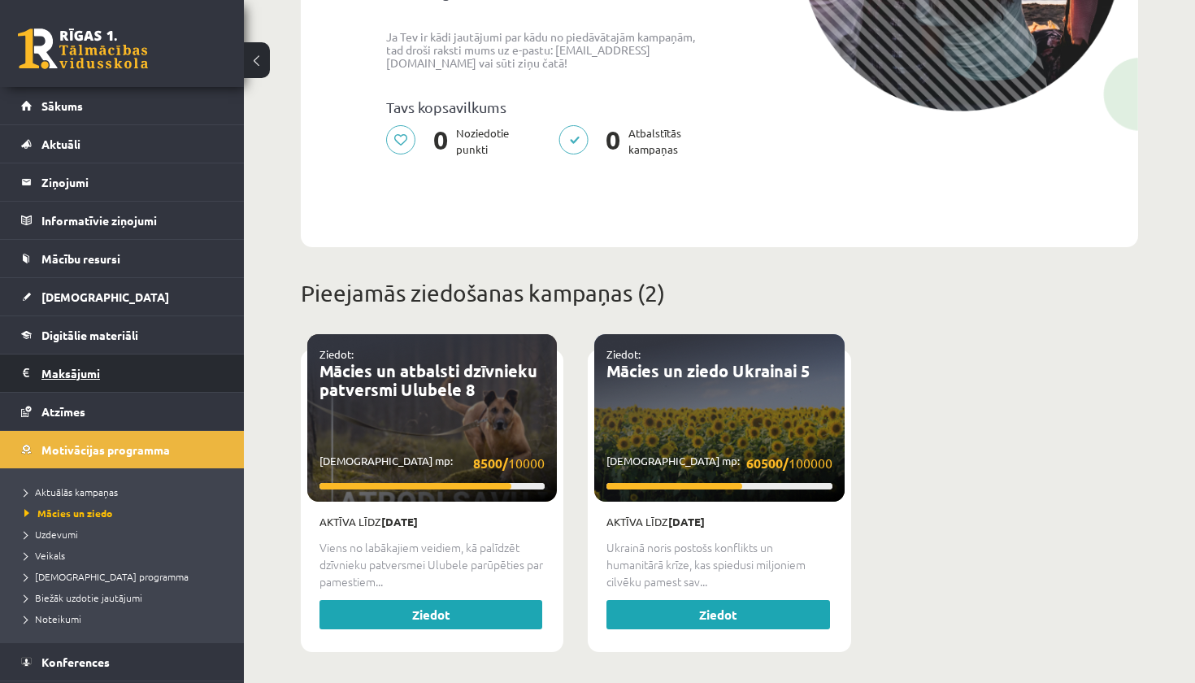
click at [214, 372] on legend "Maksājumi 0" at bounding box center [132, 372] width 182 height 37
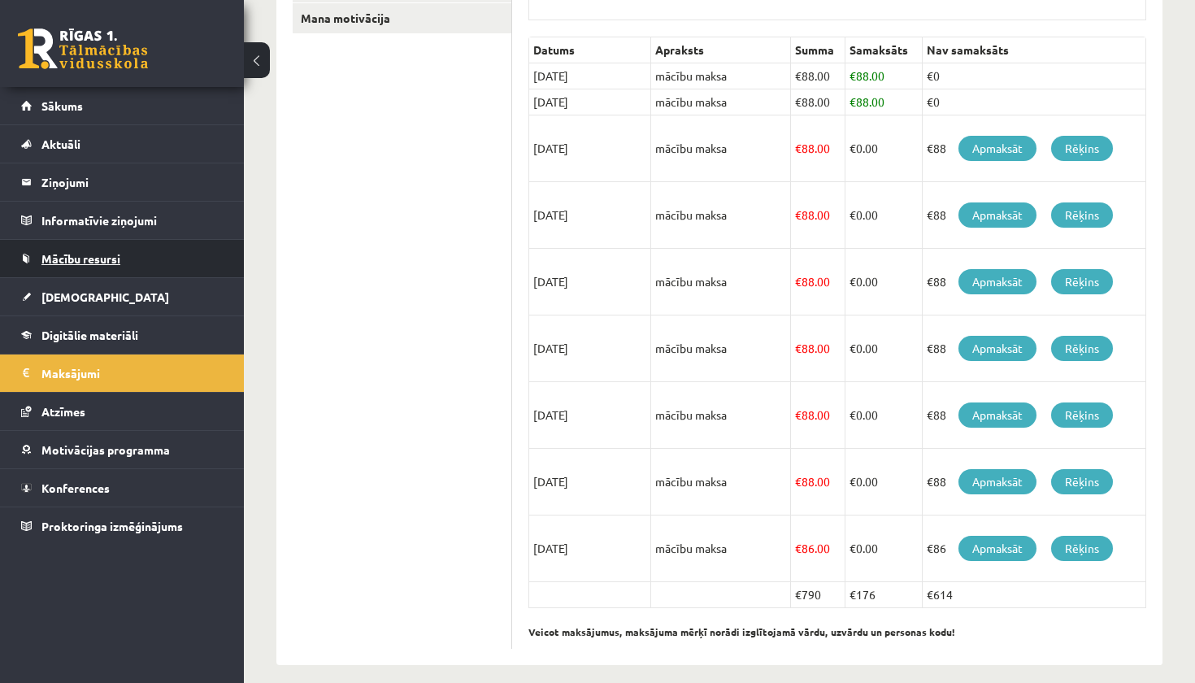
click at [199, 263] on link "Mācību resursi" at bounding box center [122, 258] width 202 height 37
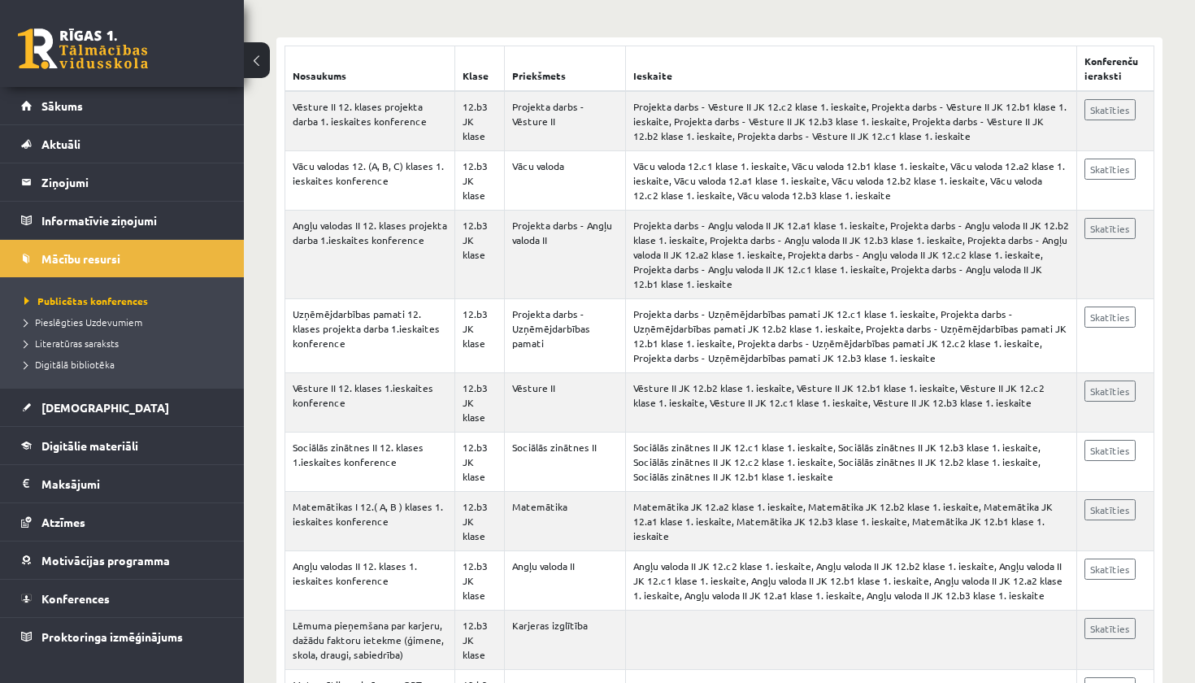
scroll to position [299, 0]
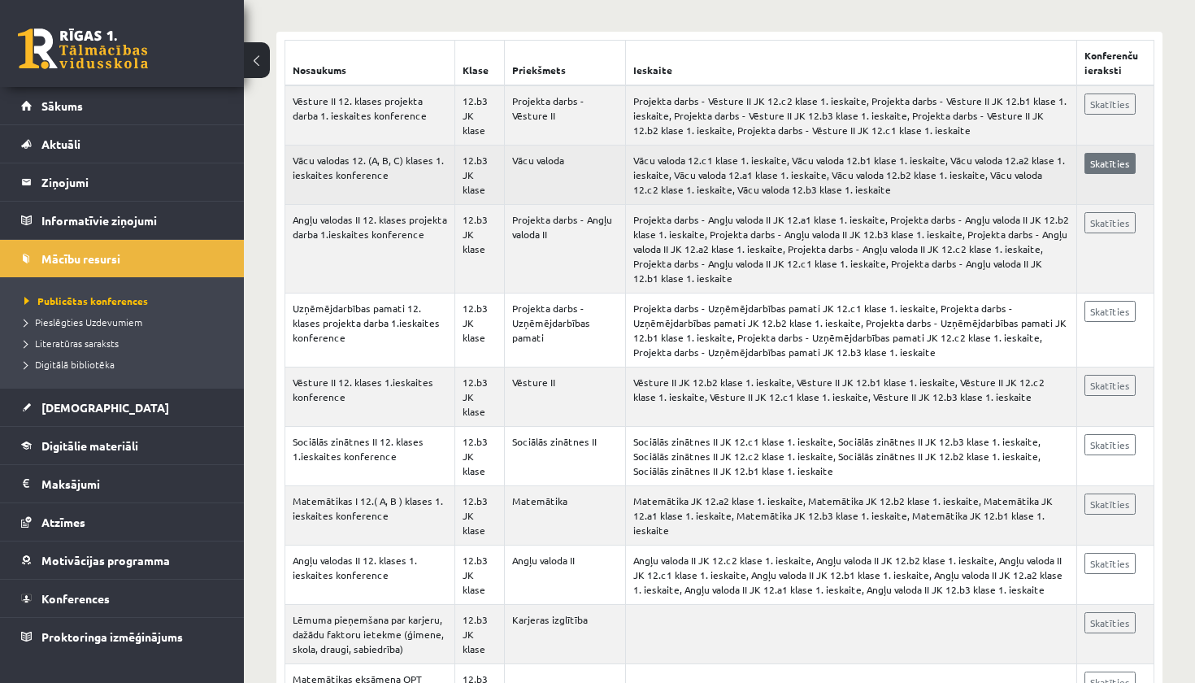
click at [1118, 159] on link "Skatīties" at bounding box center [1109, 163] width 51 height 21
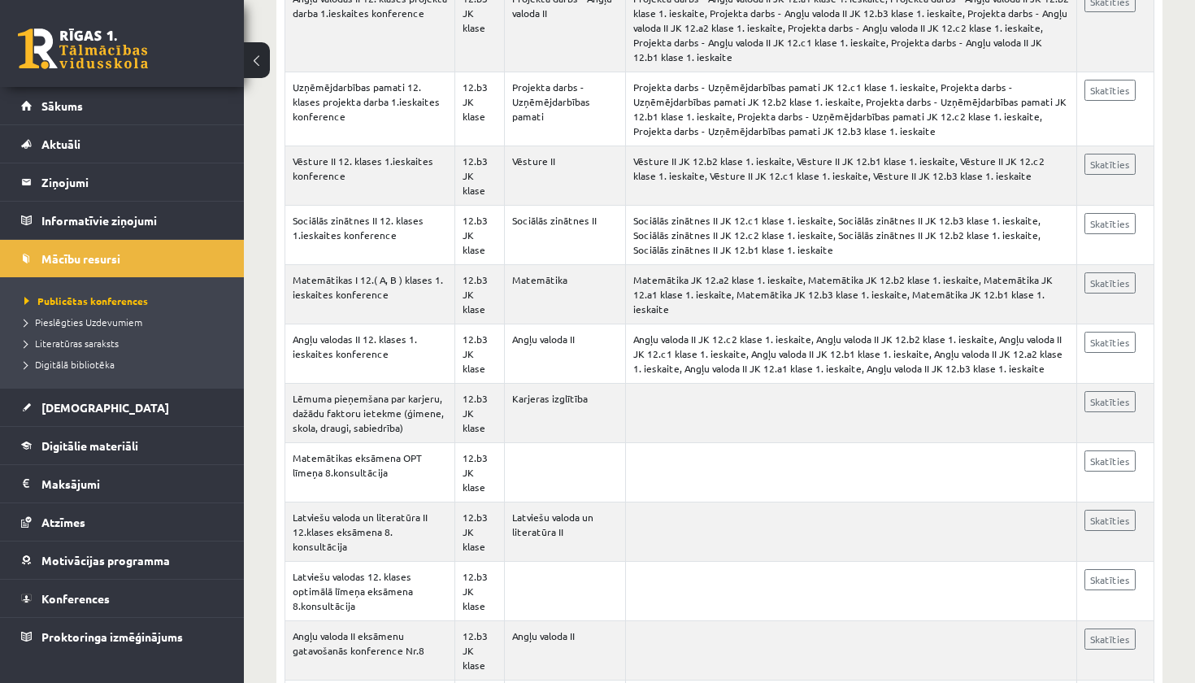
scroll to position [521, 0]
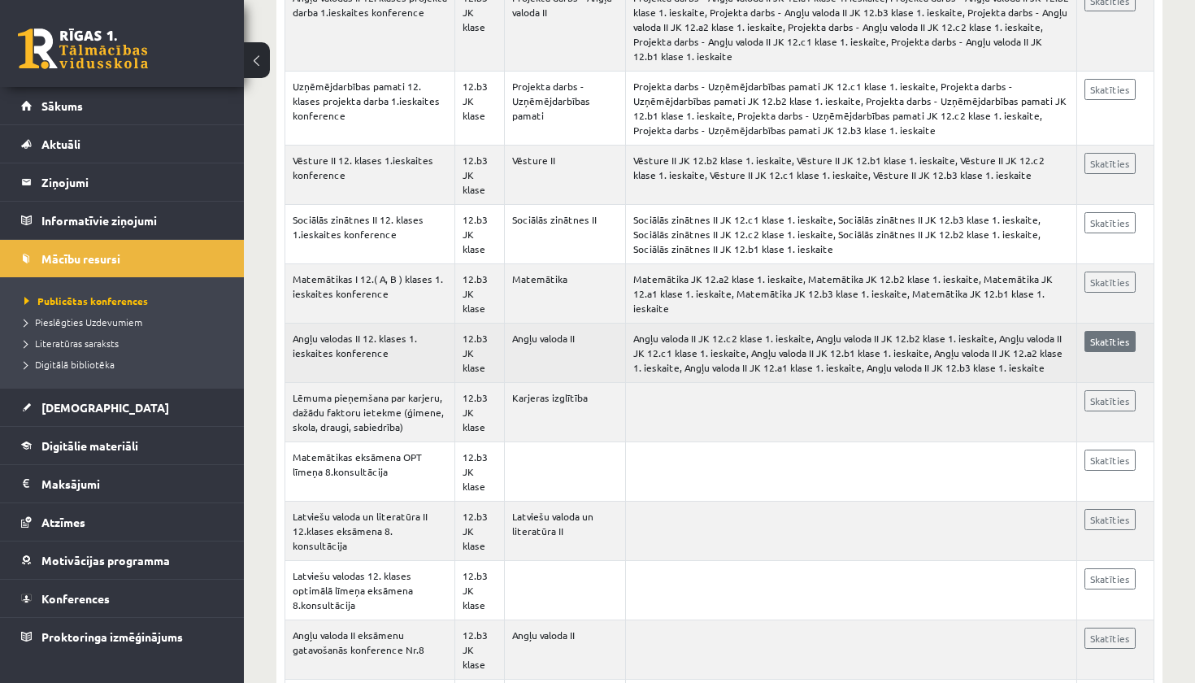
click at [1120, 331] on link "Skatīties" at bounding box center [1109, 341] width 51 height 21
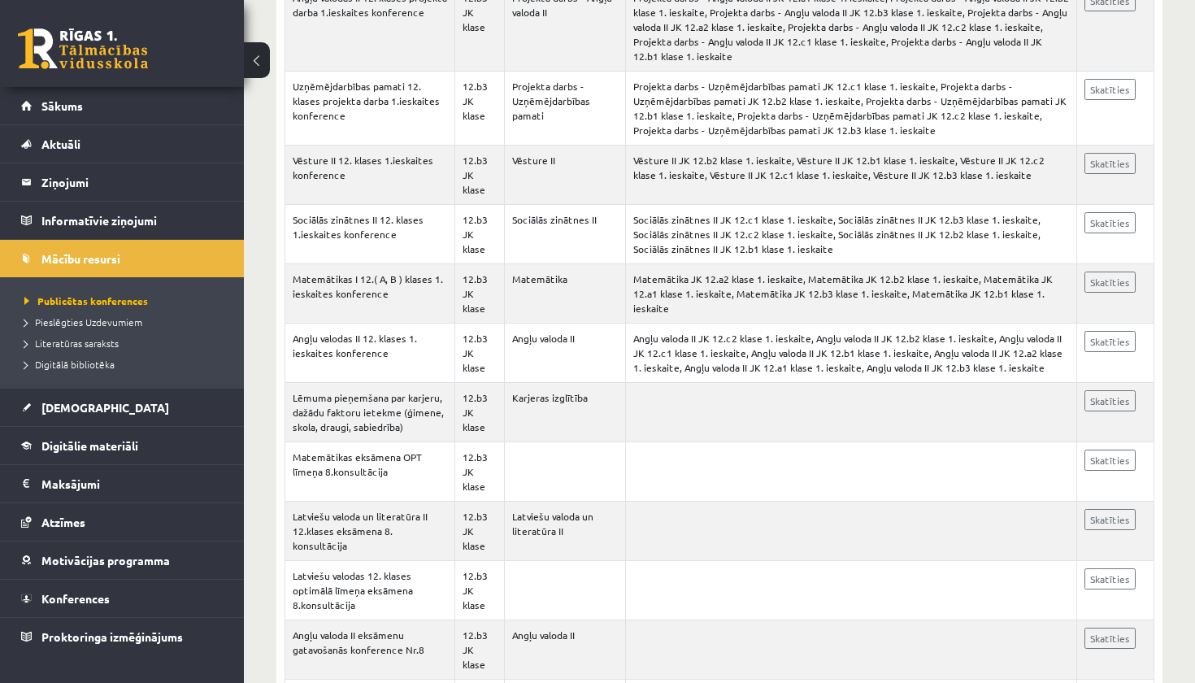
scroll to position [510, 0]
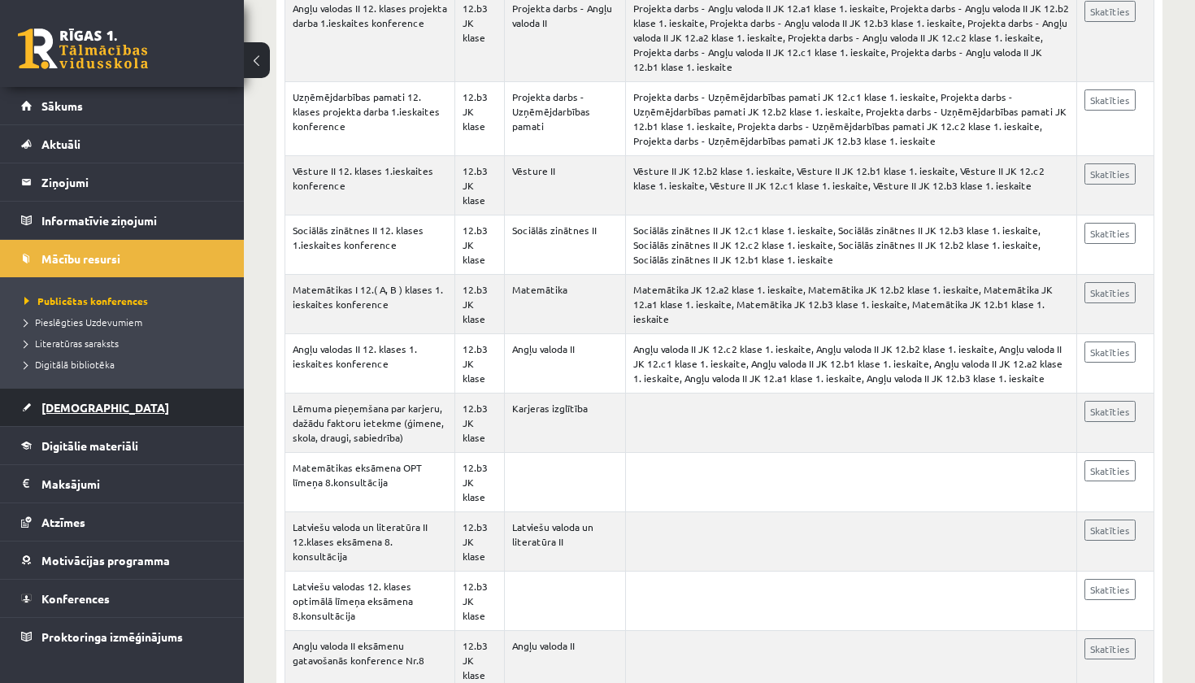
click at [134, 416] on link "[DEMOGRAPHIC_DATA]" at bounding box center [122, 406] width 202 height 37
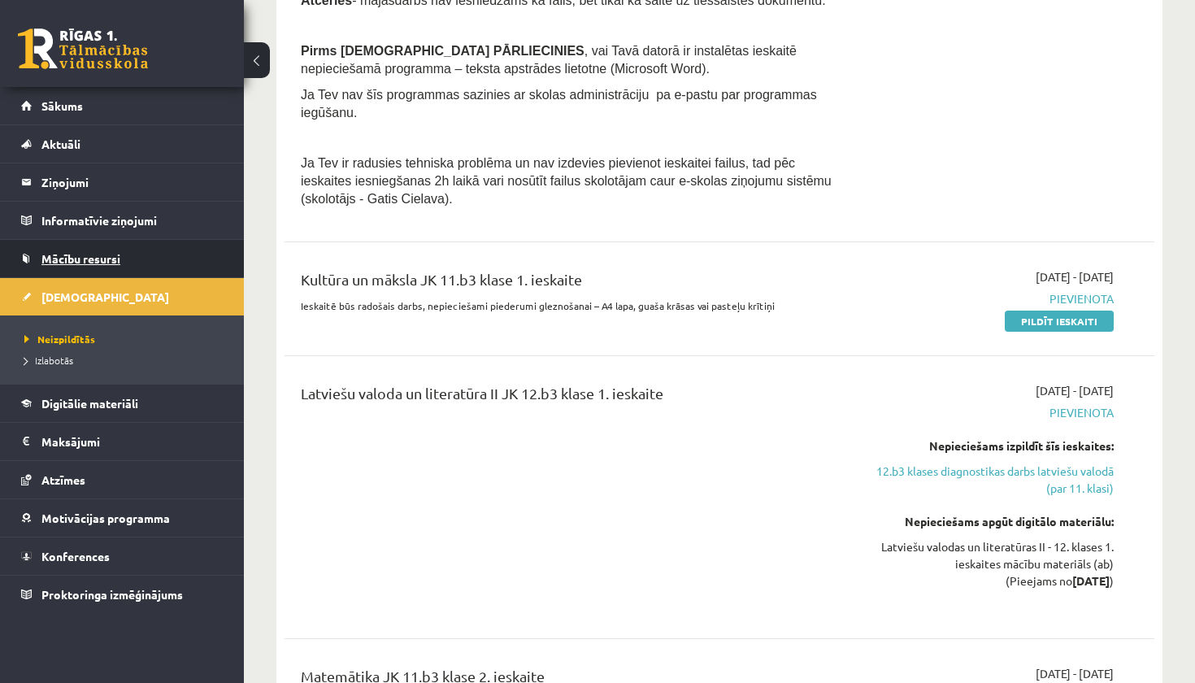
click at [128, 250] on link "Mācību resursi" at bounding box center [122, 258] width 202 height 37
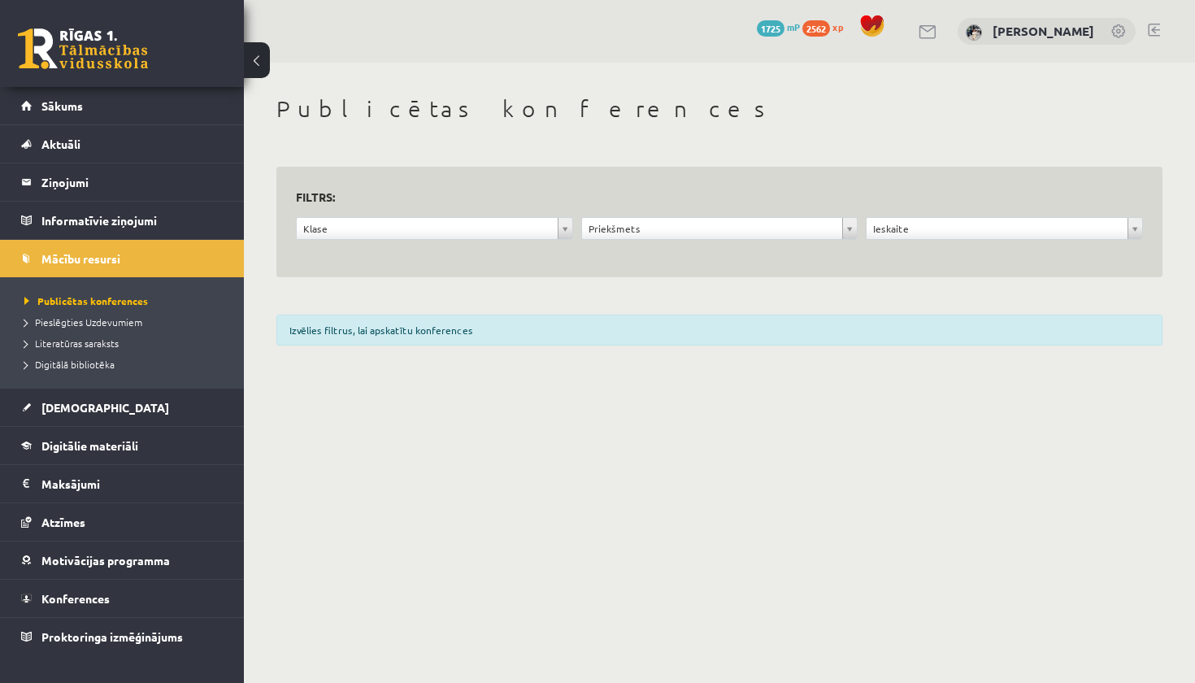
click at [339, 240] on div "**********" at bounding box center [434, 232] width 285 height 31
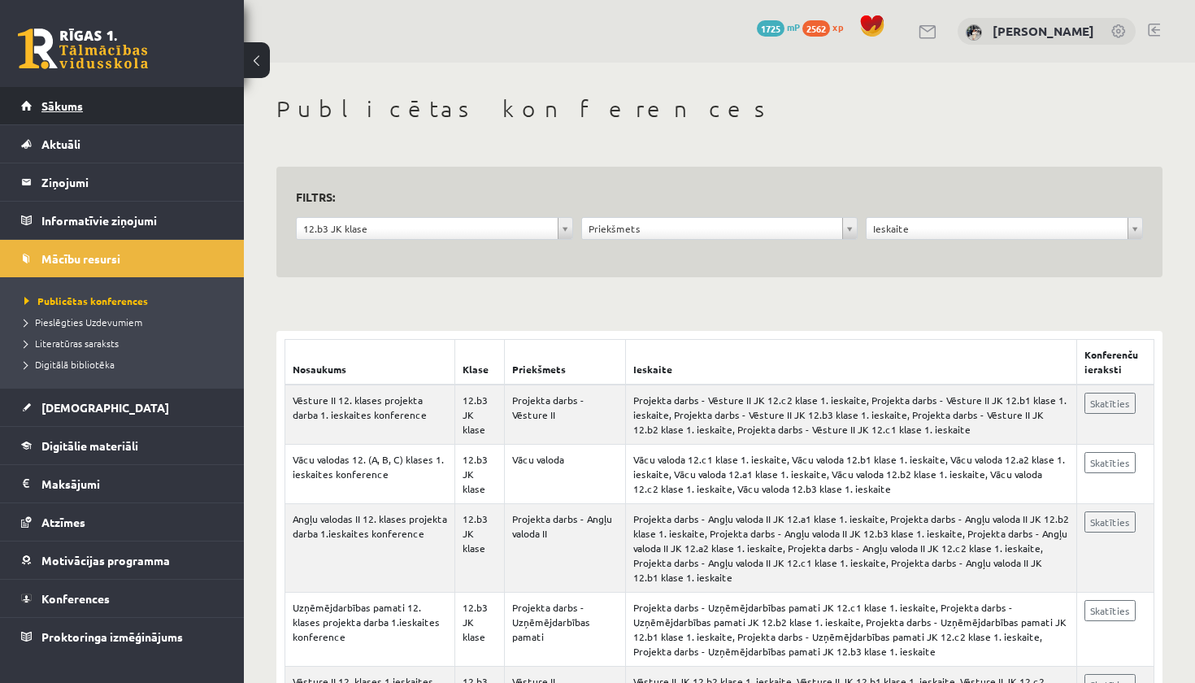
click at [180, 106] on link "Sākums" at bounding box center [122, 105] width 202 height 37
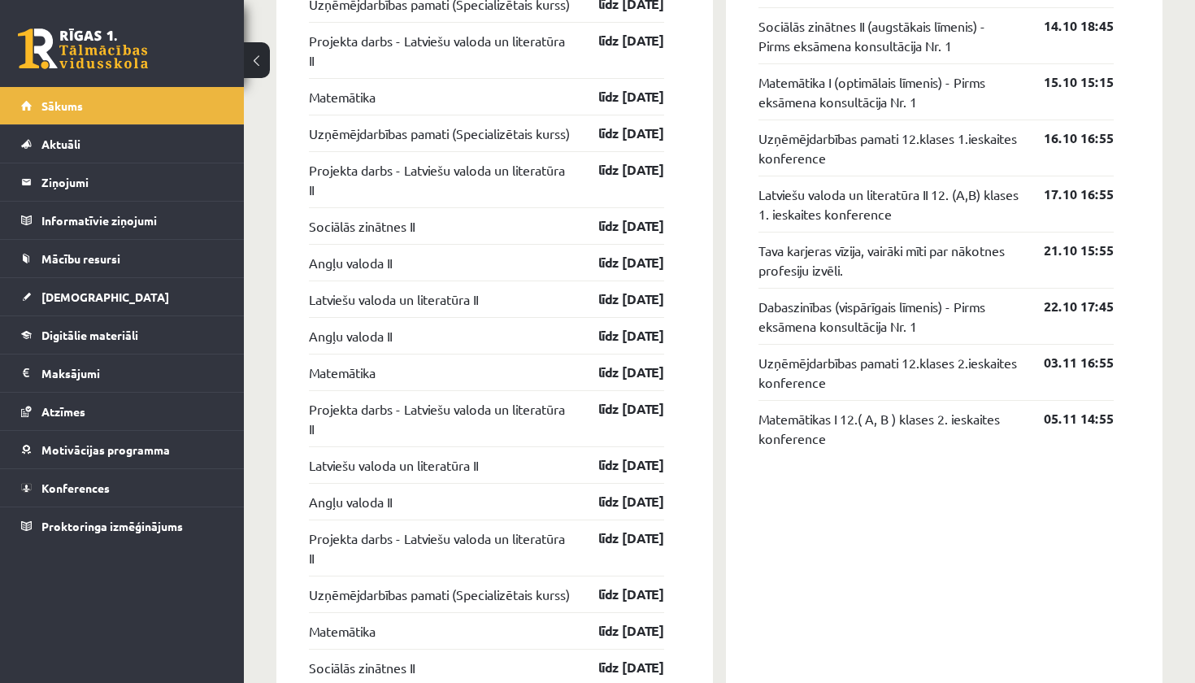
scroll to position [1705, 0]
